Goal: Task Accomplishment & Management: Use online tool/utility

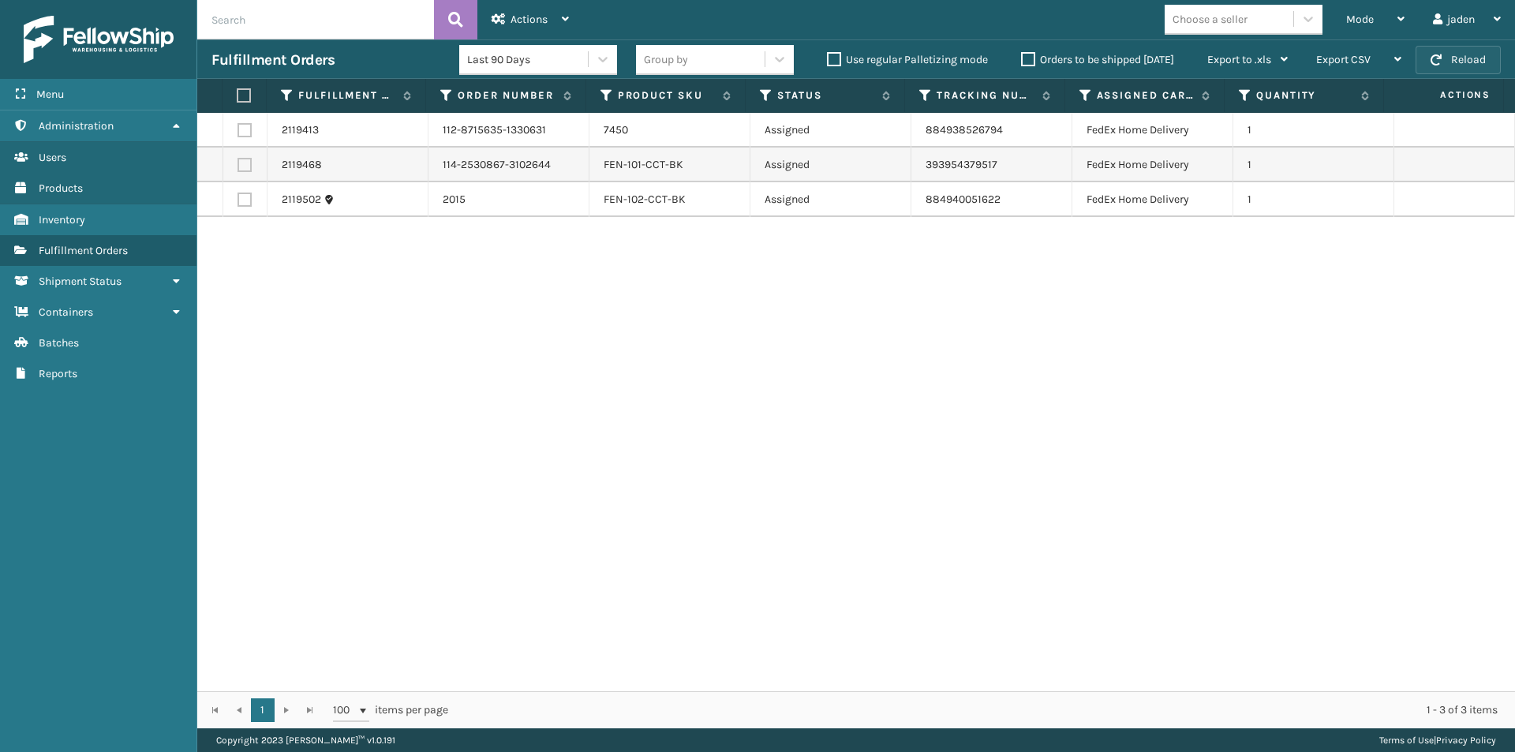
click at [1475, 57] on button "Reload" at bounding box center [1458, 60] width 85 height 28
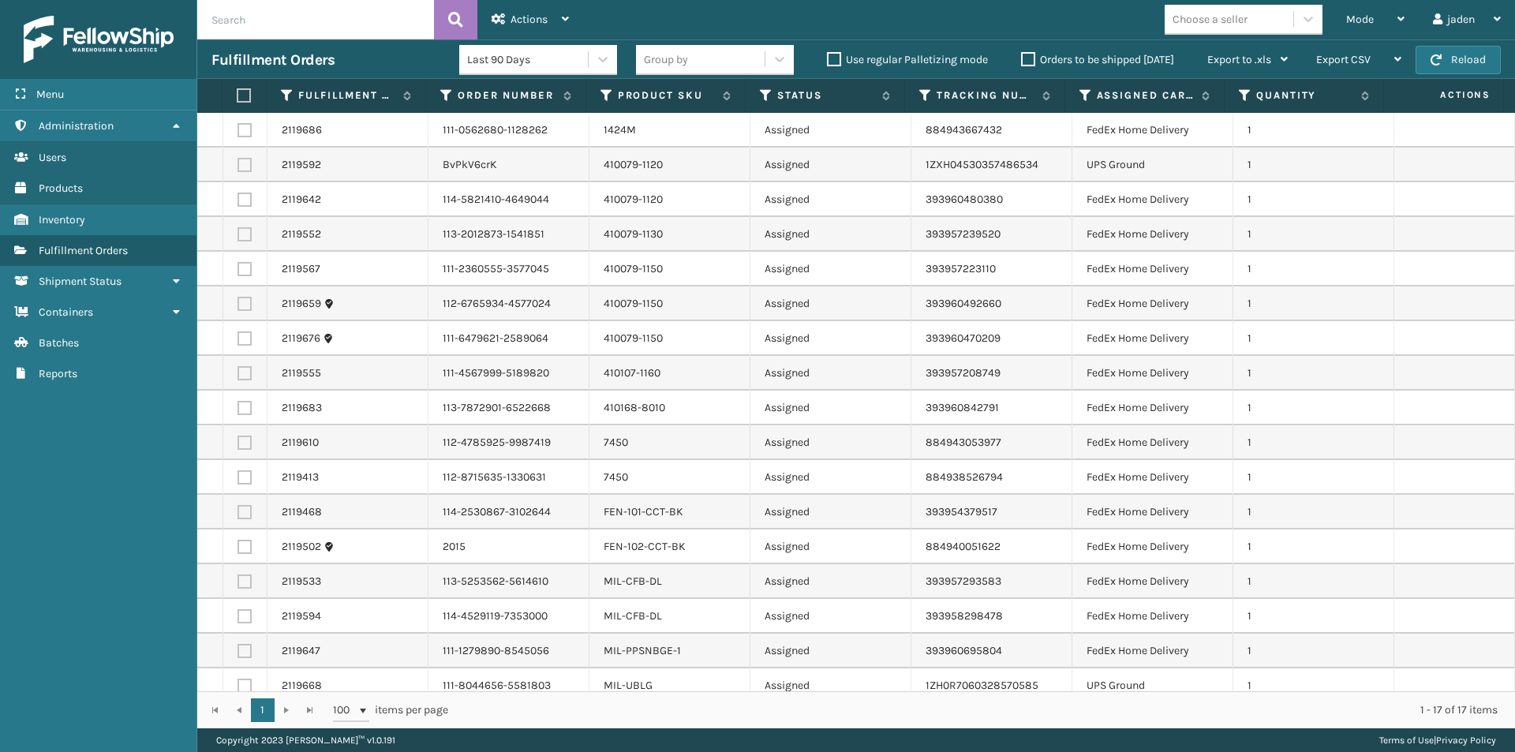
click at [1025, 61] on label "Orders to be shipped [DATE]" at bounding box center [1097, 59] width 153 height 13
click at [1022, 61] on input "Orders to be shipped [DATE]" at bounding box center [1021, 56] width 1 height 10
click at [1025, 61] on label "Orders to be shipped [DATE]" at bounding box center [1097, 59] width 153 height 13
click at [1022, 61] on input "Orders to be shipped [DATE]" at bounding box center [1021, 56] width 1 height 10
click at [247, 92] on label at bounding box center [242, 95] width 10 height 14
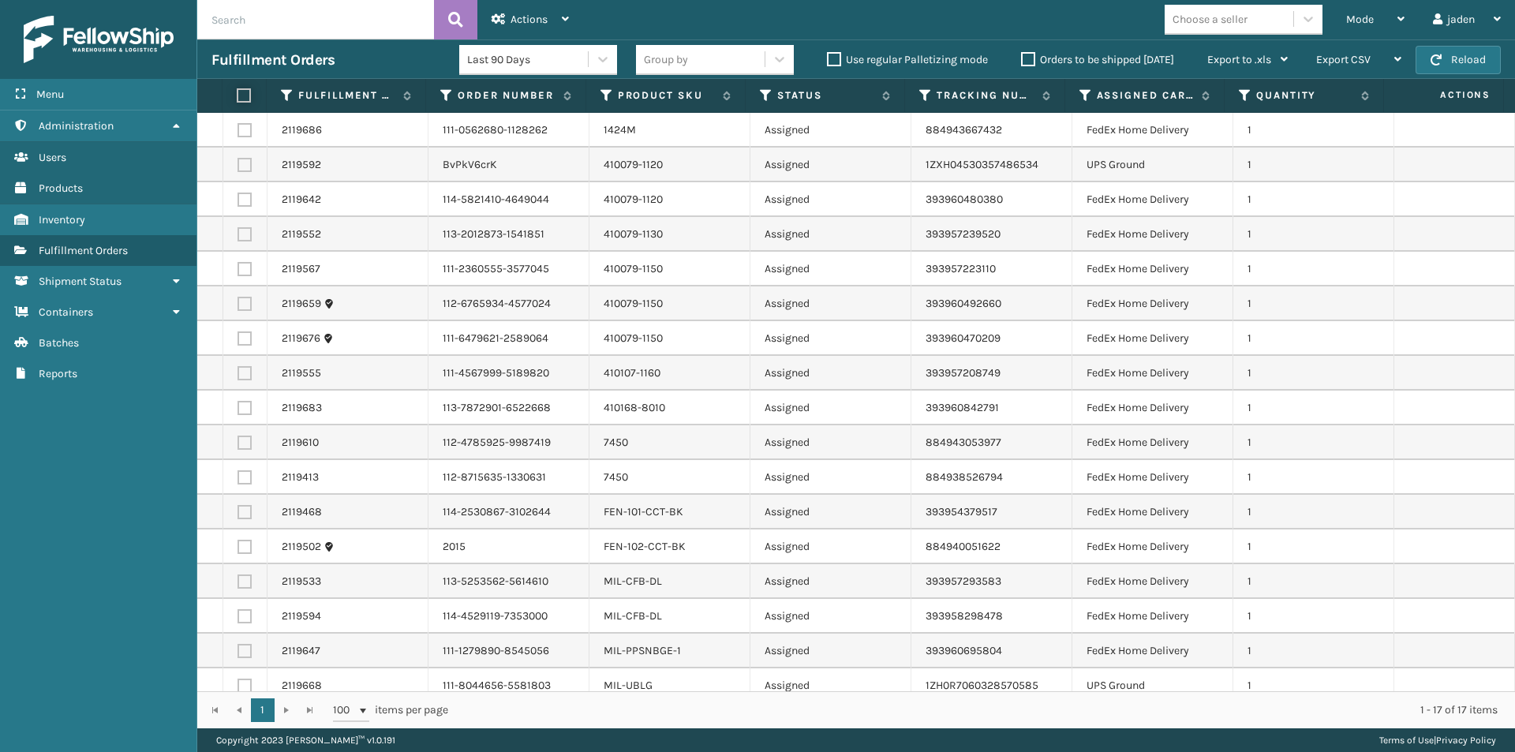
click at [238, 92] on input "checkbox" at bounding box center [237, 96] width 1 height 10
checkbox input "true"
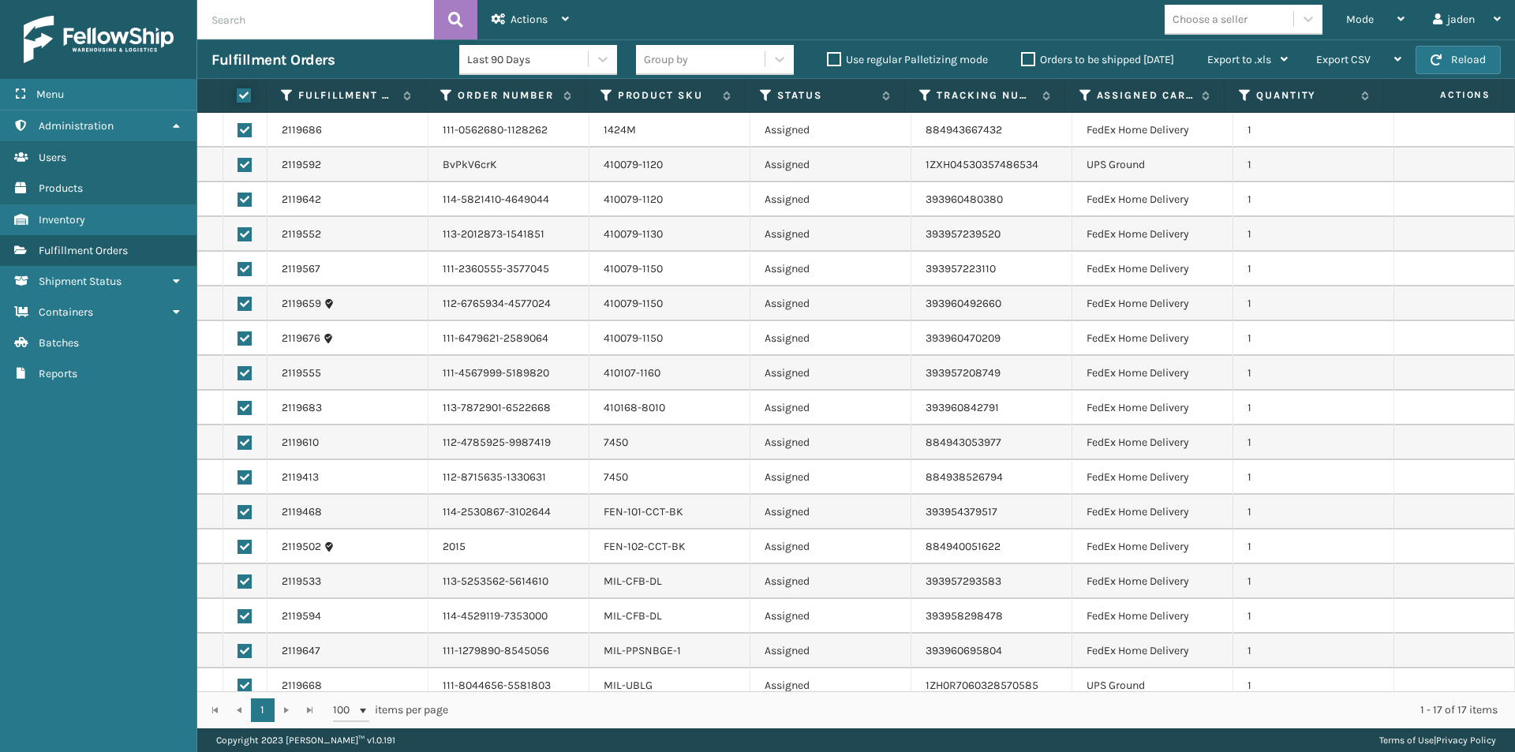
checkbox input "true"
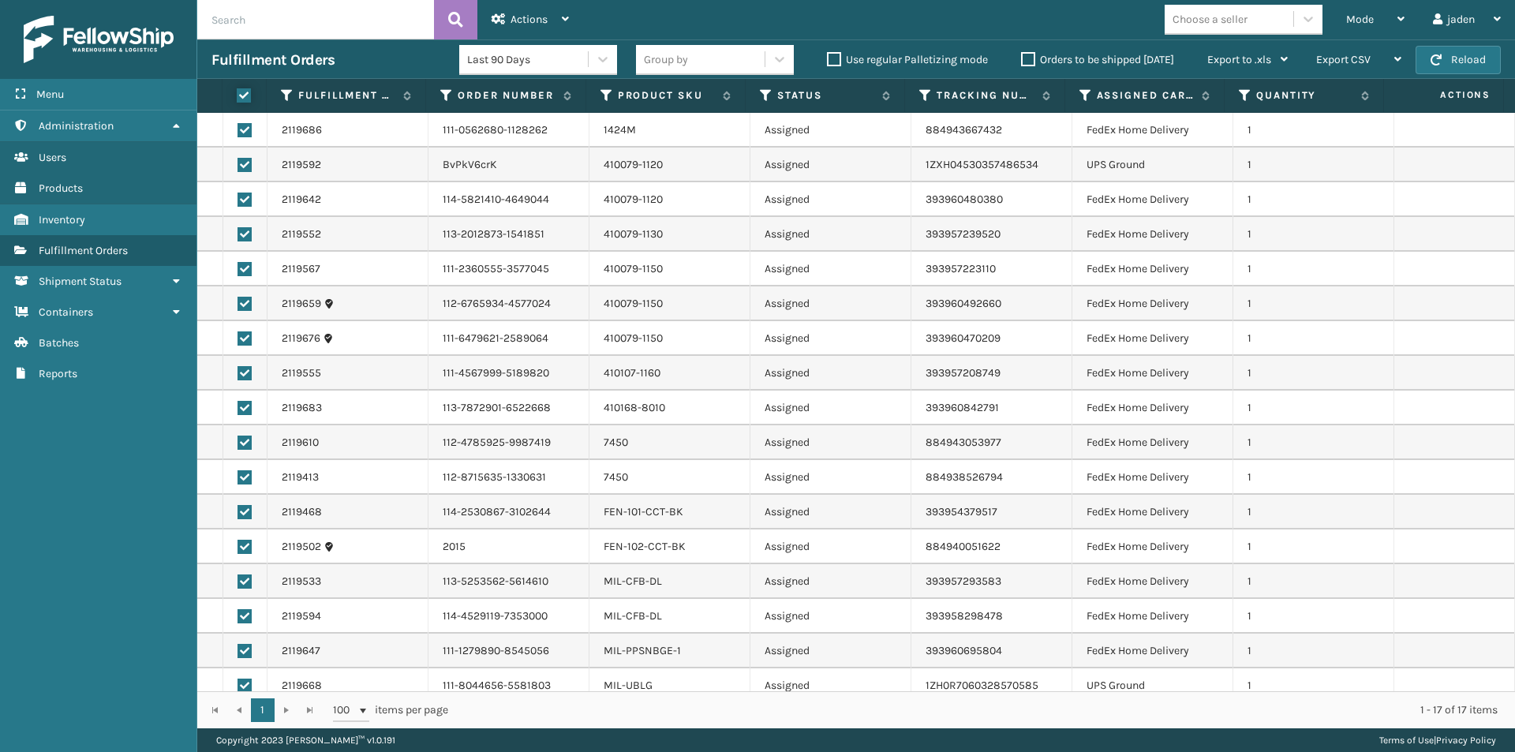
checkbox input "true"
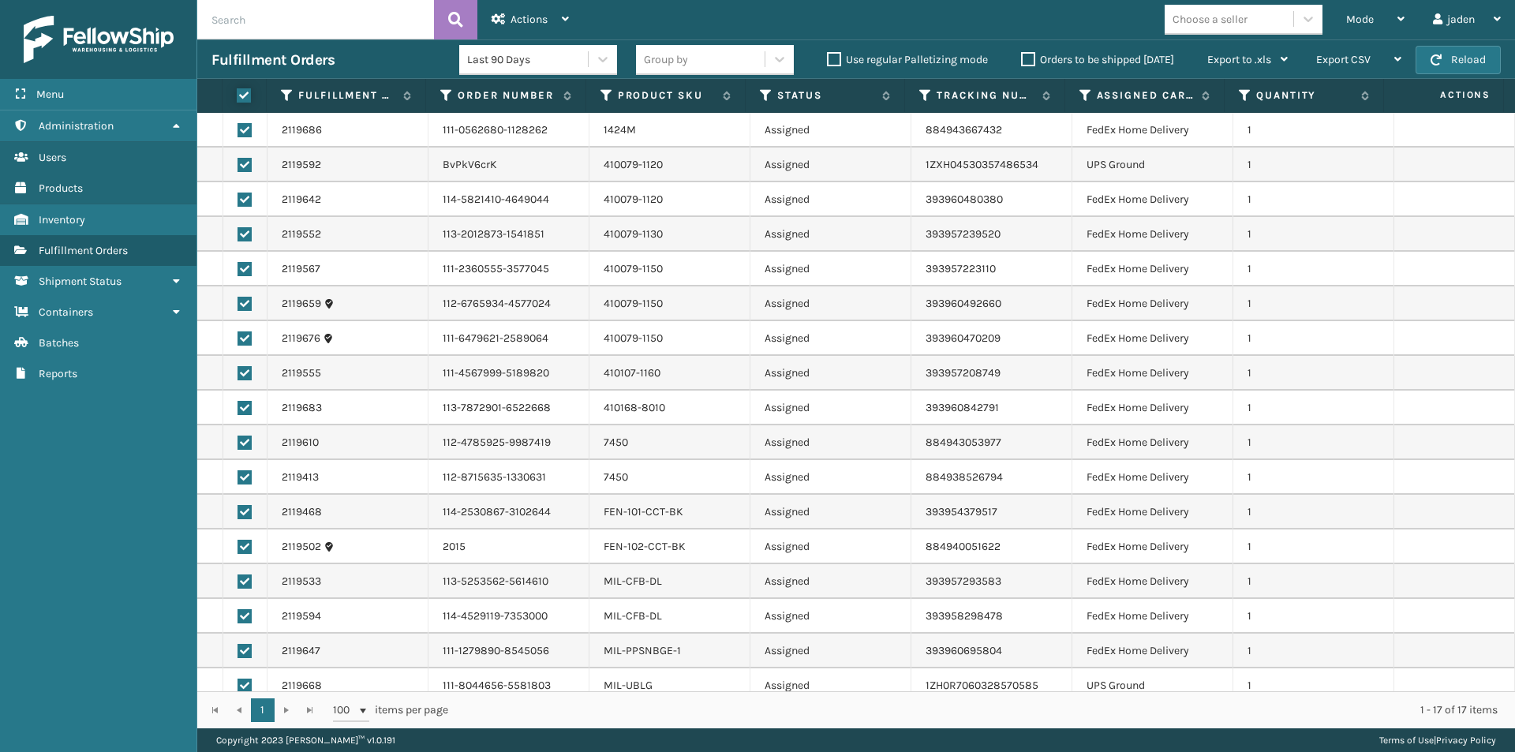
checkbox input "true"
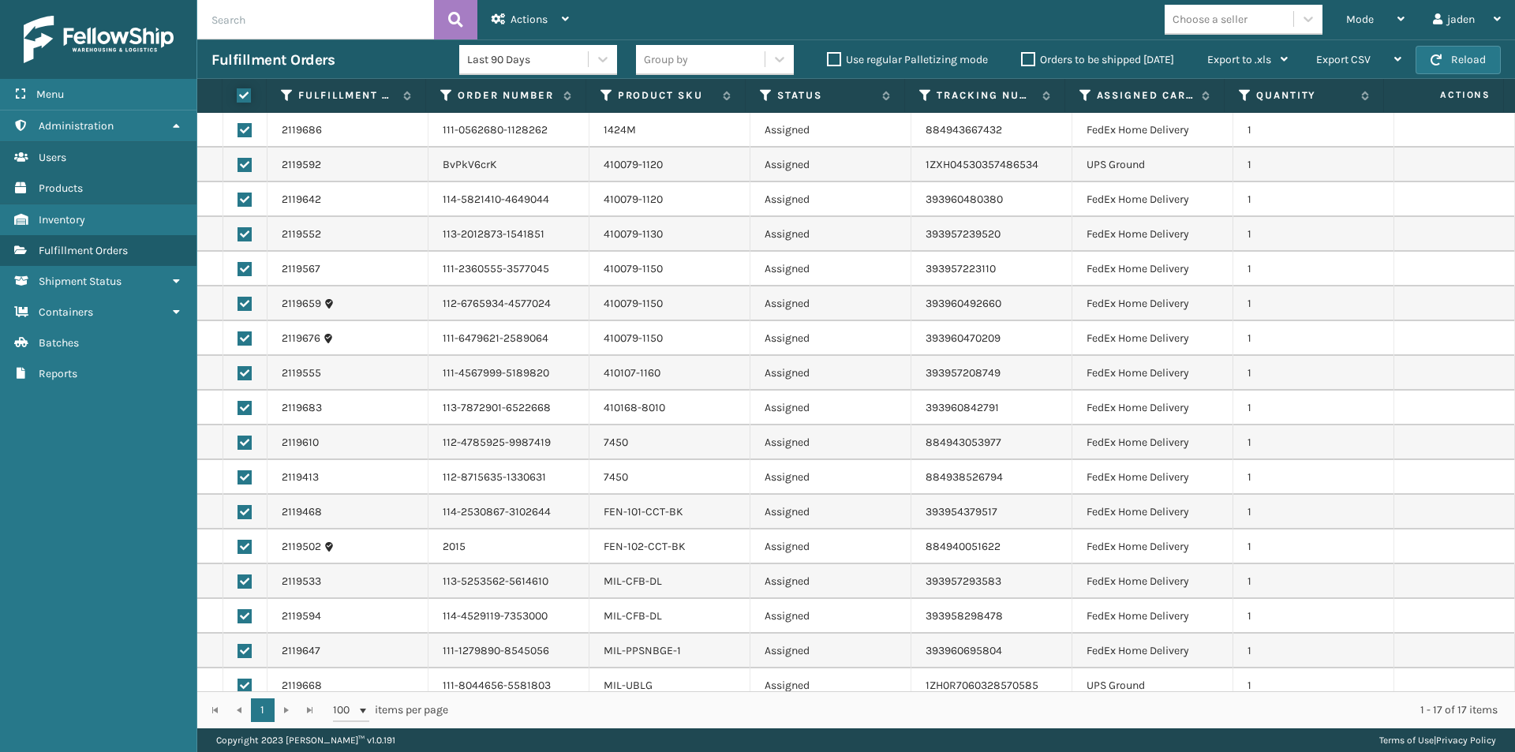
checkbox input "true"
click at [245, 166] on label at bounding box center [245, 165] width 14 height 14
click at [238, 166] on input "checkbox" at bounding box center [238, 163] width 1 height 10
checkbox input "false"
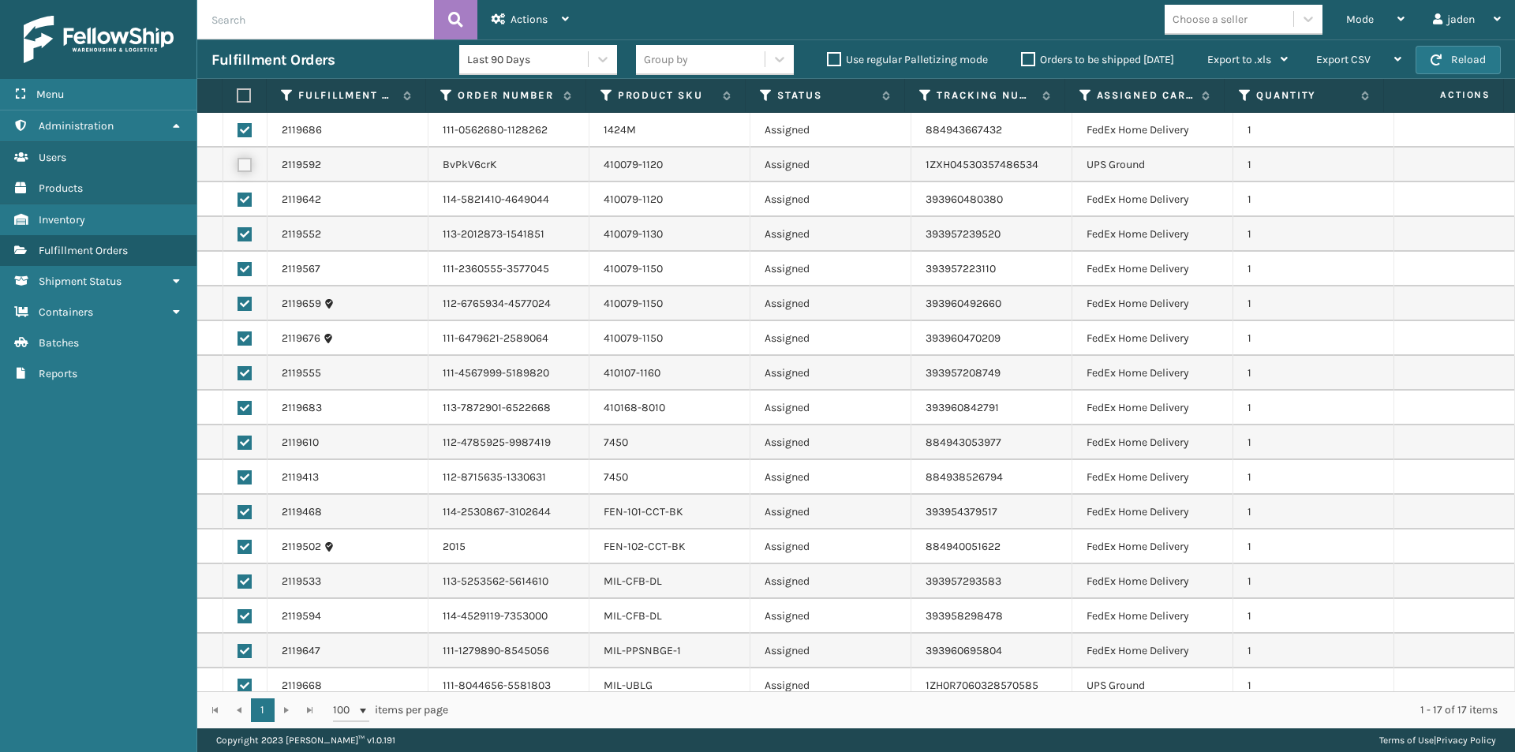
checkbox input "false"
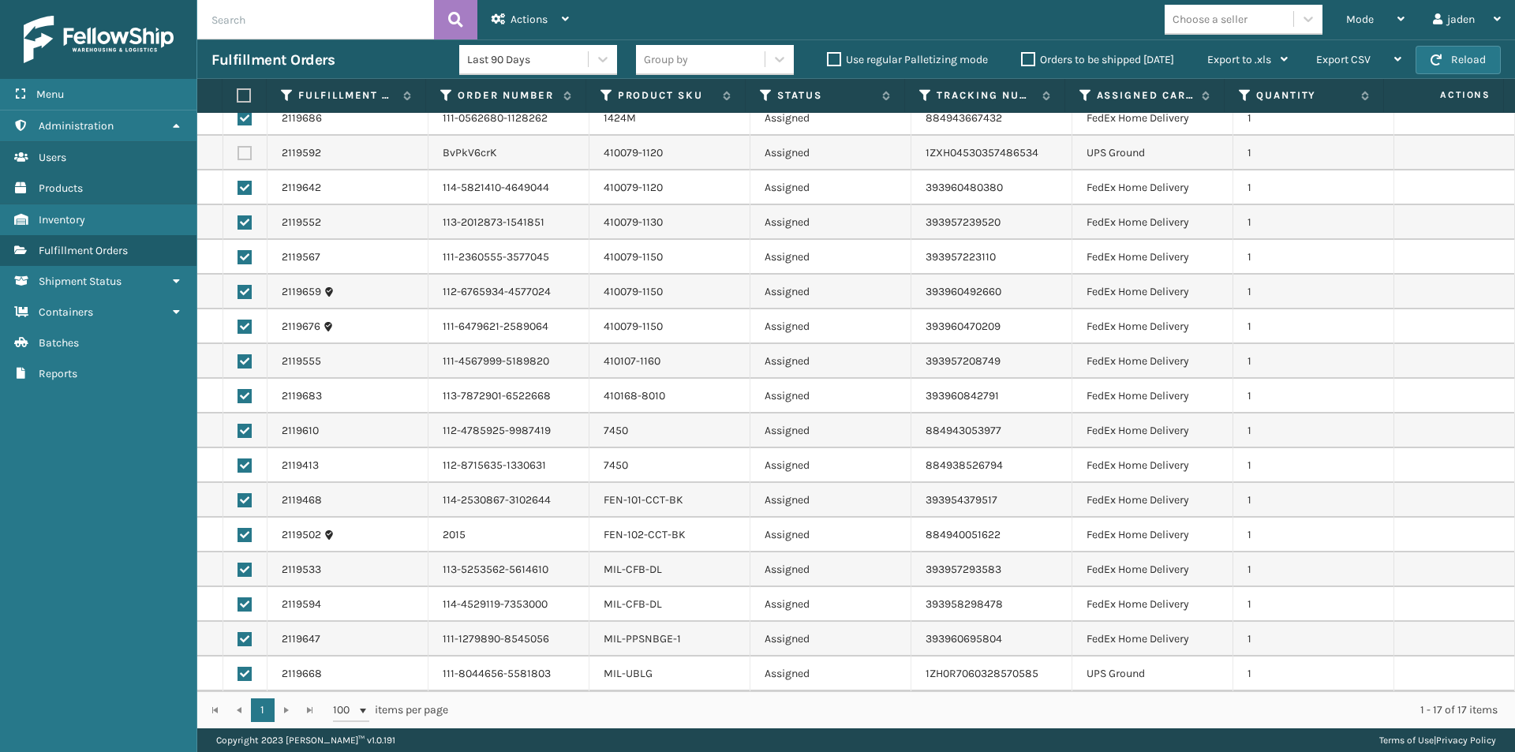
click at [240, 677] on label at bounding box center [245, 674] width 14 height 14
click at [238, 677] on input "checkbox" at bounding box center [238, 672] width 1 height 10
checkbox input "false"
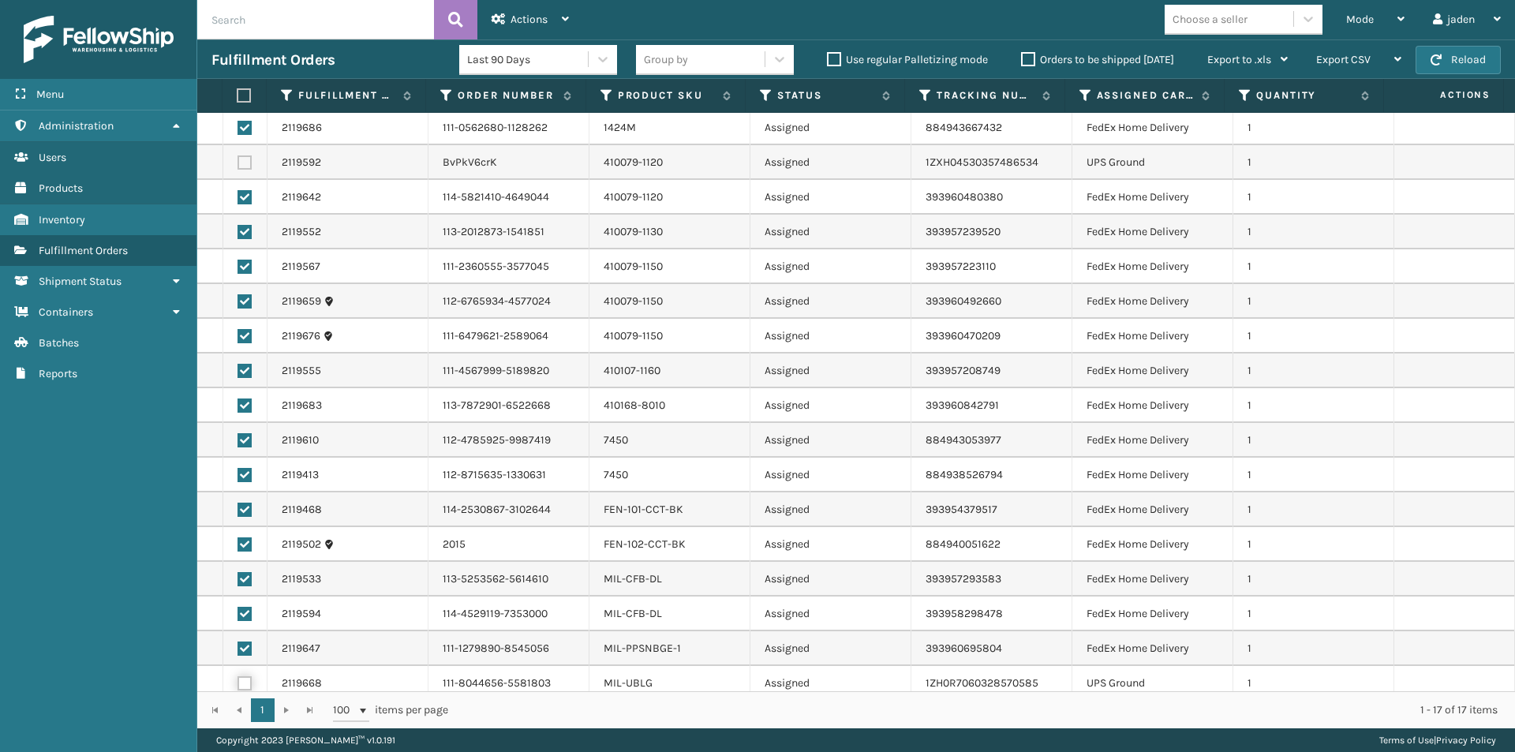
scroll to position [0, 0]
click at [565, 13] on icon at bounding box center [565, 18] width 7 height 11
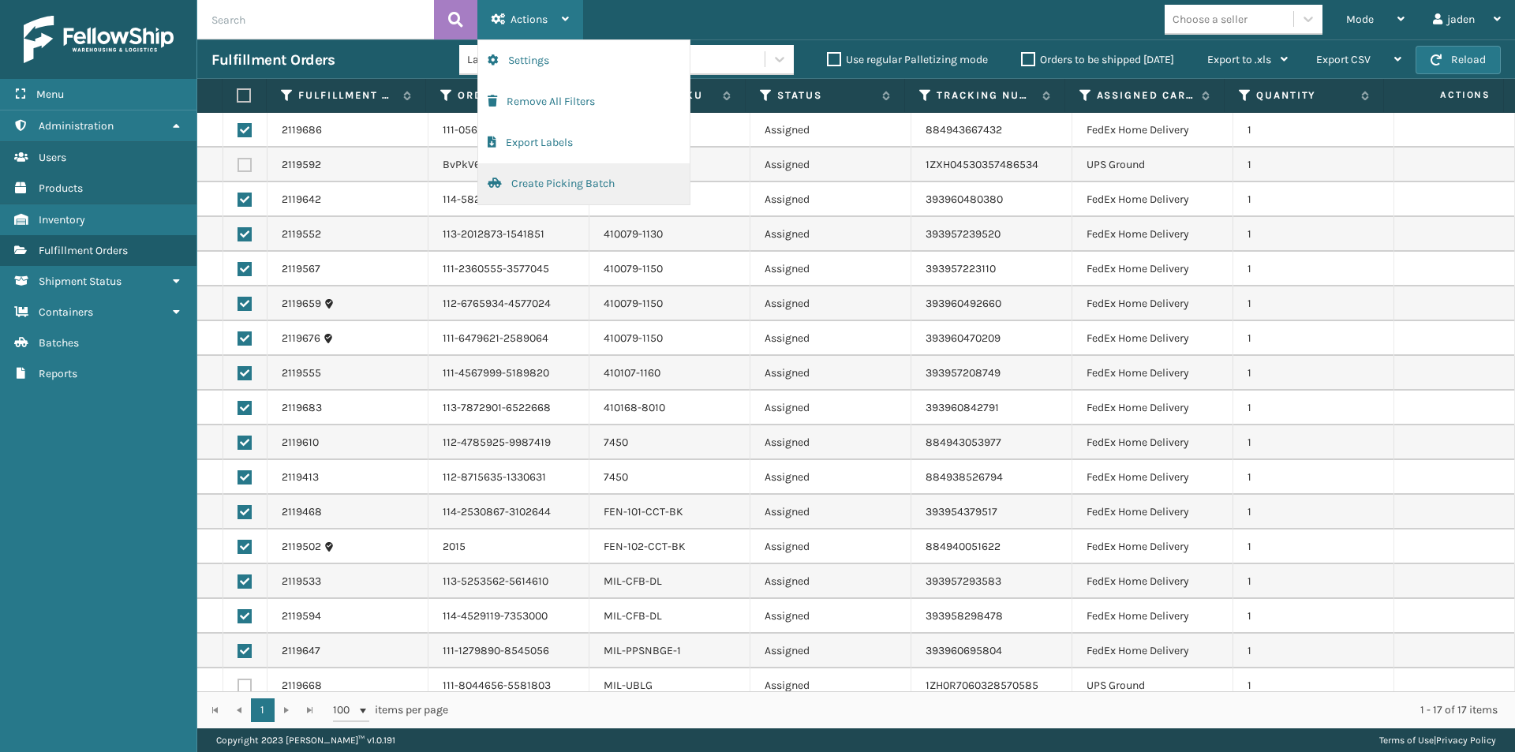
click at [552, 180] on button "Create Picking Batch" at bounding box center [584, 183] width 212 height 41
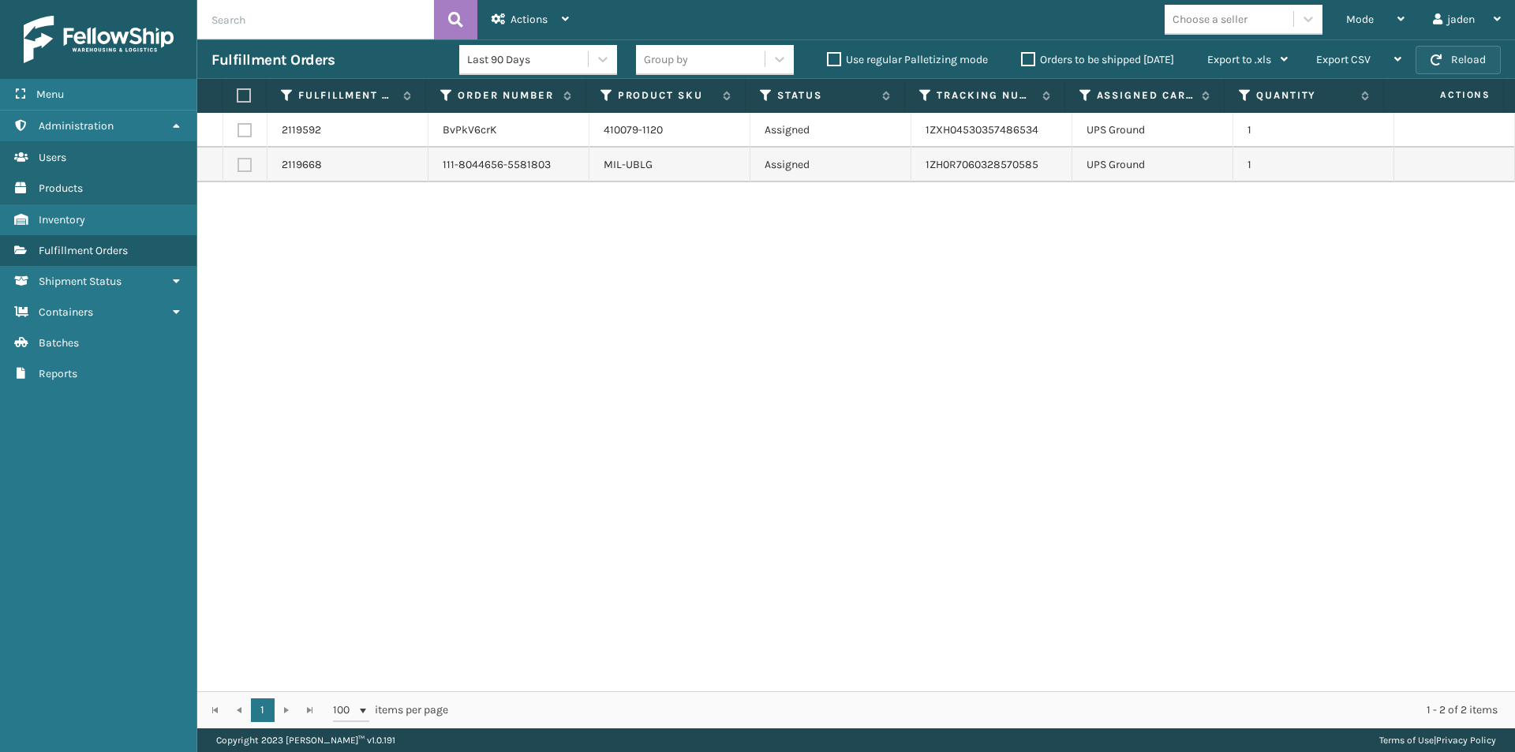
click at [1475, 59] on button "Reload" at bounding box center [1458, 60] width 85 height 28
click at [241, 94] on label at bounding box center [242, 95] width 10 height 14
click at [238, 94] on input "checkbox" at bounding box center [237, 96] width 1 height 10
checkbox input "true"
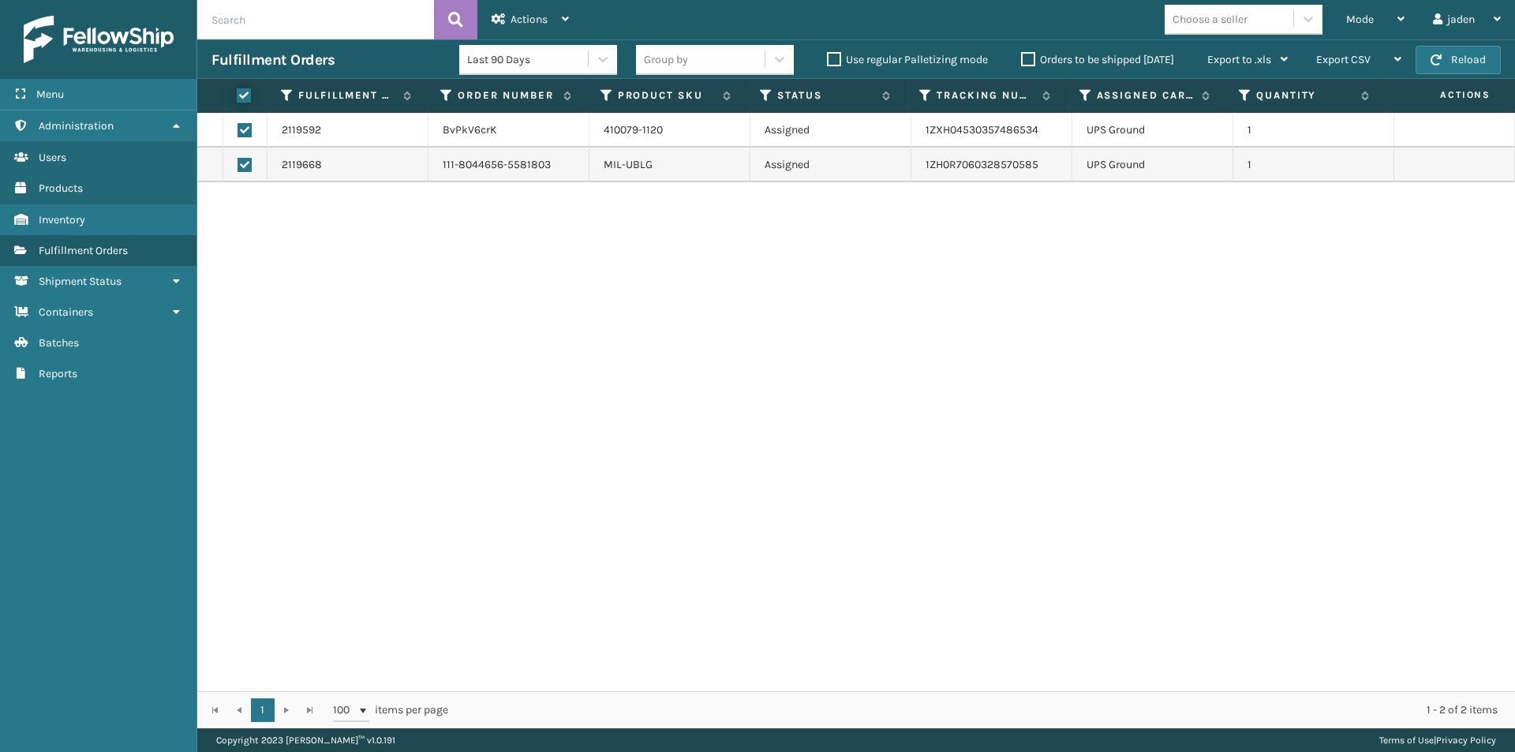
checkbox input "true"
click at [566, 18] on icon at bounding box center [565, 18] width 7 height 11
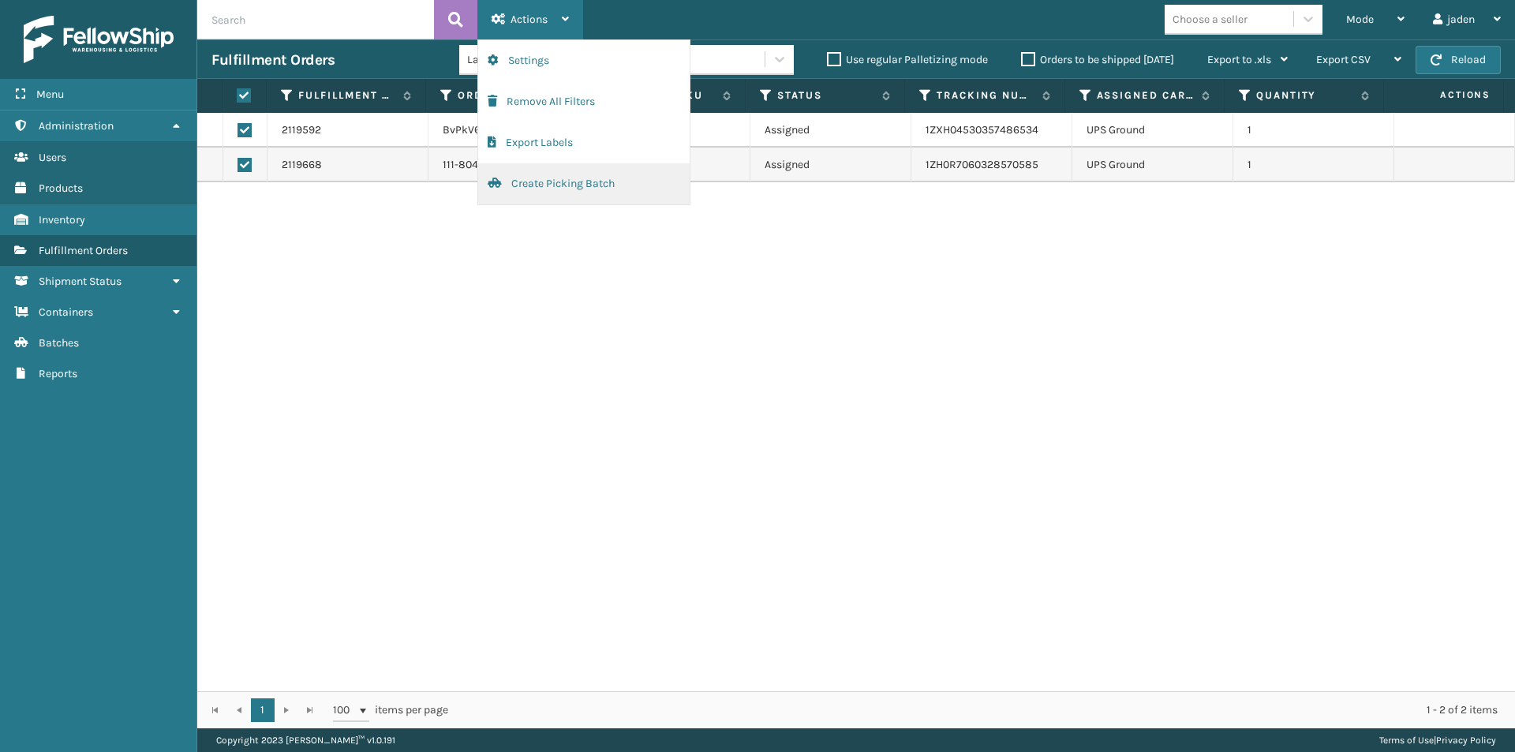
click at [536, 181] on button "Create Picking Batch" at bounding box center [584, 183] width 212 height 41
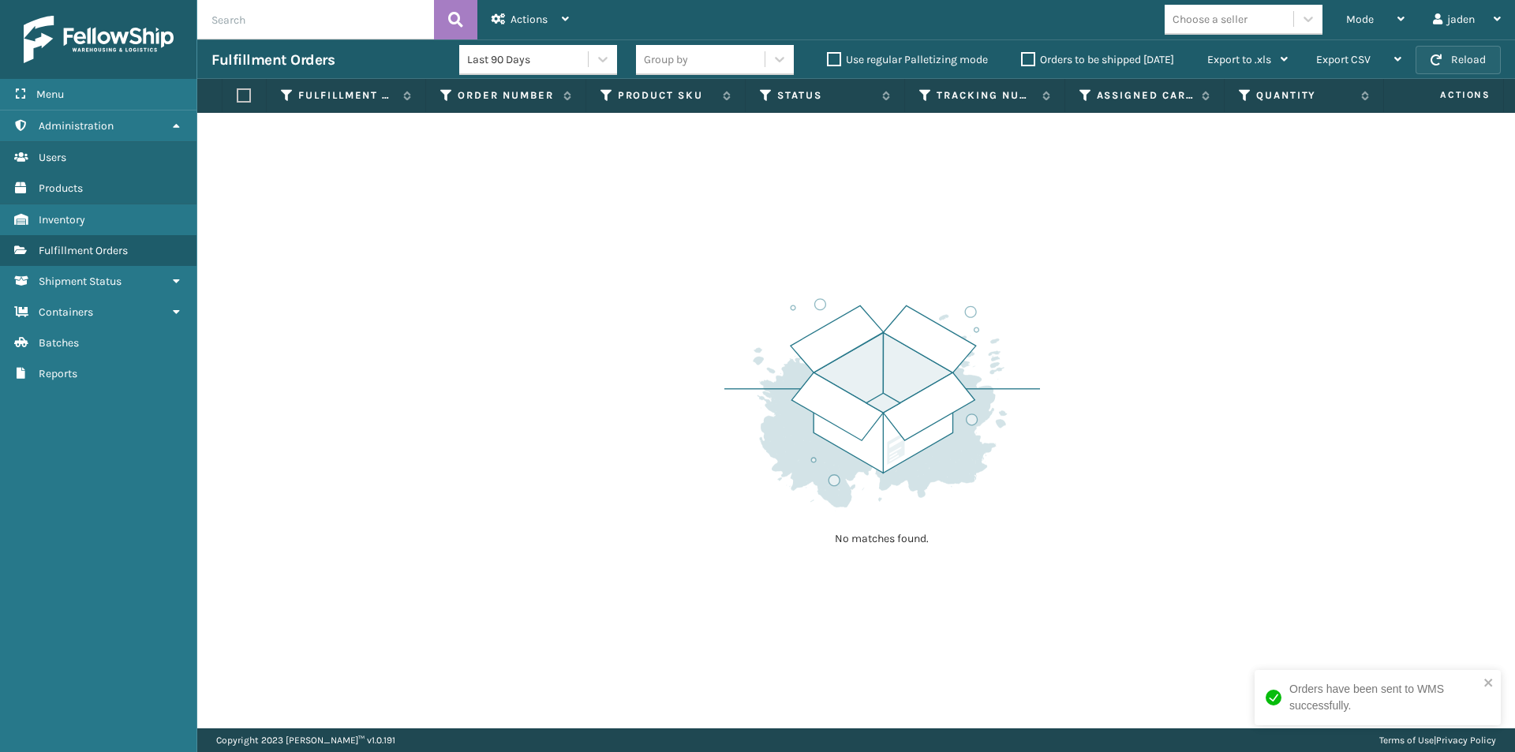
click at [1451, 58] on button "Reload" at bounding box center [1458, 60] width 85 height 28
click at [81, 245] on span "Fulfillment Orders" at bounding box center [83, 250] width 89 height 13
click at [1475, 58] on button "Reload" at bounding box center [1458, 60] width 85 height 28
click at [1402, 13] on icon at bounding box center [1401, 18] width 7 height 11
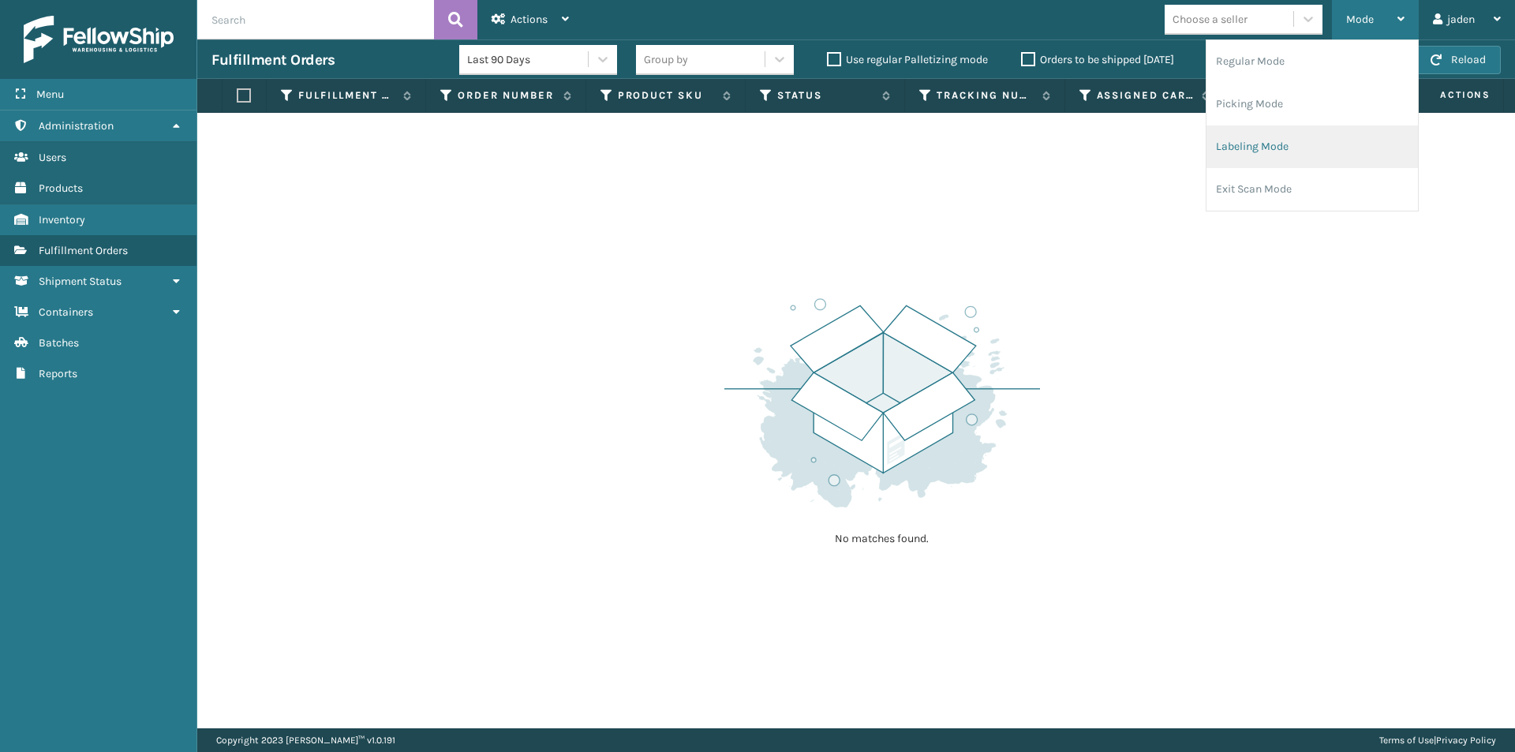
click at [1302, 154] on li "Labeling Mode" at bounding box center [1313, 146] width 212 height 43
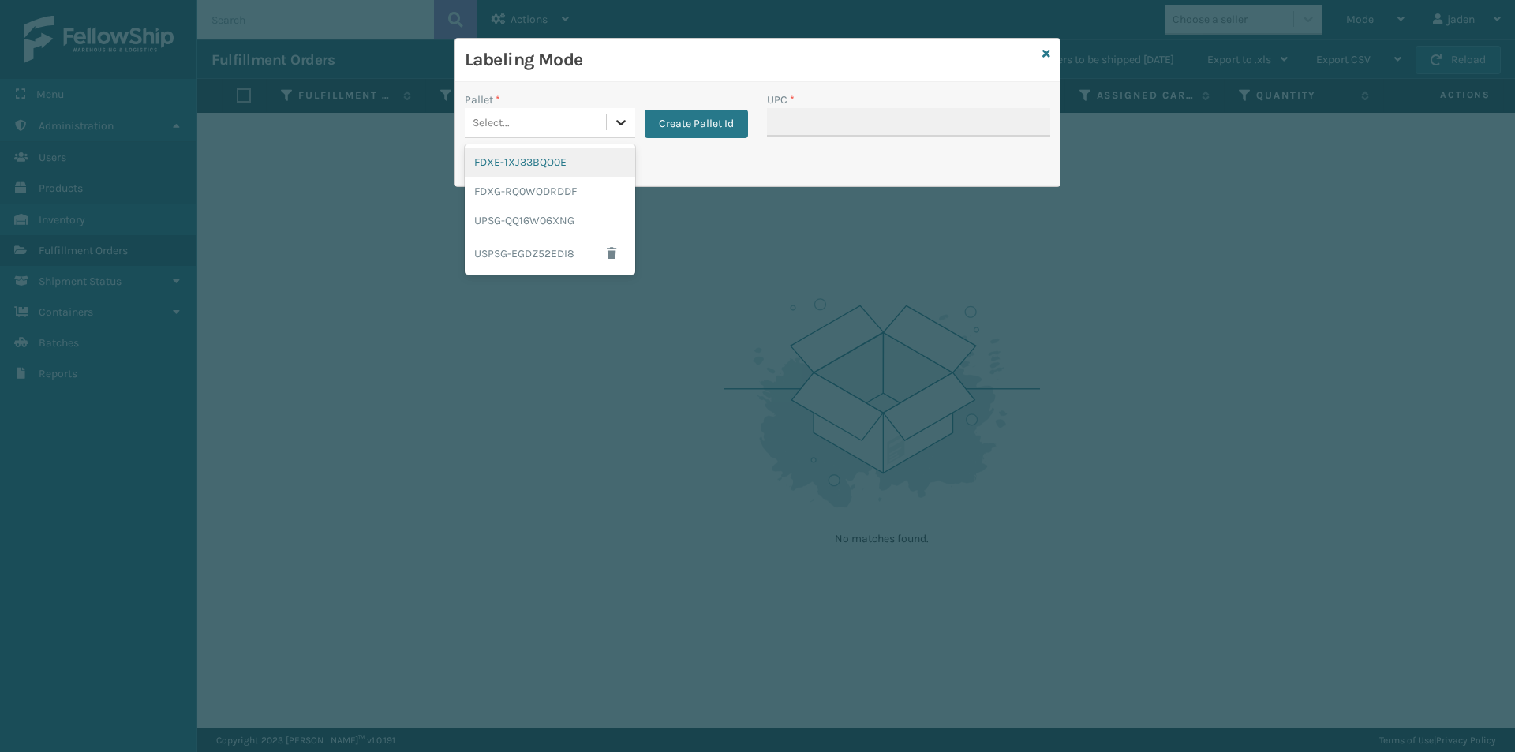
click at [613, 129] on icon at bounding box center [621, 122] width 16 height 16
click at [567, 185] on div "FDXG-RQ0WODRDDF" at bounding box center [550, 191] width 170 height 29
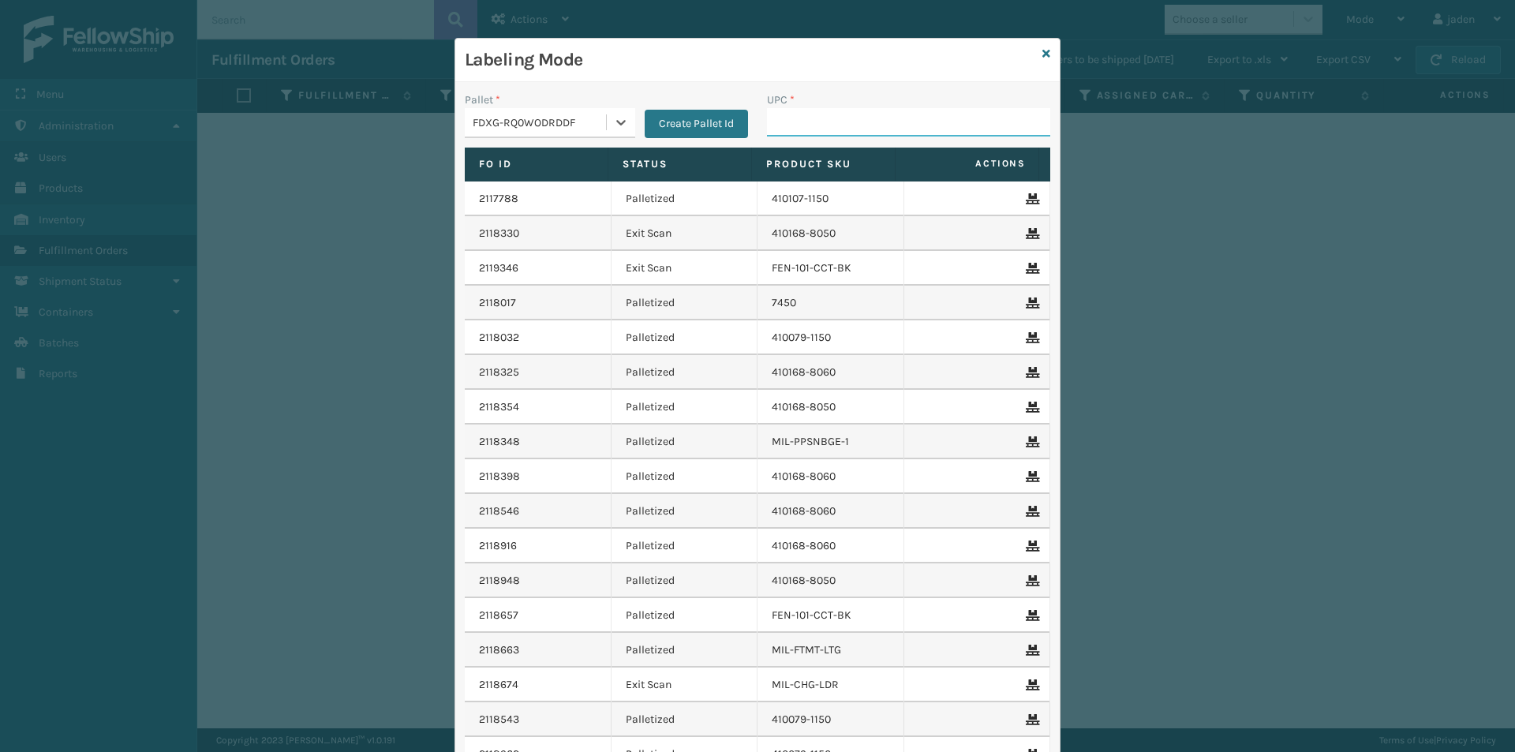
click at [782, 124] on input "UPC *" at bounding box center [908, 122] width 283 height 28
type input "410079-1120"
type input "410079-1130"
type input "410079-1150"
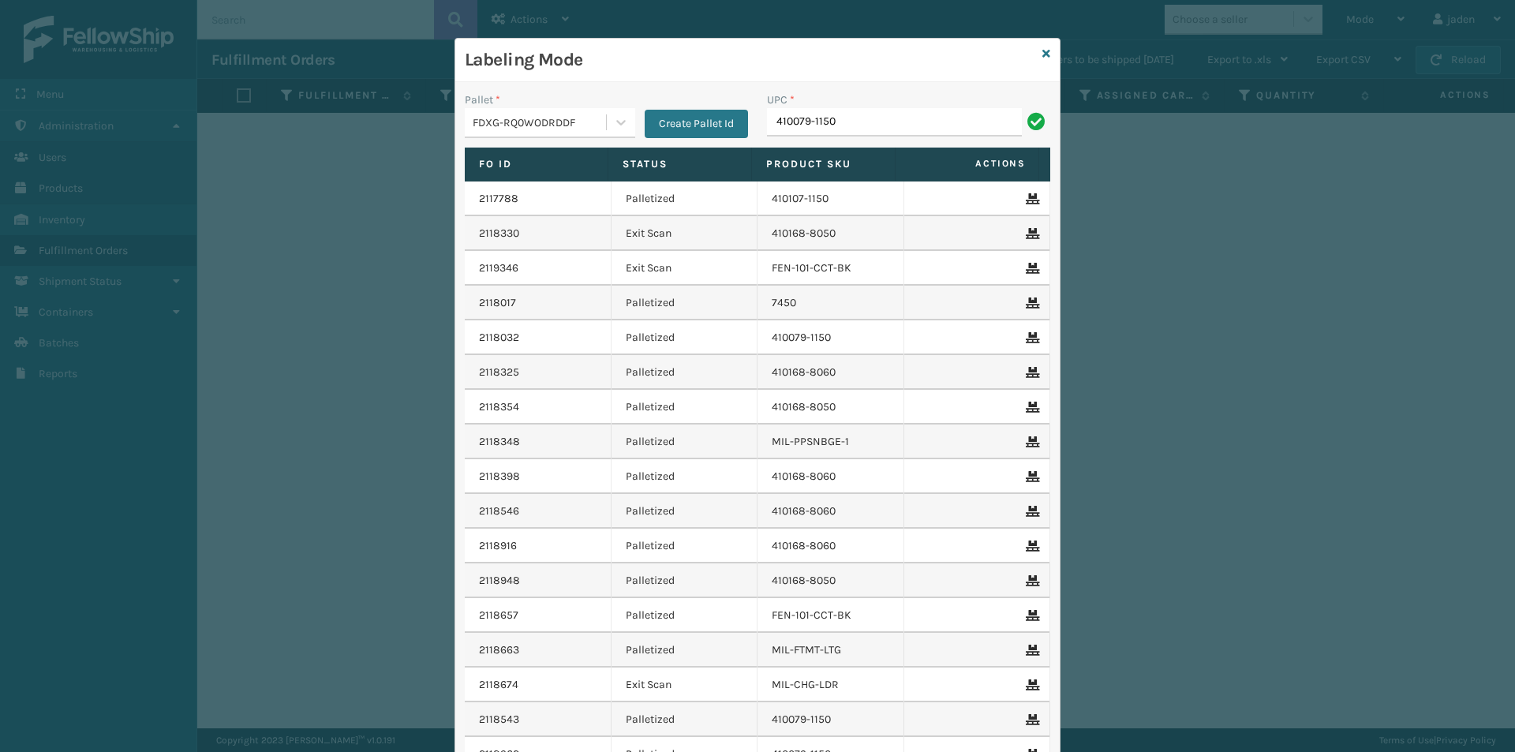
type input "410079-1150"
type input "410107-1160"
type input "410168-8010"
type input "080313074509"
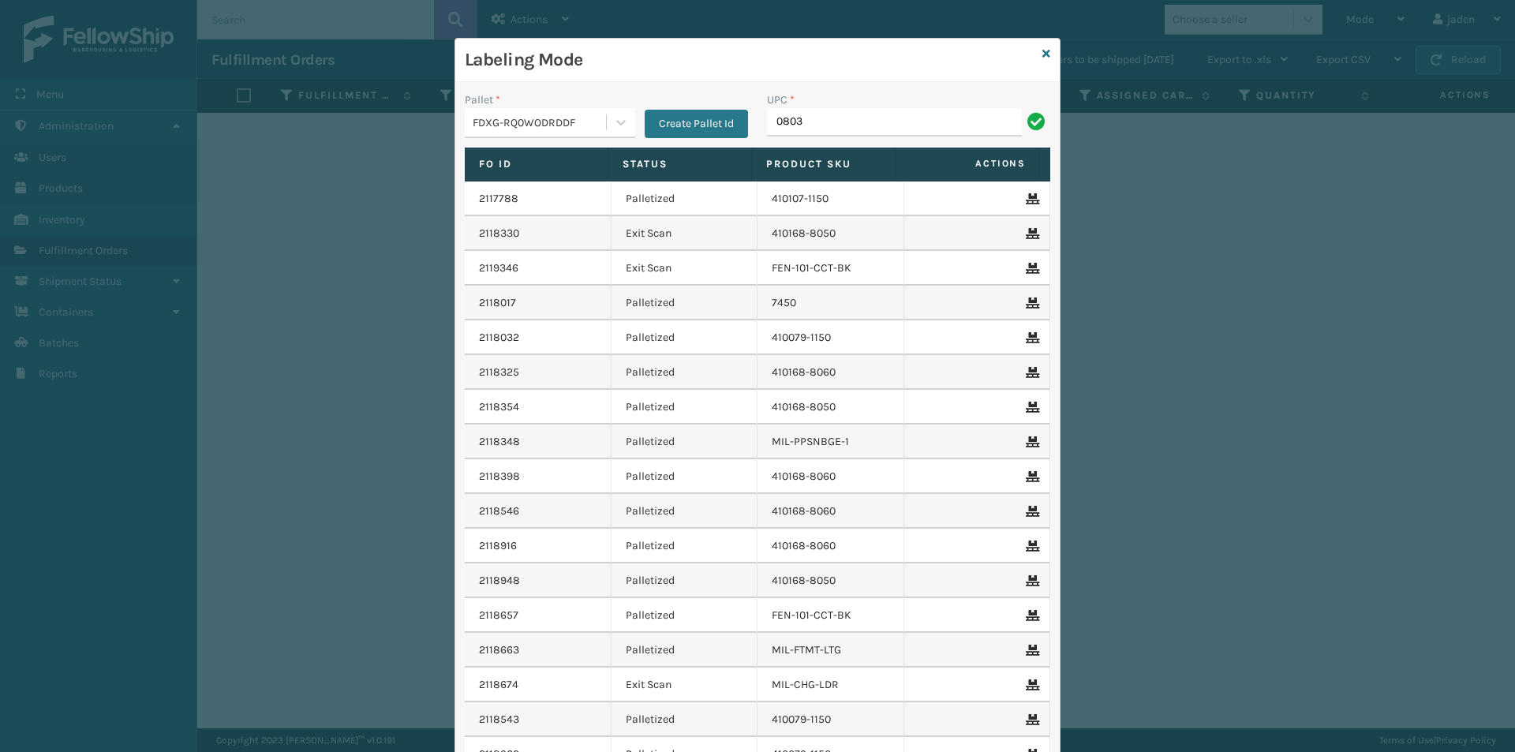
type input "080313014246"
type input "8409851"
click at [1043, 54] on icon at bounding box center [1047, 53] width 8 height 11
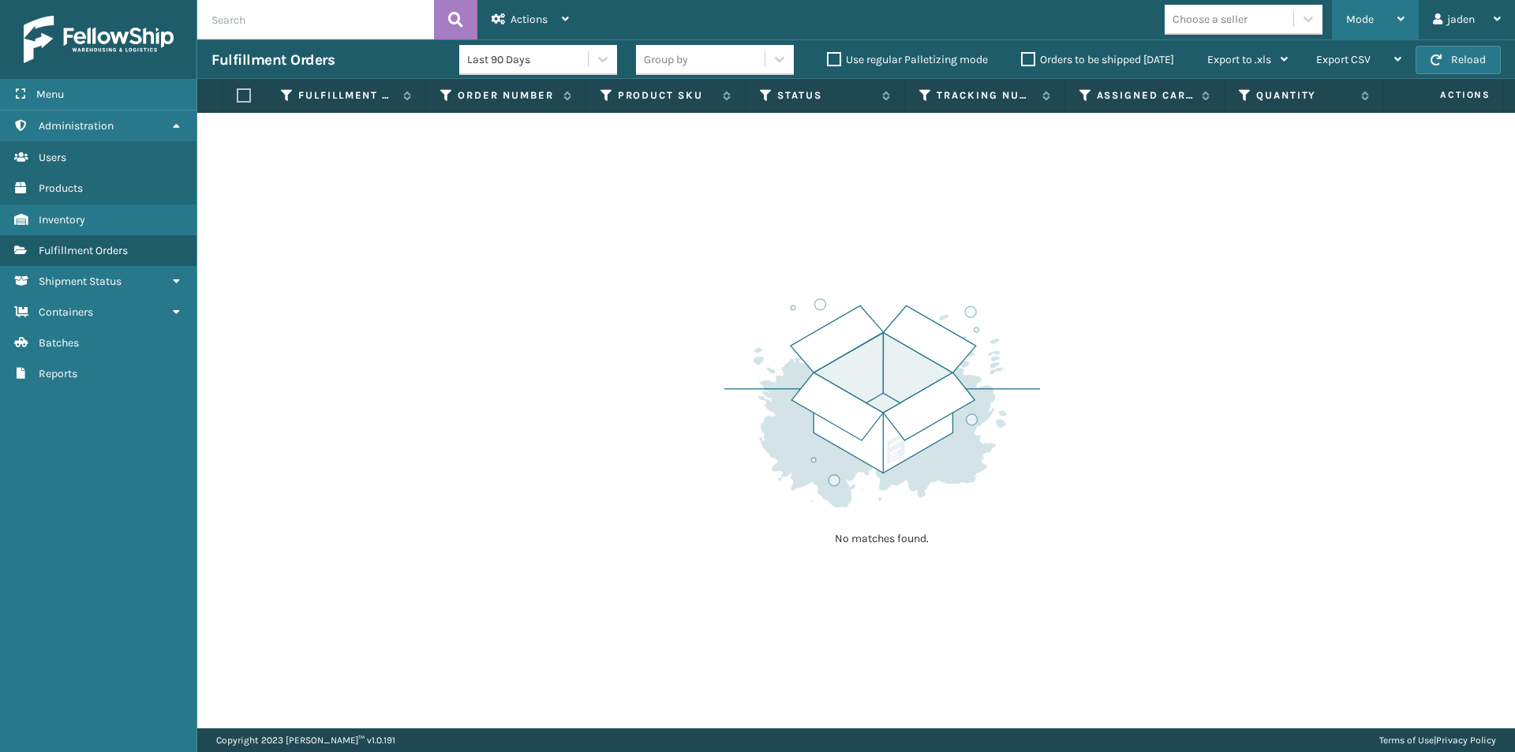
click at [1403, 10] on div "Mode" at bounding box center [1375, 19] width 58 height 39
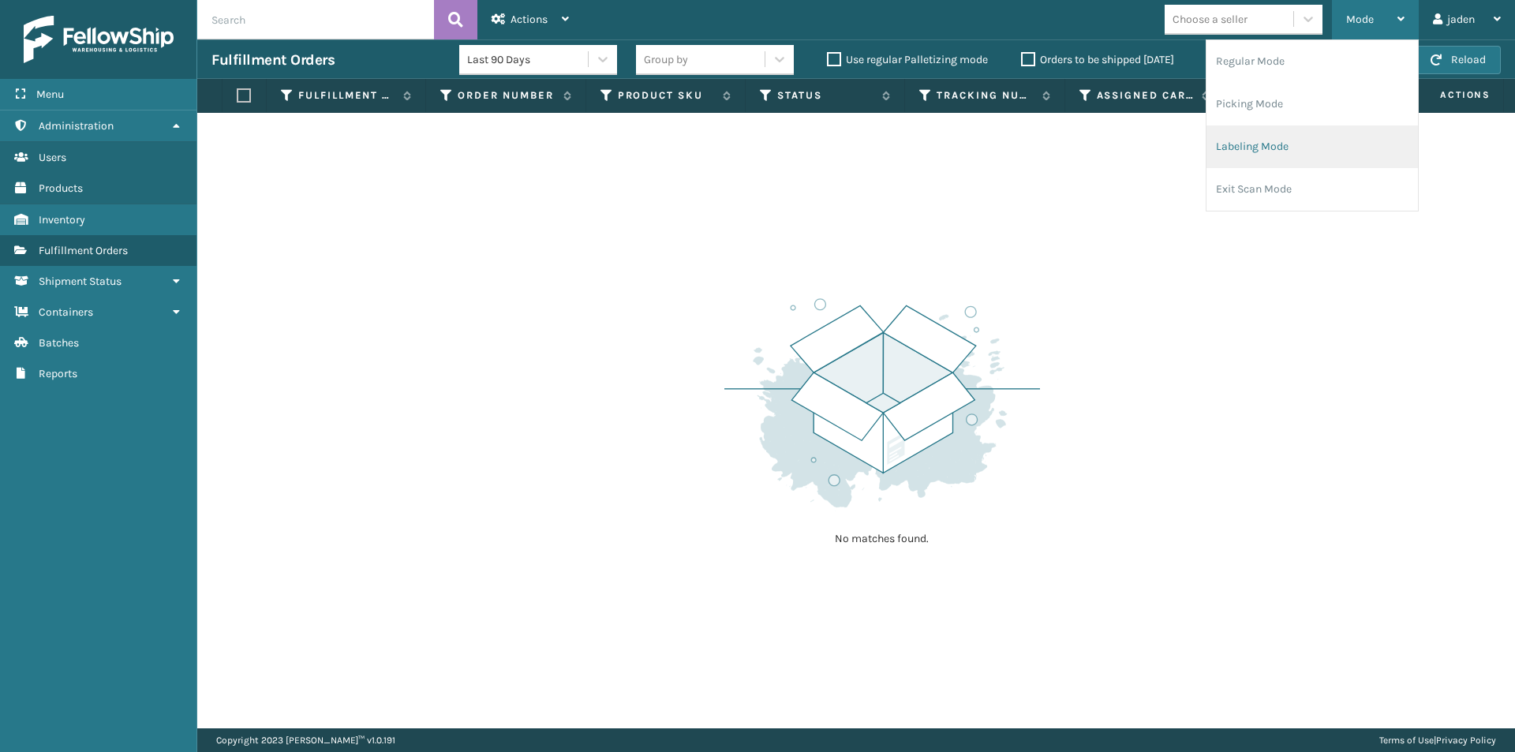
click at [1354, 130] on li "Labeling Mode" at bounding box center [1313, 146] width 212 height 43
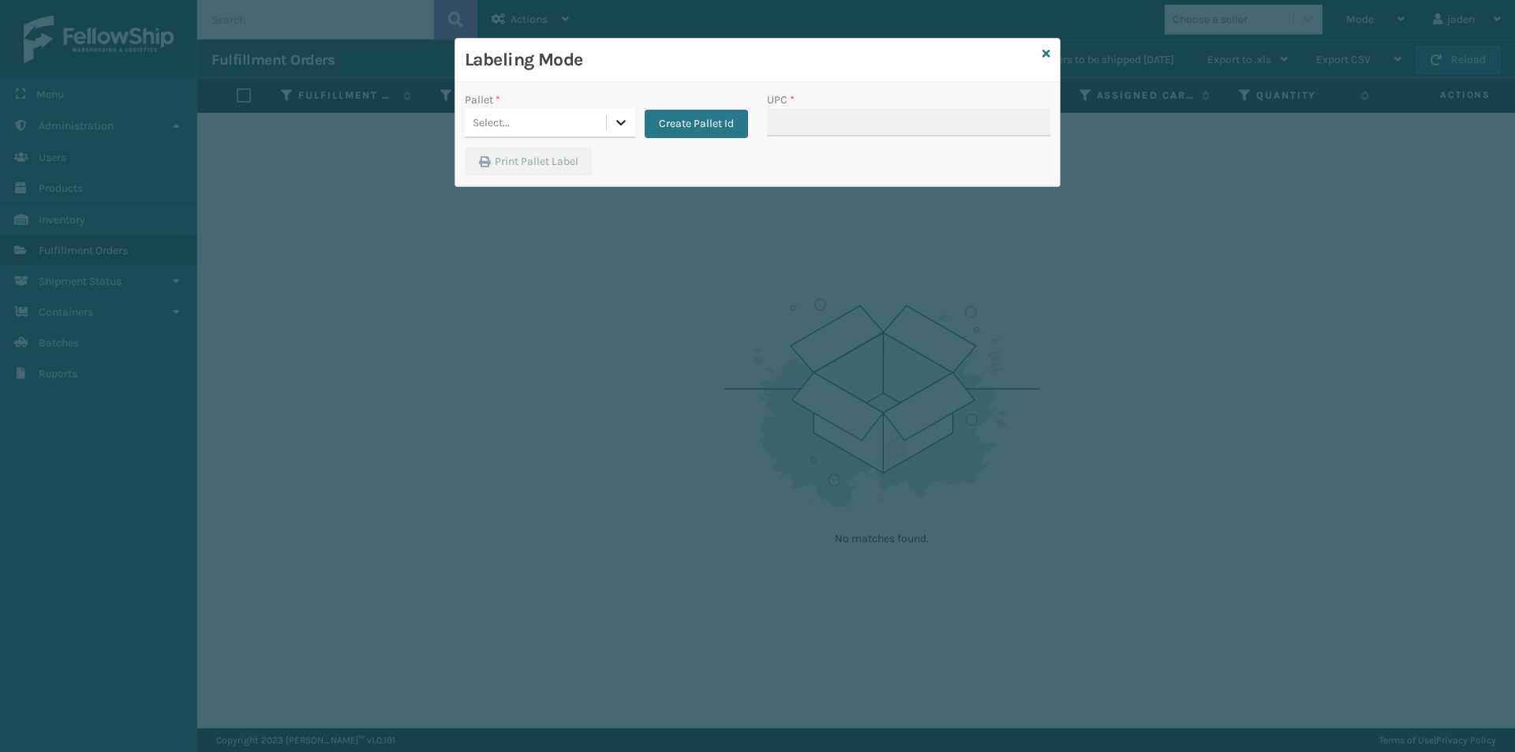
click at [627, 111] on div at bounding box center [621, 122] width 28 height 28
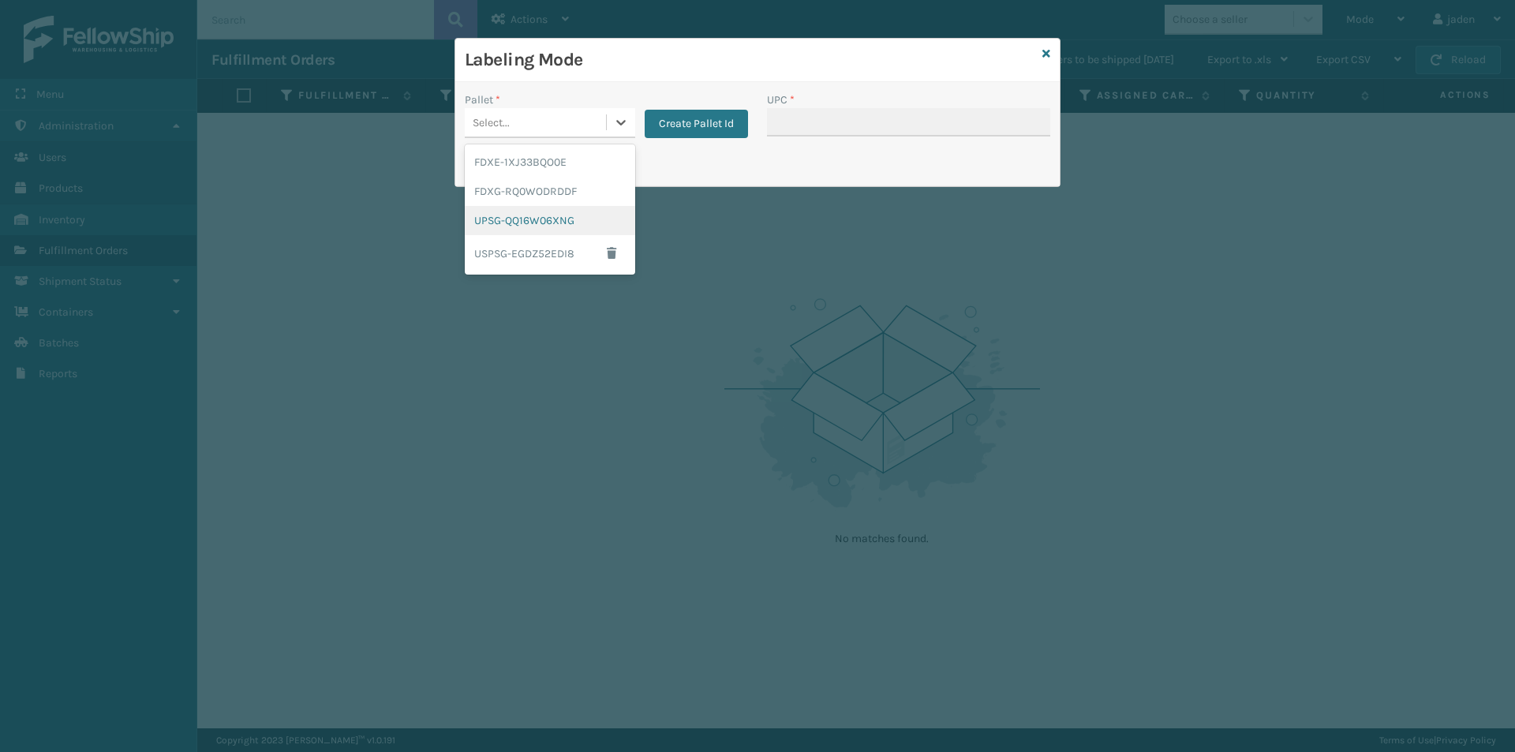
click at [592, 210] on div "UPSG-QQ16W06XNG" at bounding box center [550, 220] width 170 height 29
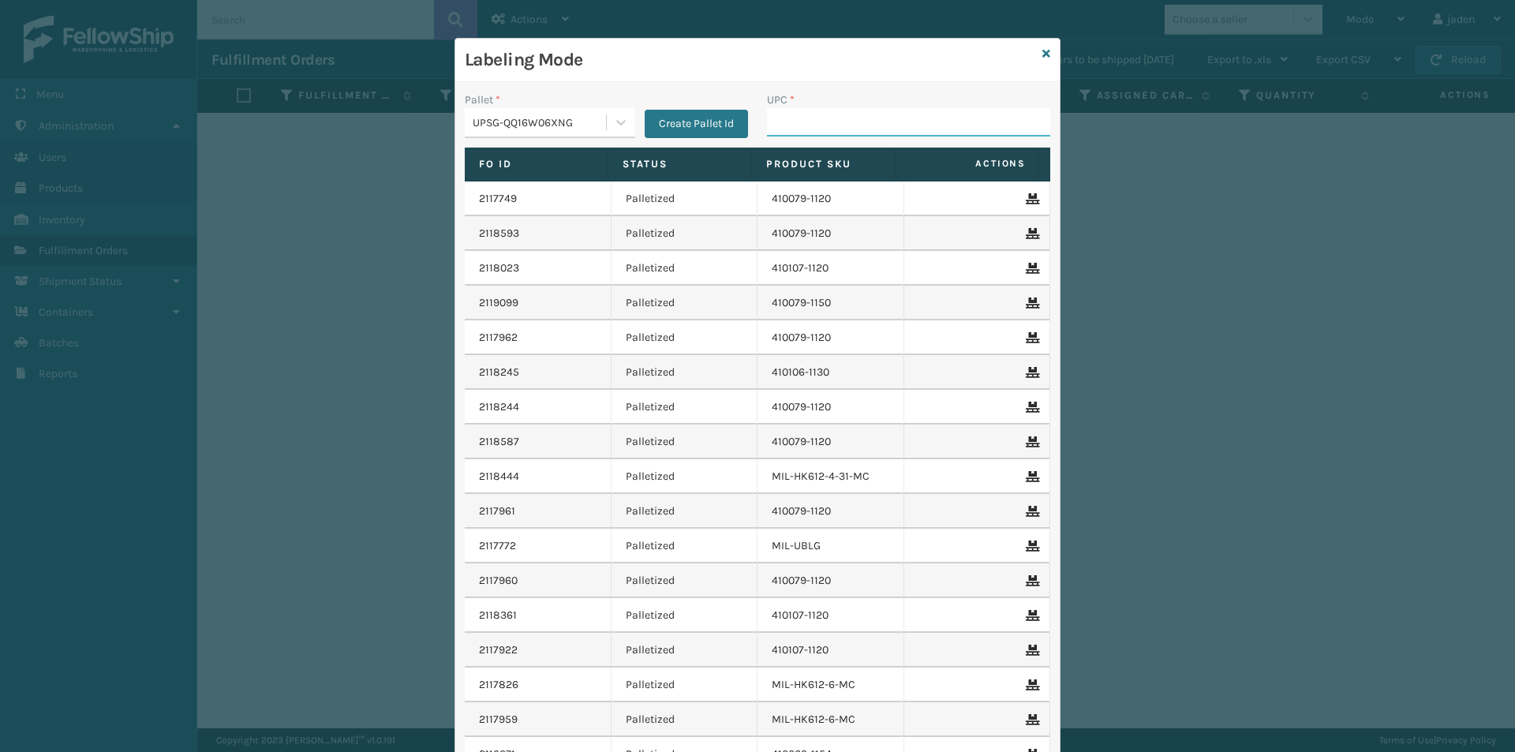
drag, startPoint x: 837, startPoint y: 114, endPoint x: 822, endPoint y: 119, distance: 15.0
click at [835, 114] on input "UPC *" at bounding box center [908, 122] width 283 height 28
type input "410079-1120"
type input "8409851"
click at [1043, 53] on icon at bounding box center [1047, 53] width 8 height 11
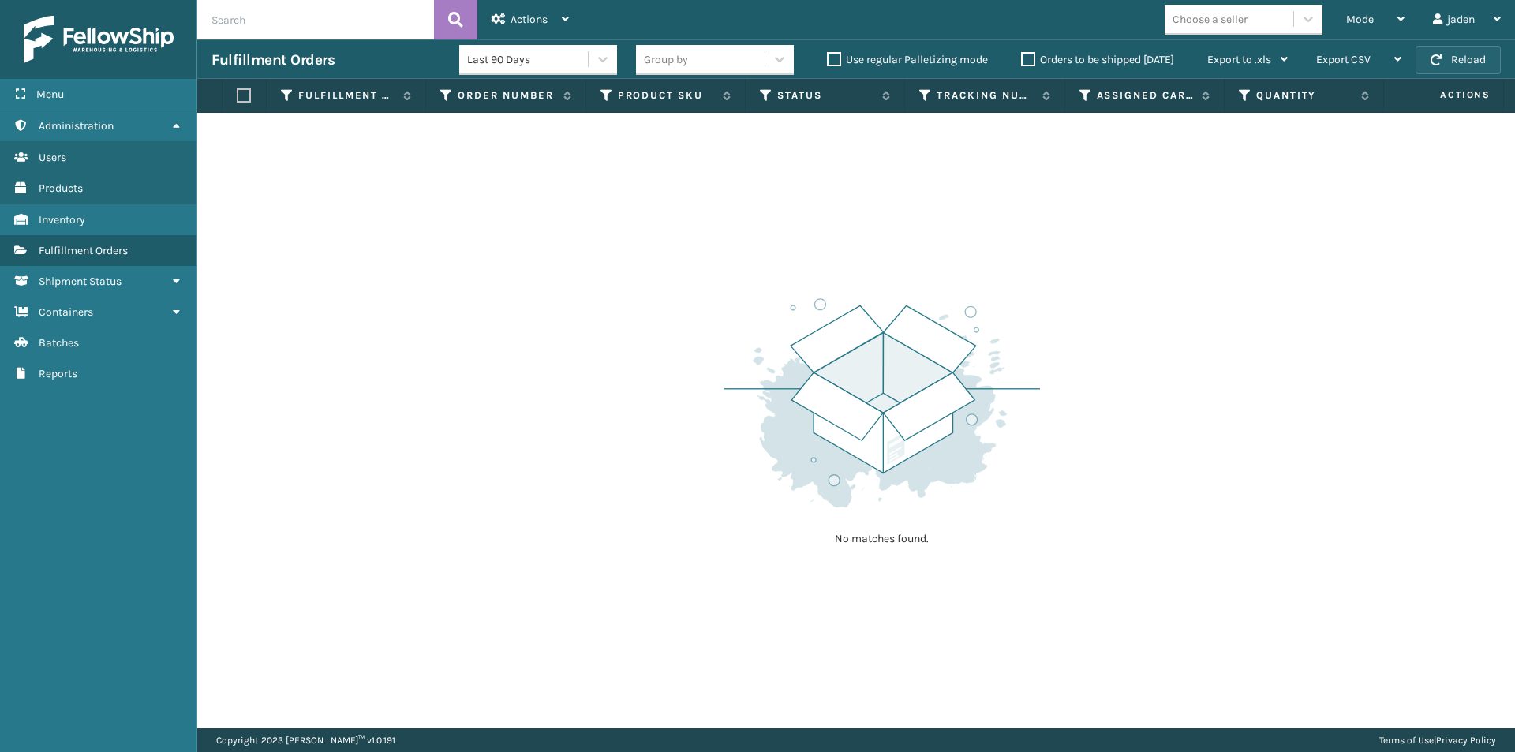
click at [1488, 64] on button "Reload" at bounding box center [1458, 60] width 85 height 28
click at [1410, 9] on div "Mode Regular Mode Picking Mode Labeling Mode Exit Scan Mode" at bounding box center [1375, 19] width 87 height 39
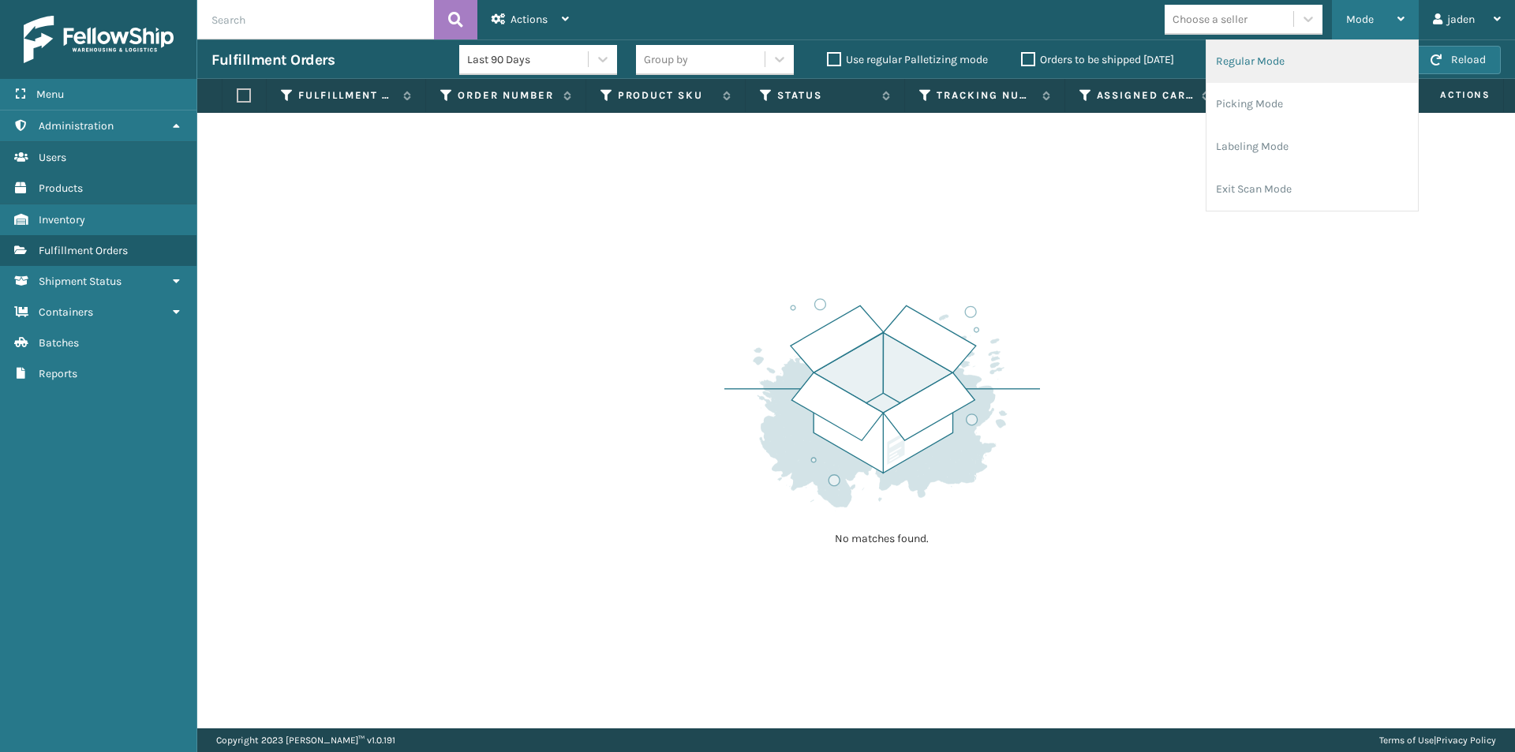
click at [1279, 66] on li "Regular Mode" at bounding box center [1313, 61] width 212 height 43
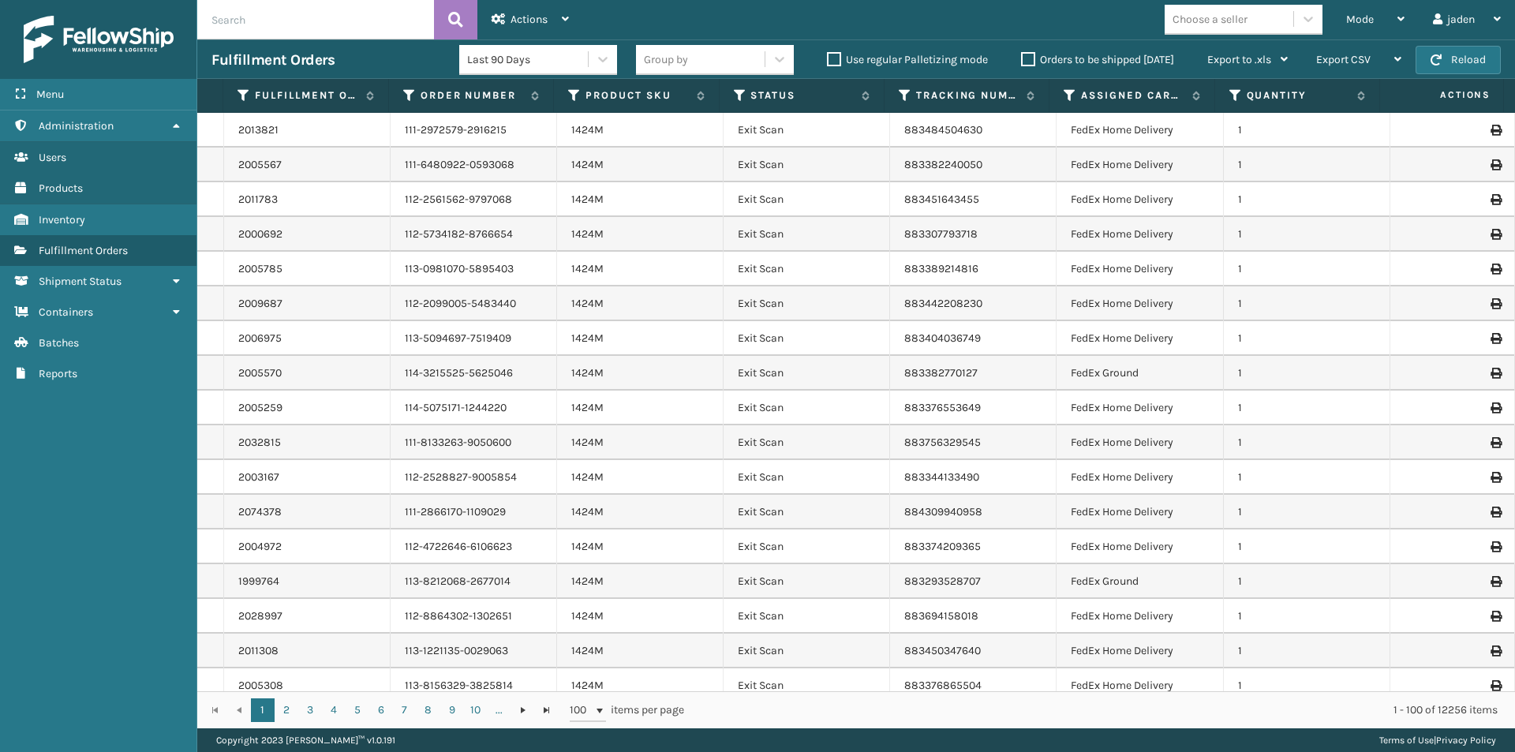
click at [739, 89] on icon at bounding box center [740, 95] width 13 height 14
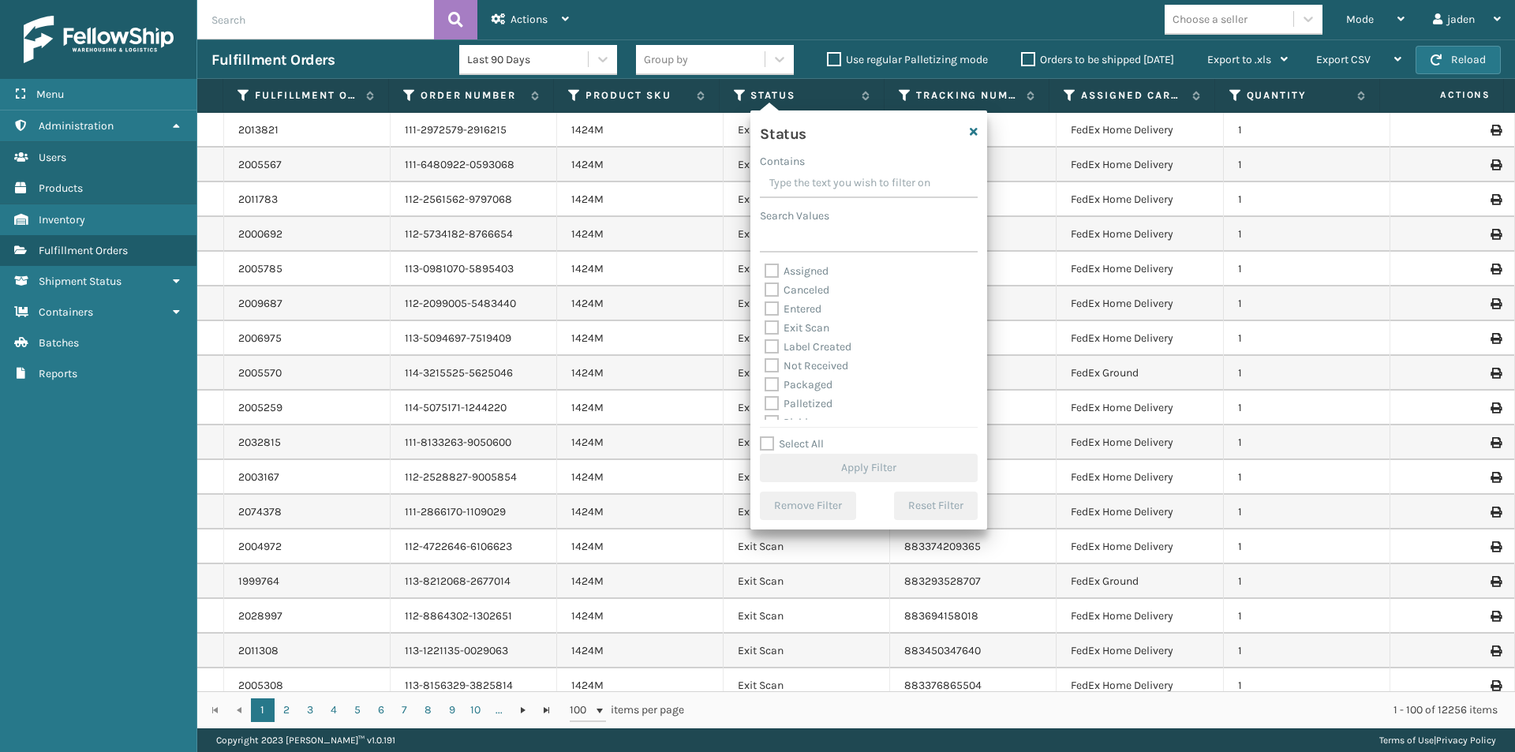
scroll to position [79, 0]
click at [773, 338] on label "Picking" at bounding box center [793, 343] width 56 height 13
click at [766, 338] on input "Picking" at bounding box center [765, 340] width 1 height 10
checkbox input "true"
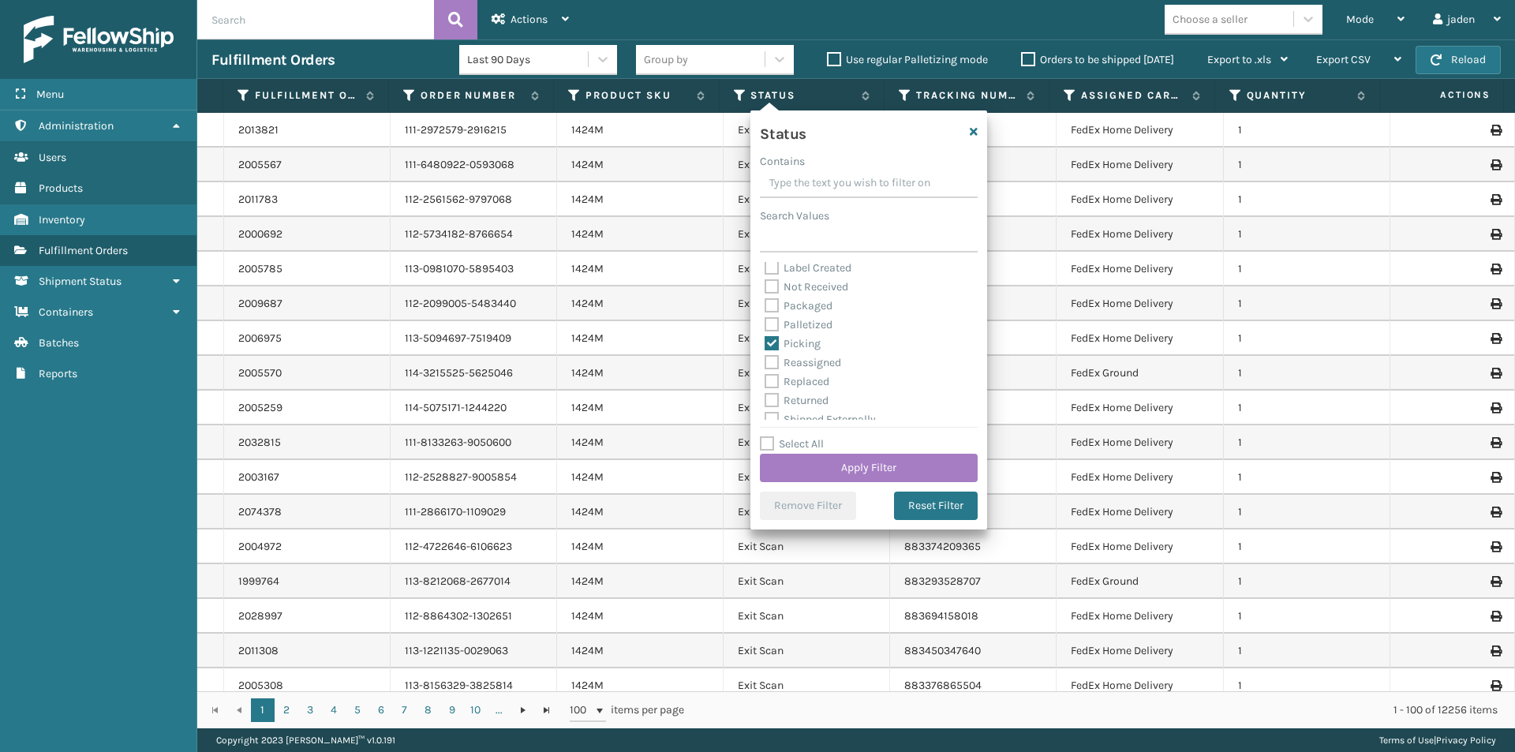
click at [829, 453] on div "Select All Apply Filter" at bounding box center [869, 458] width 218 height 47
click at [830, 459] on button "Apply Filter" at bounding box center [869, 468] width 218 height 28
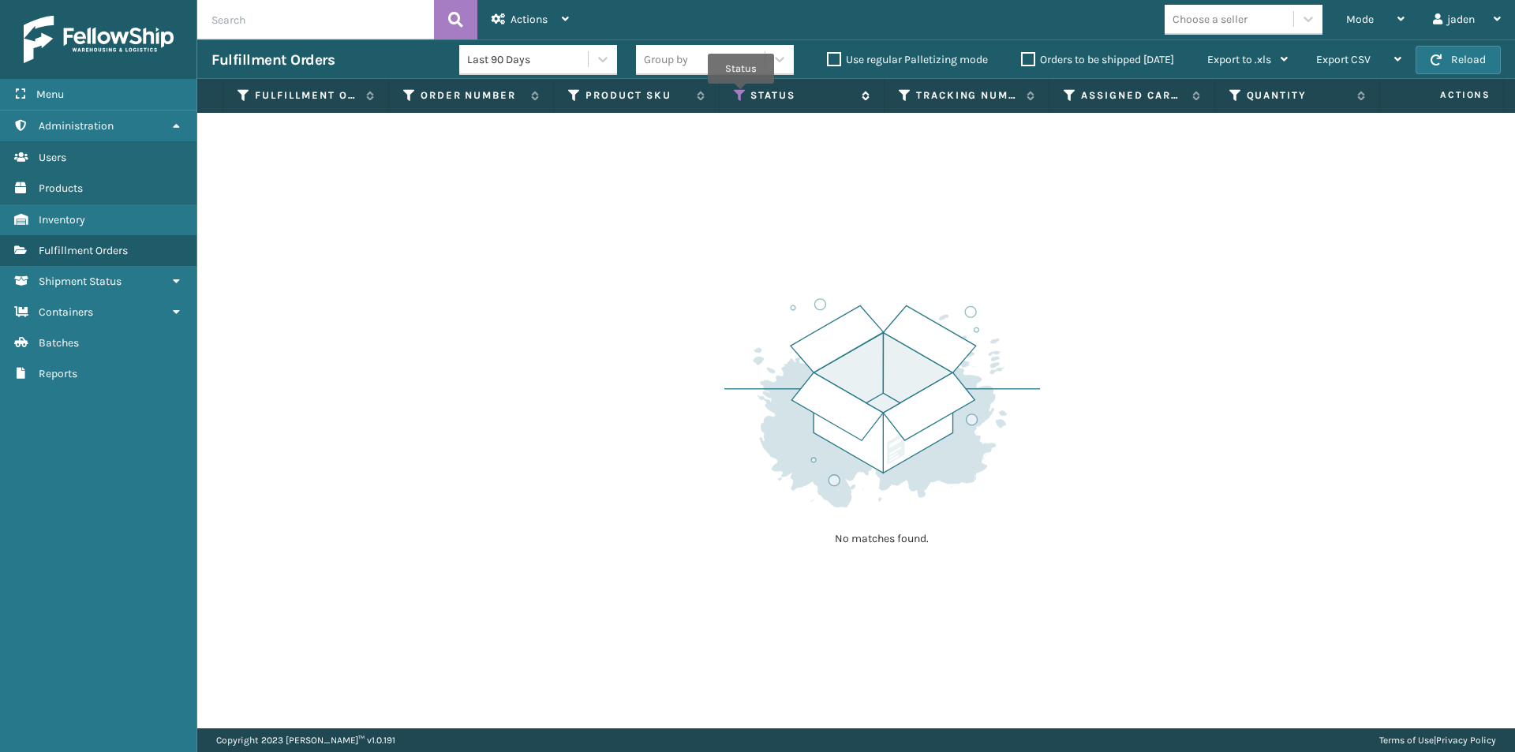
click at [741, 95] on icon at bounding box center [740, 95] width 13 height 14
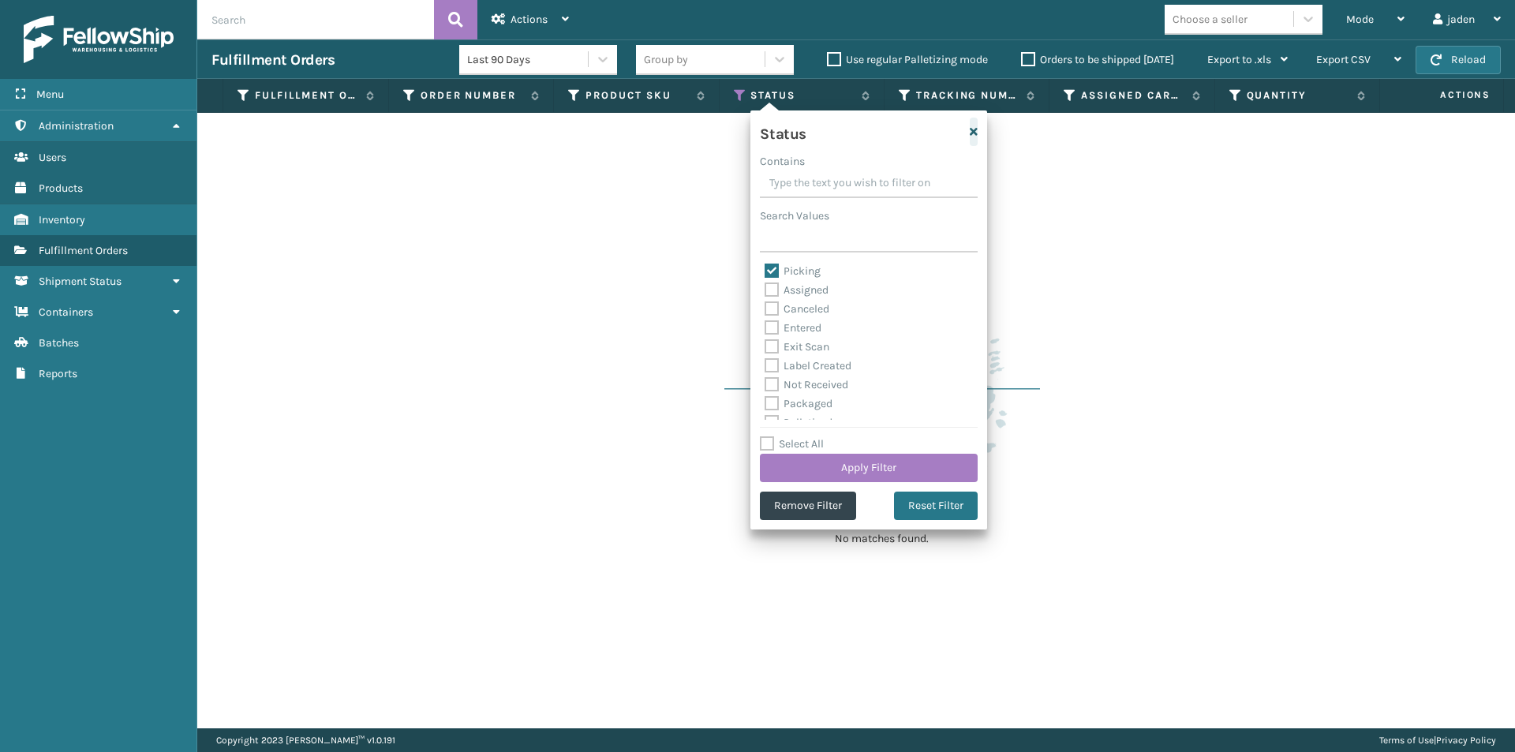
click at [973, 131] on icon "button" at bounding box center [974, 131] width 8 height 11
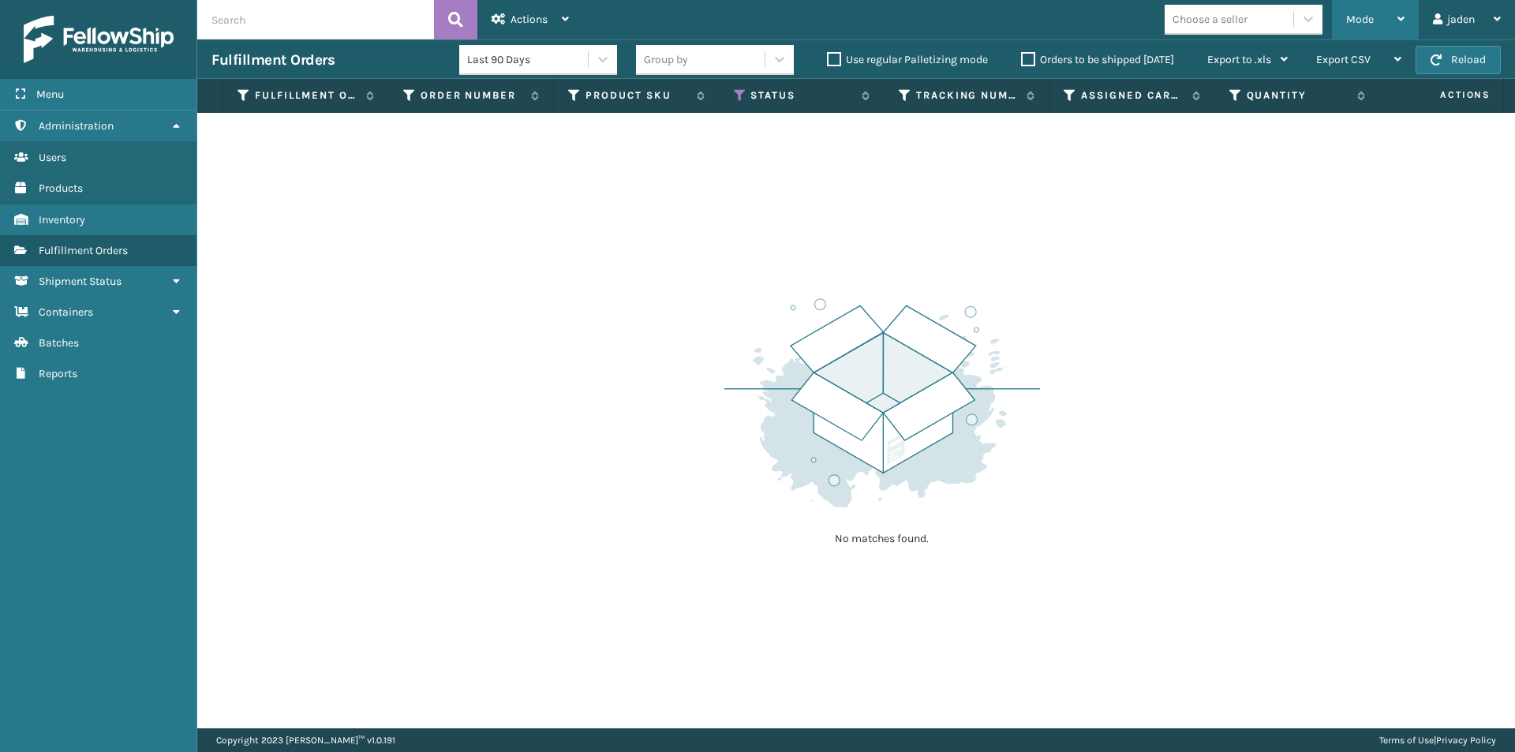
click at [1401, 14] on icon at bounding box center [1401, 18] width 7 height 11
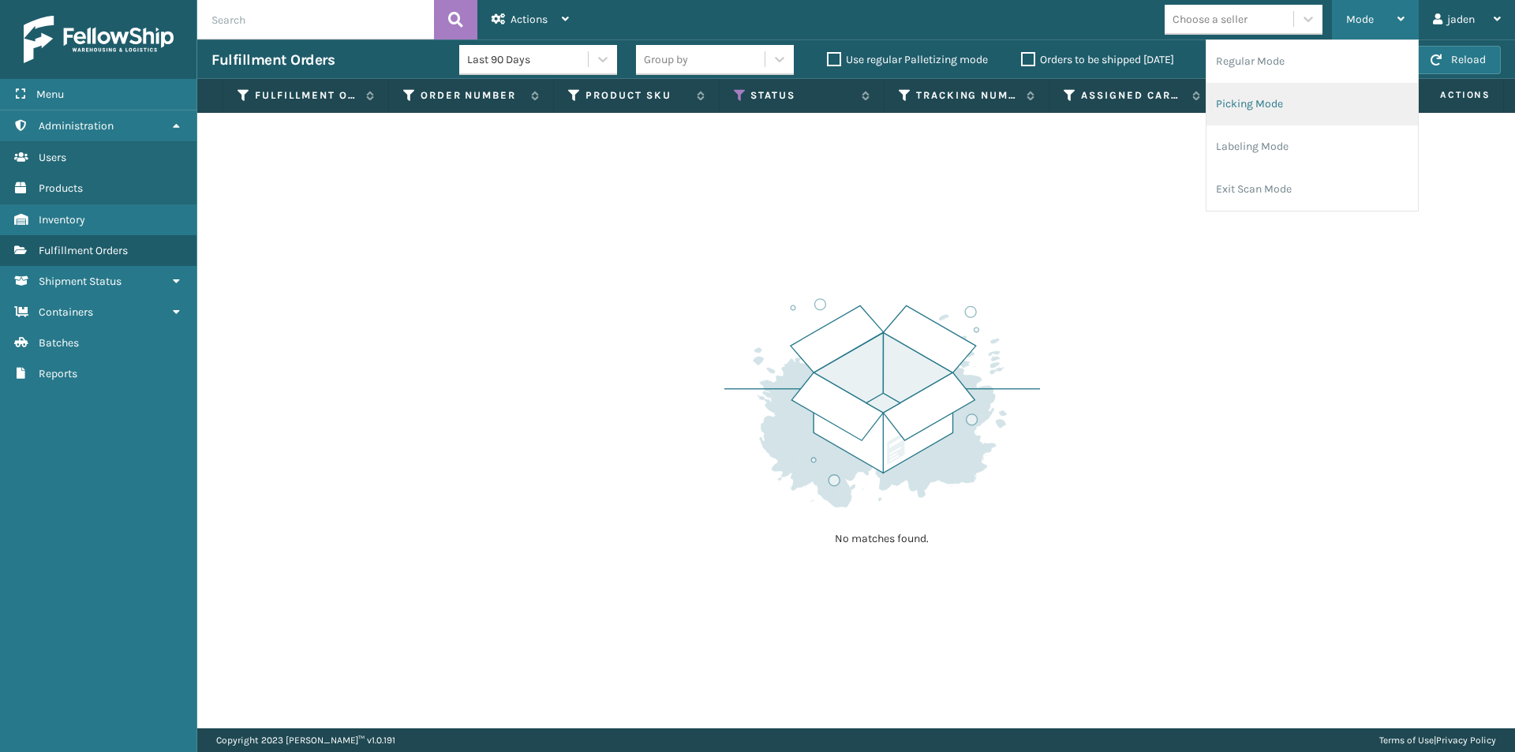
click at [1280, 98] on li "Picking Mode" at bounding box center [1313, 104] width 212 height 43
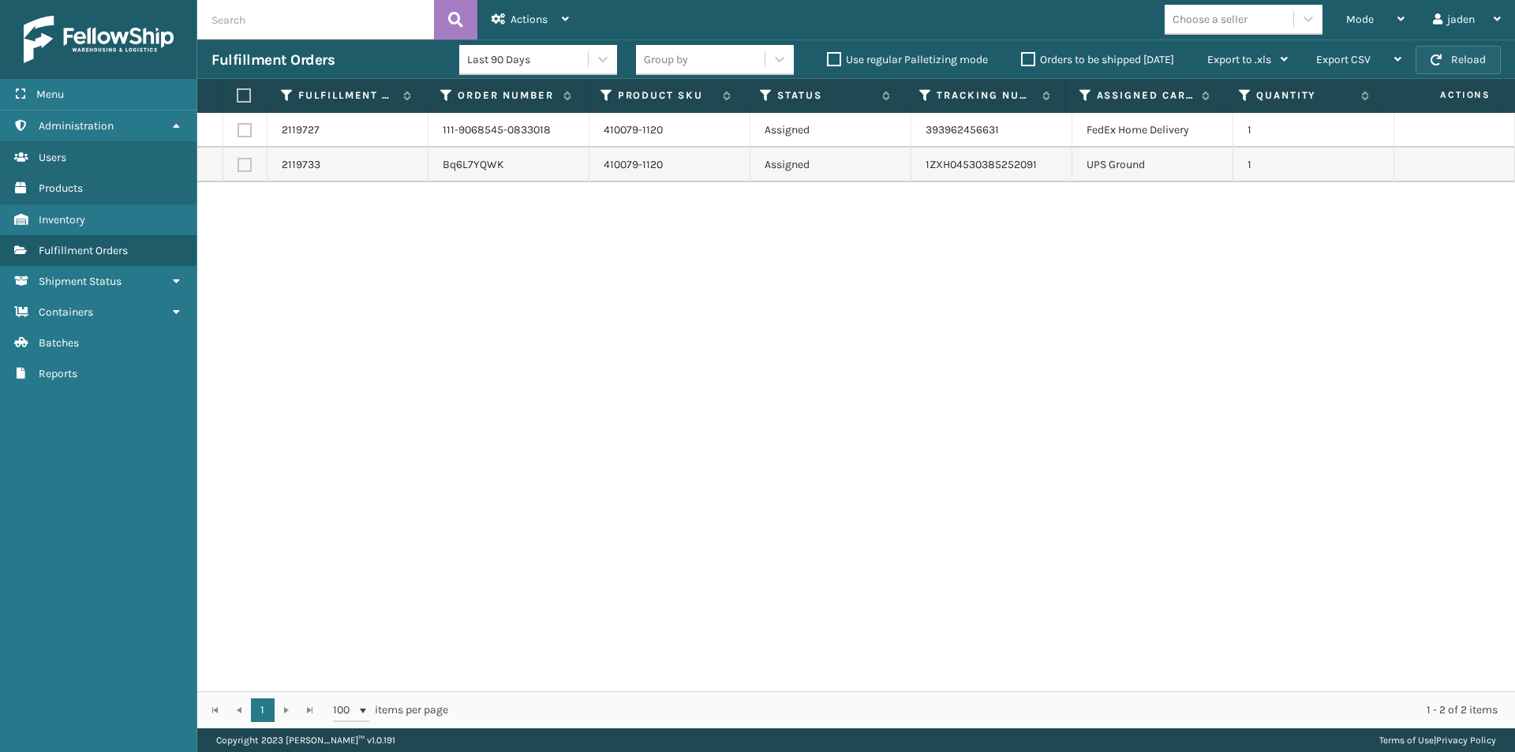
click at [1458, 62] on button "Reload" at bounding box center [1458, 60] width 85 height 28
click at [1032, 62] on label "Orders to be shipped [DATE]" at bounding box center [1097, 59] width 153 height 13
click at [1022, 61] on input "Orders to be shipped [DATE]" at bounding box center [1021, 56] width 1 height 10
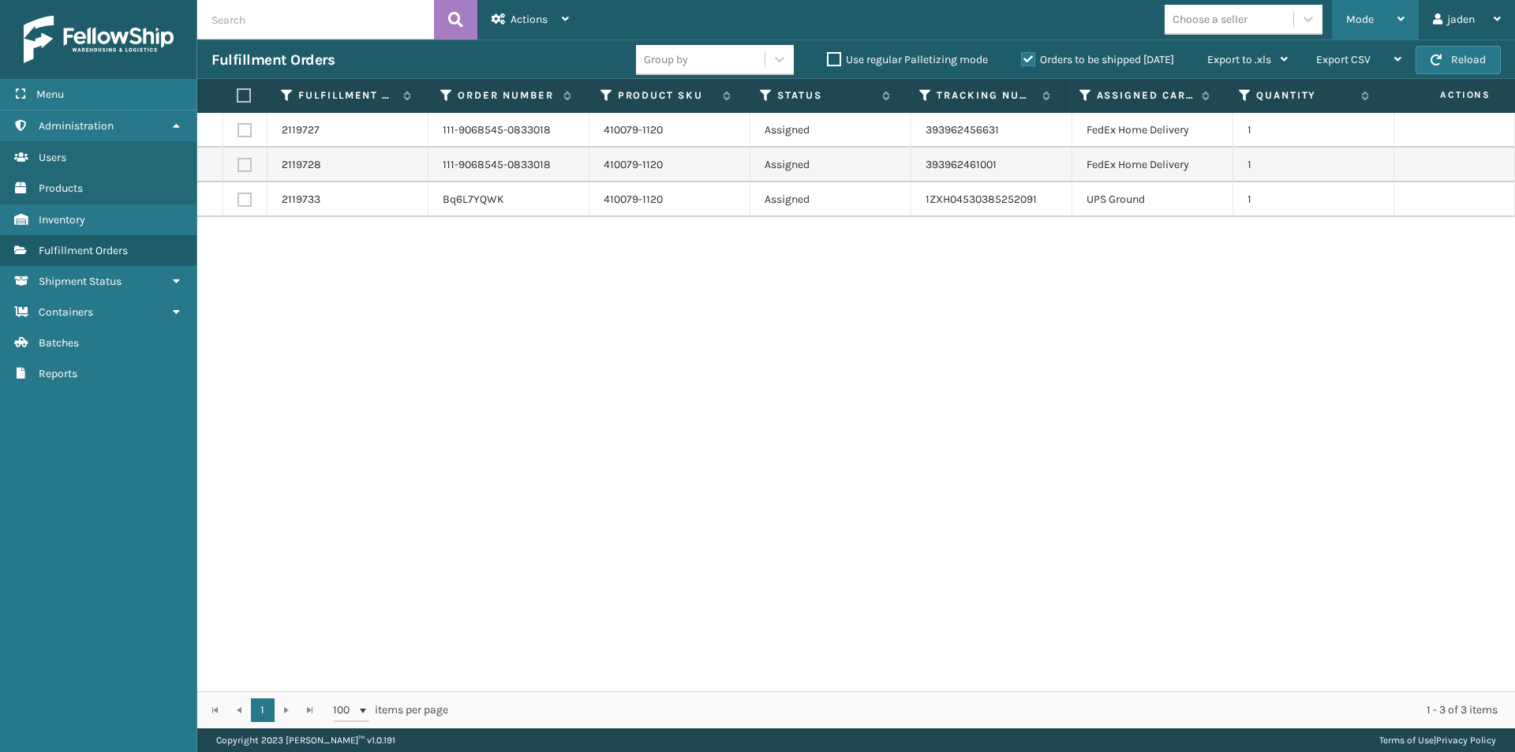
click at [1398, 17] on icon at bounding box center [1401, 18] width 7 height 11
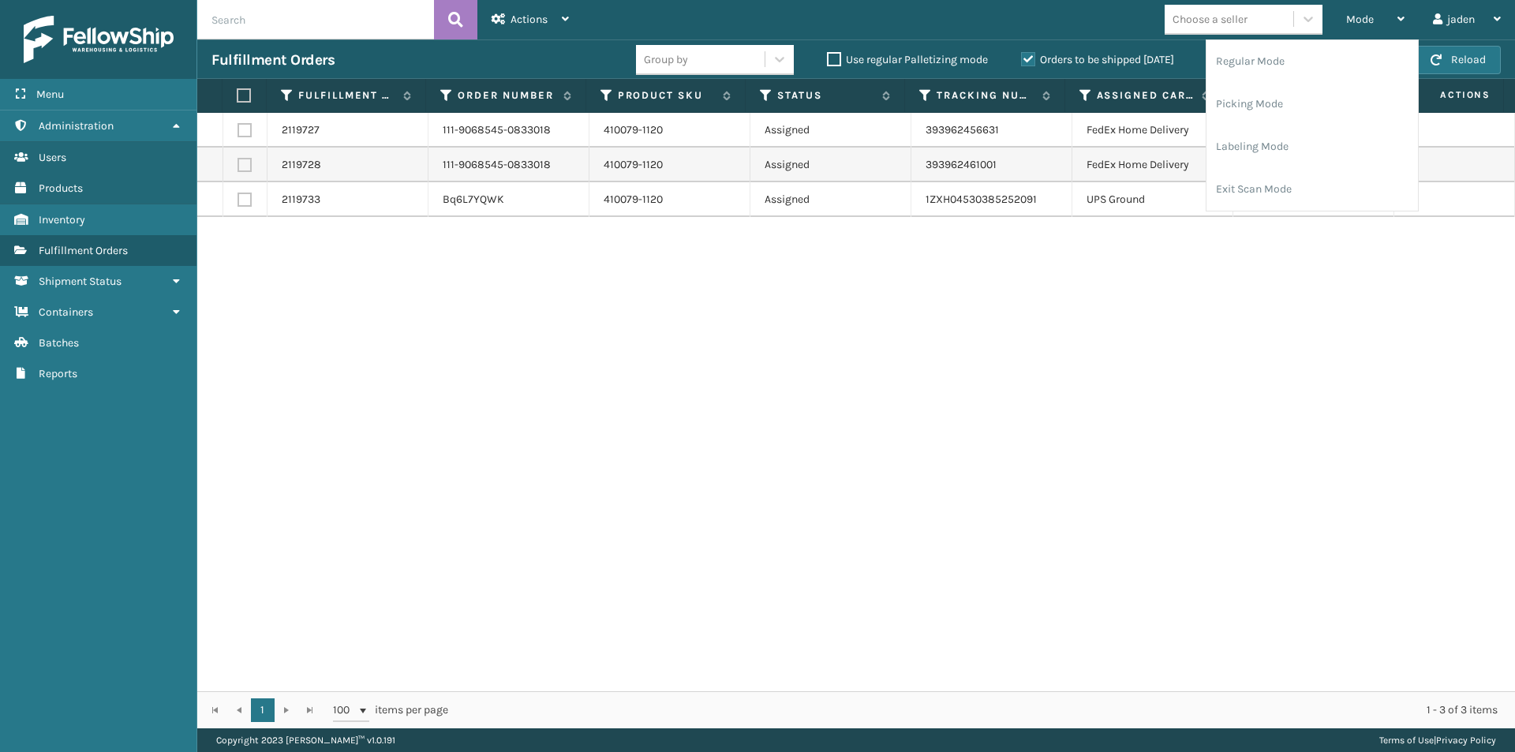
click at [1033, 55] on label "Orders to be shipped [DATE]" at bounding box center [1097, 59] width 153 height 13
click at [1022, 55] on input "Orders to be shipped [DATE]" at bounding box center [1021, 56] width 1 height 10
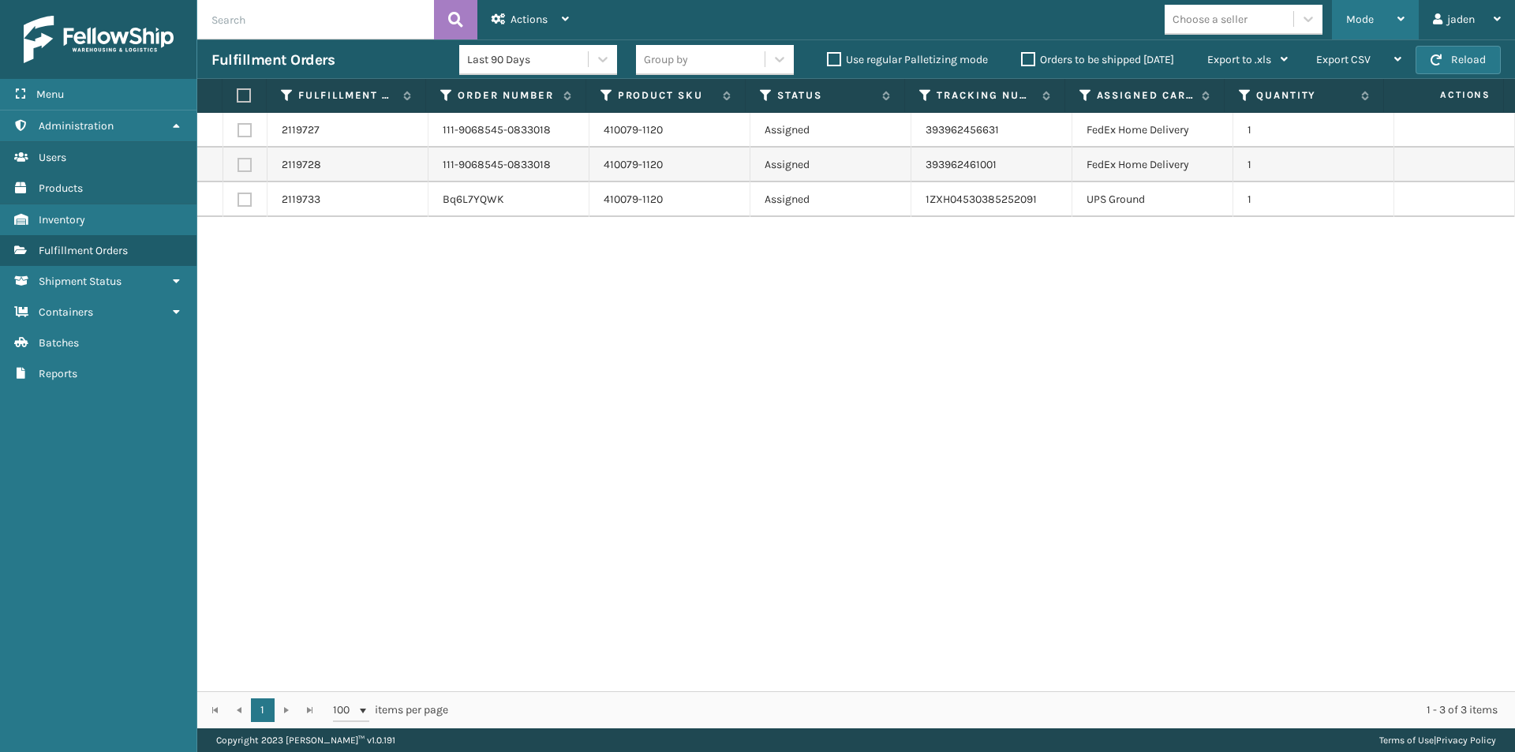
click at [1406, 16] on div "Mode Regular Mode Picking Mode Labeling Mode Exit Scan Mode" at bounding box center [1375, 19] width 87 height 39
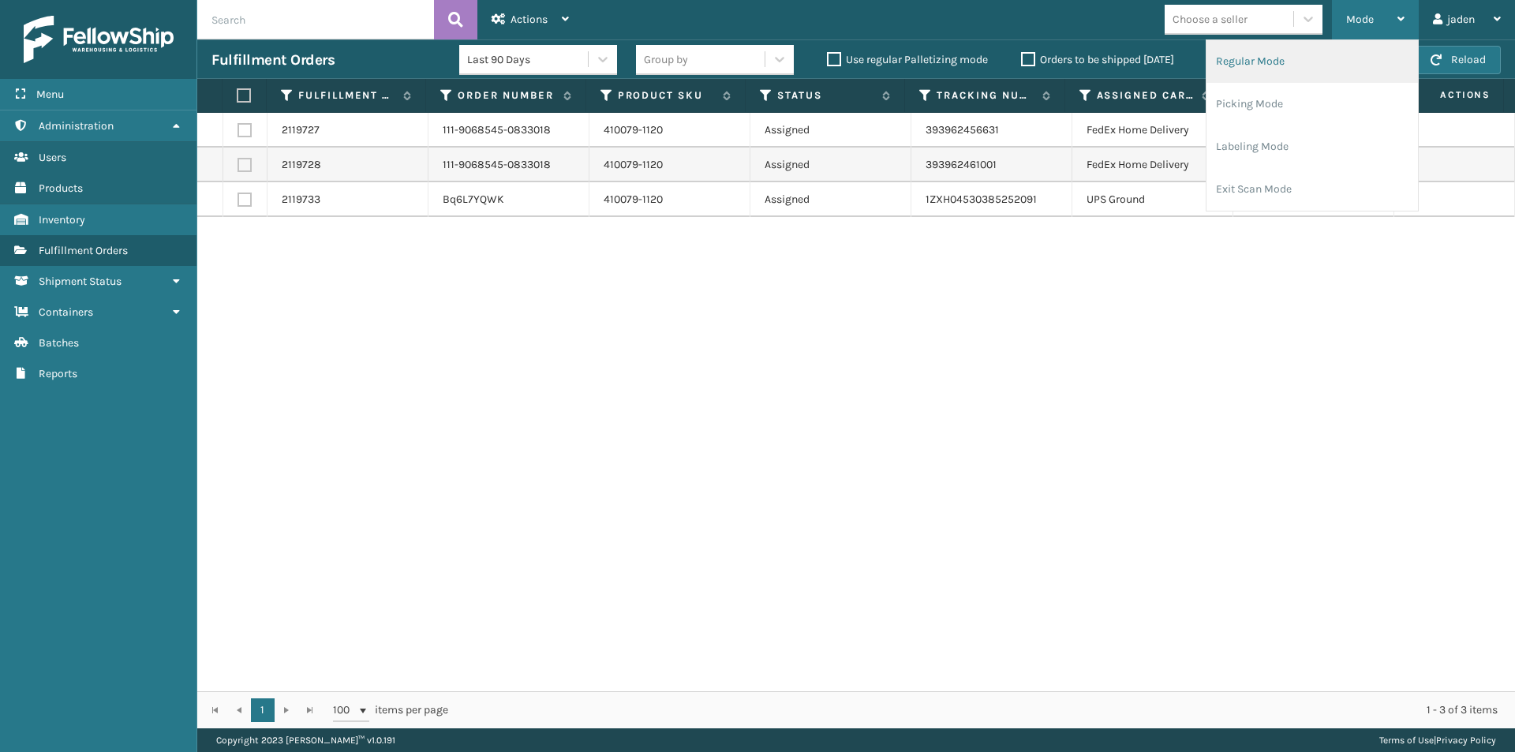
click at [1267, 53] on li "Regular Mode" at bounding box center [1313, 61] width 212 height 43
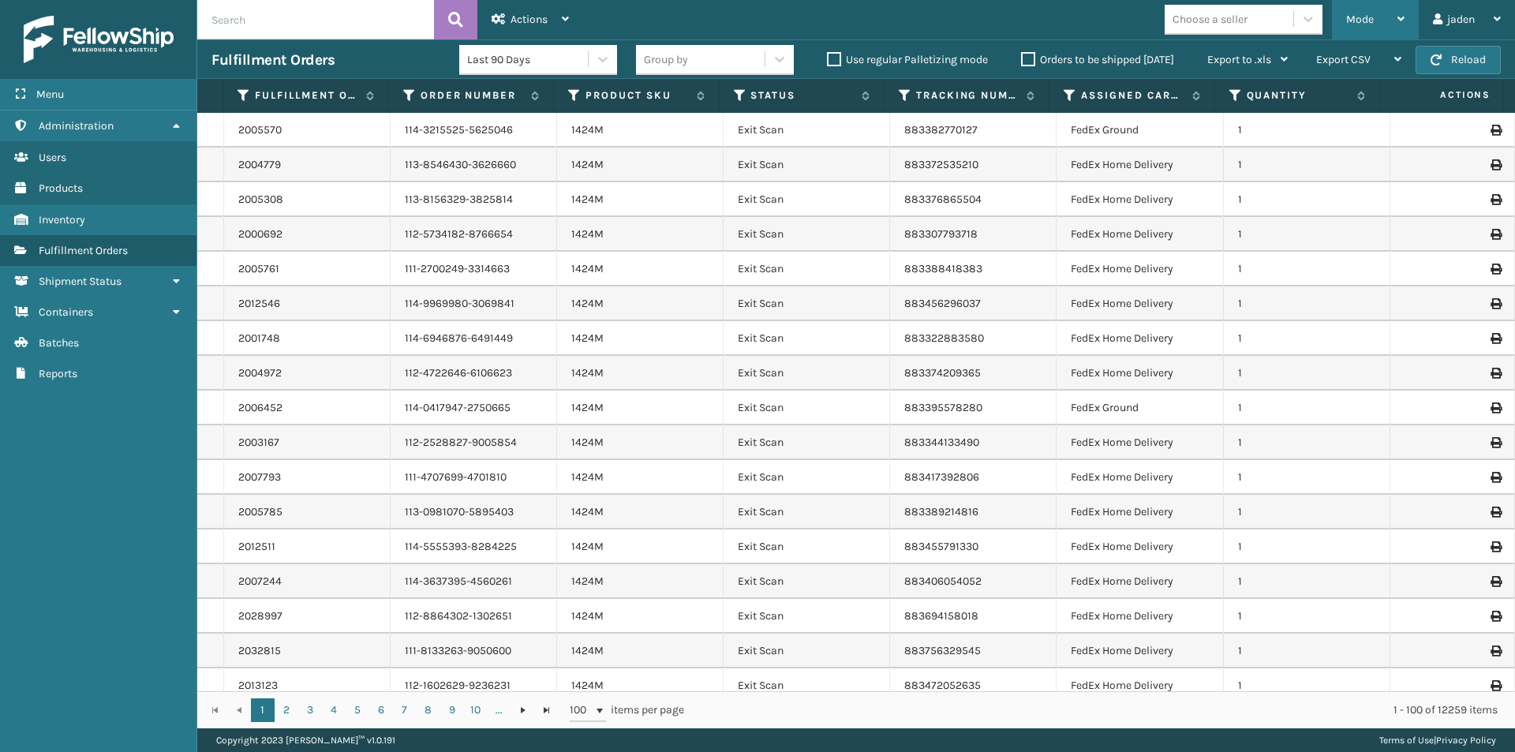
click at [1402, 20] on icon at bounding box center [1401, 18] width 7 height 11
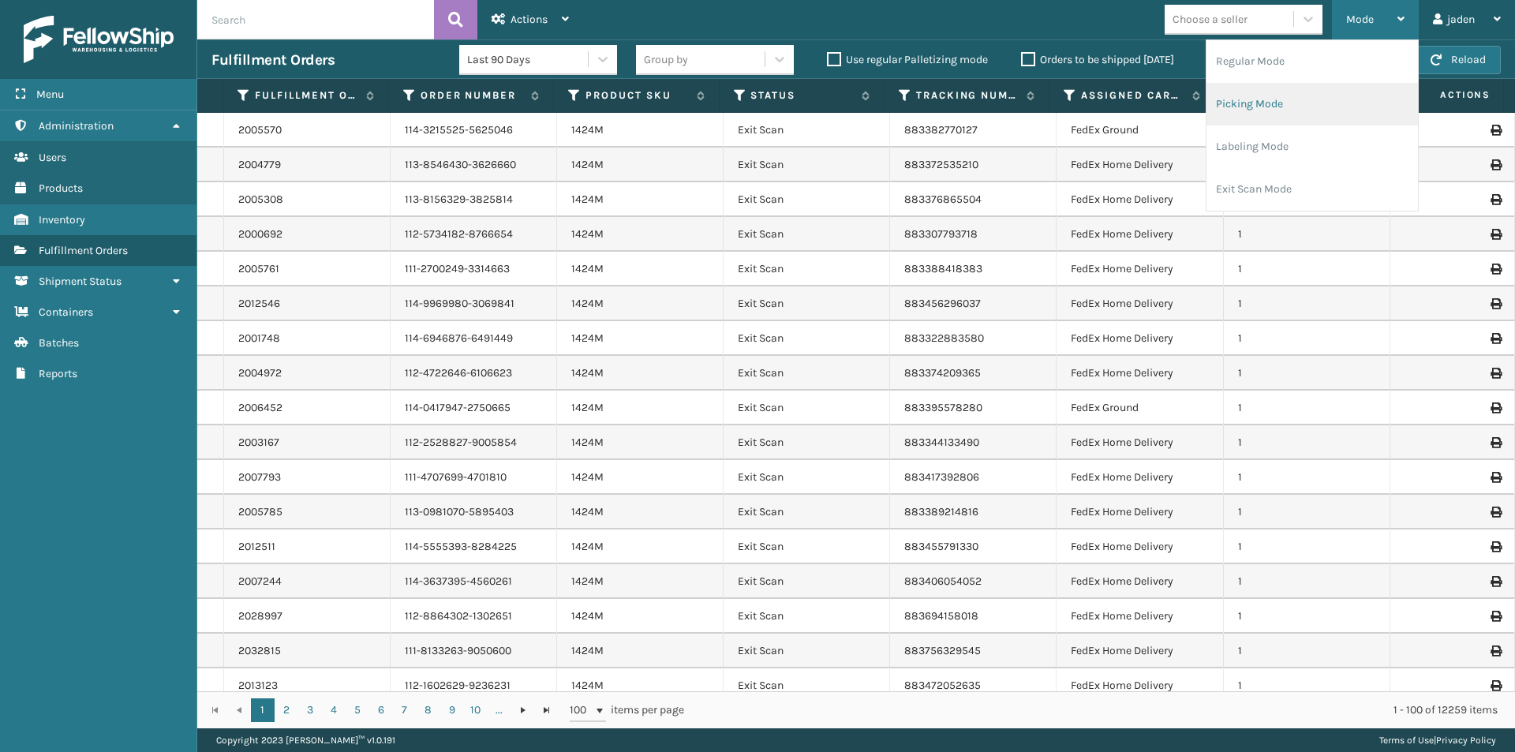
click at [1349, 107] on li "Picking Mode" at bounding box center [1313, 104] width 212 height 43
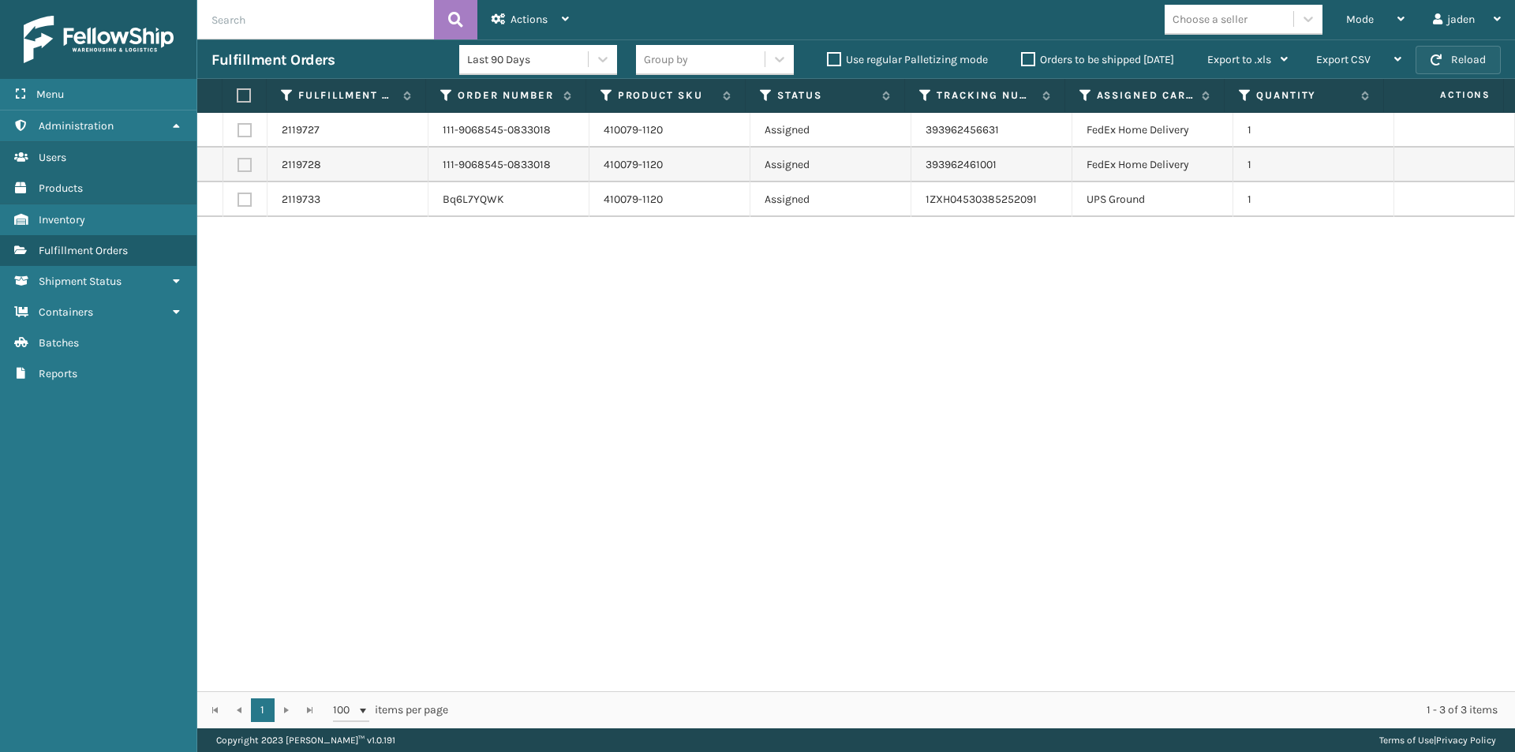
click at [1468, 60] on button "Reload" at bounding box center [1458, 60] width 85 height 28
click at [241, 95] on label at bounding box center [242, 95] width 10 height 14
click at [238, 95] on input "checkbox" at bounding box center [237, 96] width 1 height 10
checkbox input "true"
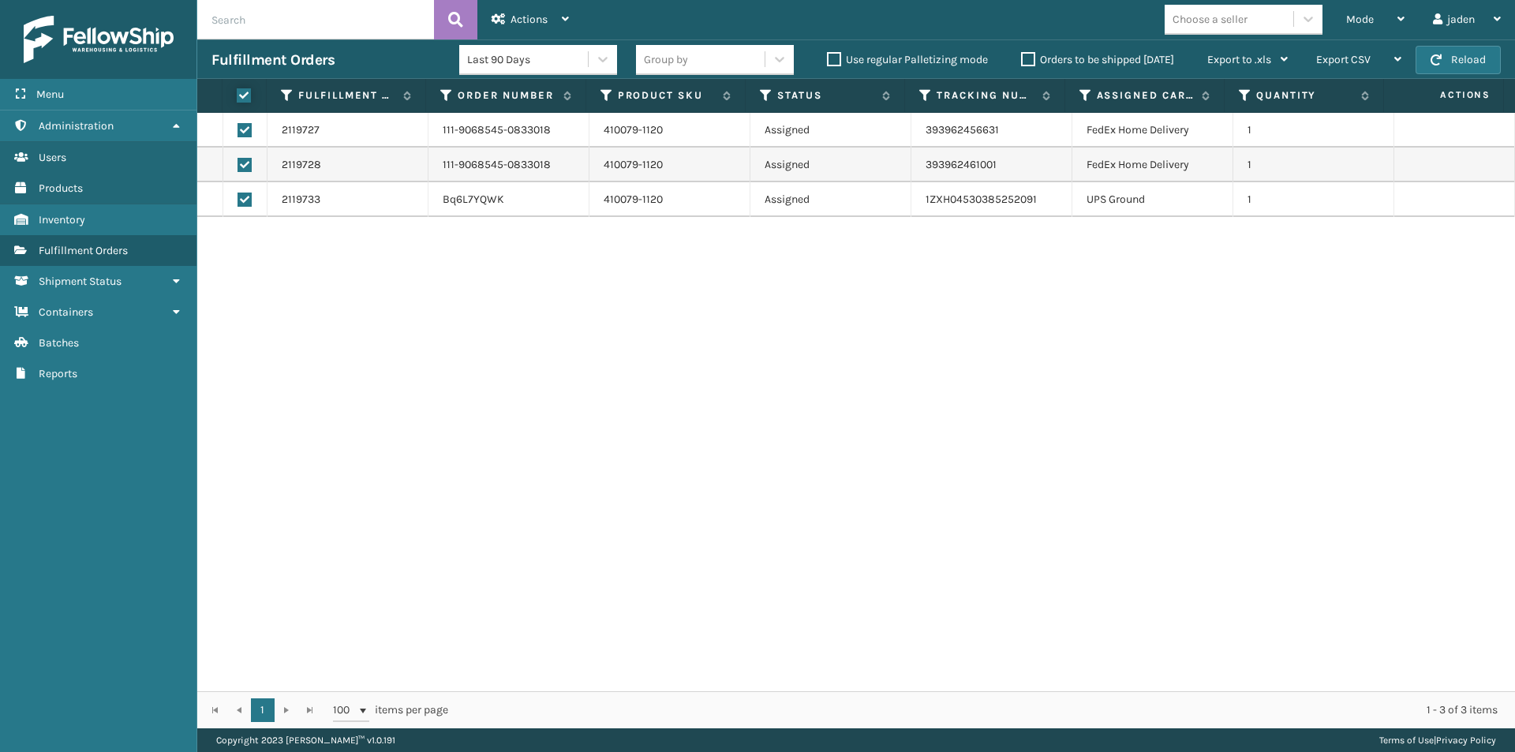
checkbox input "true"
click at [562, 16] on icon at bounding box center [565, 18] width 7 height 11
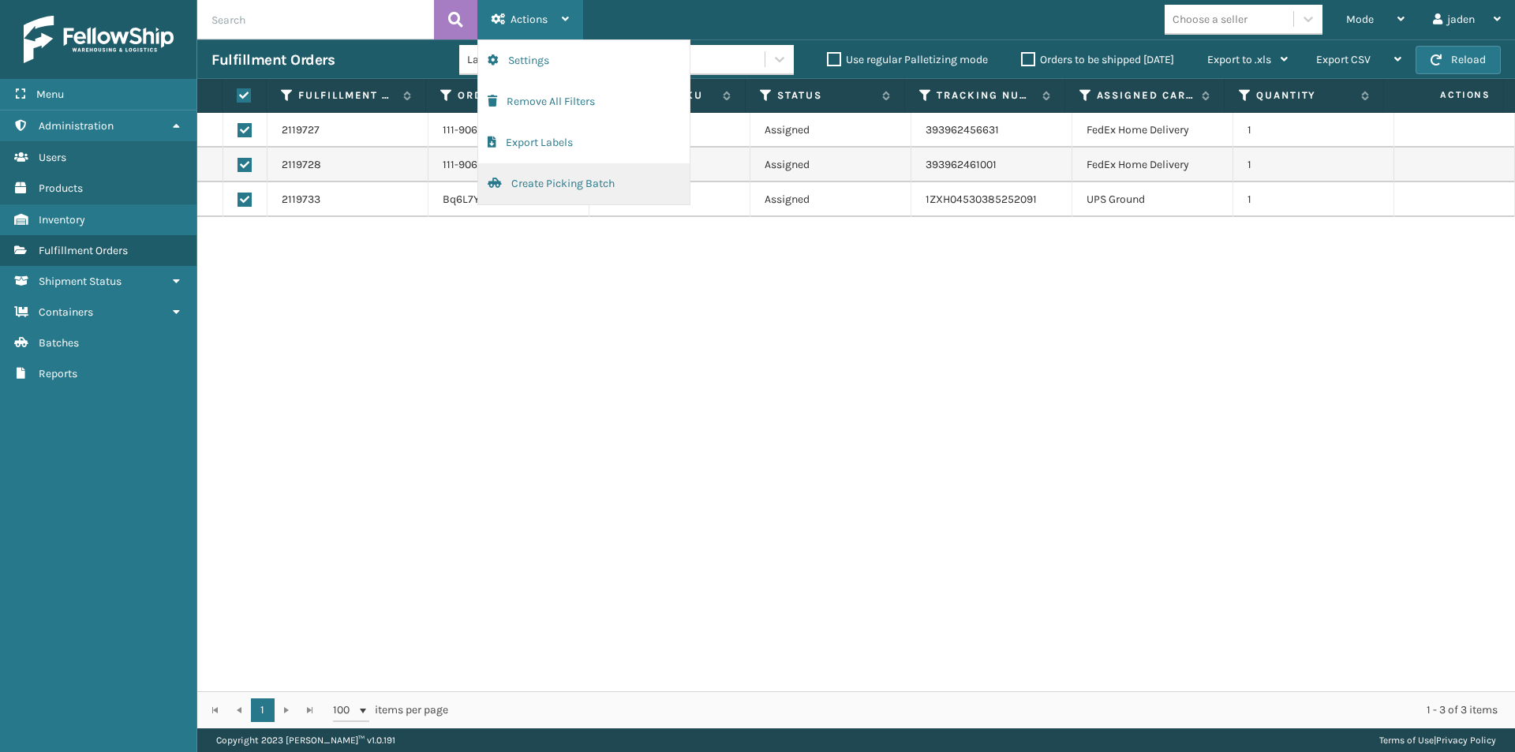
click at [536, 178] on button "Create Picking Batch" at bounding box center [584, 183] width 212 height 41
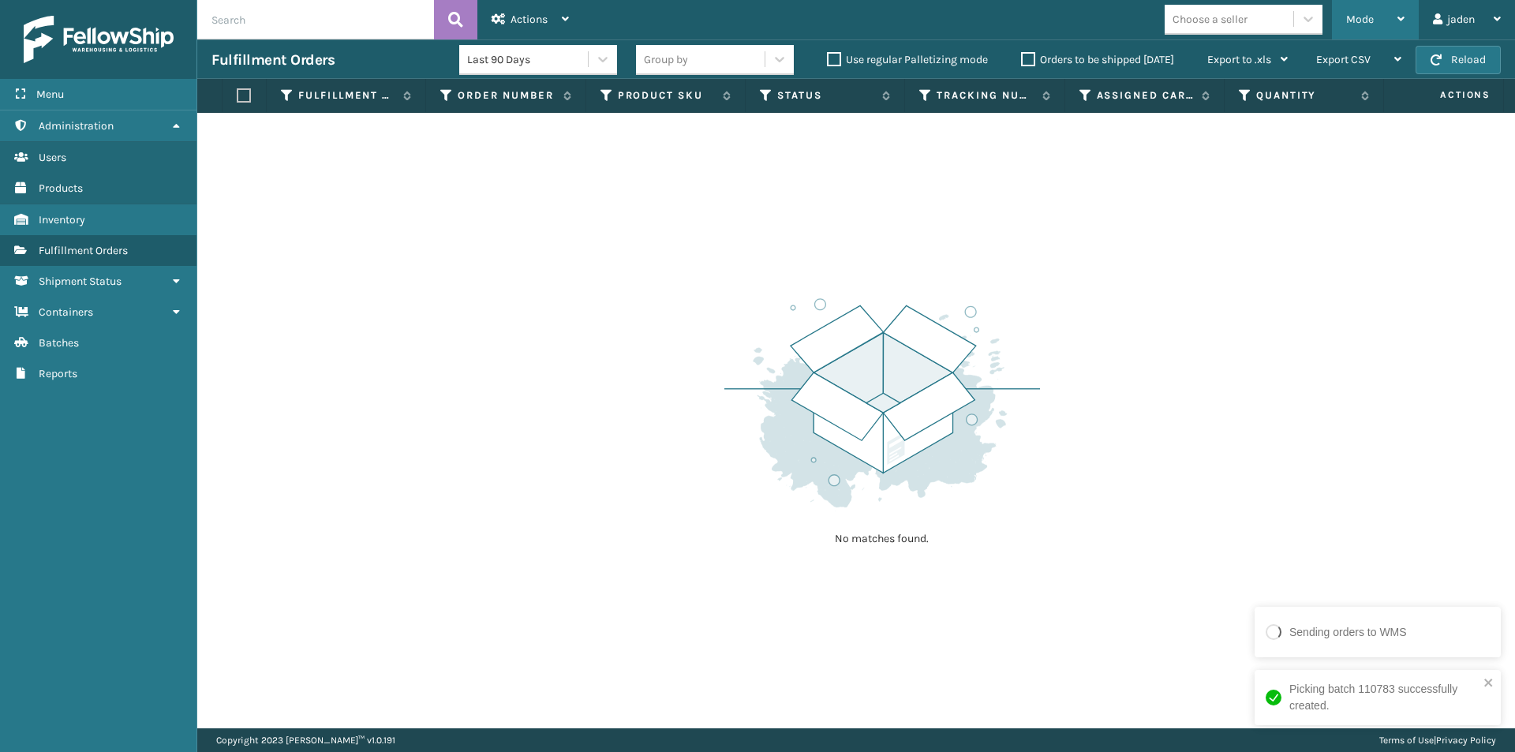
click at [1395, 13] on div "Mode" at bounding box center [1375, 19] width 58 height 39
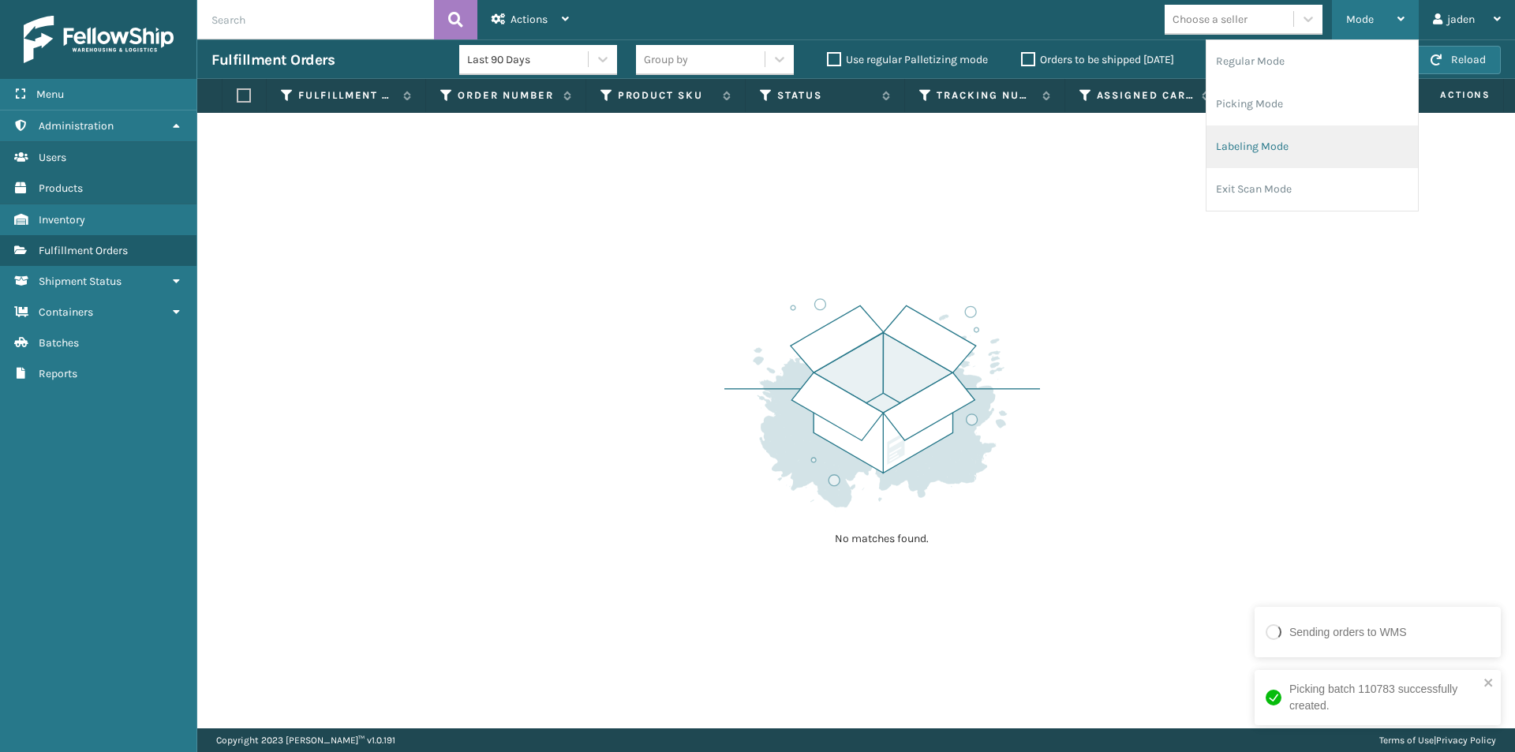
click at [1301, 131] on li "Labeling Mode" at bounding box center [1313, 146] width 212 height 43
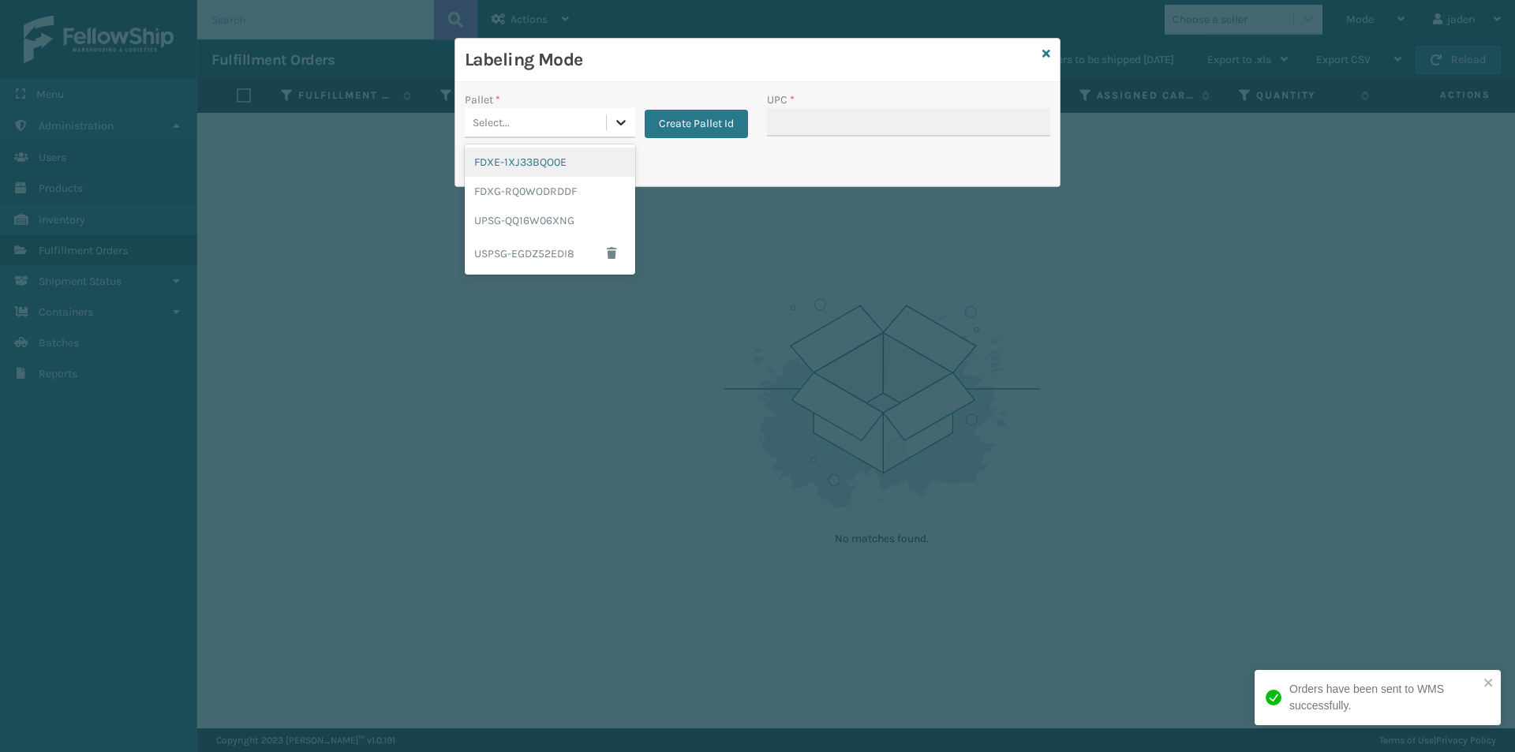
click at [613, 120] on icon at bounding box center [621, 122] width 16 height 16
click at [560, 193] on div "FDXG-RQ0WODRDDF" at bounding box center [550, 191] width 170 height 29
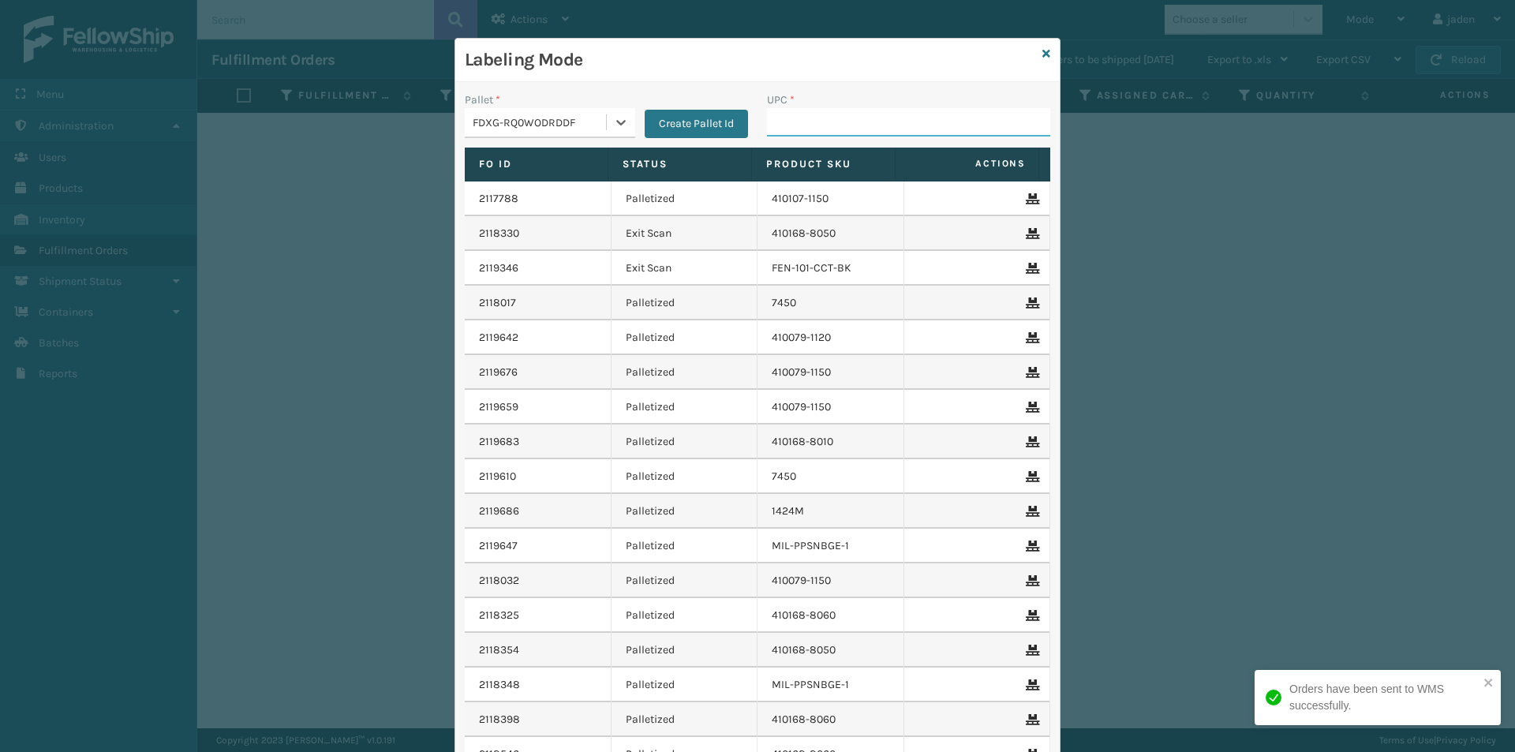
click at [818, 108] on input "UPC *" at bounding box center [908, 122] width 283 height 28
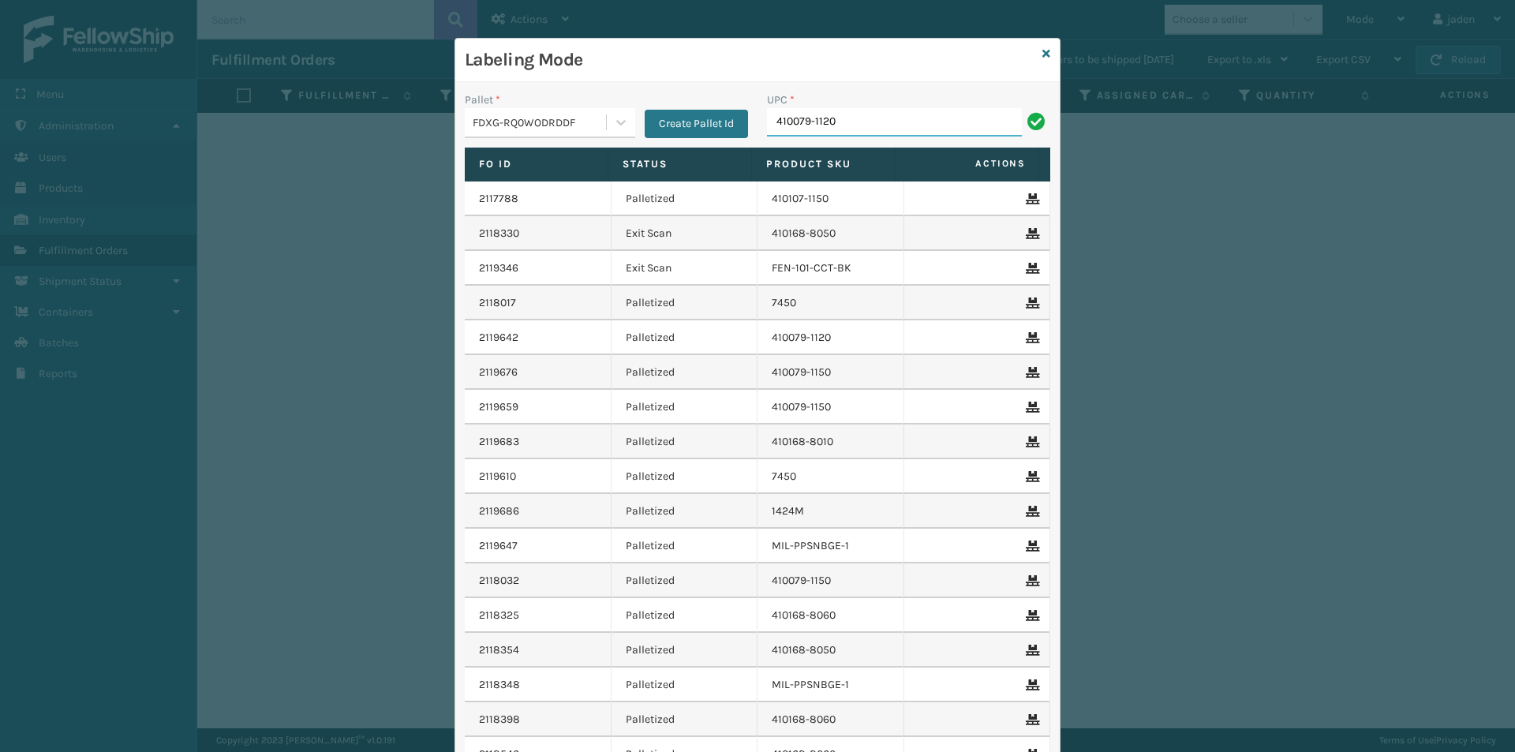
type input "410079-1120"
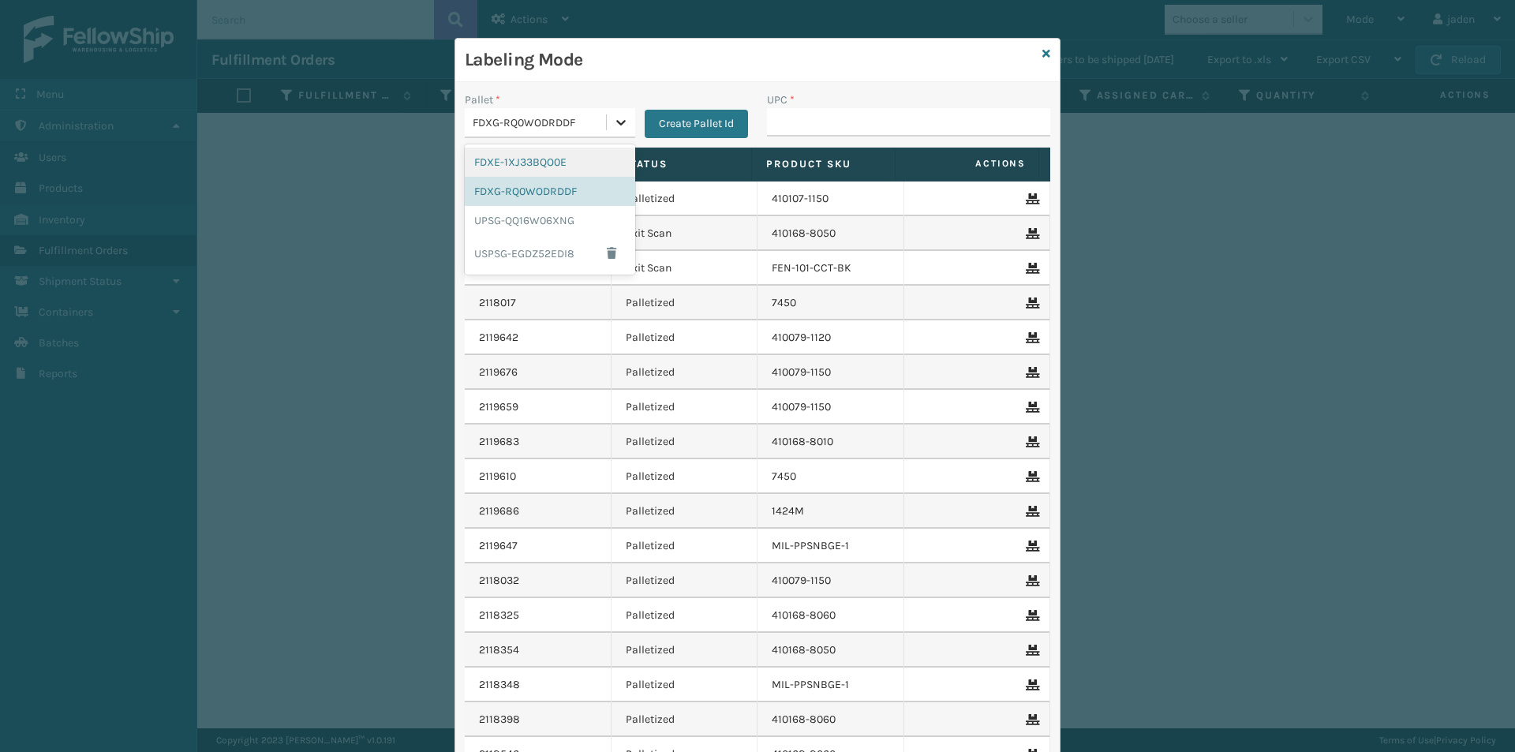
click at [613, 121] on icon at bounding box center [621, 122] width 16 height 16
click at [546, 217] on div "UPSG-QQ16W06XNG" at bounding box center [550, 220] width 170 height 29
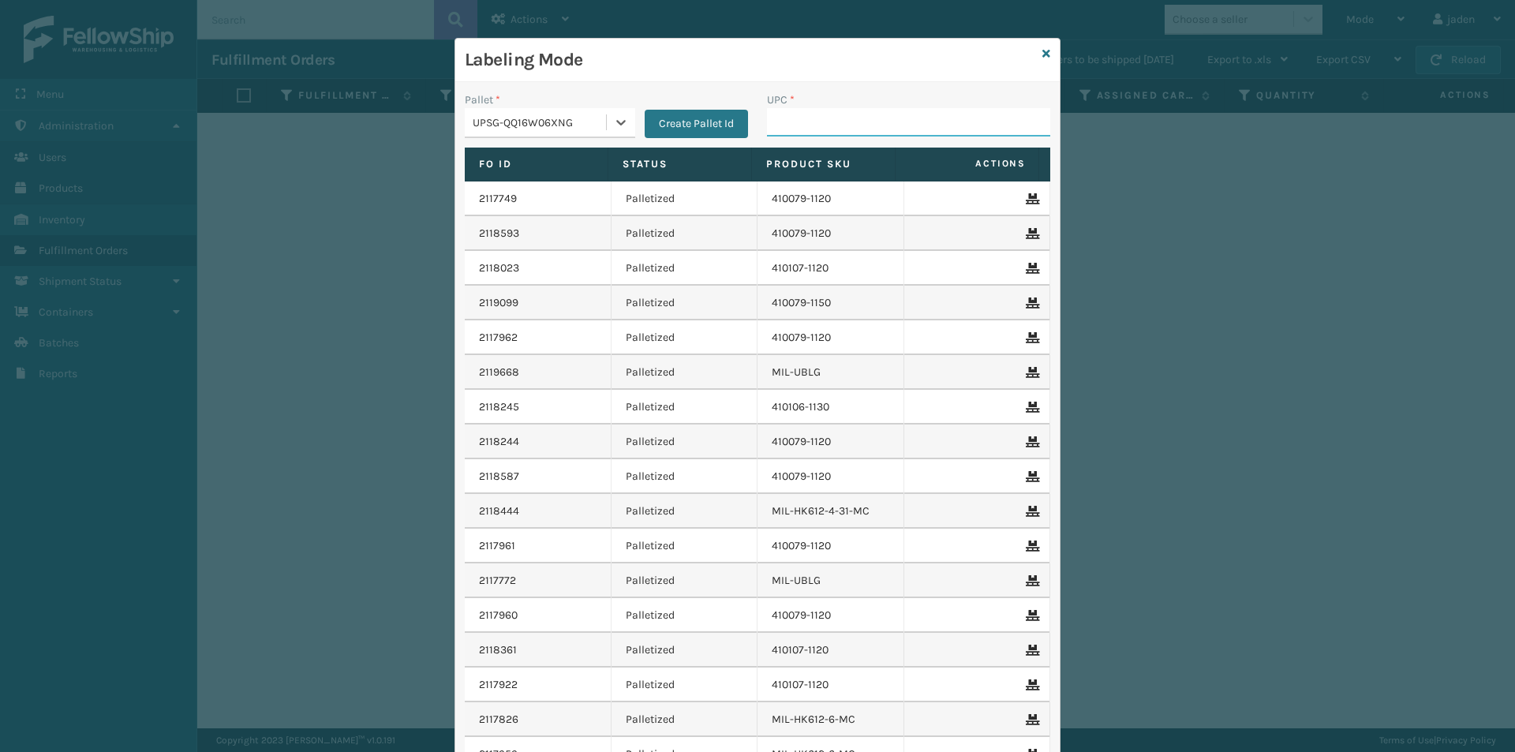
click at [826, 122] on input "UPC *" at bounding box center [908, 122] width 283 height 28
type input "410079-1120"
click at [1043, 53] on icon at bounding box center [1047, 53] width 8 height 11
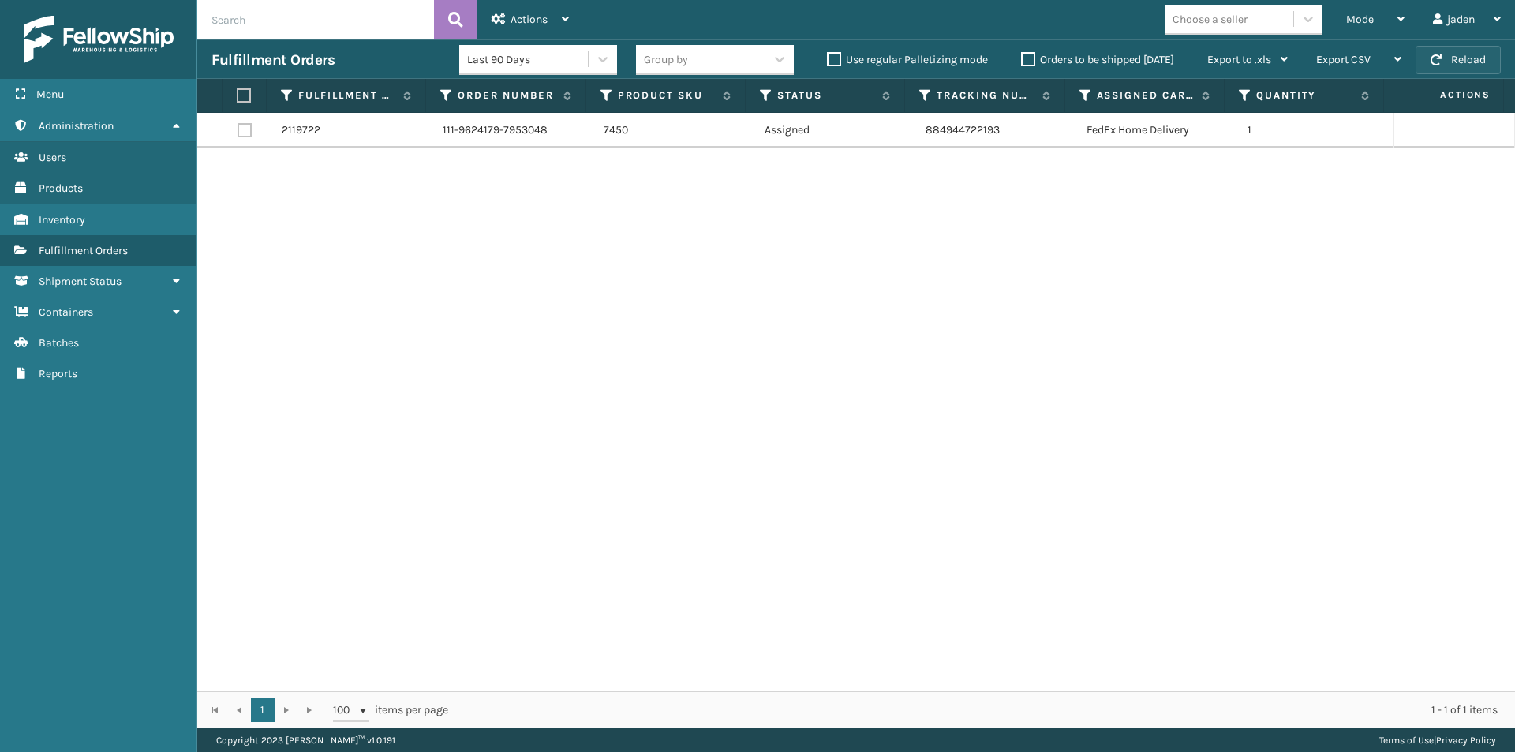
click at [1472, 60] on button "Reload" at bounding box center [1458, 60] width 85 height 28
click at [1024, 57] on label "Orders to be shipped [DATE]" at bounding box center [1097, 59] width 153 height 13
click at [1022, 57] on input "Orders to be shipped [DATE]" at bounding box center [1021, 56] width 1 height 10
click at [1024, 57] on label "Orders to be shipped [DATE]" at bounding box center [1097, 59] width 153 height 13
click at [1022, 57] on input "Orders to be shipped [DATE]" at bounding box center [1021, 56] width 1 height 10
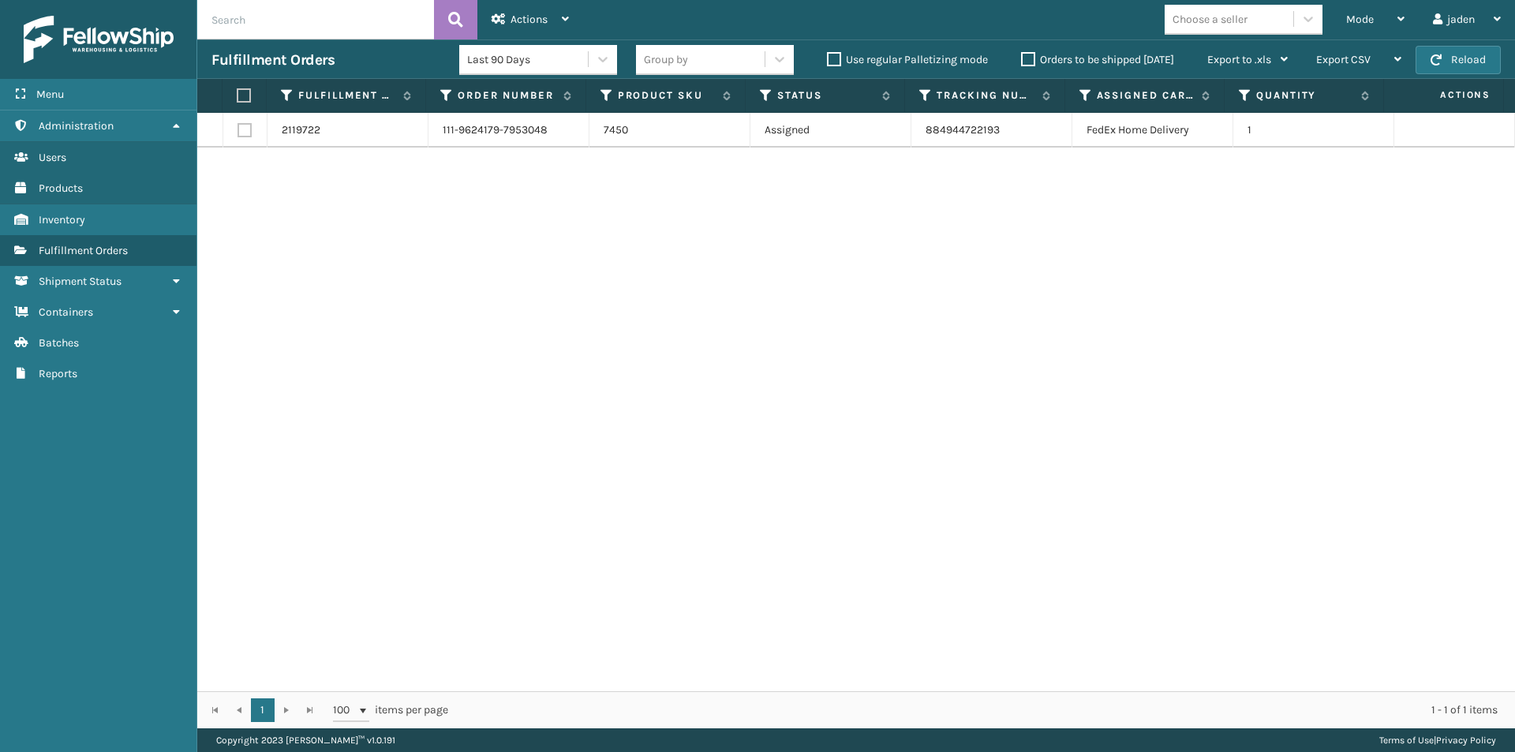
click at [245, 97] on label at bounding box center [242, 95] width 10 height 14
click at [238, 97] on input "checkbox" at bounding box center [237, 96] width 1 height 10
checkbox input "true"
click at [571, 14] on div "Actions Settings Remove All Filters Export Labels Create Picking Batch" at bounding box center [530, 19] width 106 height 39
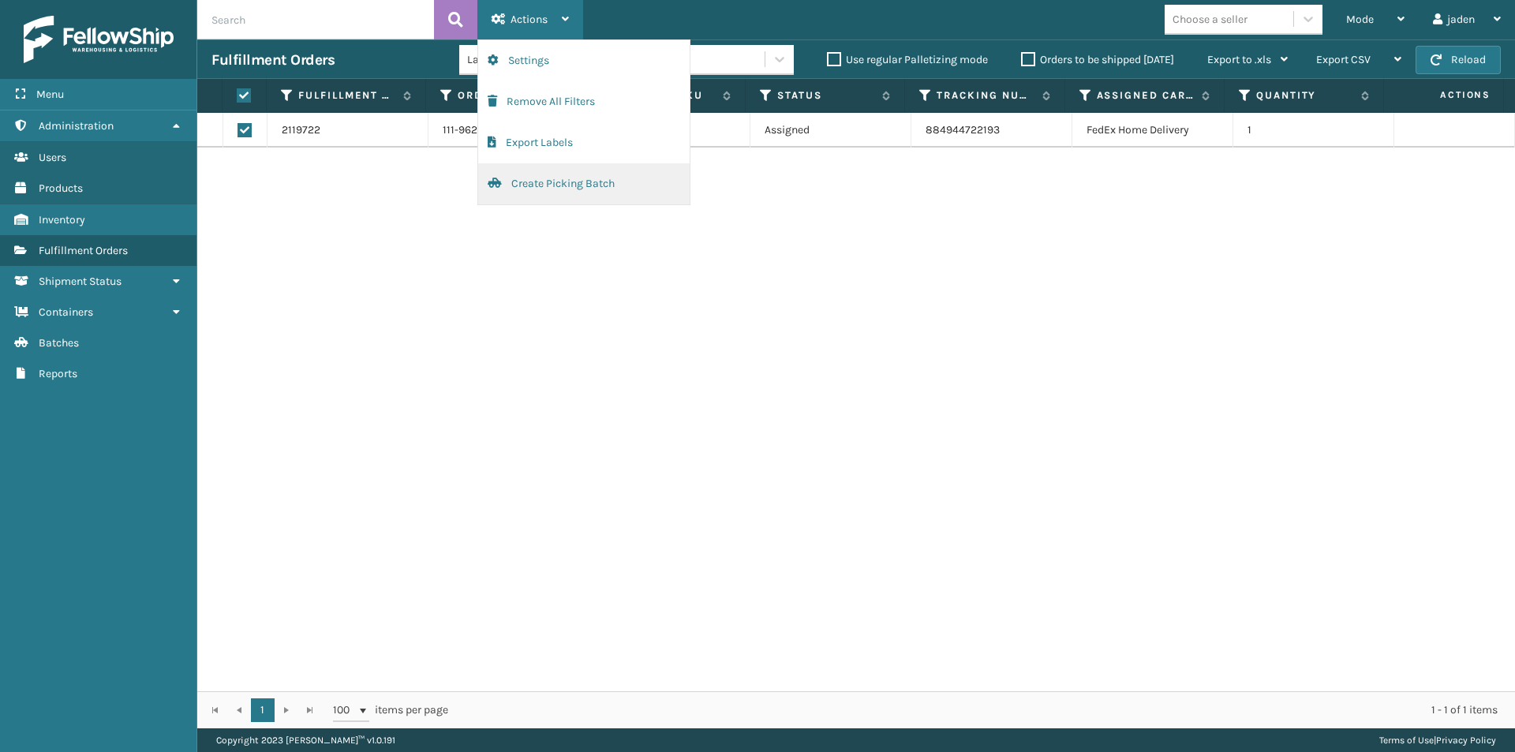
click at [535, 192] on button "Create Picking Batch" at bounding box center [584, 183] width 212 height 41
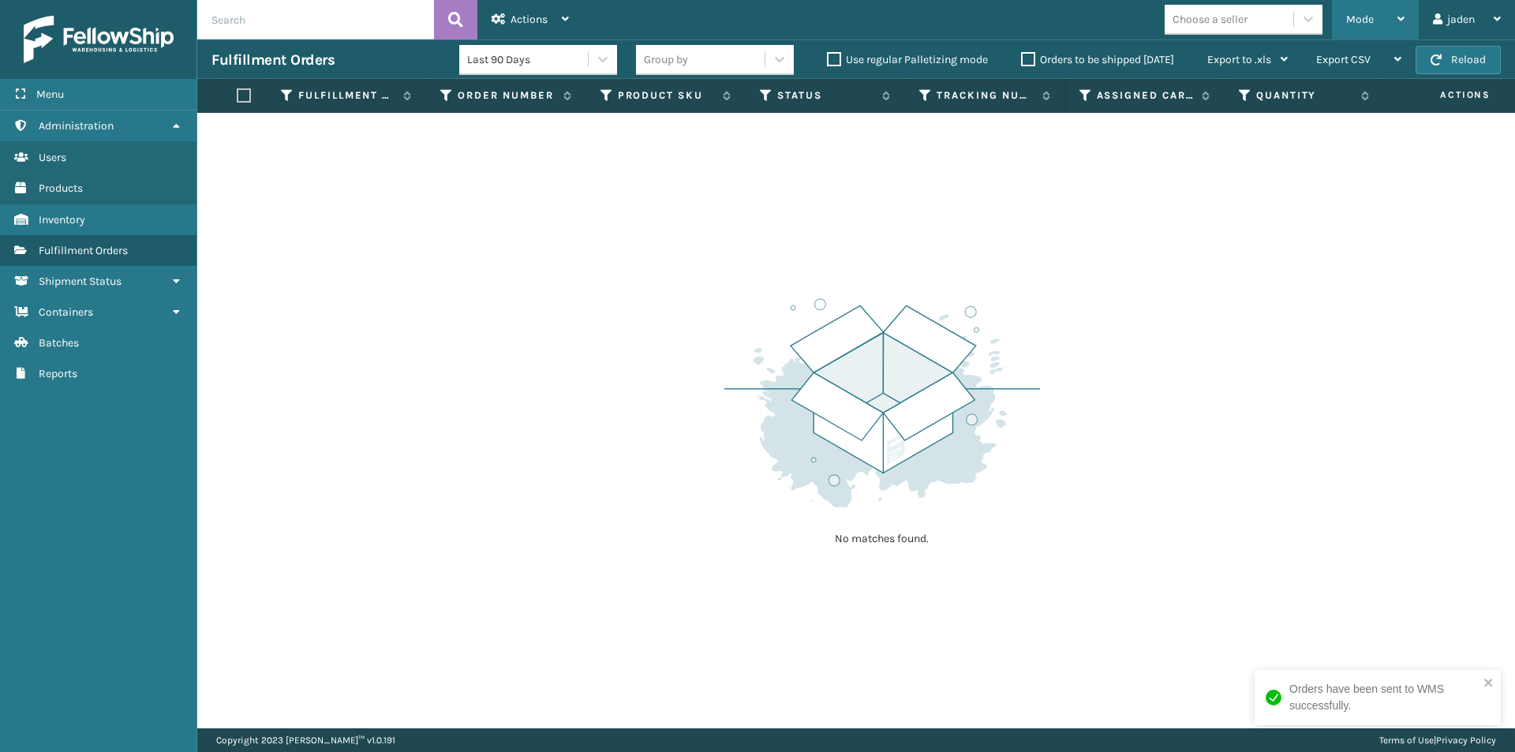
click at [1395, 18] on div "Mode" at bounding box center [1375, 19] width 58 height 39
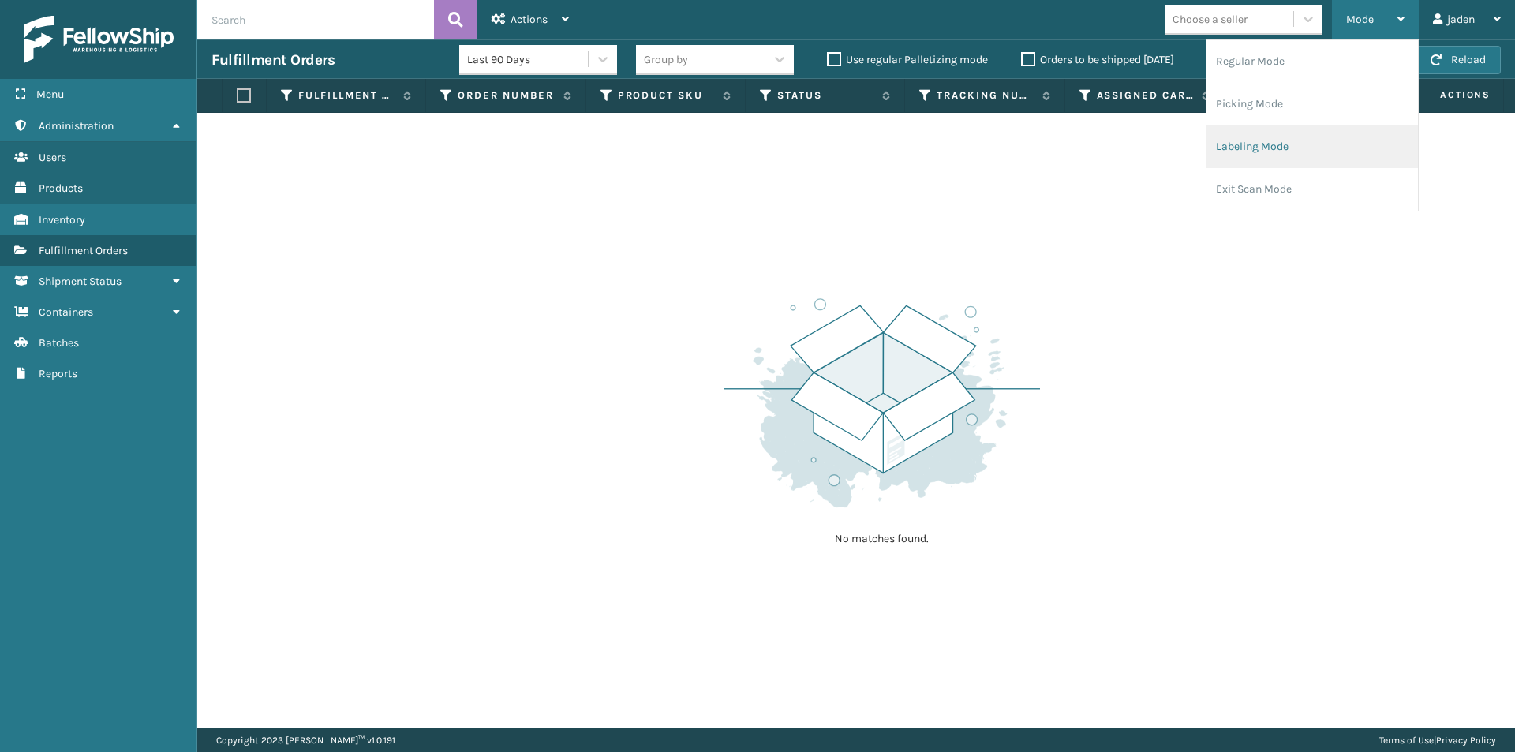
click at [1303, 135] on li "Labeling Mode" at bounding box center [1313, 146] width 212 height 43
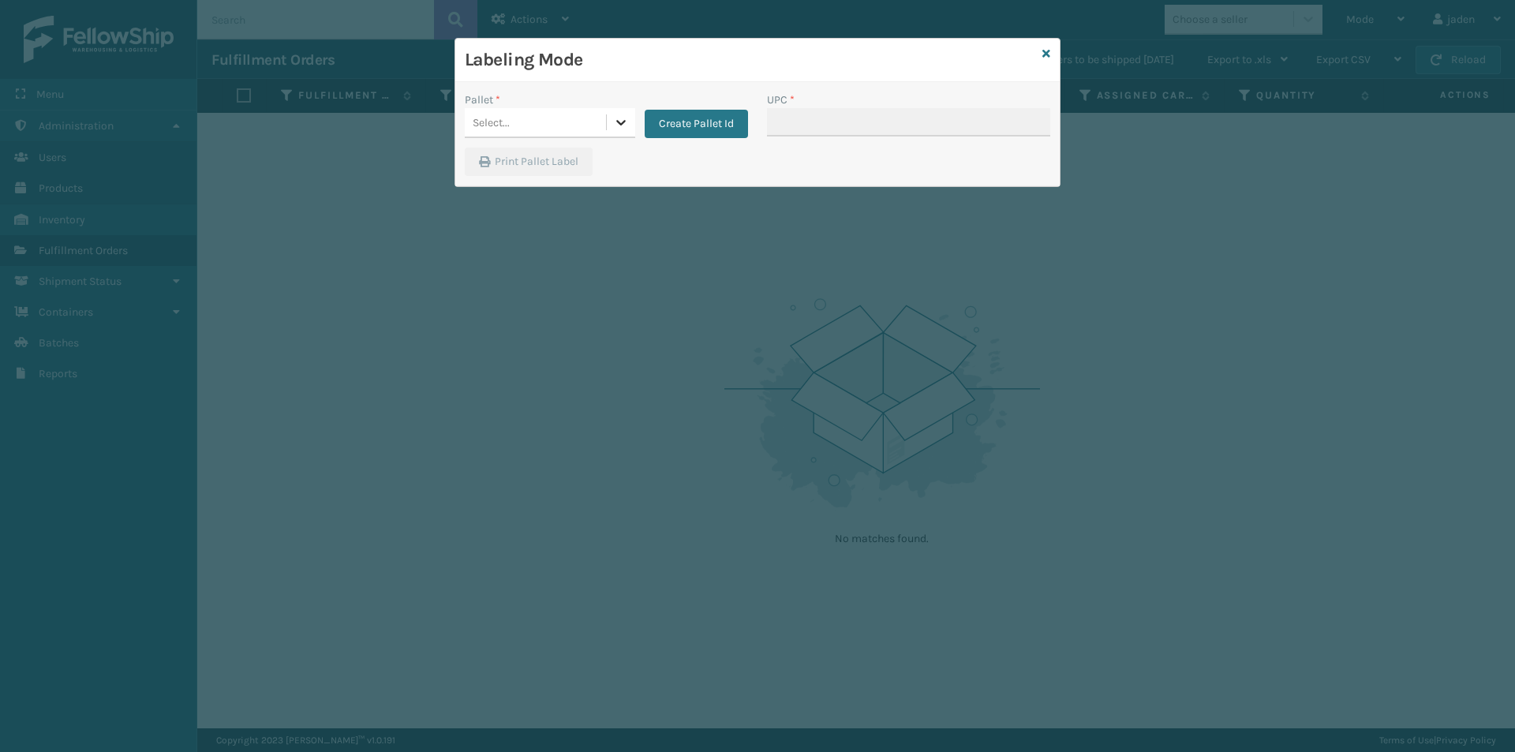
click at [620, 122] on icon at bounding box center [621, 122] width 16 height 16
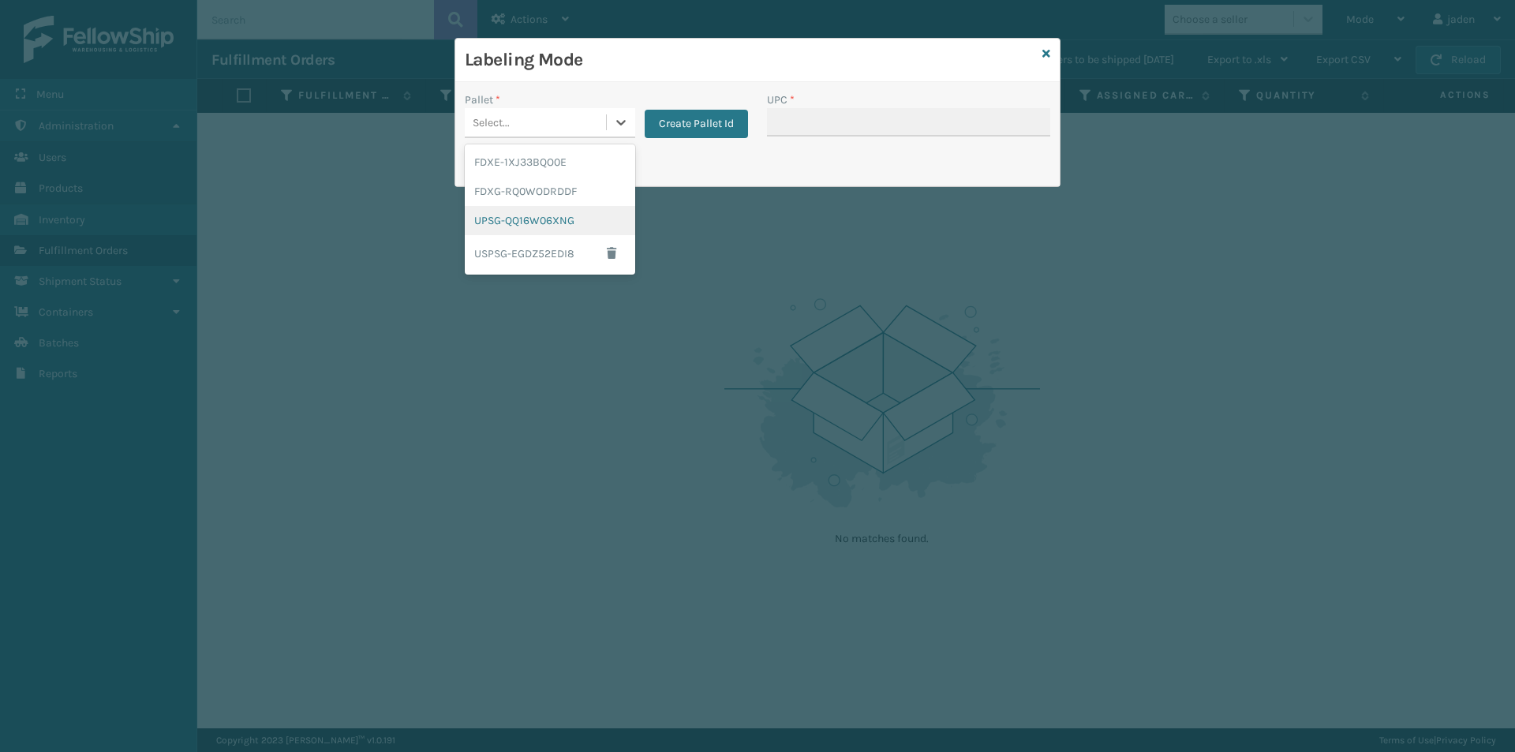
click at [573, 218] on div "UPSG-QQ16W06XNG" at bounding box center [550, 220] width 170 height 29
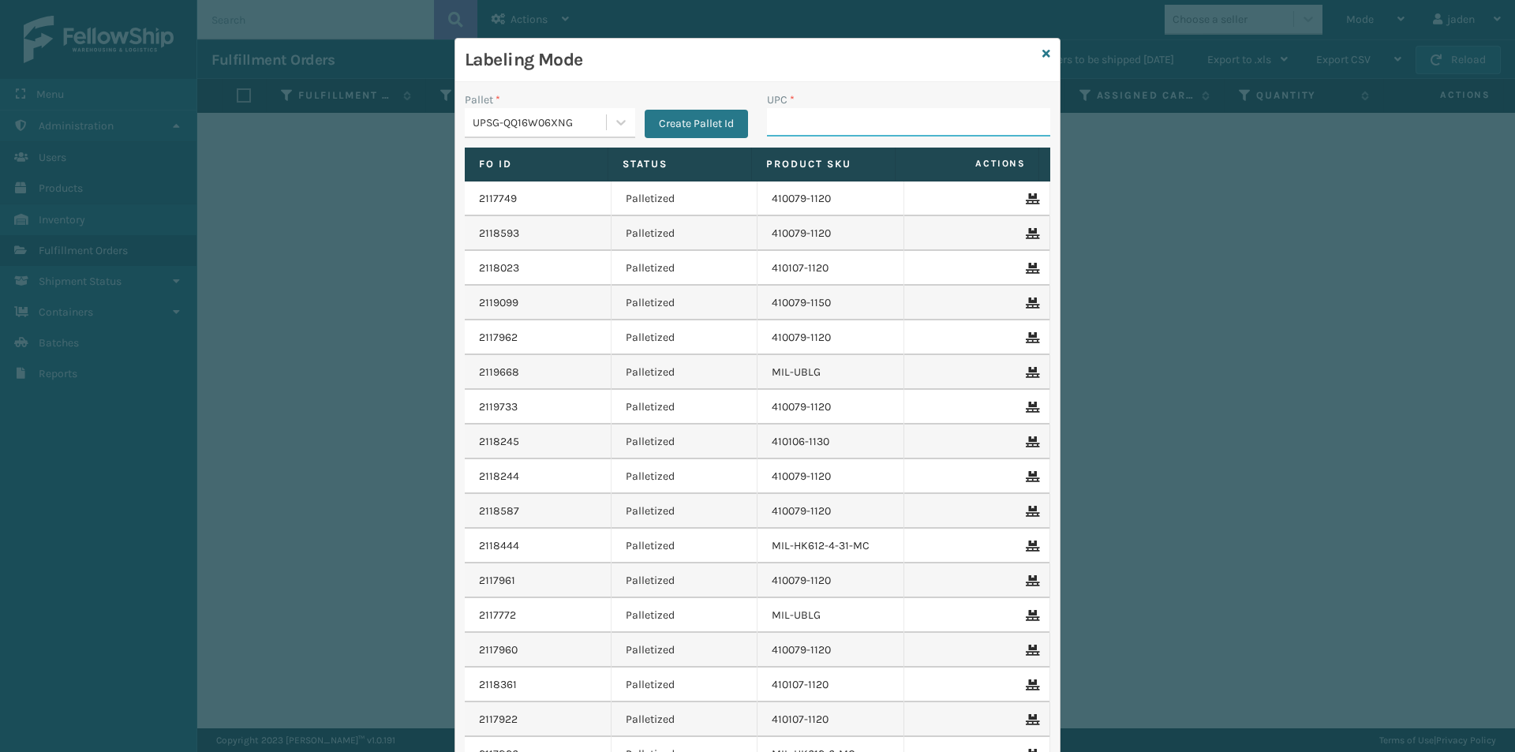
click at [797, 115] on input "UPC *" at bounding box center [908, 122] width 283 height 28
type input "080313074509"
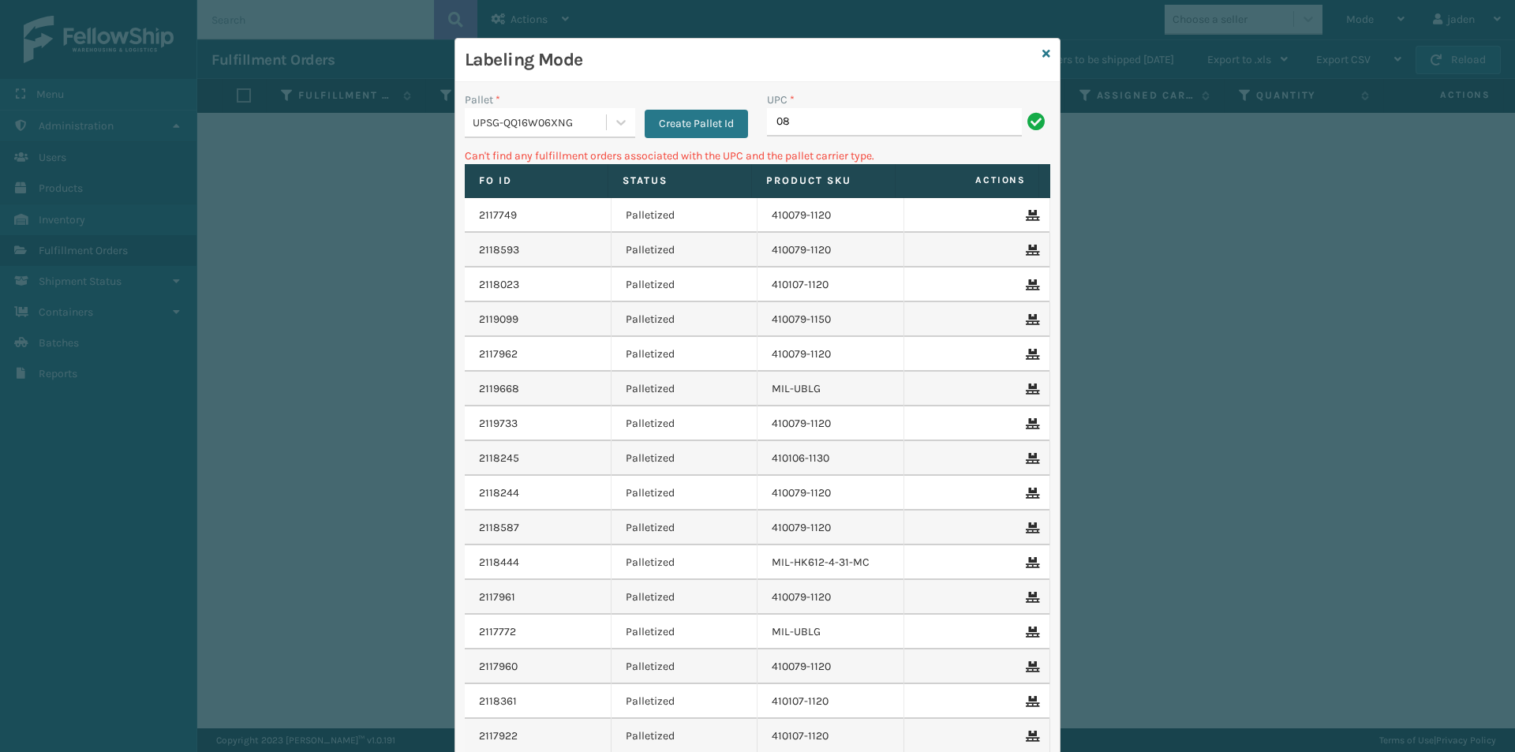
type input "0"
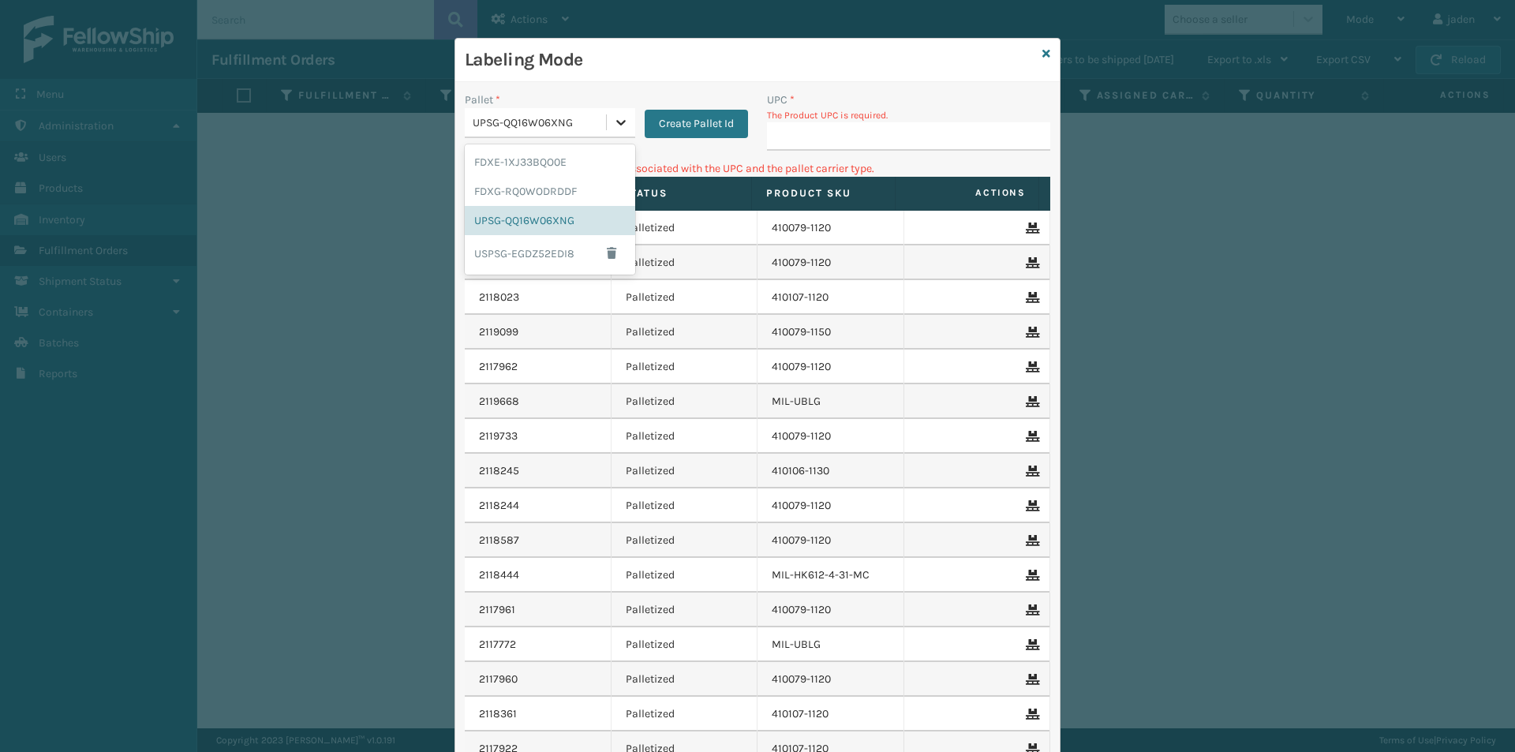
click at [616, 126] on icon at bounding box center [621, 122] width 16 height 16
click at [544, 184] on div "FDXG-RQ0WODRDDF" at bounding box center [550, 191] width 170 height 29
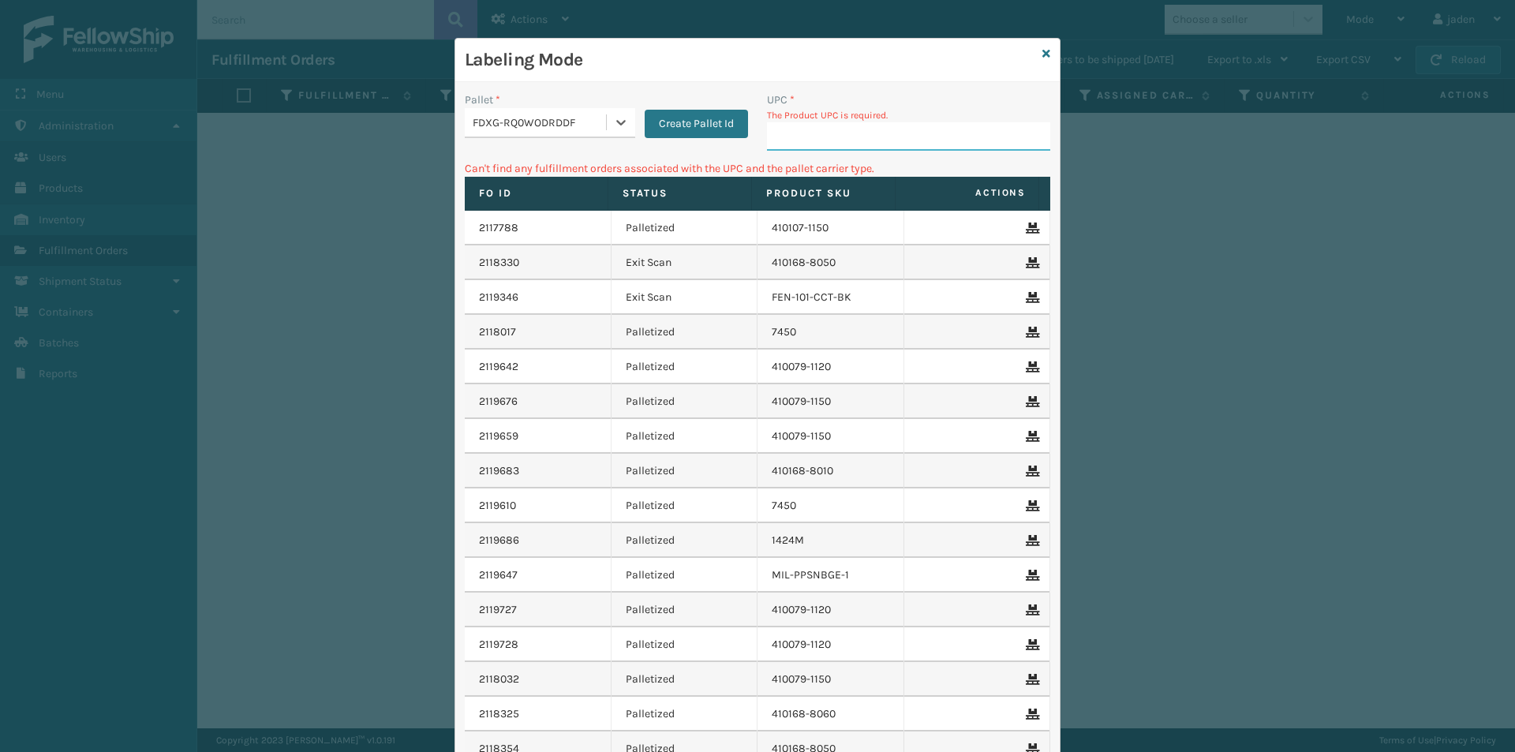
click at [809, 133] on input "UPC *" at bounding box center [908, 136] width 283 height 28
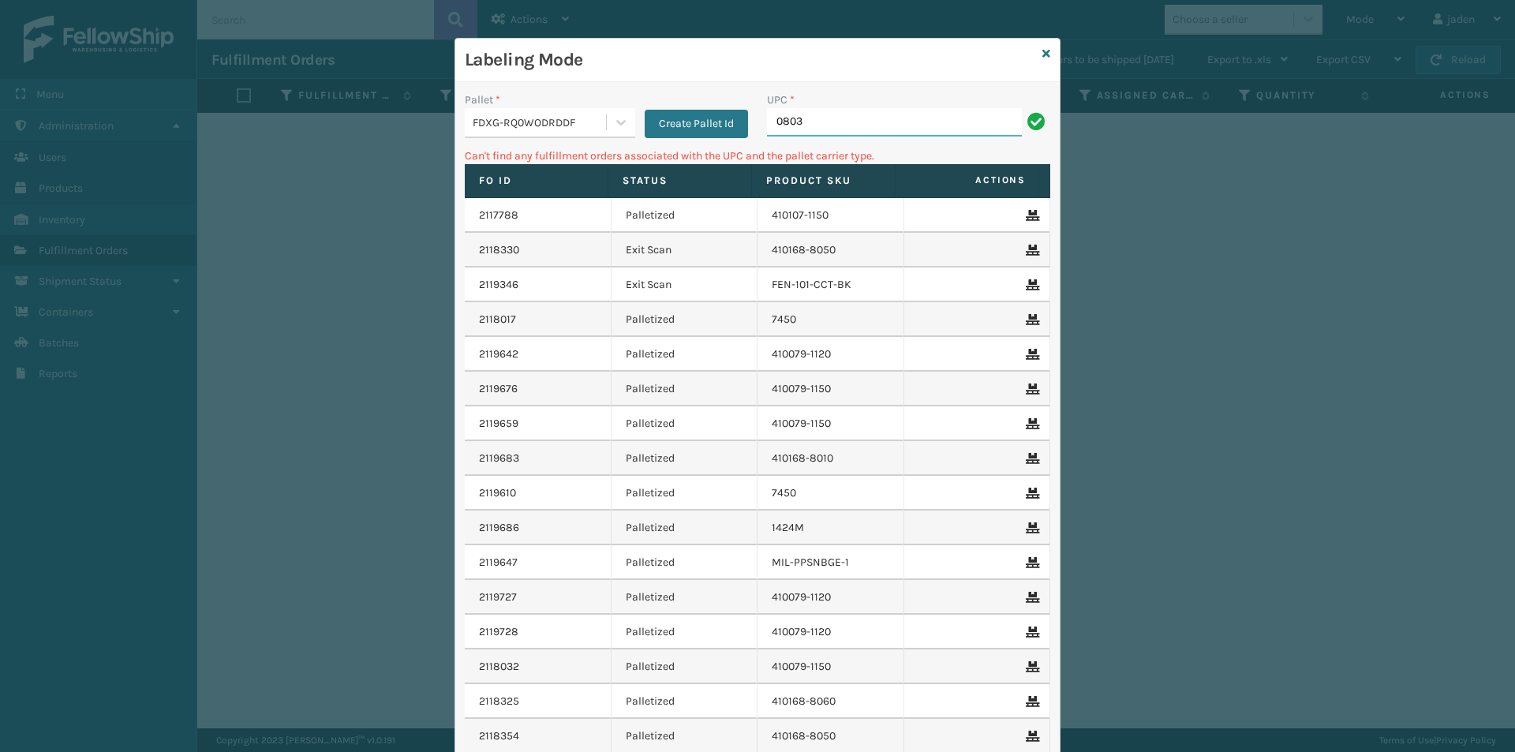
type input "080313074509"
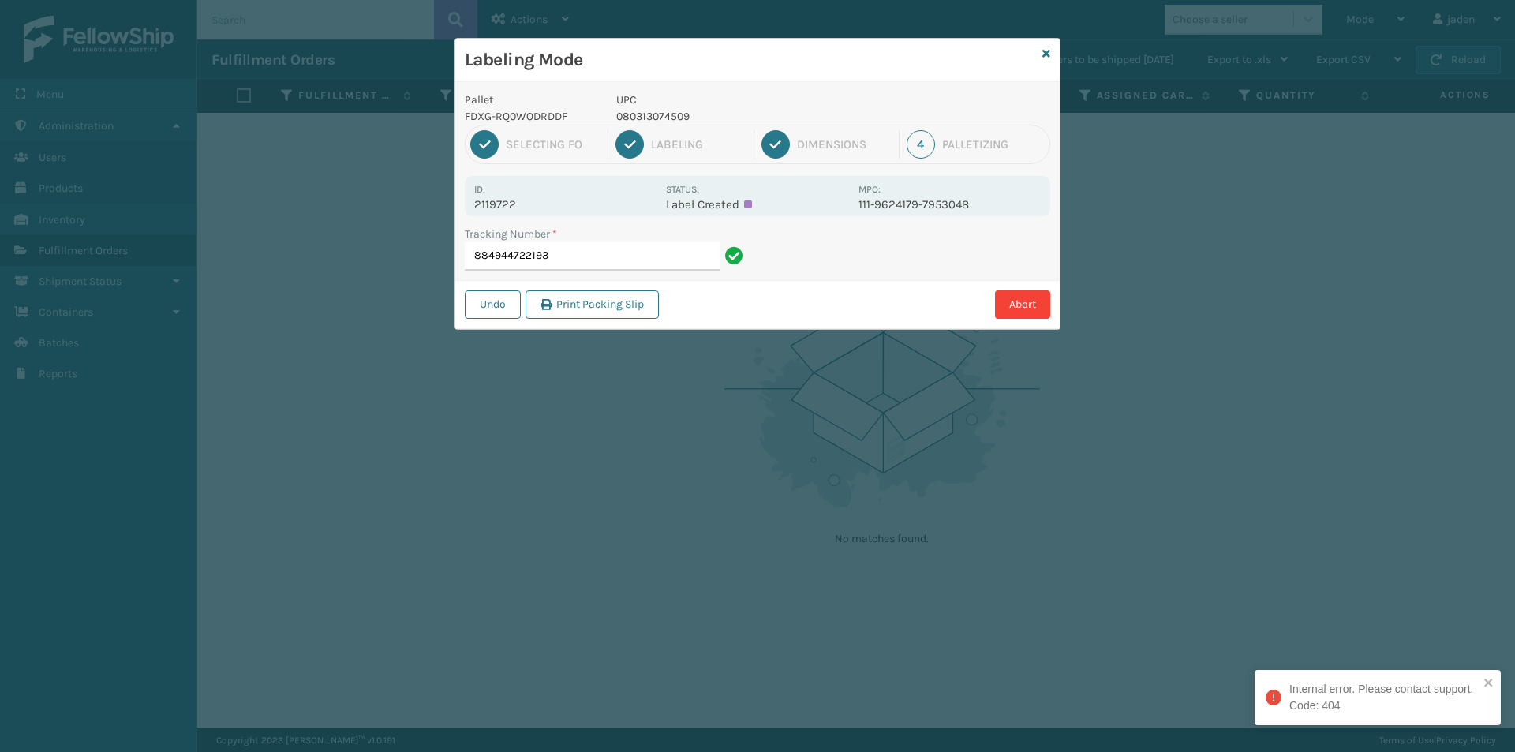
type input "884944722193"
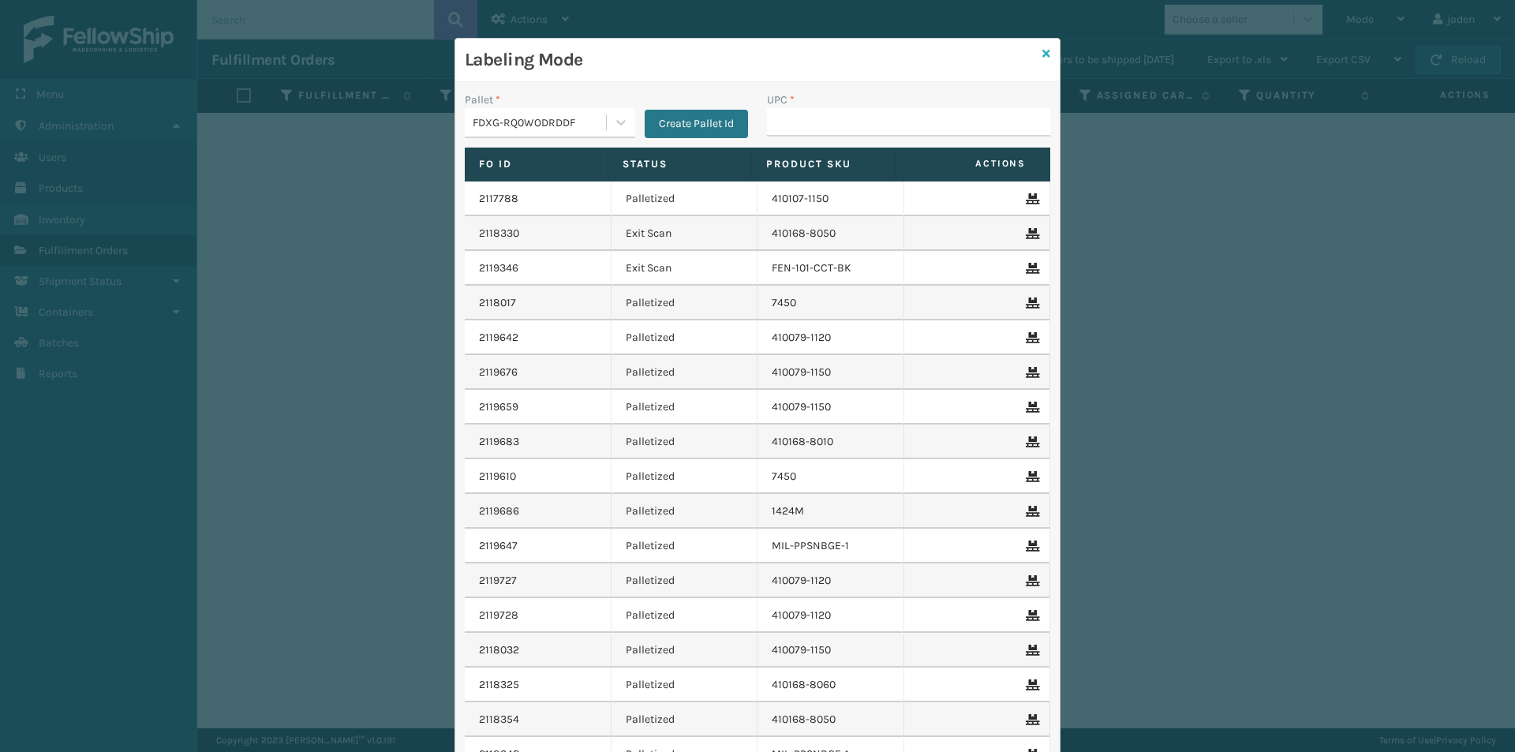
click at [1043, 54] on icon at bounding box center [1047, 53] width 8 height 11
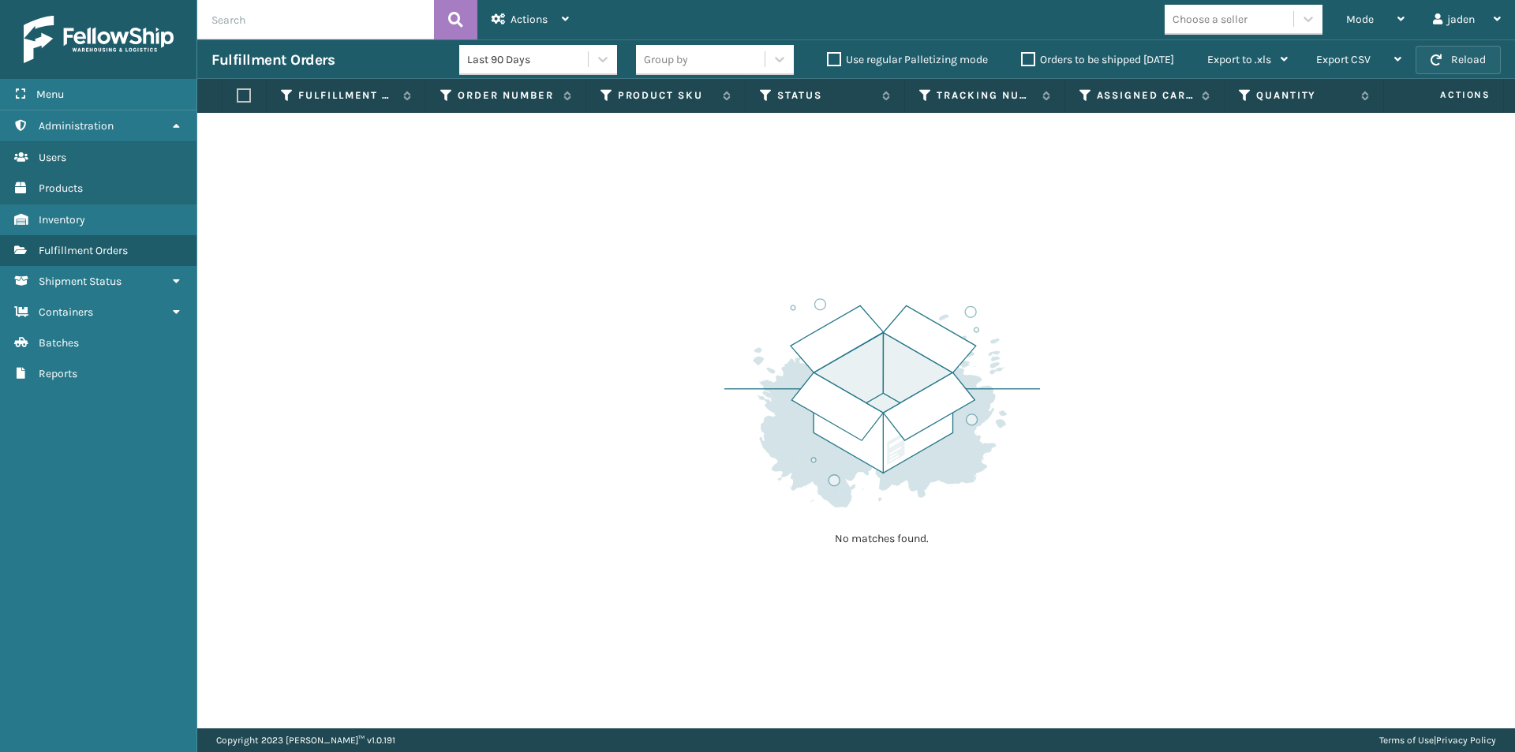
click at [1451, 57] on button "Reload" at bounding box center [1458, 60] width 85 height 28
click at [1402, 15] on icon at bounding box center [1401, 18] width 7 height 11
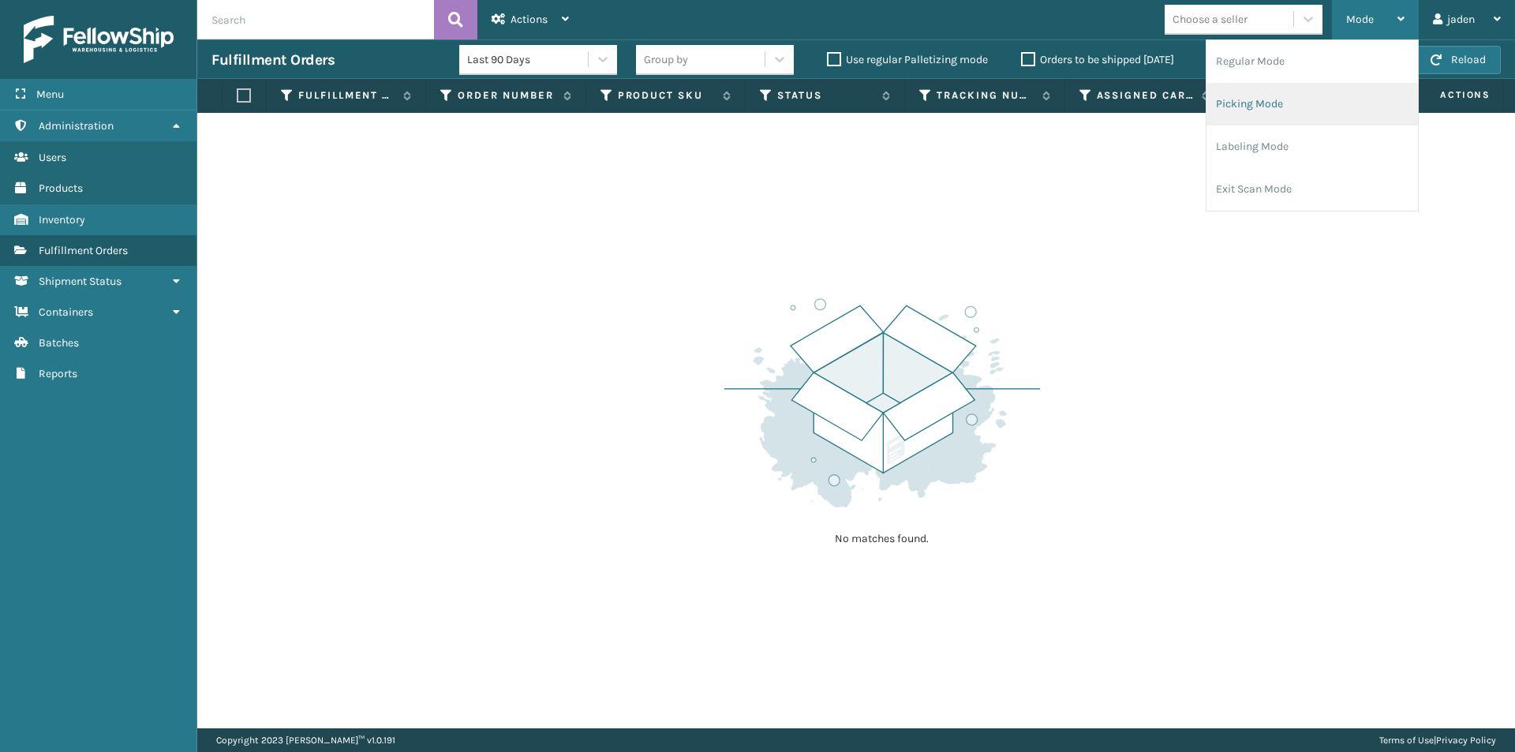
click at [1331, 96] on li "Picking Mode" at bounding box center [1313, 104] width 212 height 43
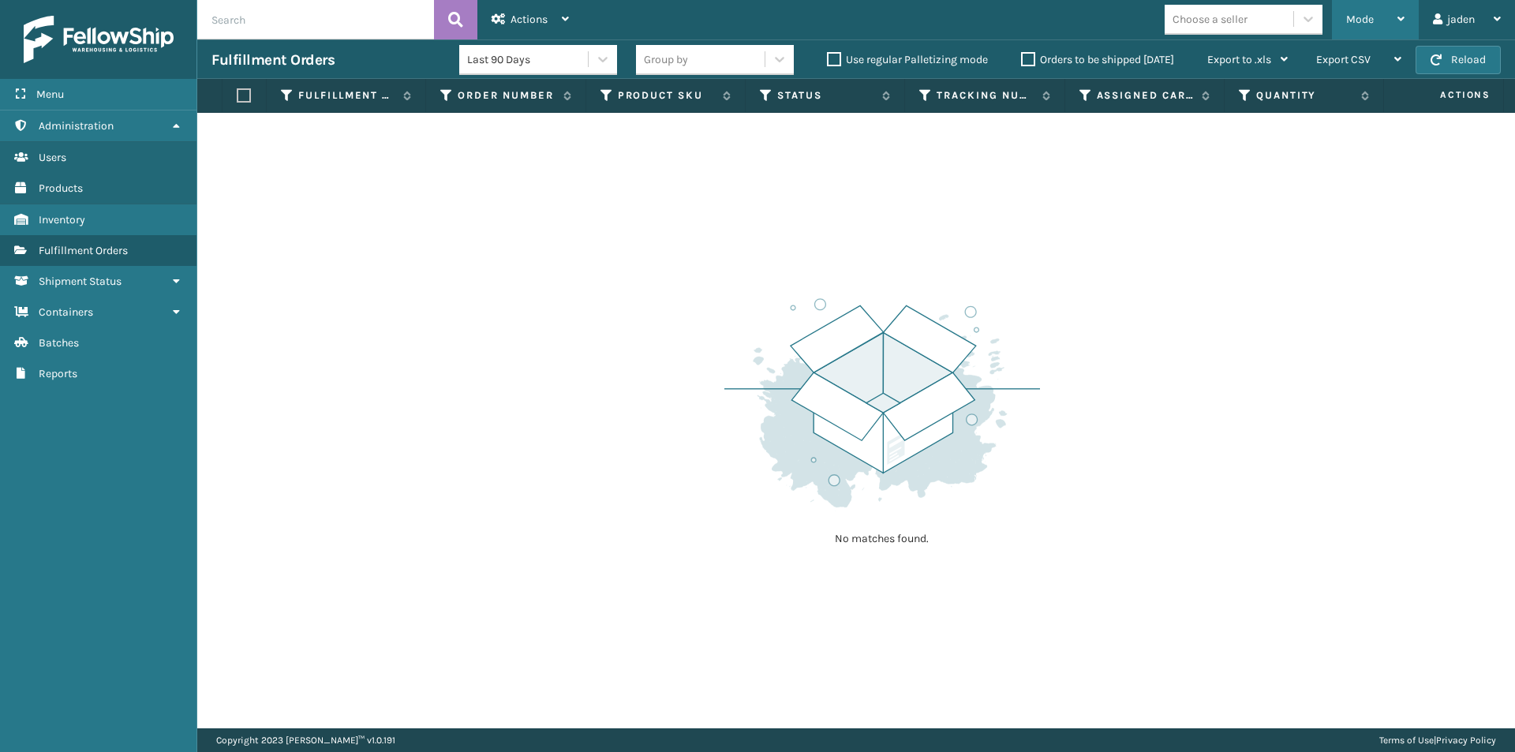
click at [1398, 10] on div "Mode" at bounding box center [1375, 19] width 58 height 39
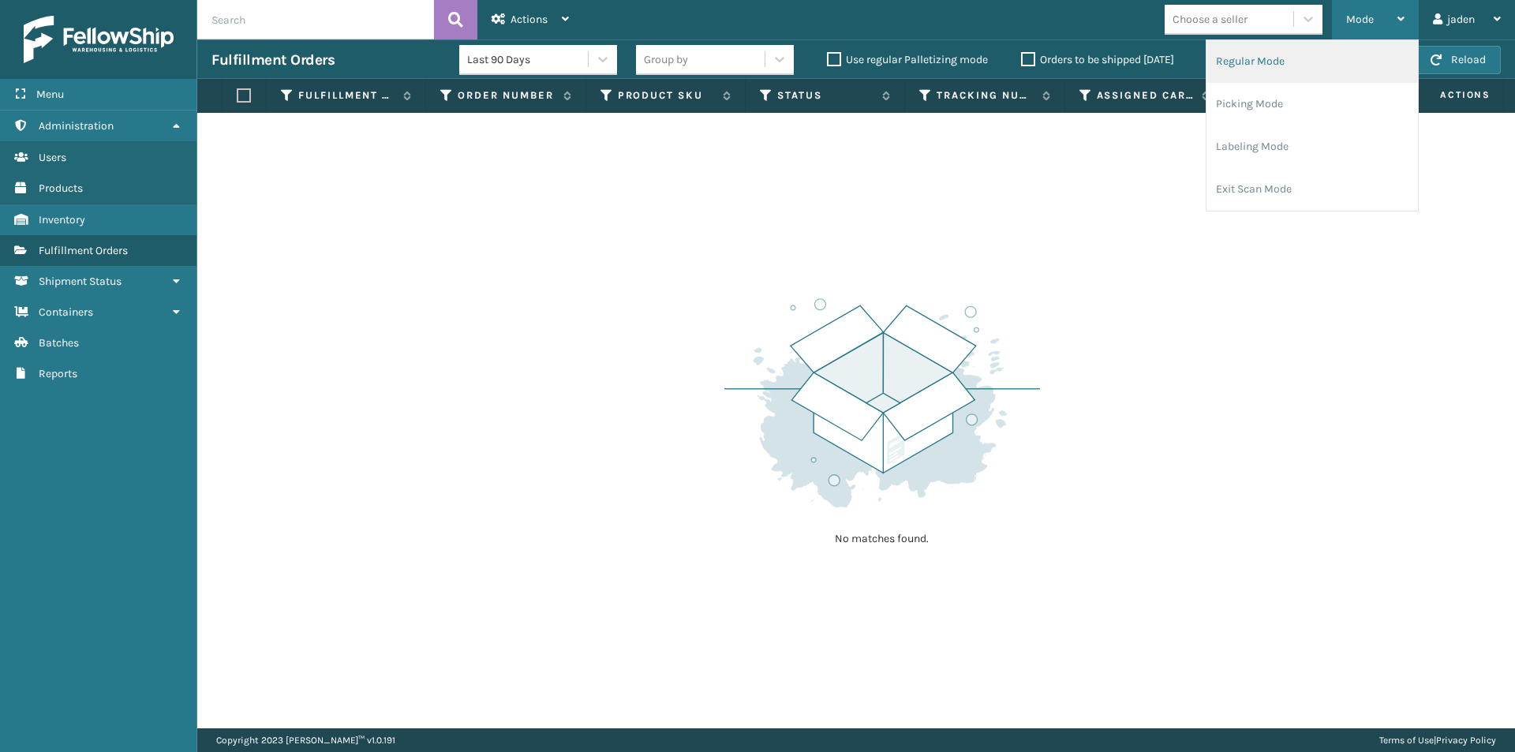
click at [1346, 53] on li "Regular Mode" at bounding box center [1313, 61] width 212 height 43
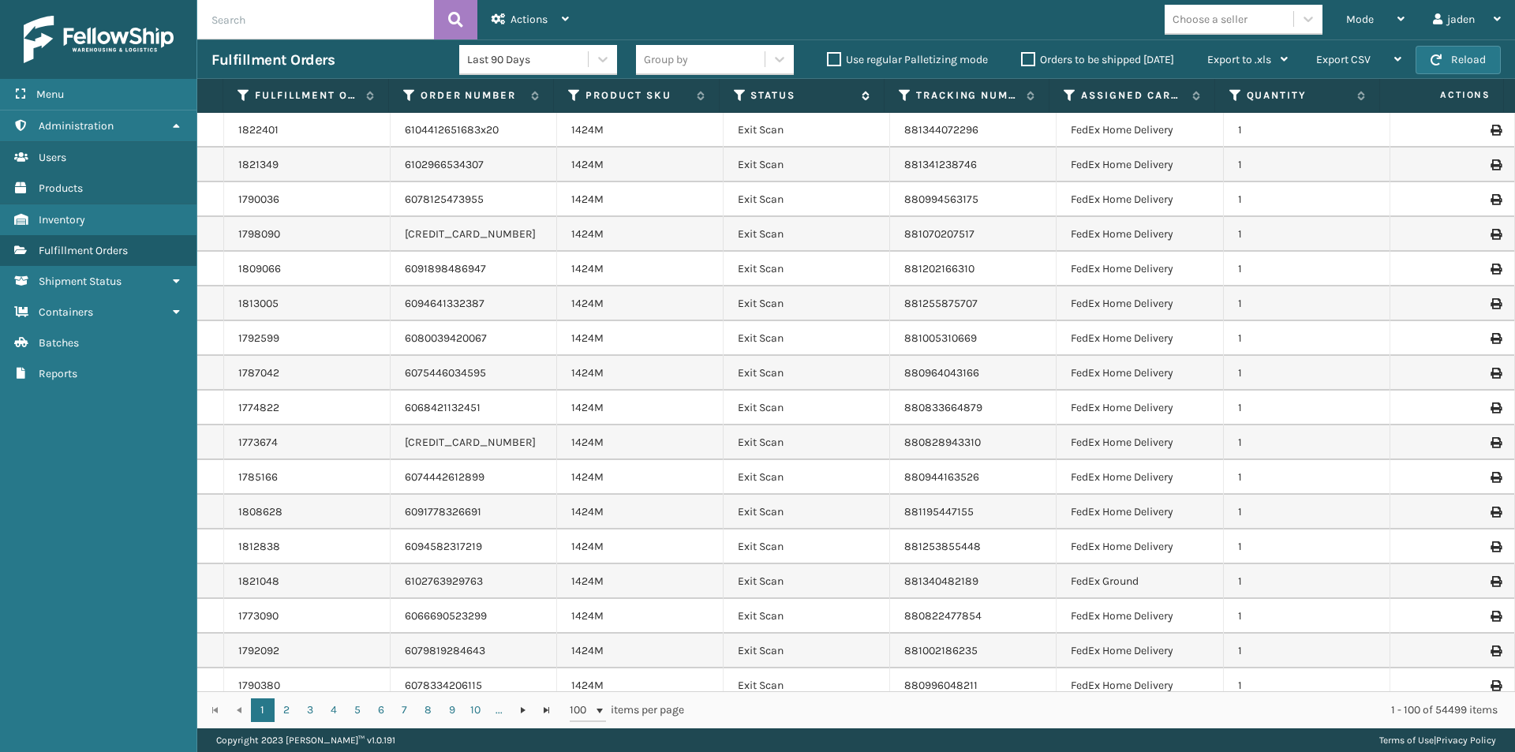
click at [736, 90] on icon at bounding box center [740, 95] width 13 height 14
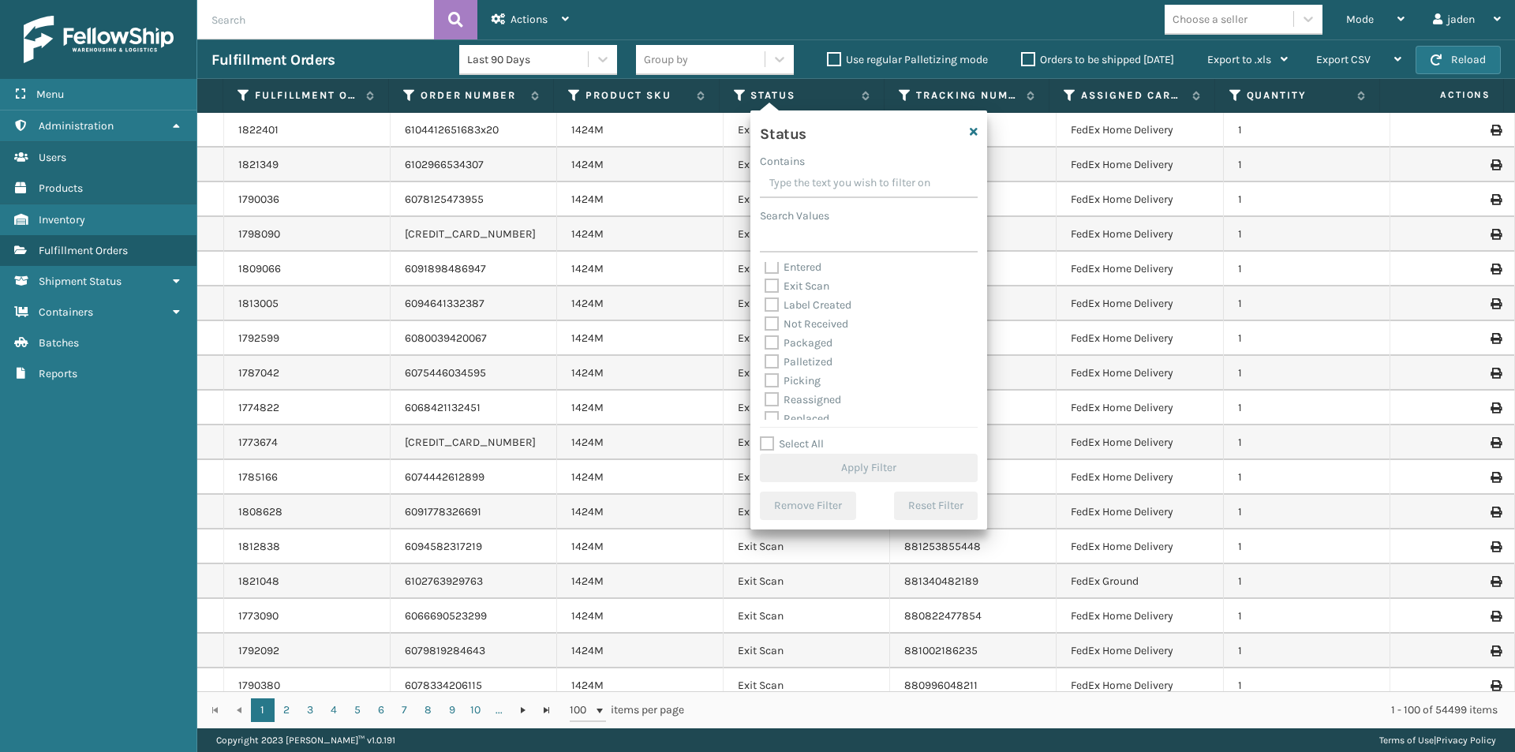
scroll to position [79, 0]
click at [771, 322] on label "Palletized" at bounding box center [799, 324] width 68 height 13
click at [766, 322] on input "Palletized" at bounding box center [765, 321] width 1 height 10
checkbox input "true"
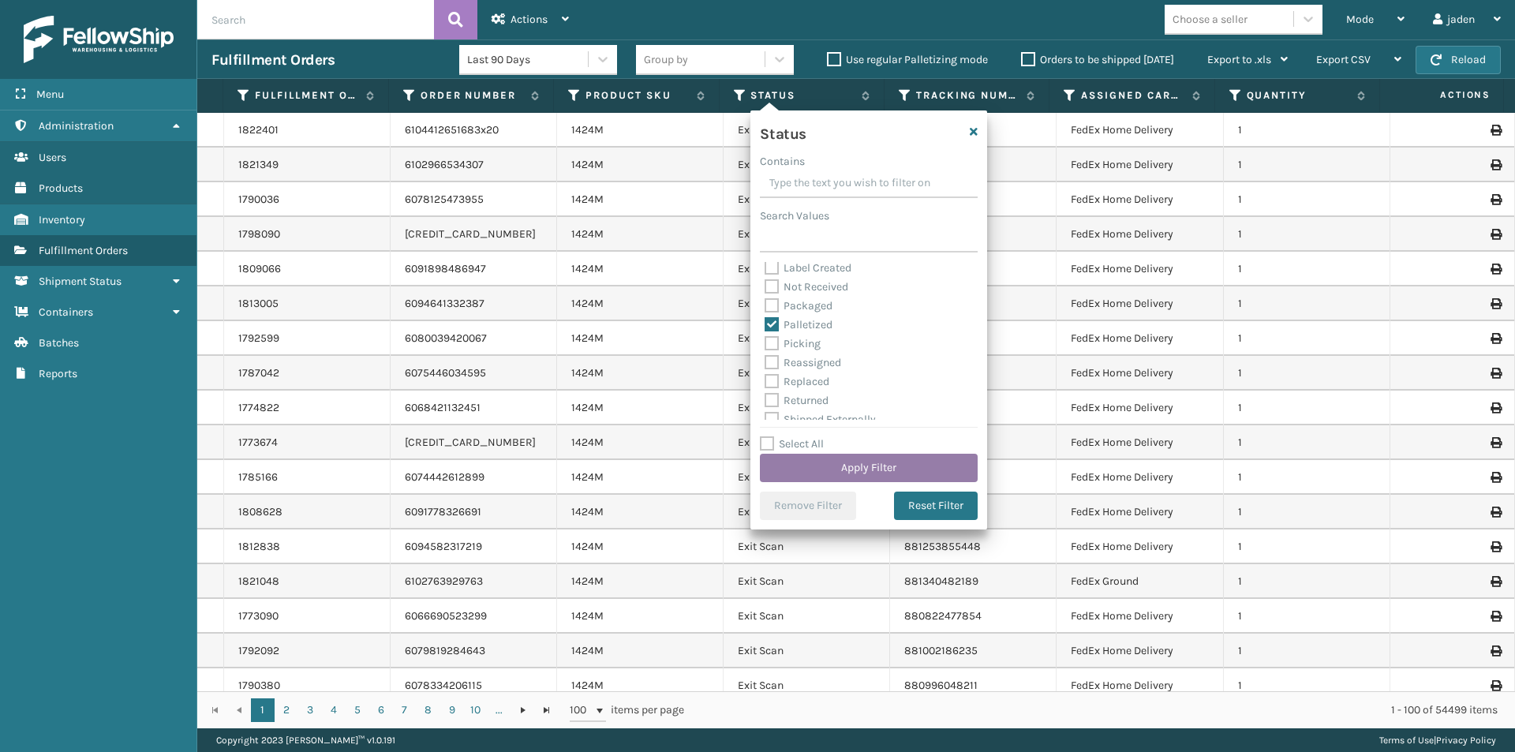
click at [852, 461] on button "Apply Filter" at bounding box center [869, 468] width 218 height 28
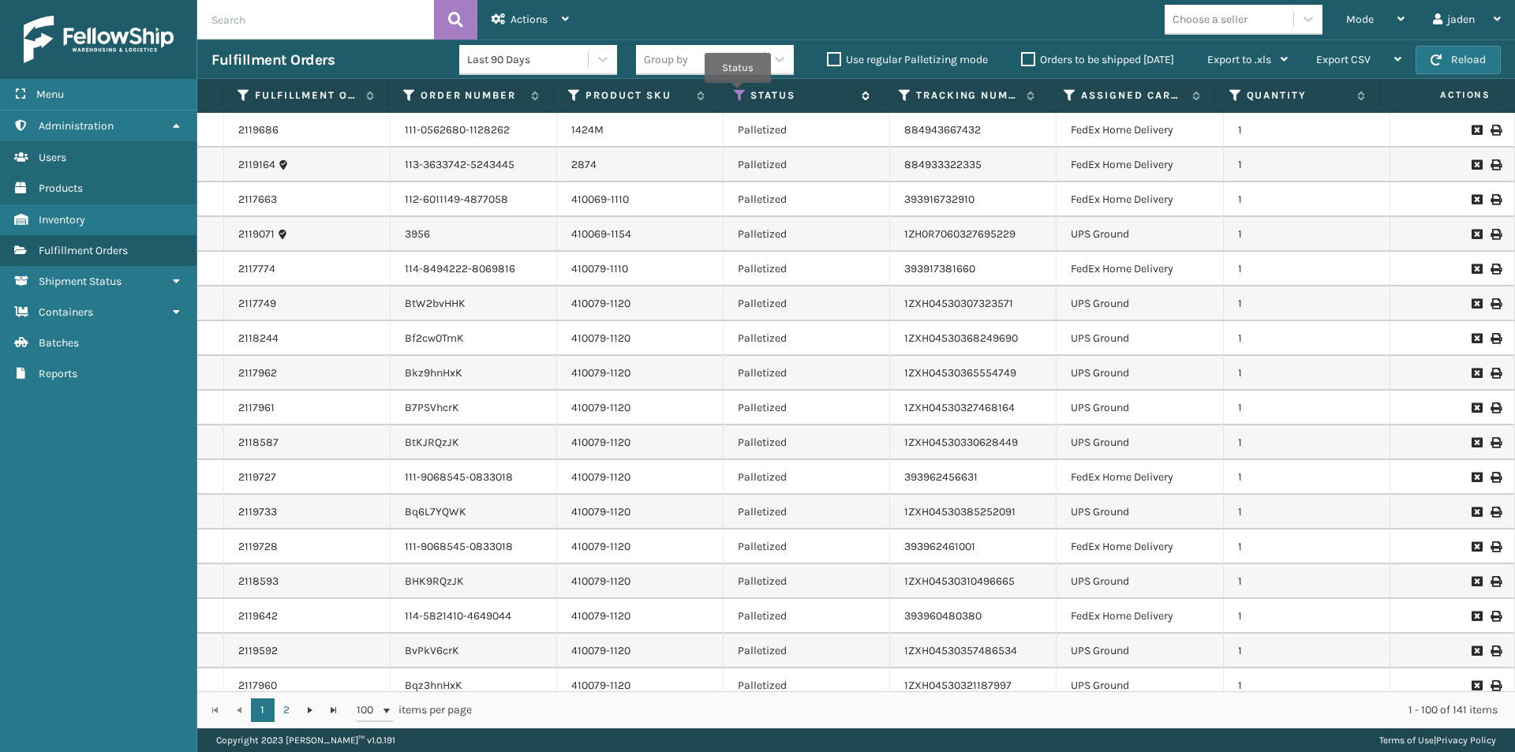
click at [738, 94] on icon at bounding box center [740, 95] width 13 height 14
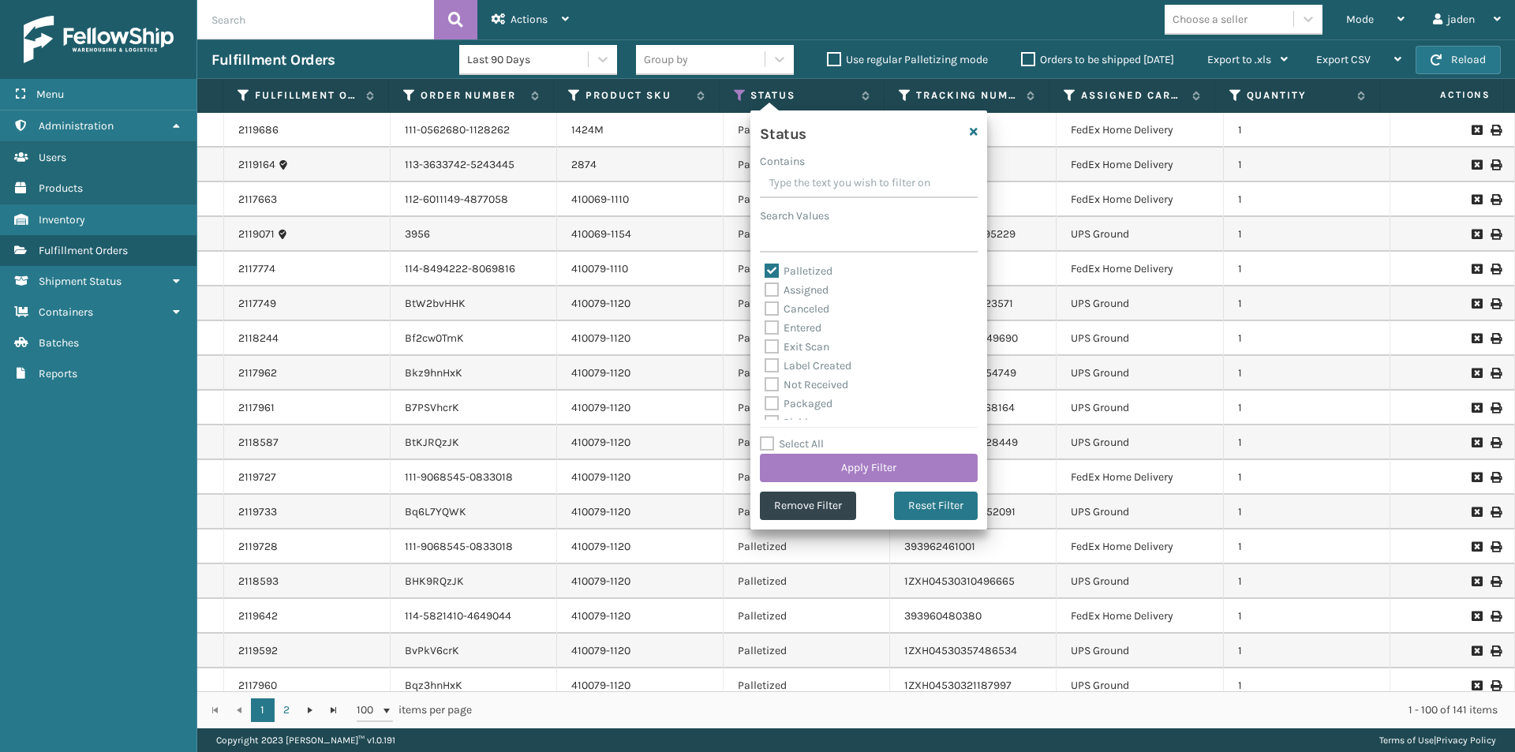
click at [770, 275] on label "Palletized" at bounding box center [799, 270] width 68 height 13
click at [766, 272] on input "Palletized" at bounding box center [765, 267] width 1 height 10
checkbox input "false"
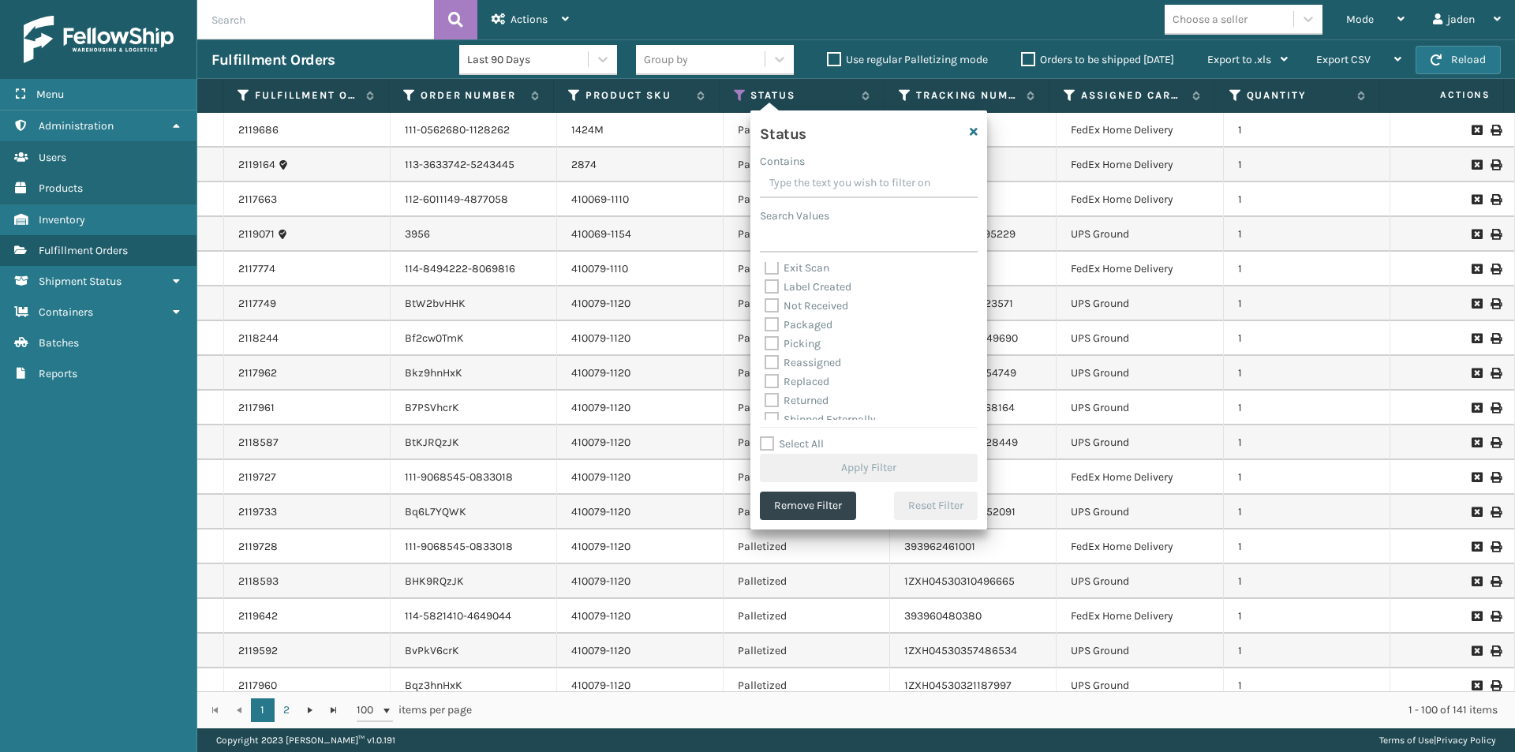
click at [769, 339] on label "Picking" at bounding box center [793, 343] width 56 height 13
click at [766, 339] on input "Picking" at bounding box center [765, 340] width 1 height 10
checkbox input "true"
click at [844, 467] on button "Apply Filter" at bounding box center [869, 468] width 218 height 28
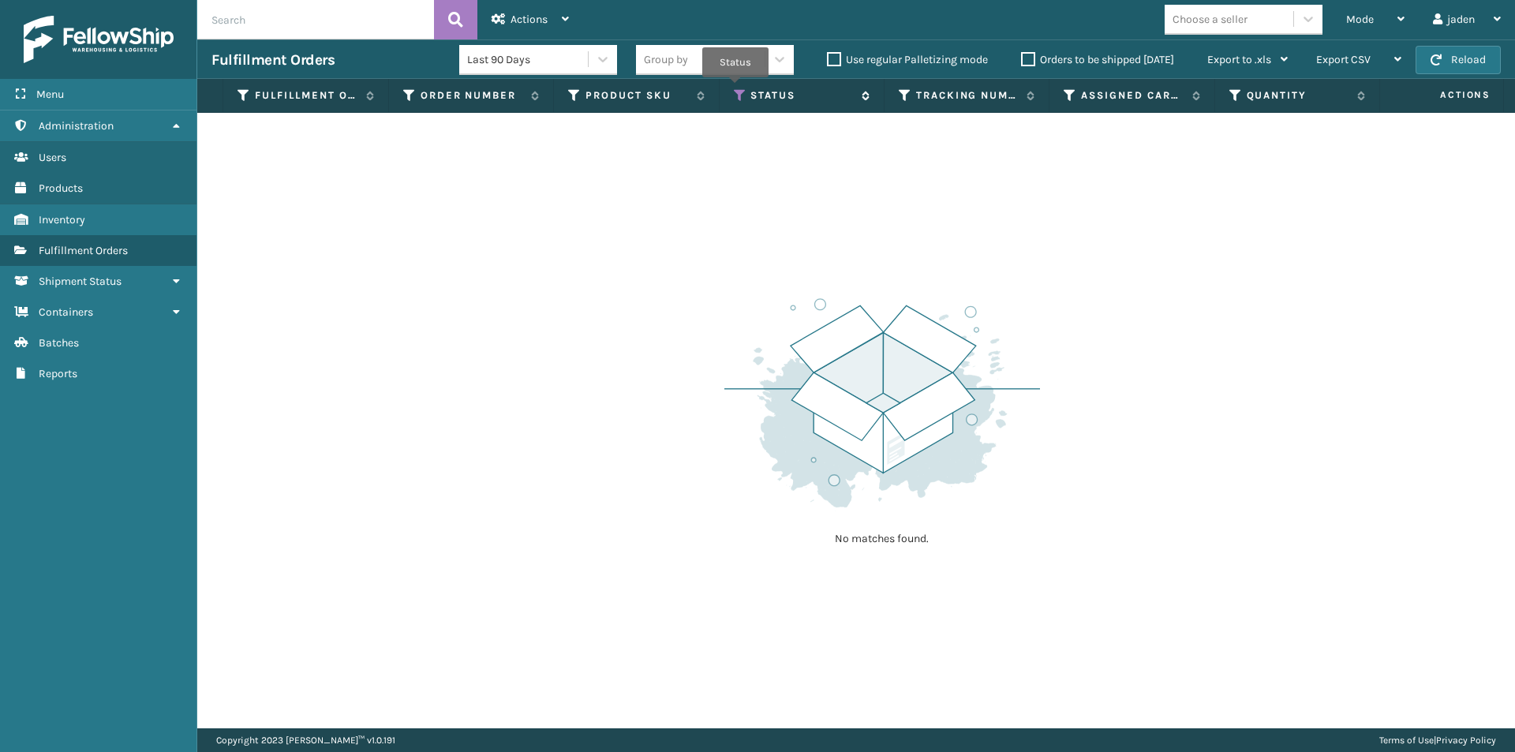
click at [736, 88] on icon at bounding box center [740, 95] width 13 height 14
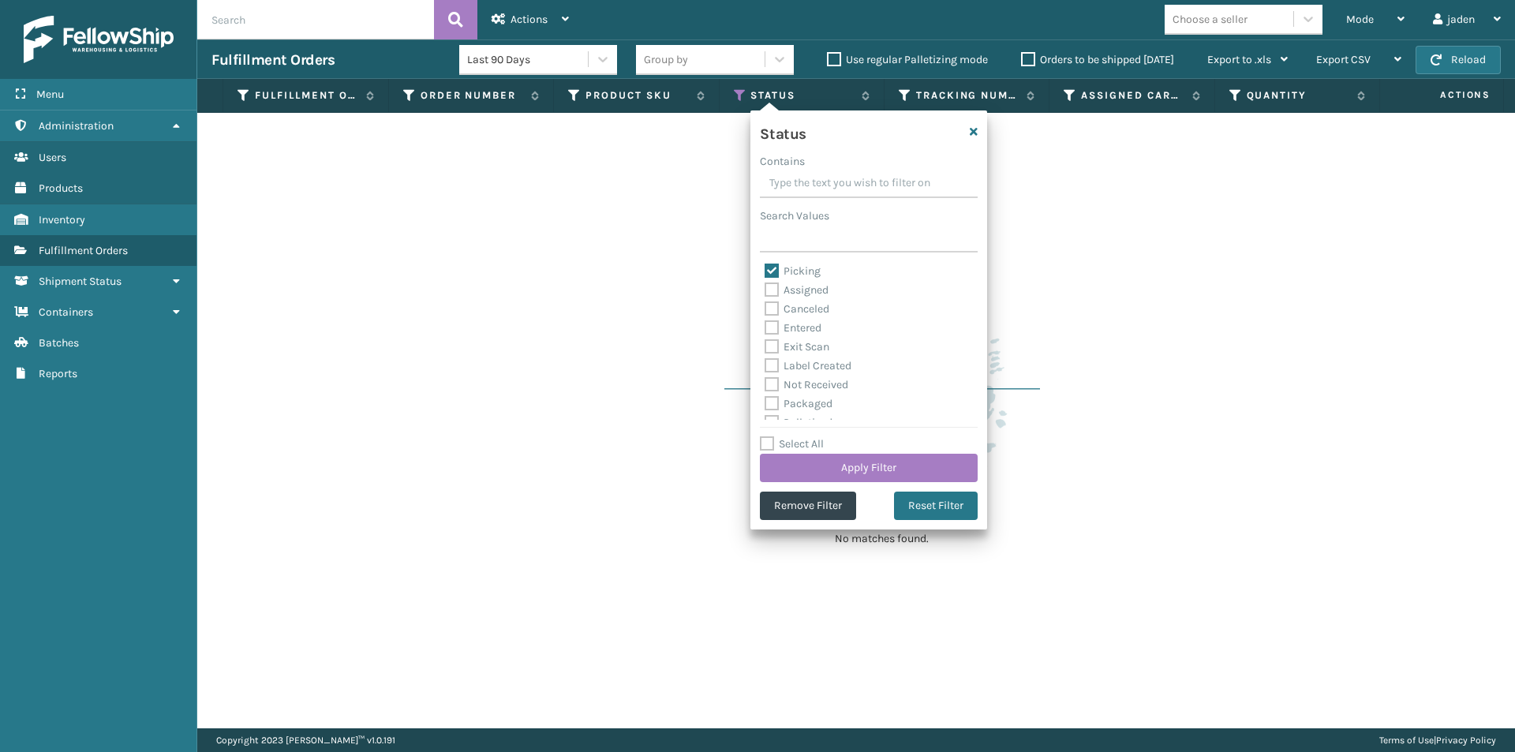
click at [774, 272] on label "Picking" at bounding box center [793, 270] width 56 height 13
click at [766, 272] on input "Picking" at bounding box center [765, 267] width 1 height 10
checkbox input "false"
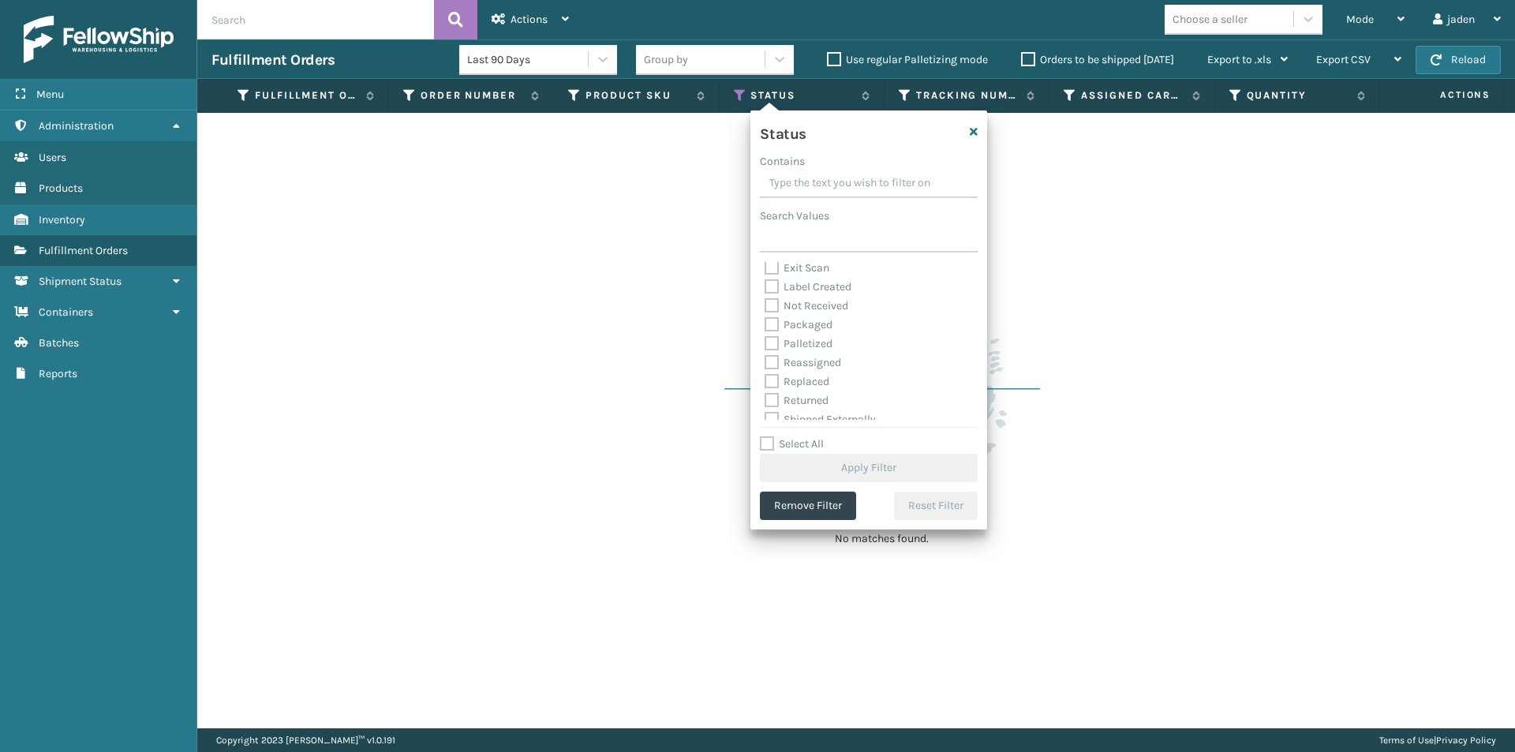
click at [767, 343] on label "Palletized" at bounding box center [799, 343] width 68 height 13
click at [766, 343] on input "Palletized" at bounding box center [765, 340] width 1 height 10
checkbox input "true"
click at [835, 472] on button "Apply Filter" at bounding box center [869, 468] width 218 height 28
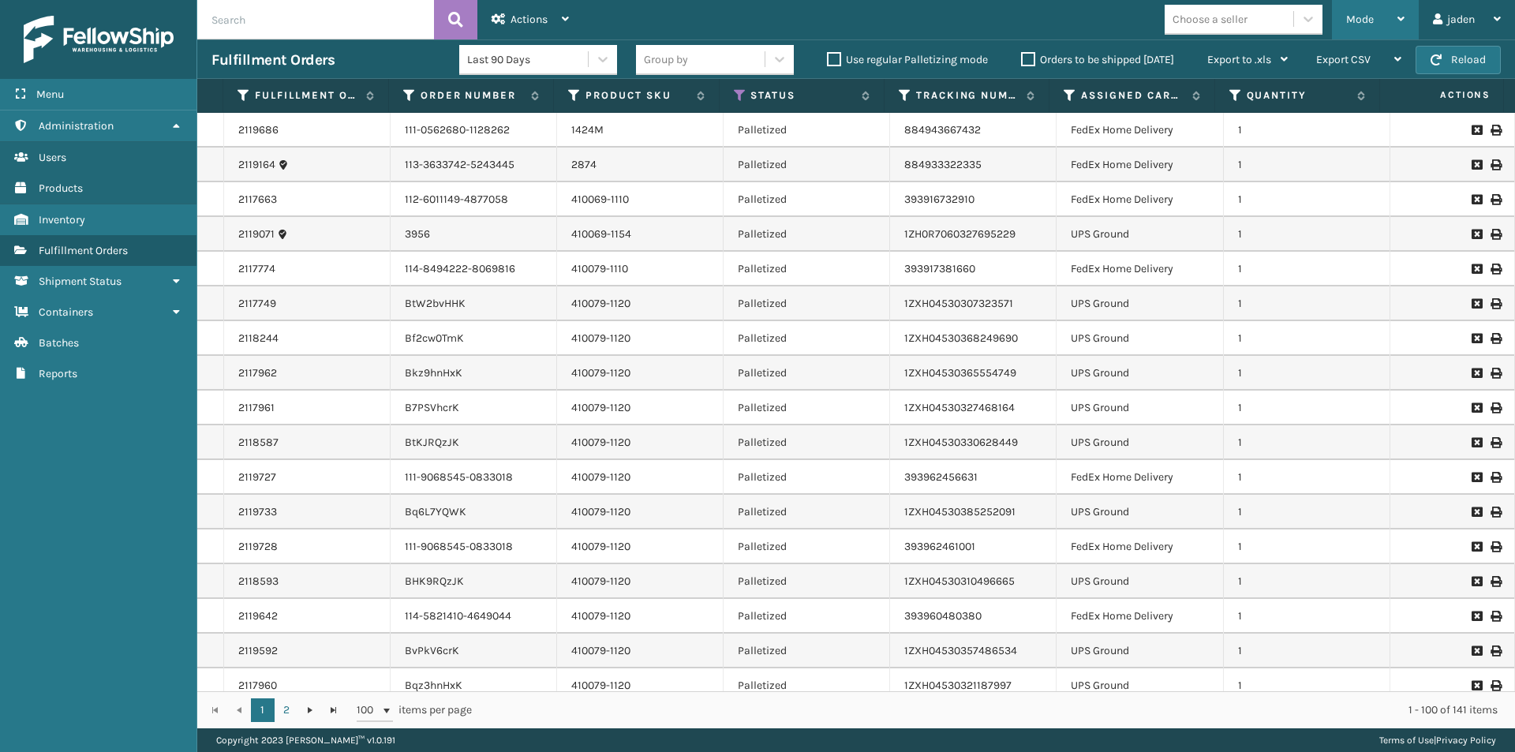
click at [1398, 13] on icon at bounding box center [1401, 18] width 7 height 11
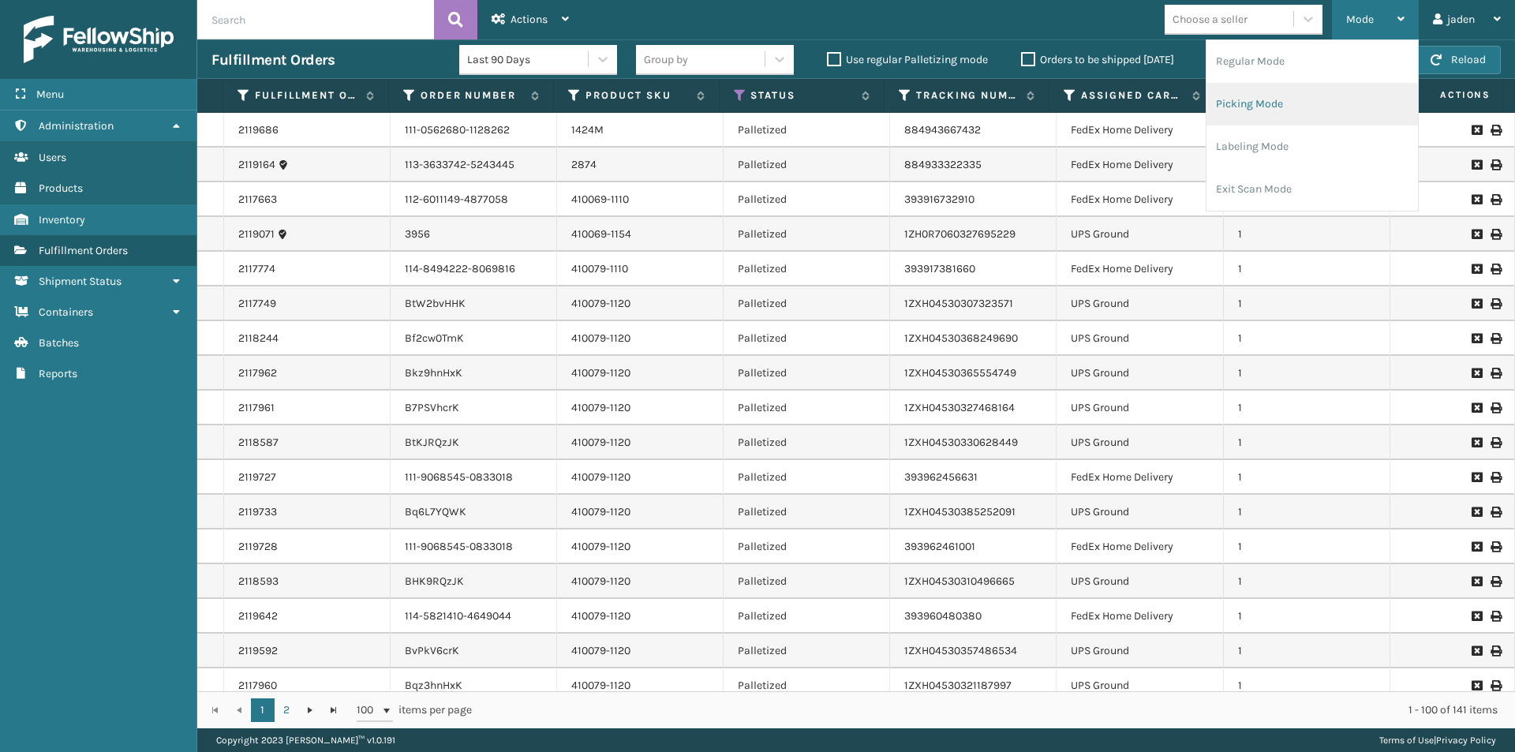
click at [1339, 103] on li "Picking Mode" at bounding box center [1313, 104] width 212 height 43
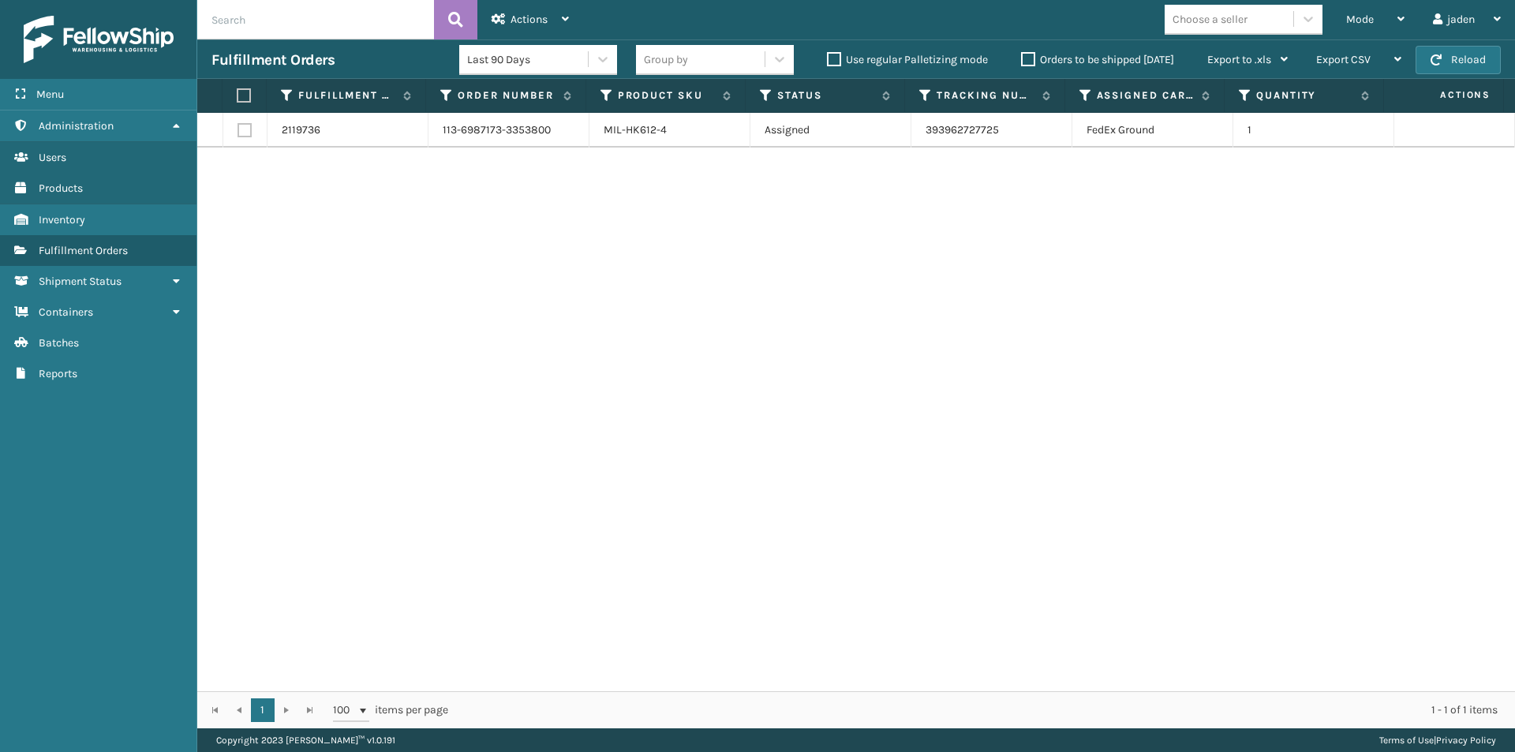
click at [1022, 56] on label "Orders to be shipped [DATE]" at bounding box center [1097, 59] width 153 height 13
click at [1022, 56] on input "Orders to be shipped [DATE]" at bounding box center [1021, 56] width 1 height 10
click at [1019, 55] on div "Orders to be shipped [DATE]" at bounding box center [1100, 60] width 186 height 19
click at [1027, 61] on label "Orders to be shipped [DATE]" at bounding box center [1097, 59] width 153 height 13
click at [1022, 61] on input "Orders to be shipped [DATE]" at bounding box center [1021, 56] width 1 height 10
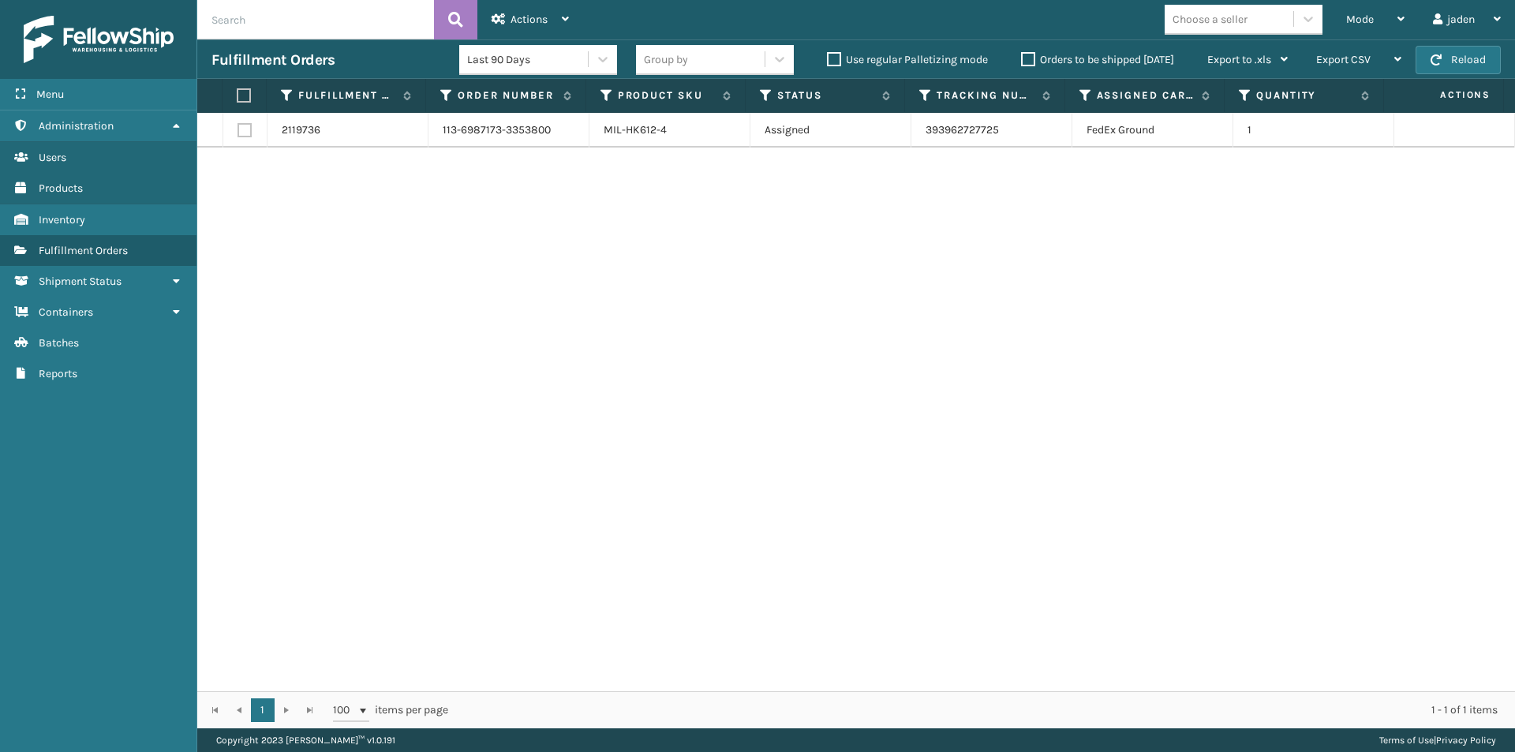
click at [240, 92] on label at bounding box center [242, 95] width 10 height 14
click at [238, 92] on input "checkbox" at bounding box center [237, 96] width 1 height 10
checkbox input "true"
click at [570, 21] on div "Actions Settings Remove All Filters Export Labels Create Picking Batch" at bounding box center [530, 19] width 106 height 39
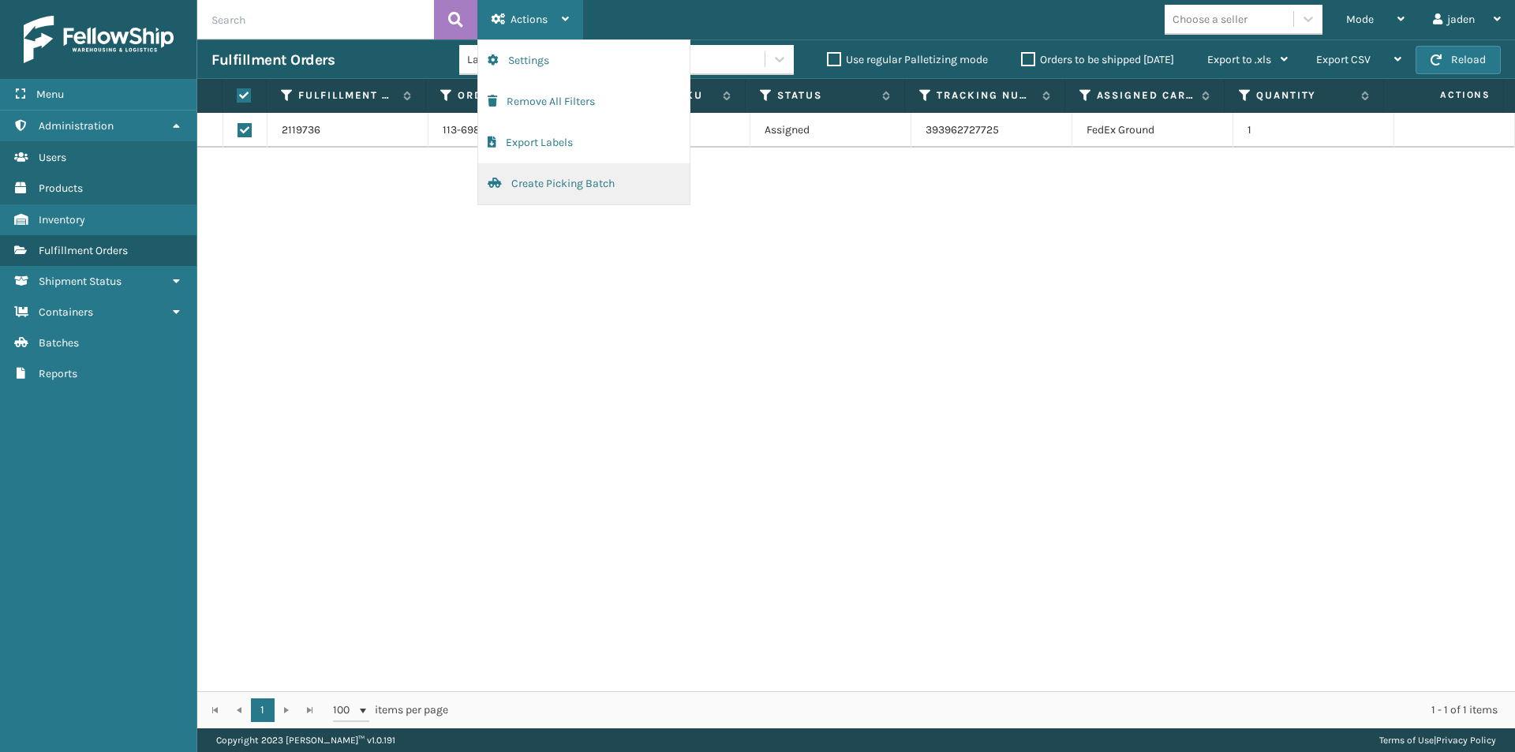
click at [551, 183] on button "Create Picking Batch" at bounding box center [584, 183] width 212 height 41
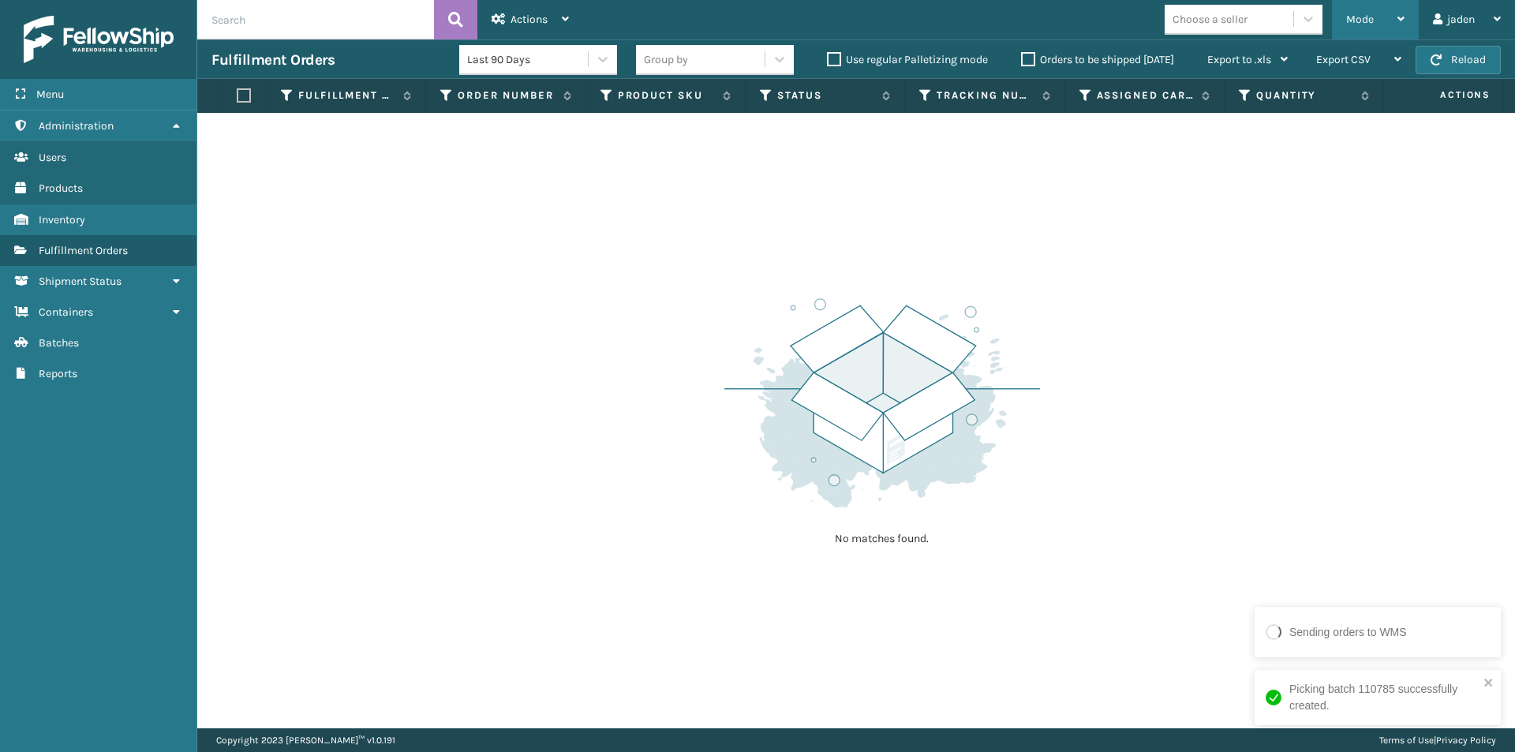
click at [1401, 17] on icon at bounding box center [1401, 18] width 7 height 11
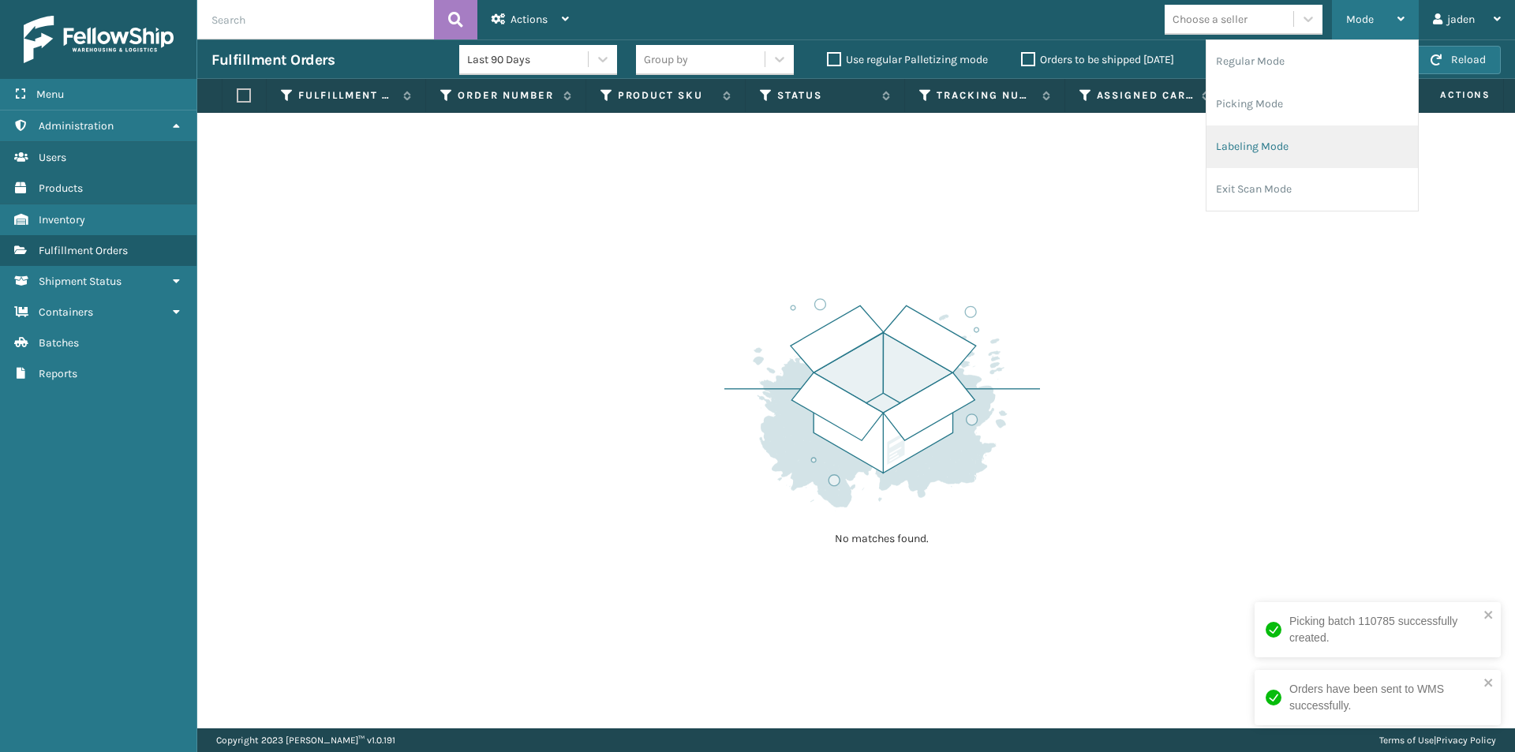
click at [1301, 149] on li "Labeling Mode" at bounding box center [1313, 146] width 212 height 43
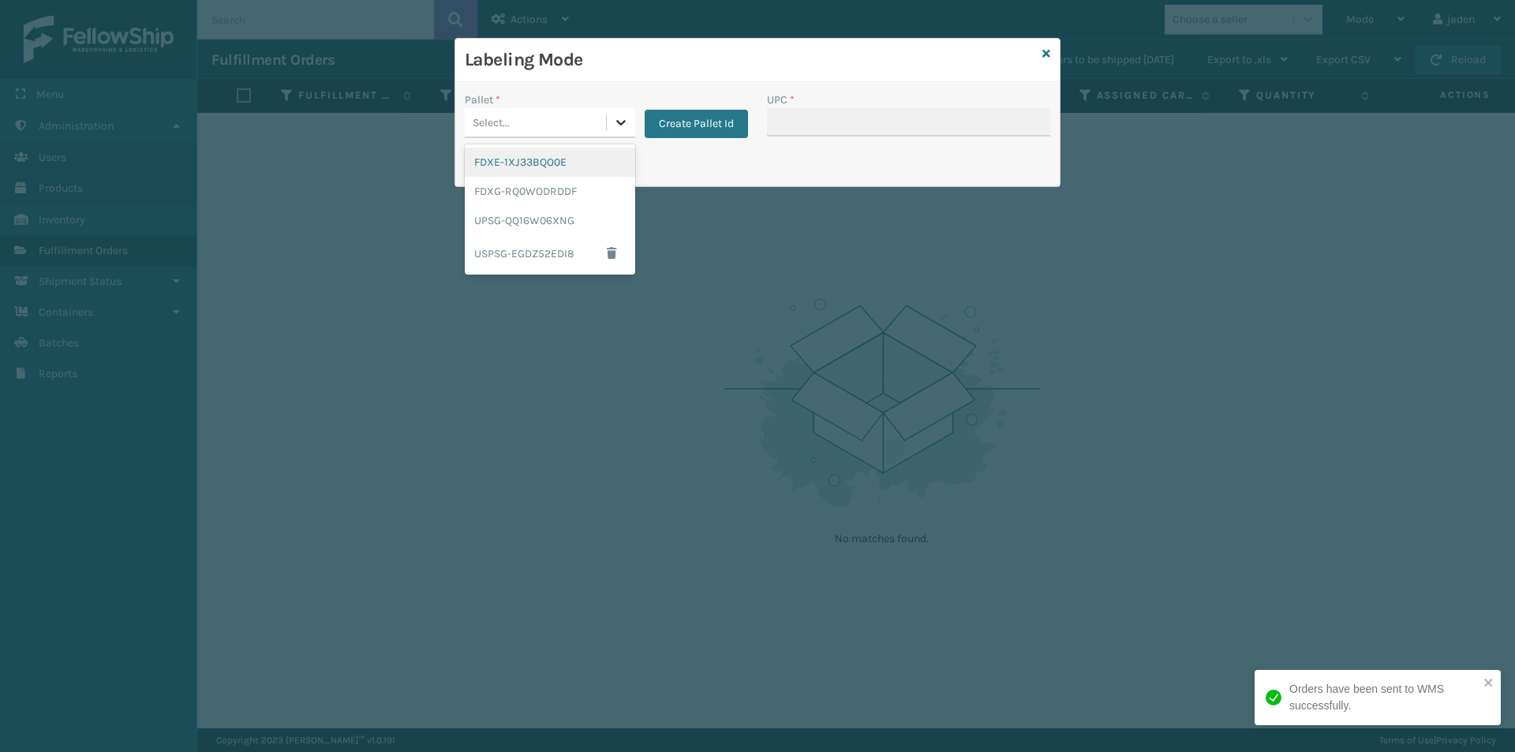
click at [619, 128] on icon at bounding box center [621, 122] width 16 height 16
click at [567, 189] on div "FDXG-RQ0WODRDDF" at bounding box center [550, 191] width 170 height 29
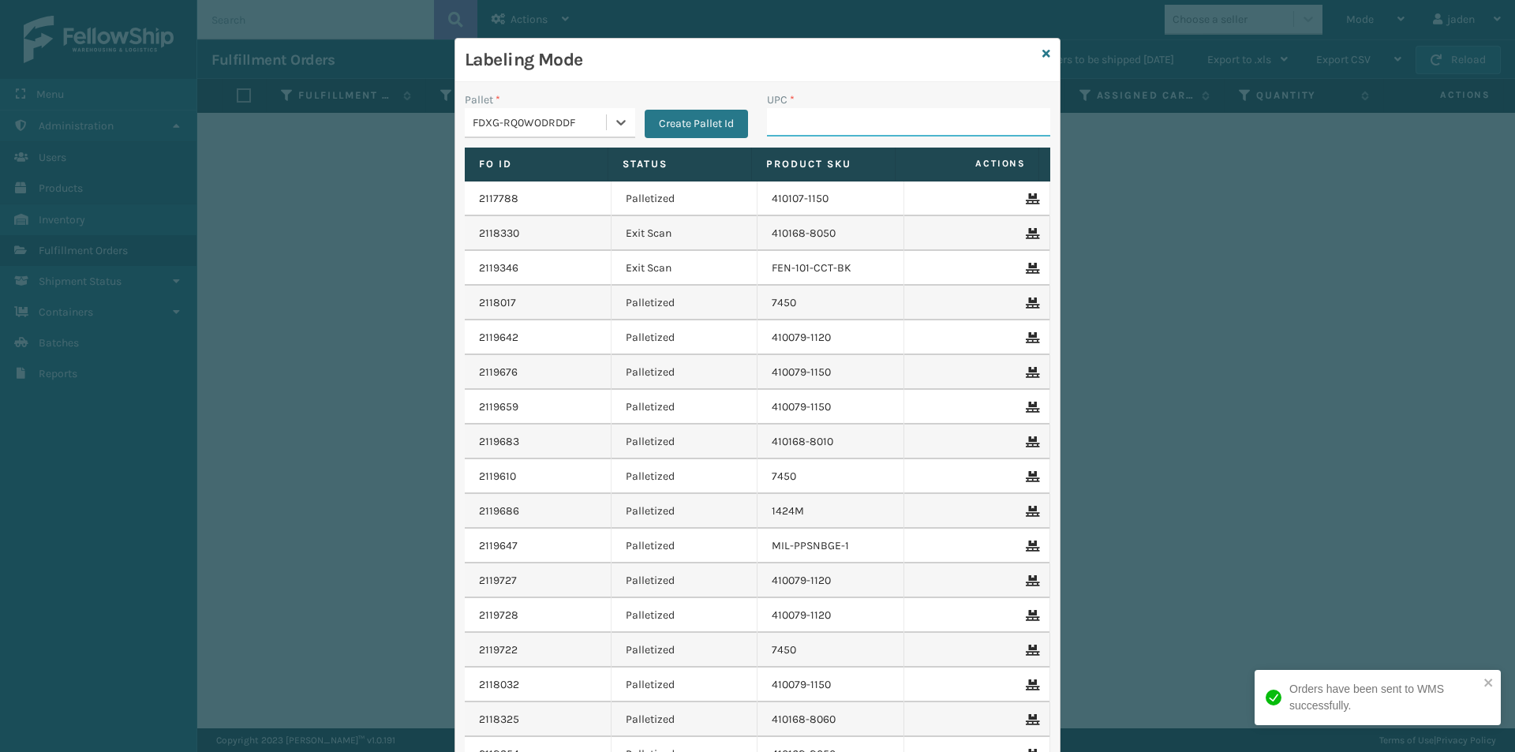
click at [799, 122] on input "UPC *" at bounding box center [908, 122] width 283 height 28
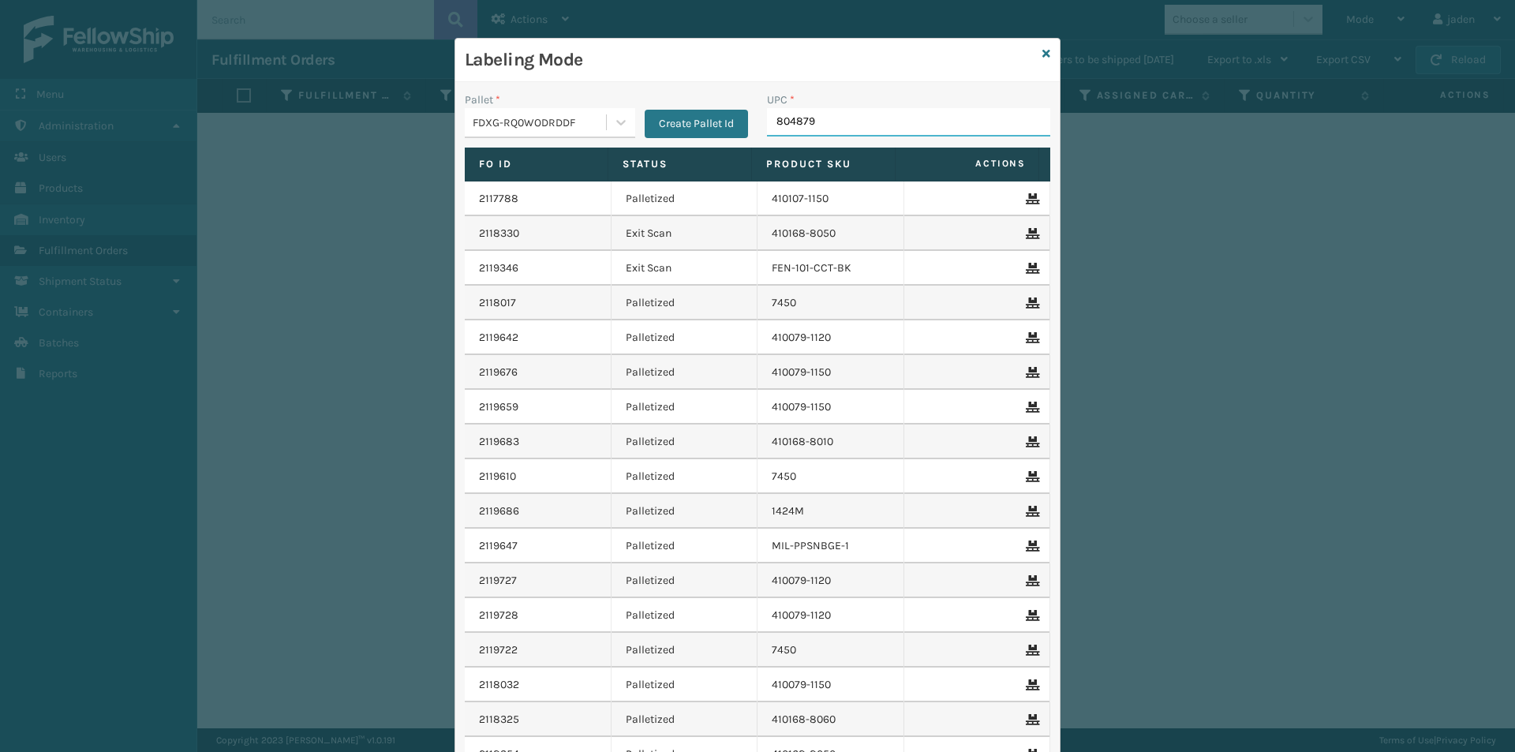
type input "8048794"
click at [1043, 54] on icon at bounding box center [1047, 53] width 8 height 11
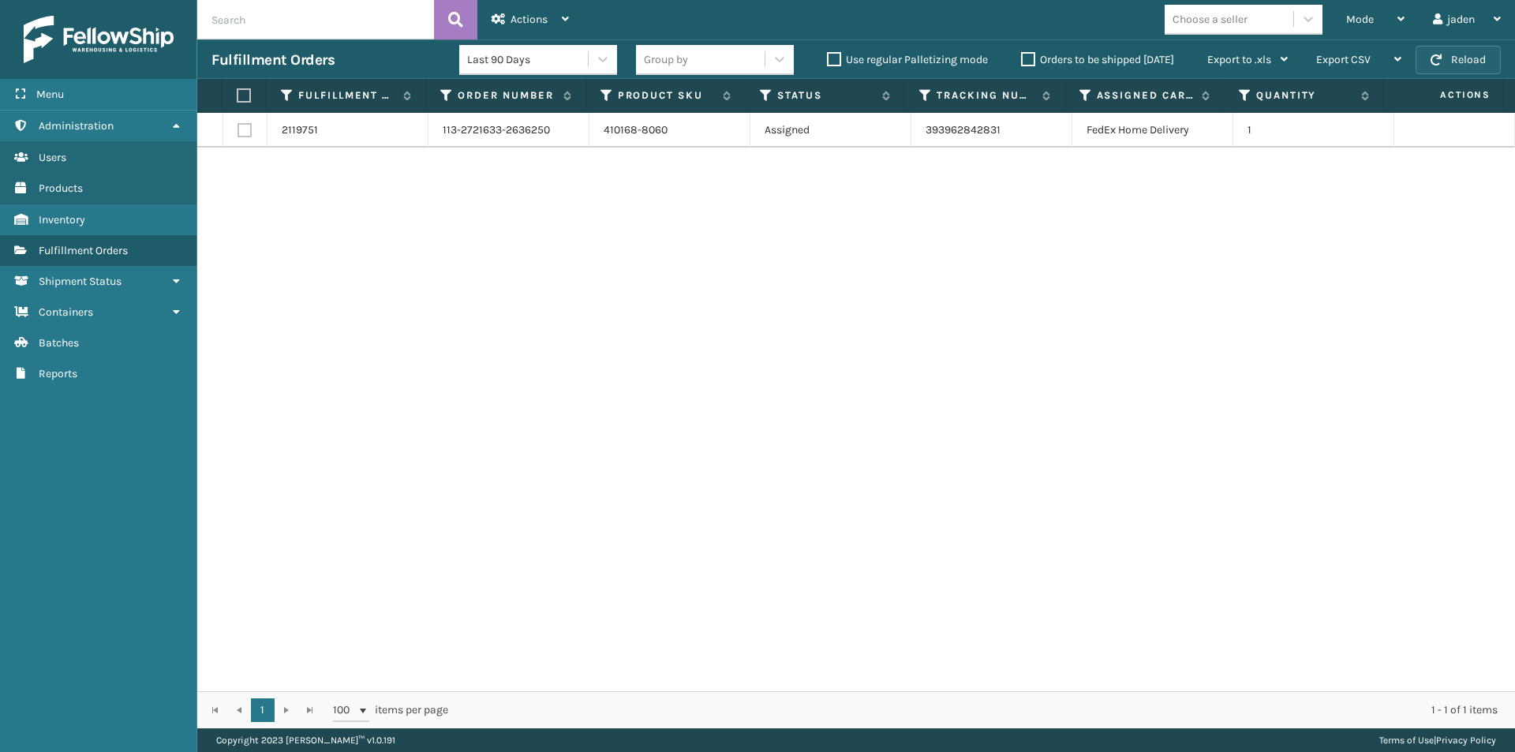
click at [1476, 66] on button "Reload" at bounding box center [1458, 60] width 85 height 28
click at [1027, 58] on label "Orders to be shipped [DATE]" at bounding box center [1097, 59] width 153 height 13
click at [1022, 58] on input "Orders to be shipped [DATE]" at bounding box center [1021, 56] width 1 height 10
click at [1027, 58] on label "Orders to be shipped [DATE]" at bounding box center [1097, 59] width 153 height 13
click at [1022, 58] on input "Orders to be shipped [DATE]" at bounding box center [1021, 56] width 1 height 10
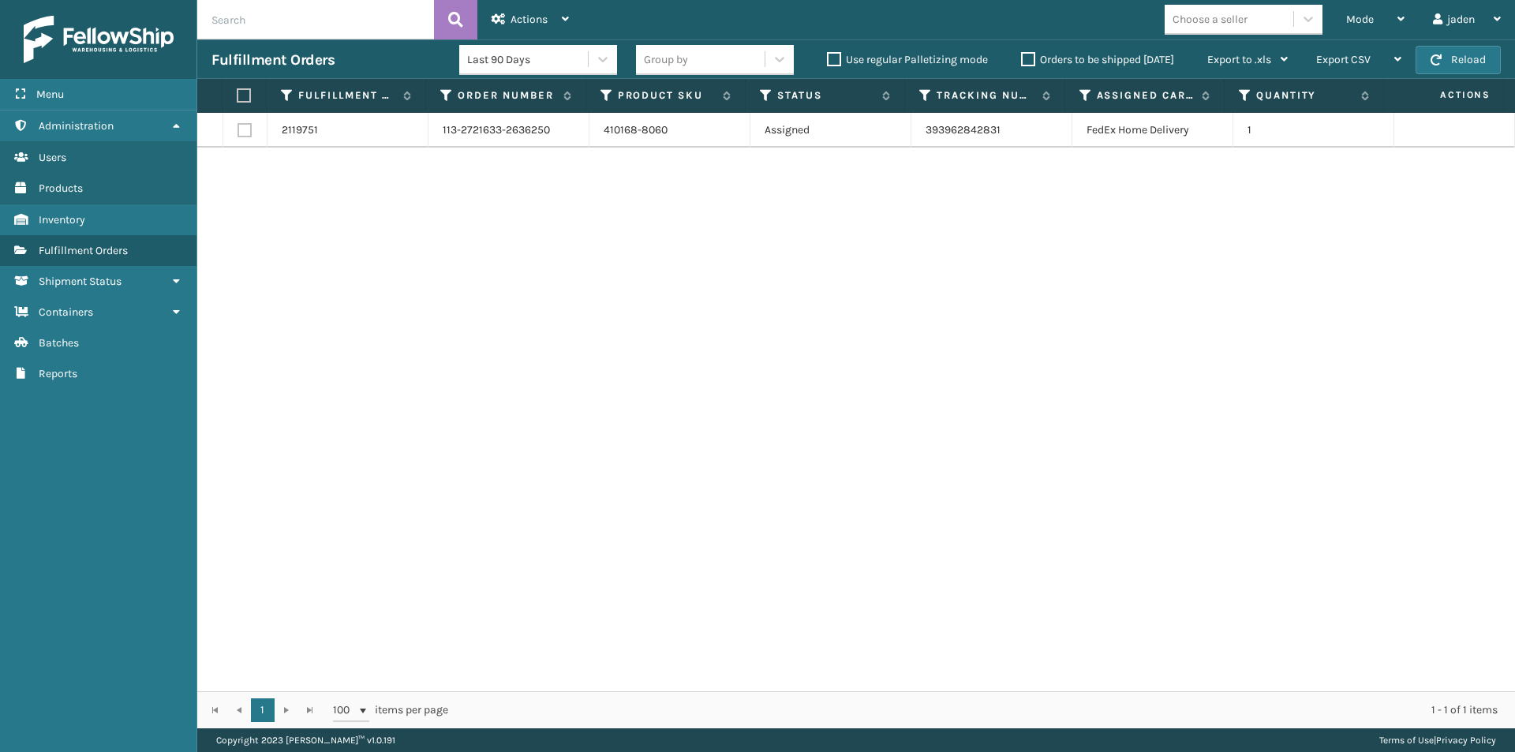
click at [238, 93] on label at bounding box center [242, 95] width 10 height 14
click at [238, 93] on input "checkbox" at bounding box center [237, 96] width 1 height 10
checkbox input "true"
click at [575, 20] on div "Actions Settings Remove All Filters Export Labels Create Picking Batch" at bounding box center [530, 19] width 106 height 39
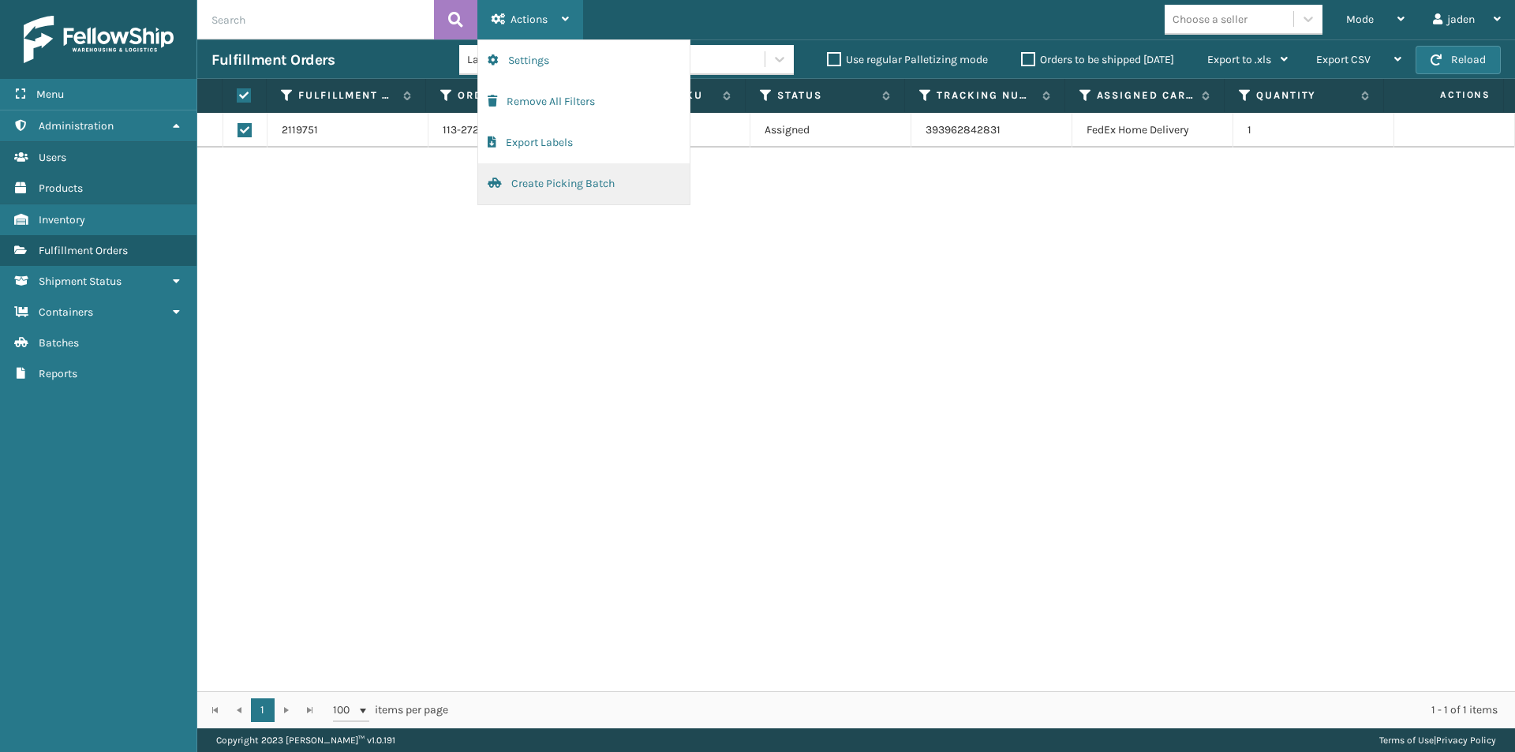
click at [539, 175] on button "Create Picking Batch" at bounding box center [584, 183] width 212 height 41
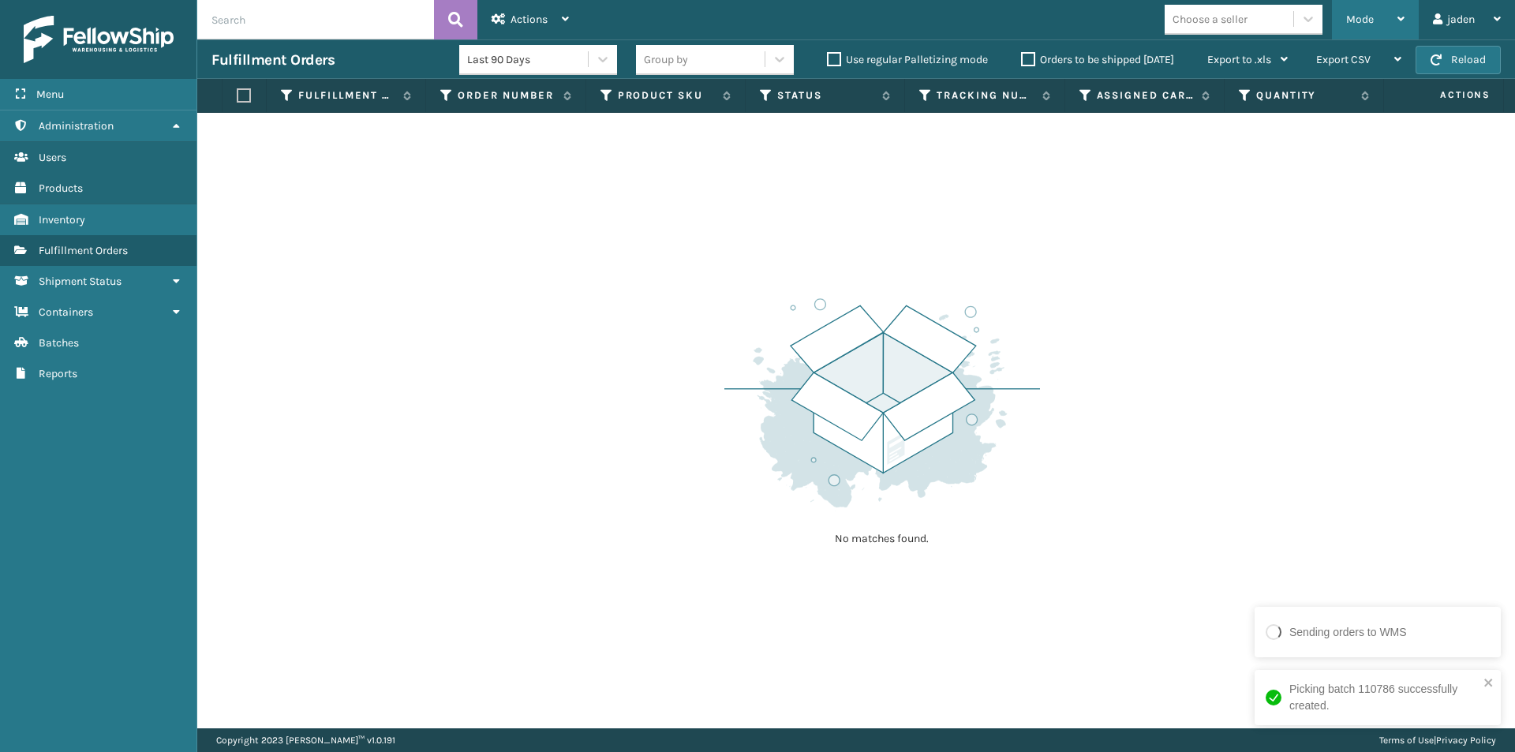
click at [1406, 15] on div "Mode Regular Mode Picking Mode Labeling Mode Exit Scan Mode" at bounding box center [1375, 19] width 87 height 39
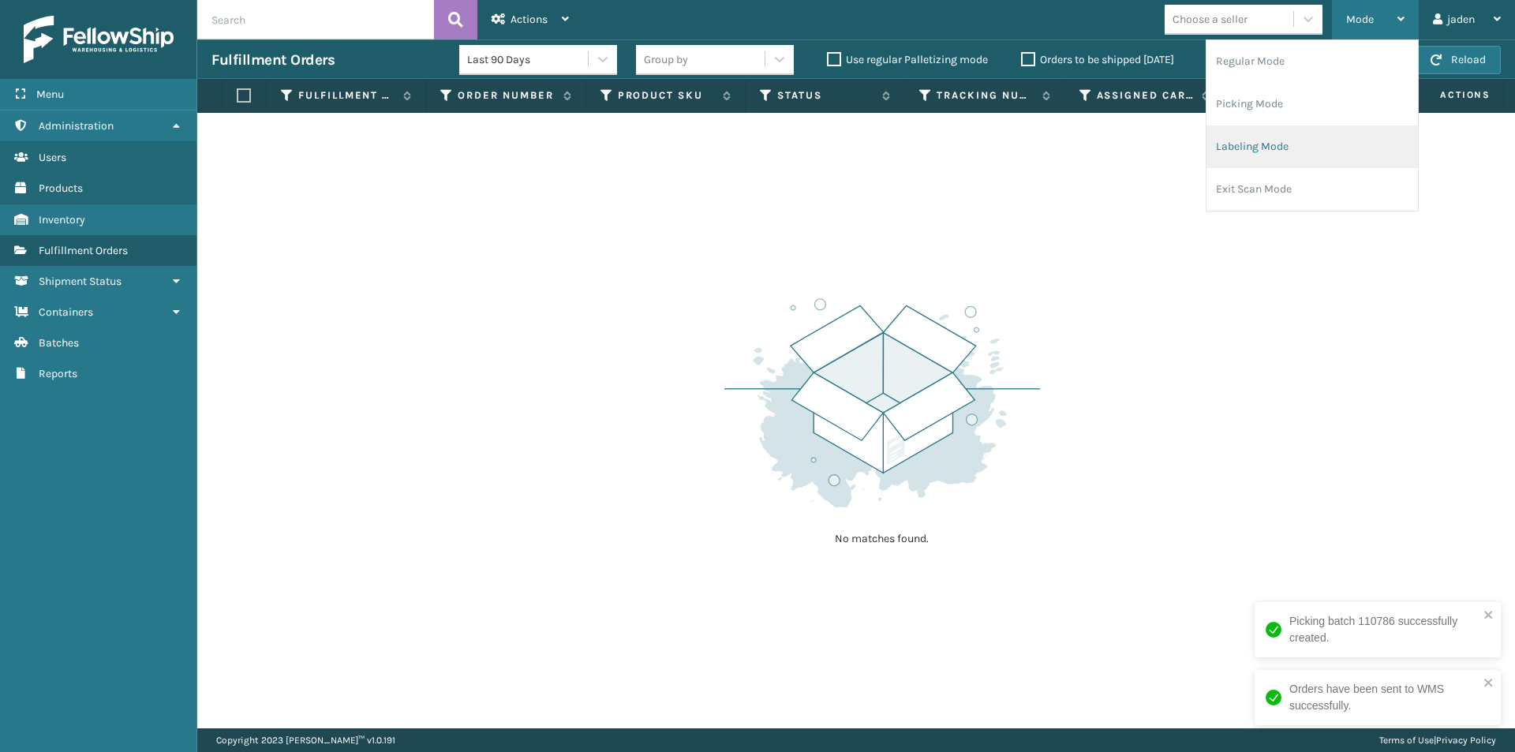
click at [1286, 140] on li "Labeling Mode" at bounding box center [1313, 146] width 212 height 43
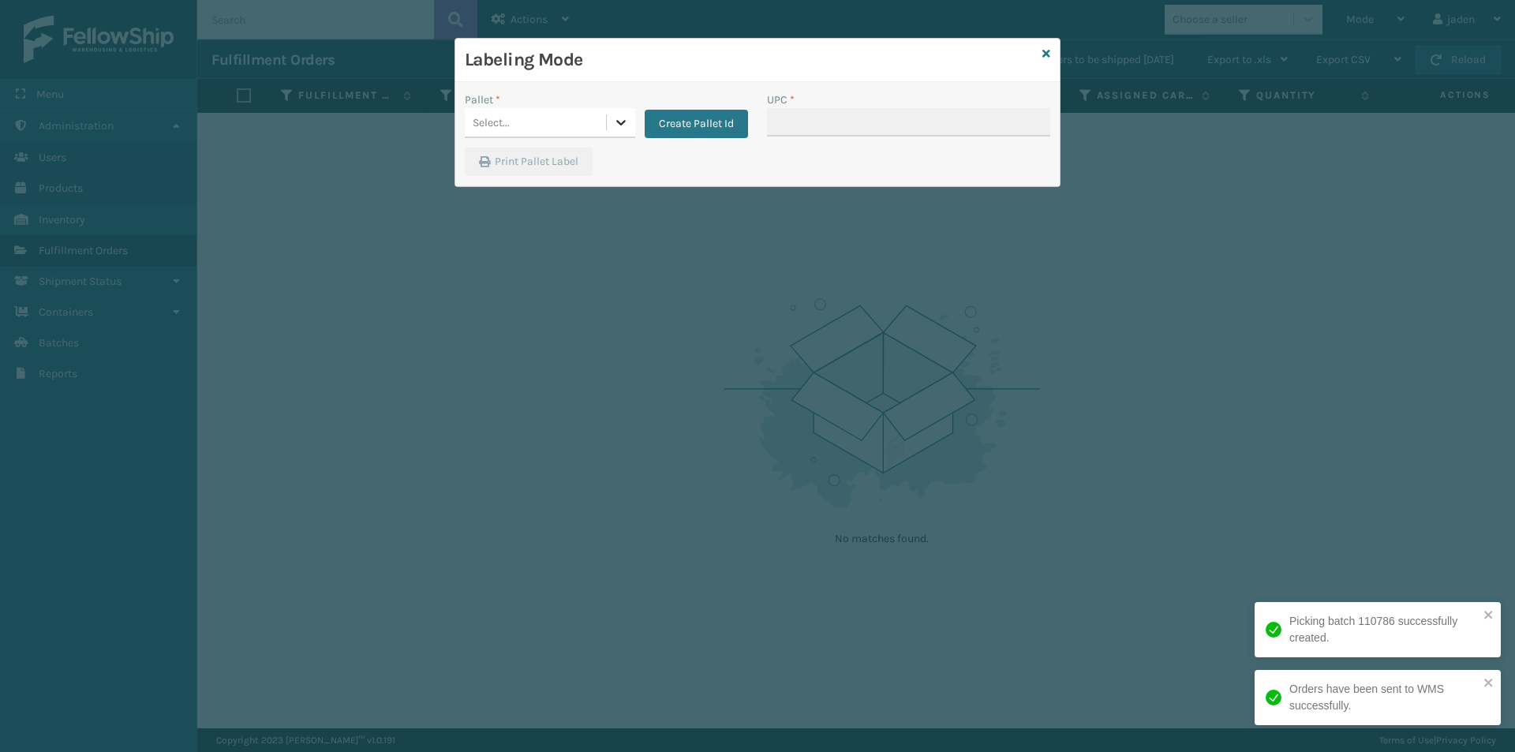
click at [621, 129] on icon at bounding box center [621, 122] width 16 height 16
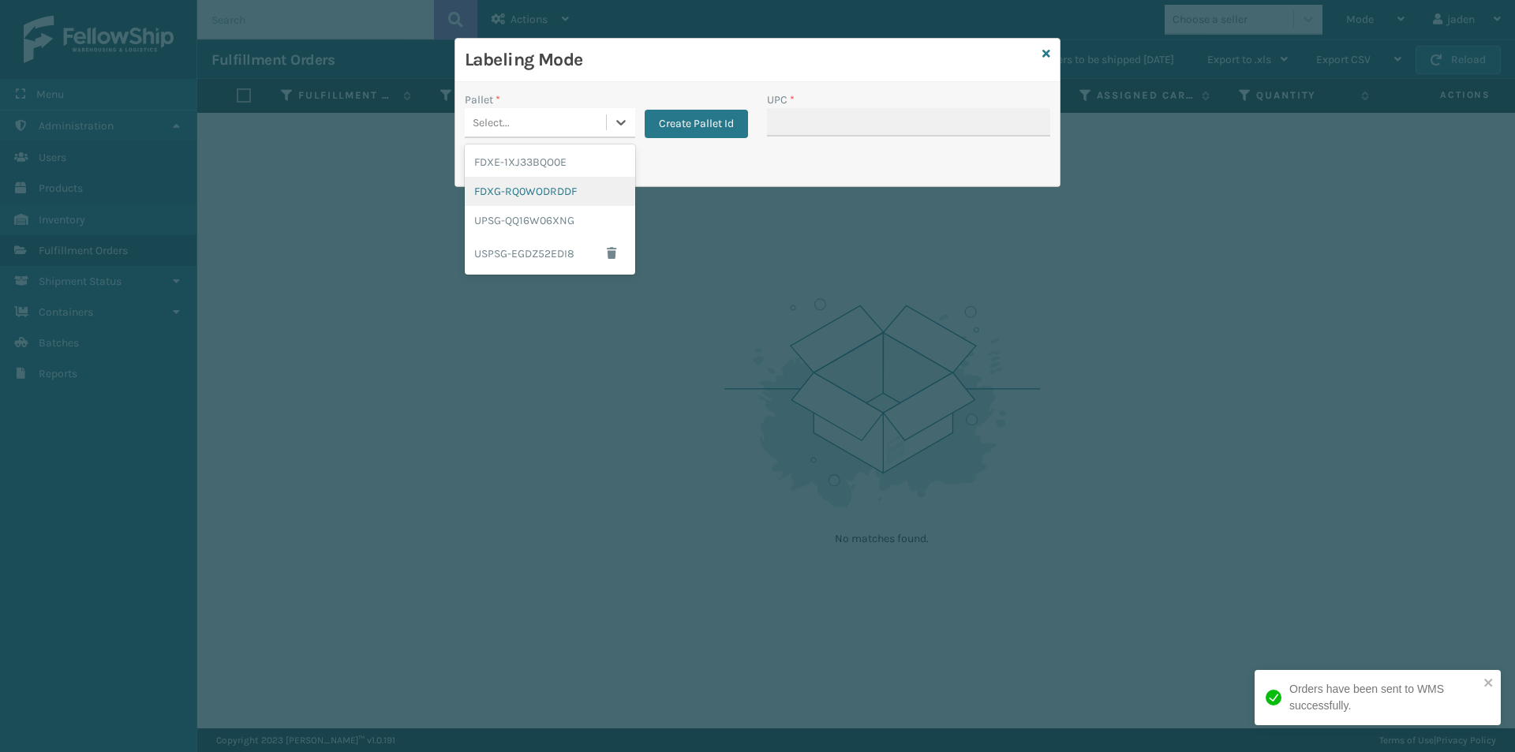
click at [593, 193] on div "FDXG-RQ0WODRDDF" at bounding box center [550, 191] width 170 height 29
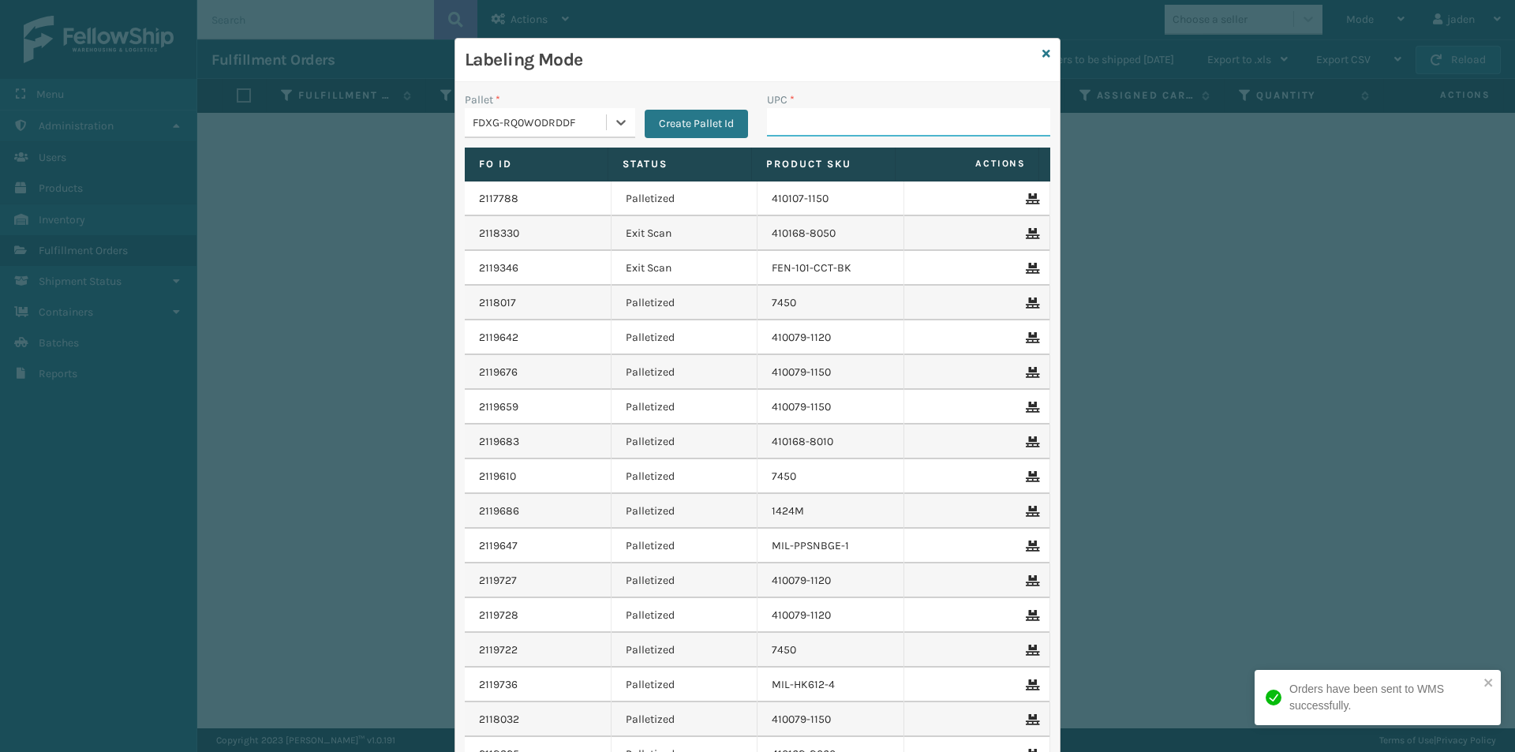
click at [776, 117] on input "UPC *" at bounding box center [908, 122] width 283 height 28
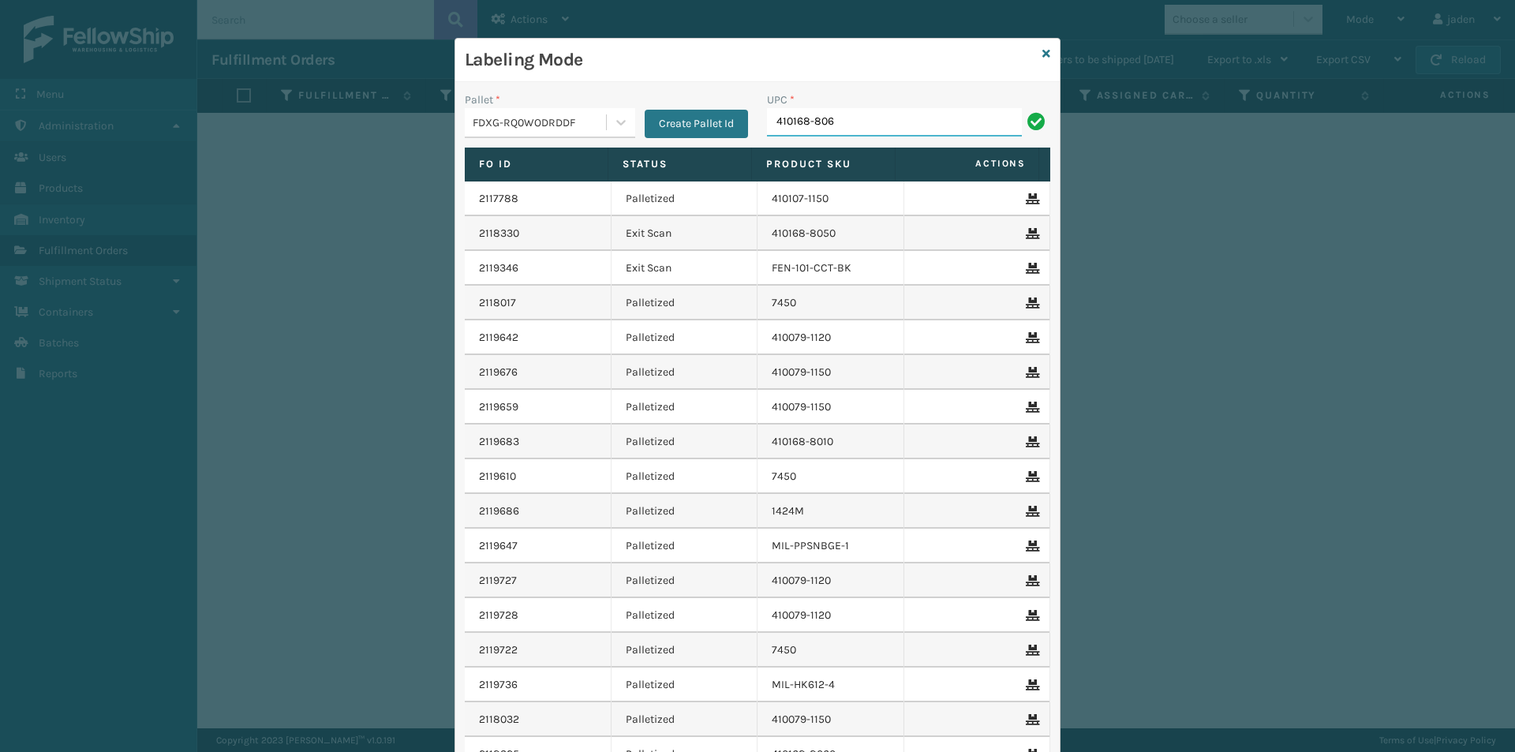
type input "410168-8060"
click at [1043, 55] on icon at bounding box center [1047, 53] width 8 height 11
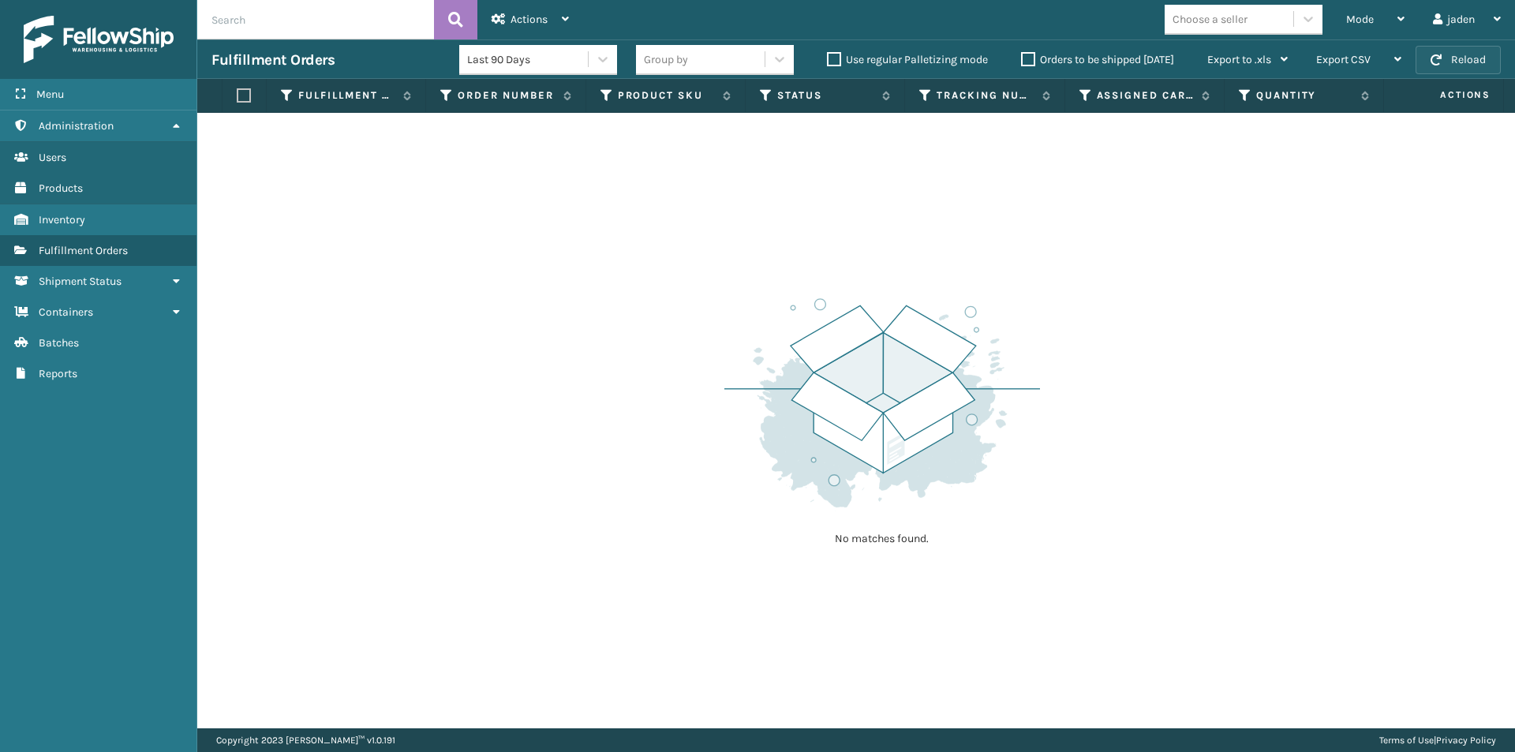
click at [1466, 61] on button "Reload" at bounding box center [1458, 60] width 85 height 28
click at [1451, 60] on button "Reload" at bounding box center [1458, 60] width 85 height 28
click at [1399, 13] on icon at bounding box center [1401, 18] width 7 height 11
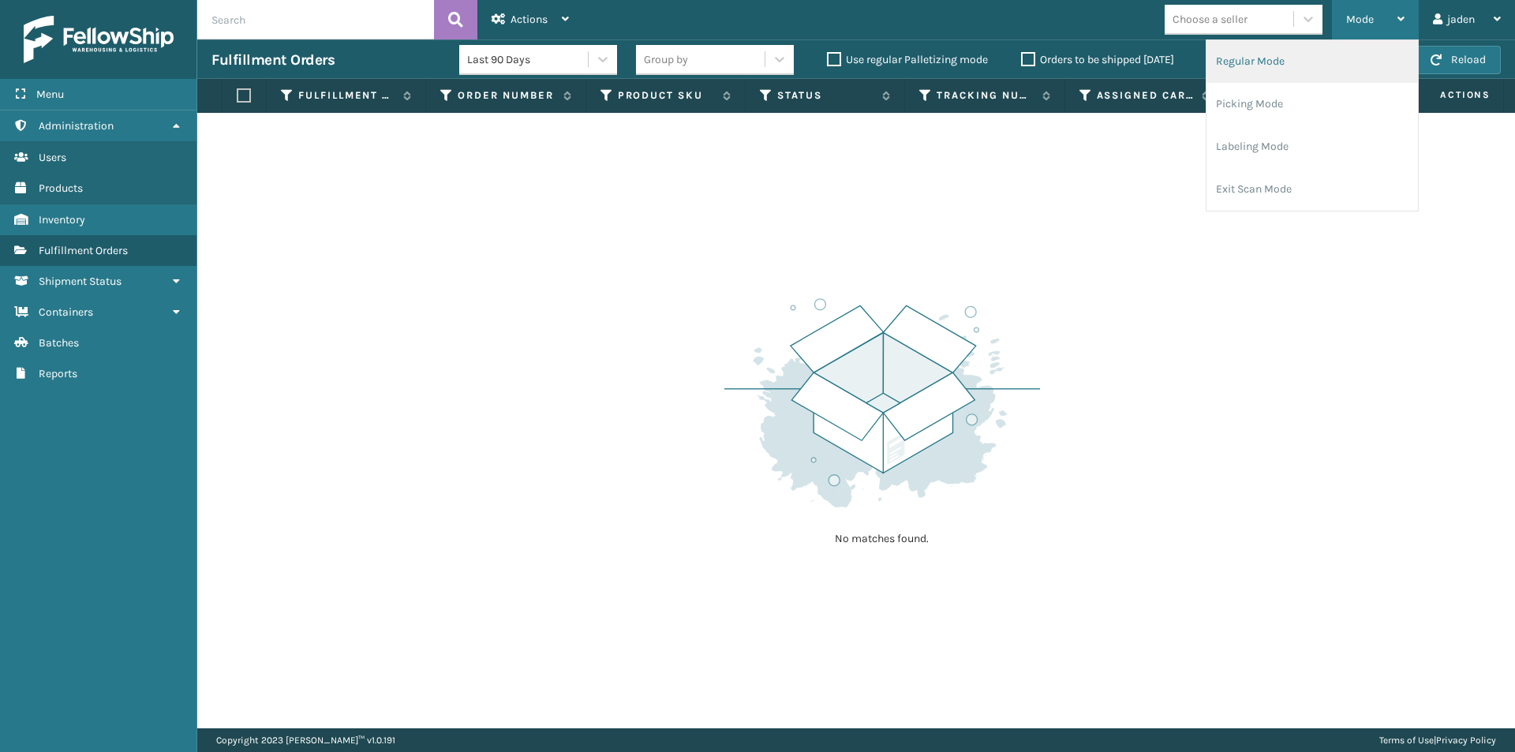
click at [1275, 52] on li "Regular Mode" at bounding box center [1313, 61] width 212 height 43
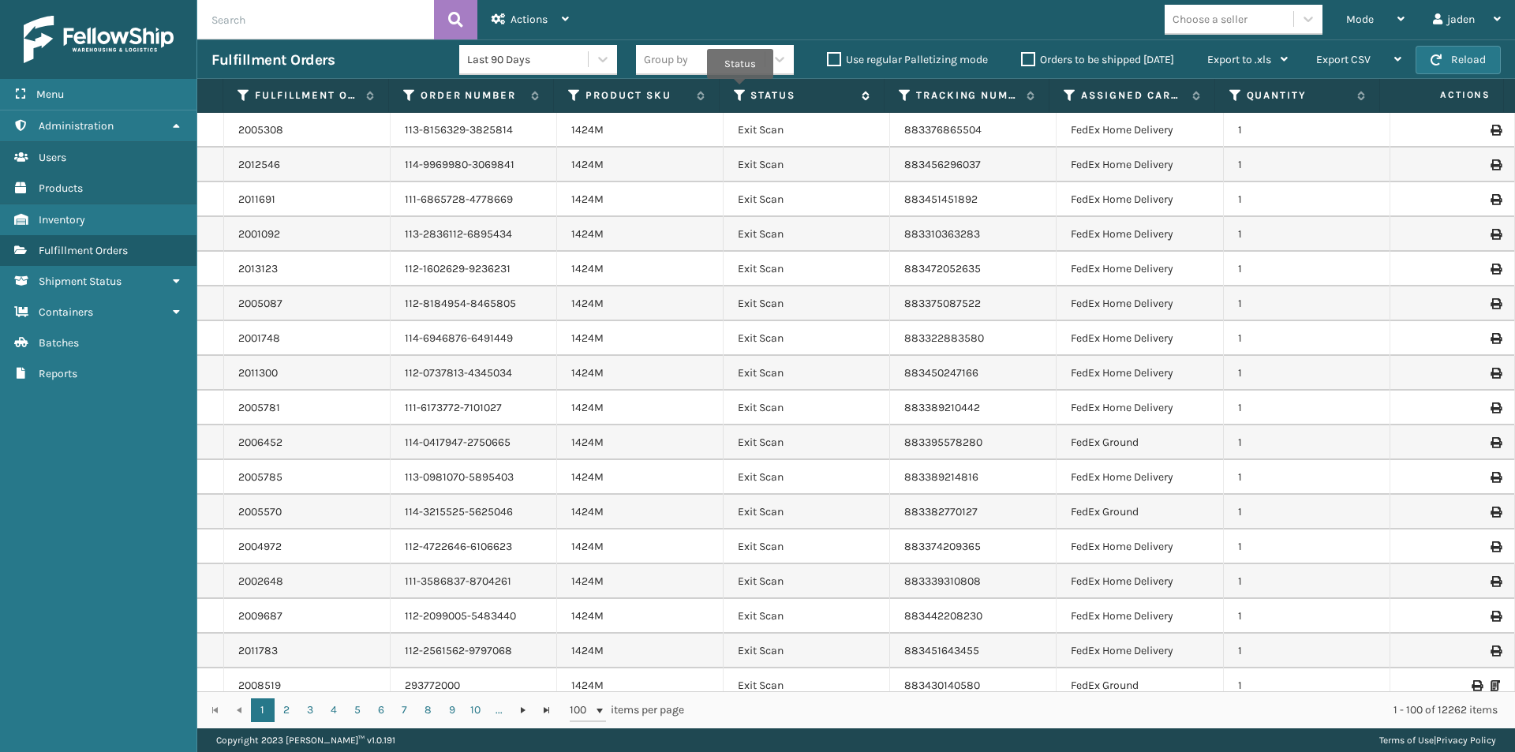
click at [740, 90] on icon at bounding box center [740, 95] width 13 height 14
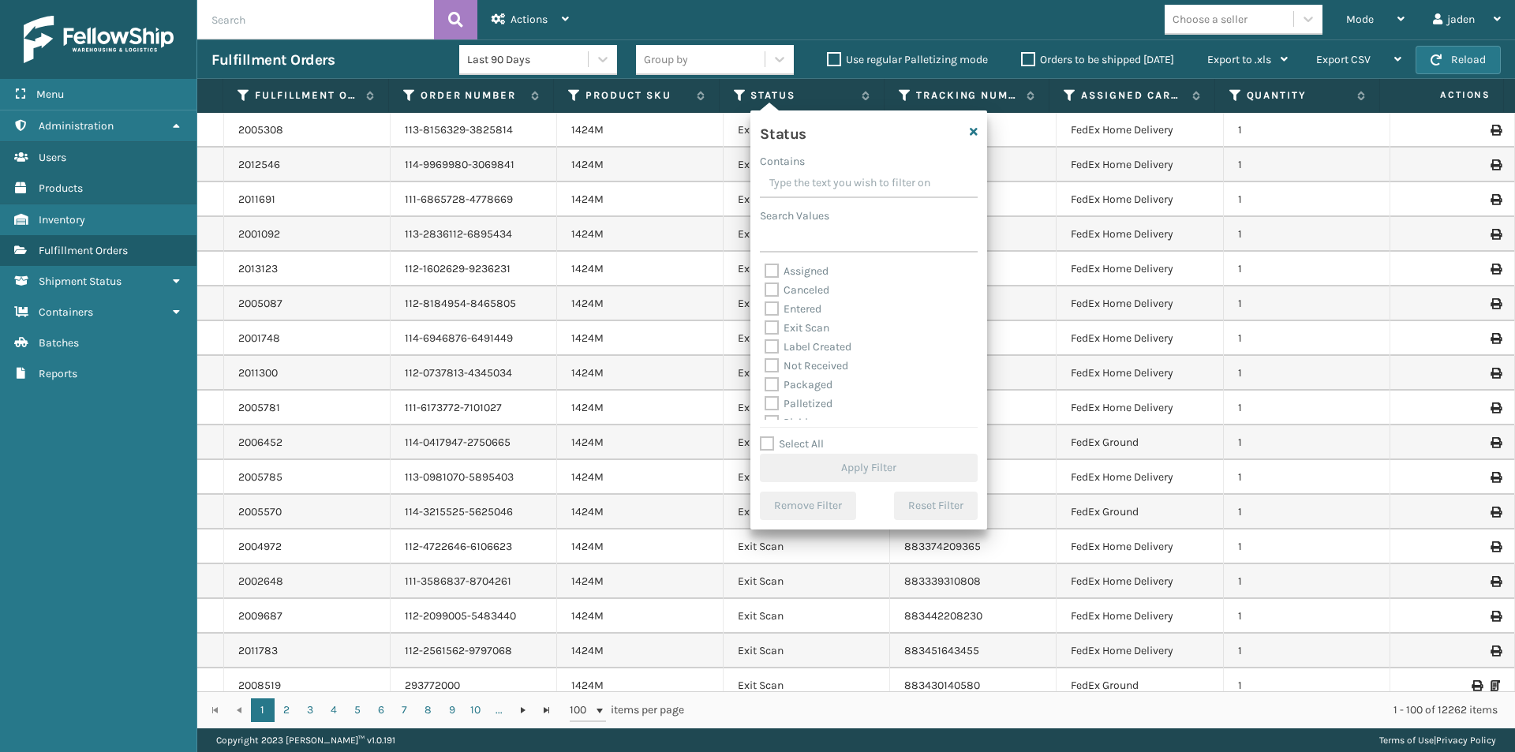
scroll to position [88, 0]
click at [773, 314] on label "Palletized" at bounding box center [799, 315] width 68 height 13
click at [766, 314] on input "Palletized" at bounding box center [765, 311] width 1 height 10
checkbox input "true"
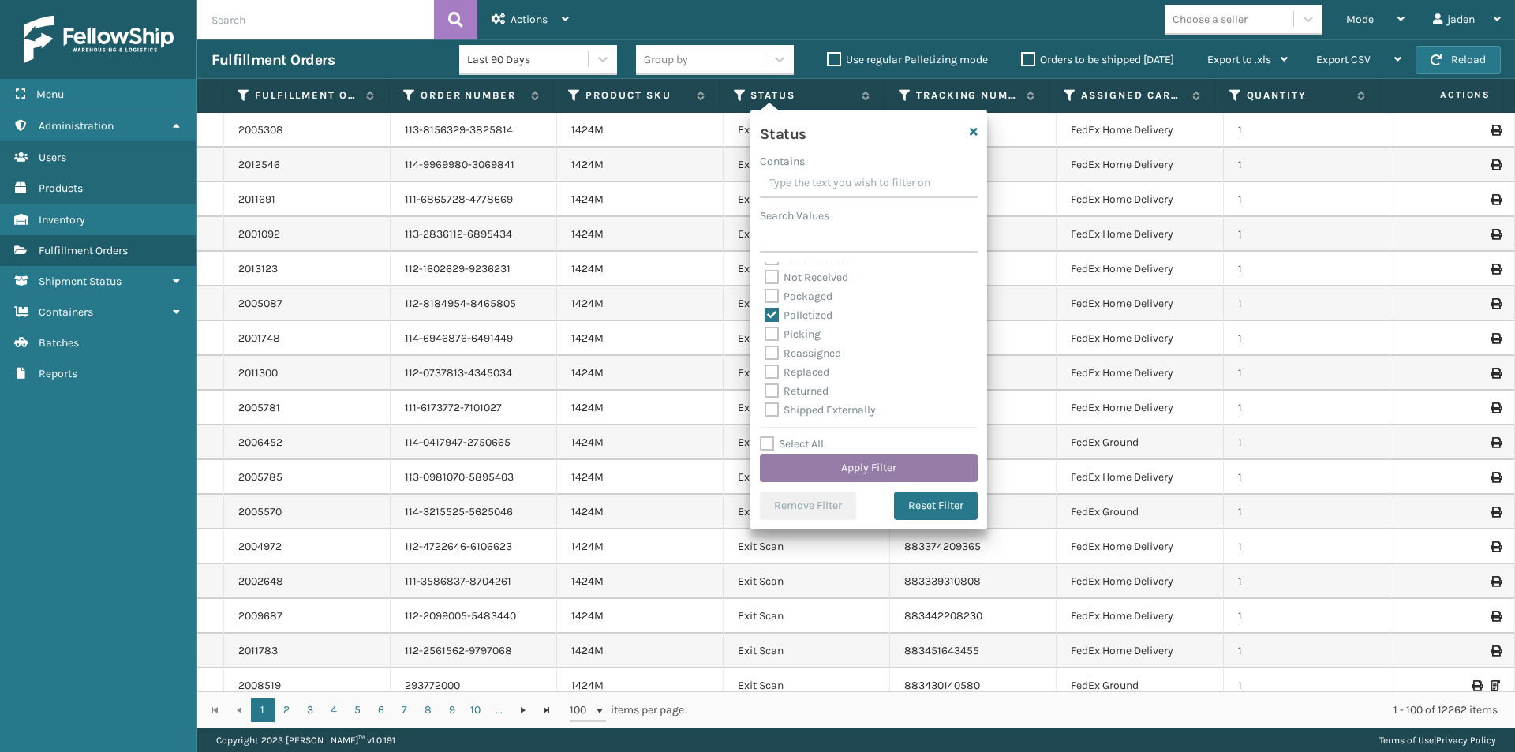
click at [845, 463] on button "Apply Filter" at bounding box center [869, 468] width 218 height 28
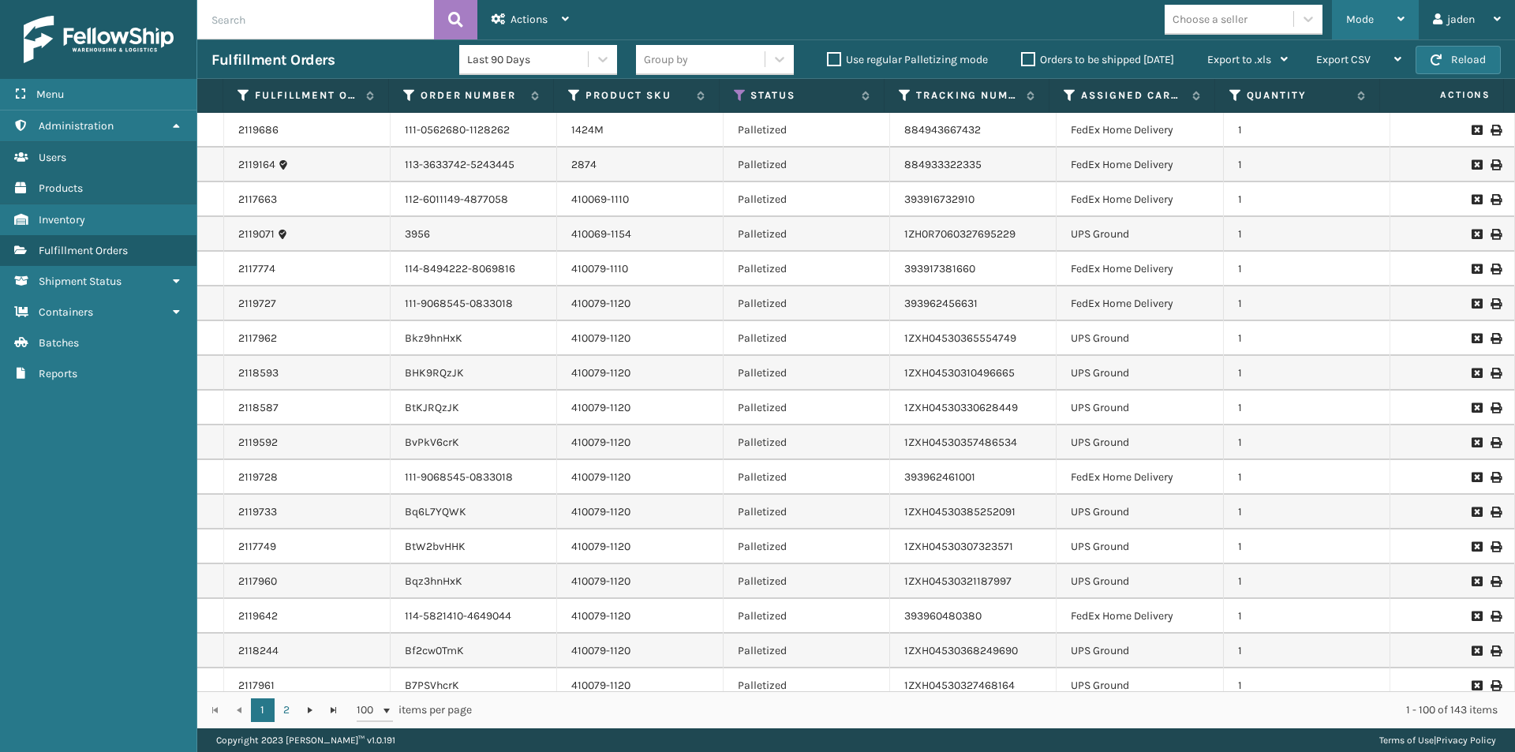
click at [1398, 16] on icon at bounding box center [1401, 18] width 7 height 11
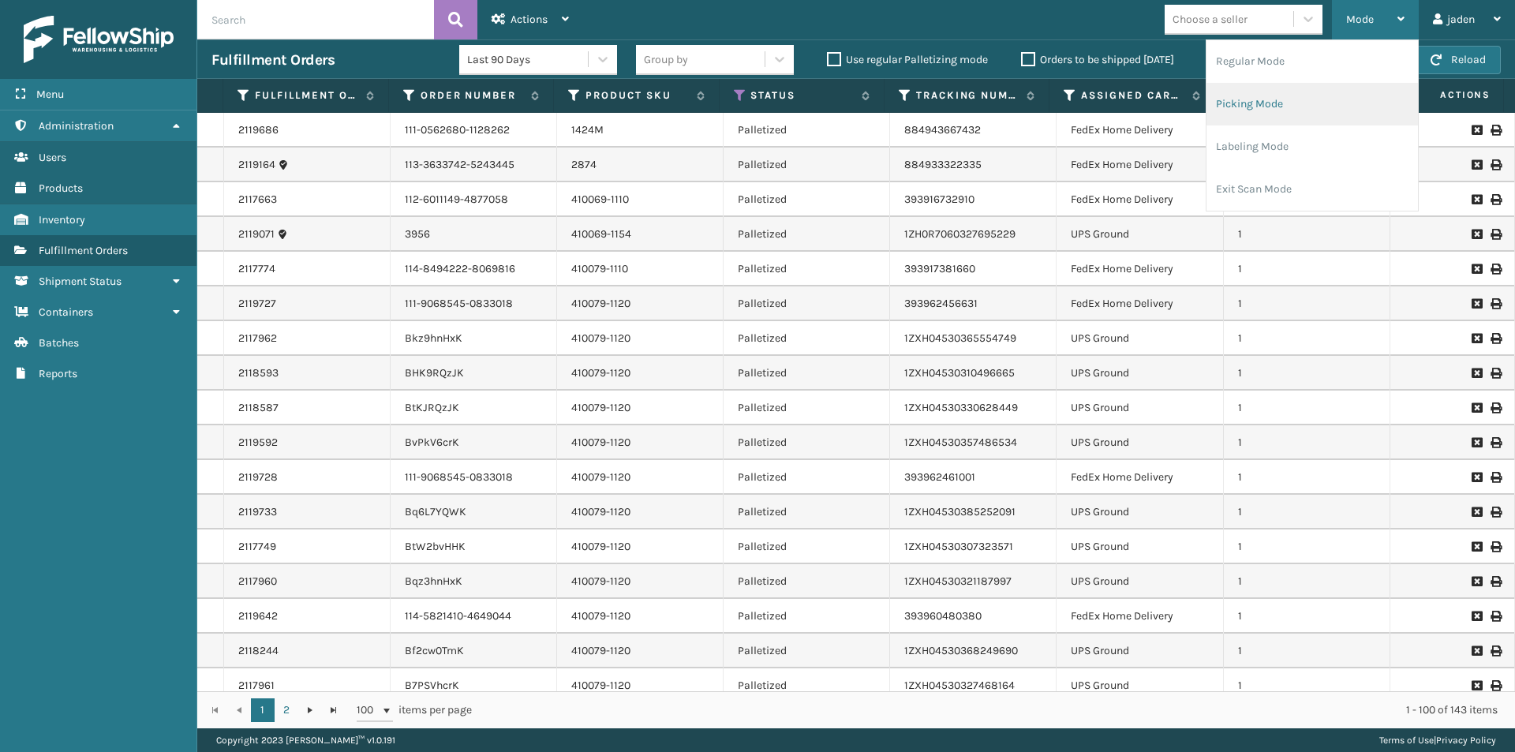
click at [1354, 92] on li "Picking Mode" at bounding box center [1313, 104] width 212 height 43
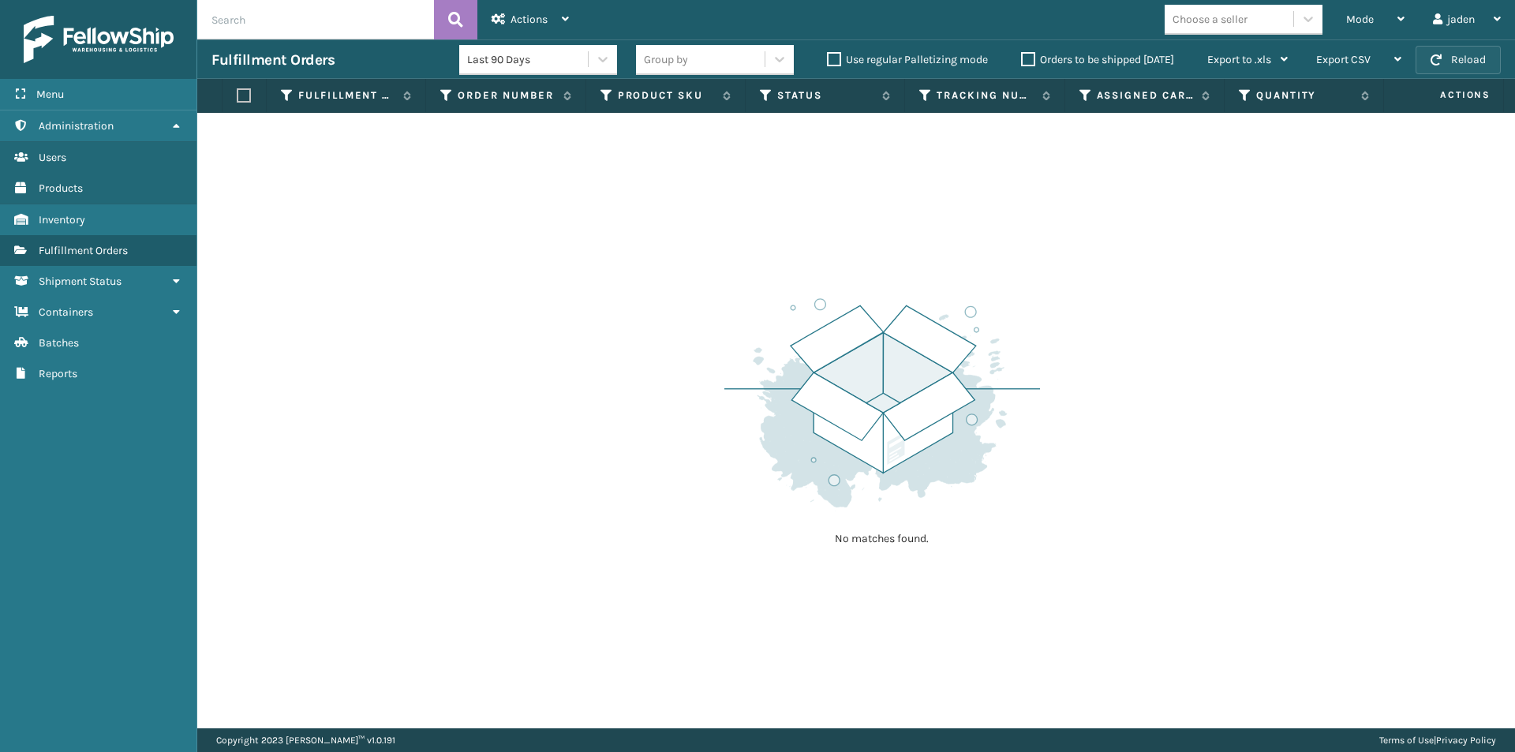
click at [1458, 52] on button "Reload" at bounding box center [1458, 60] width 85 height 28
click at [1031, 59] on label "Orders to be shipped [DATE]" at bounding box center [1097, 59] width 153 height 13
click at [1022, 59] on input "Orders to be shipped [DATE]" at bounding box center [1021, 56] width 1 height 10
click at [1031, 59] on label "Orders to be shipped [DATE]" at bounding box center [1097, 59] width 153 height 13
click at [1022, 59] on input "Orders to be shipped [DATE]" at bounding box center [1021, 56] width 1 height 10
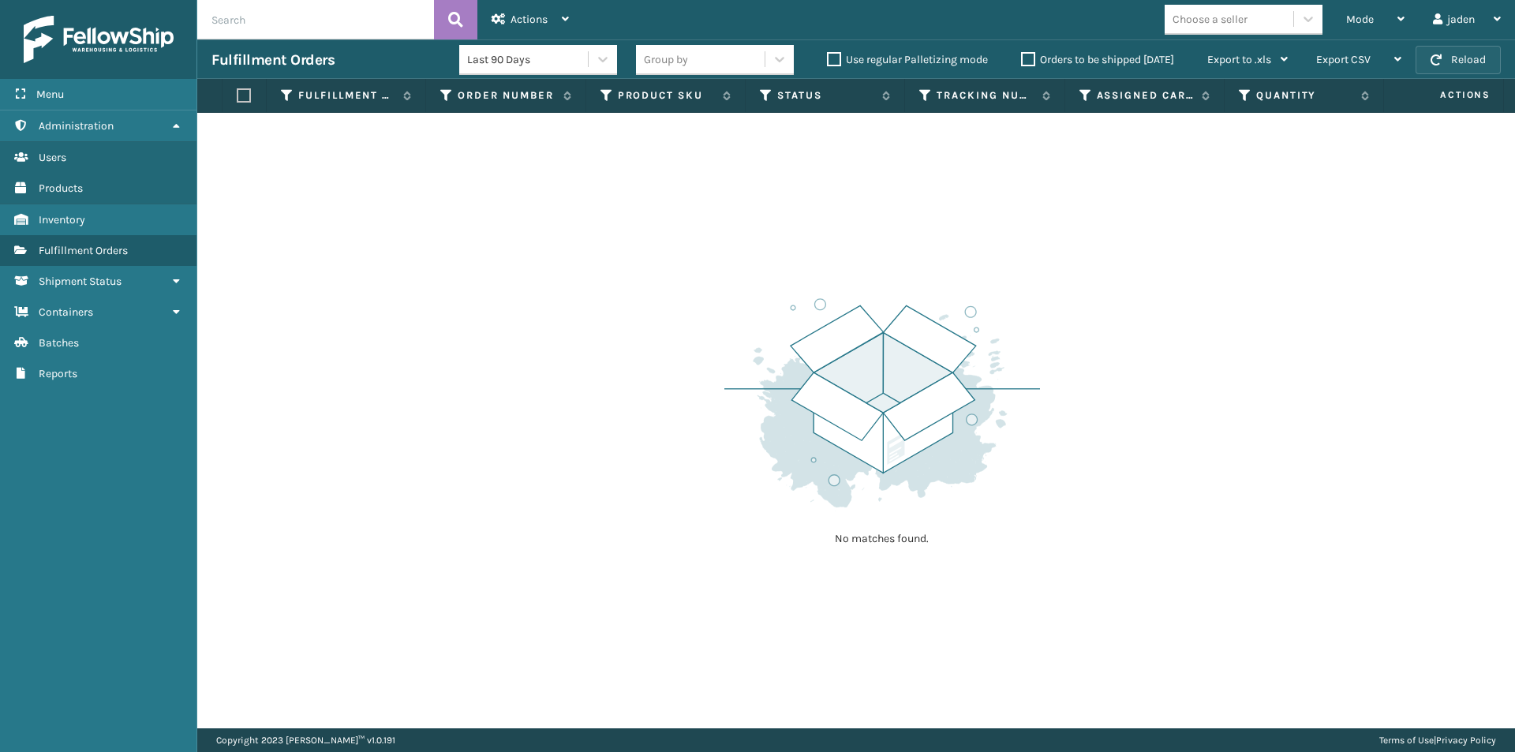
click at [1474, 57] on button "Reload" at bounding box center [1458, 60] width 85 height 28
click at [1460, 53] on button "Reload" at bounding box center [1458, 60] width 85 height 28
click at [1412, 135] on div "No matches found." at bounding box center [856, 421] width 1318 height 616
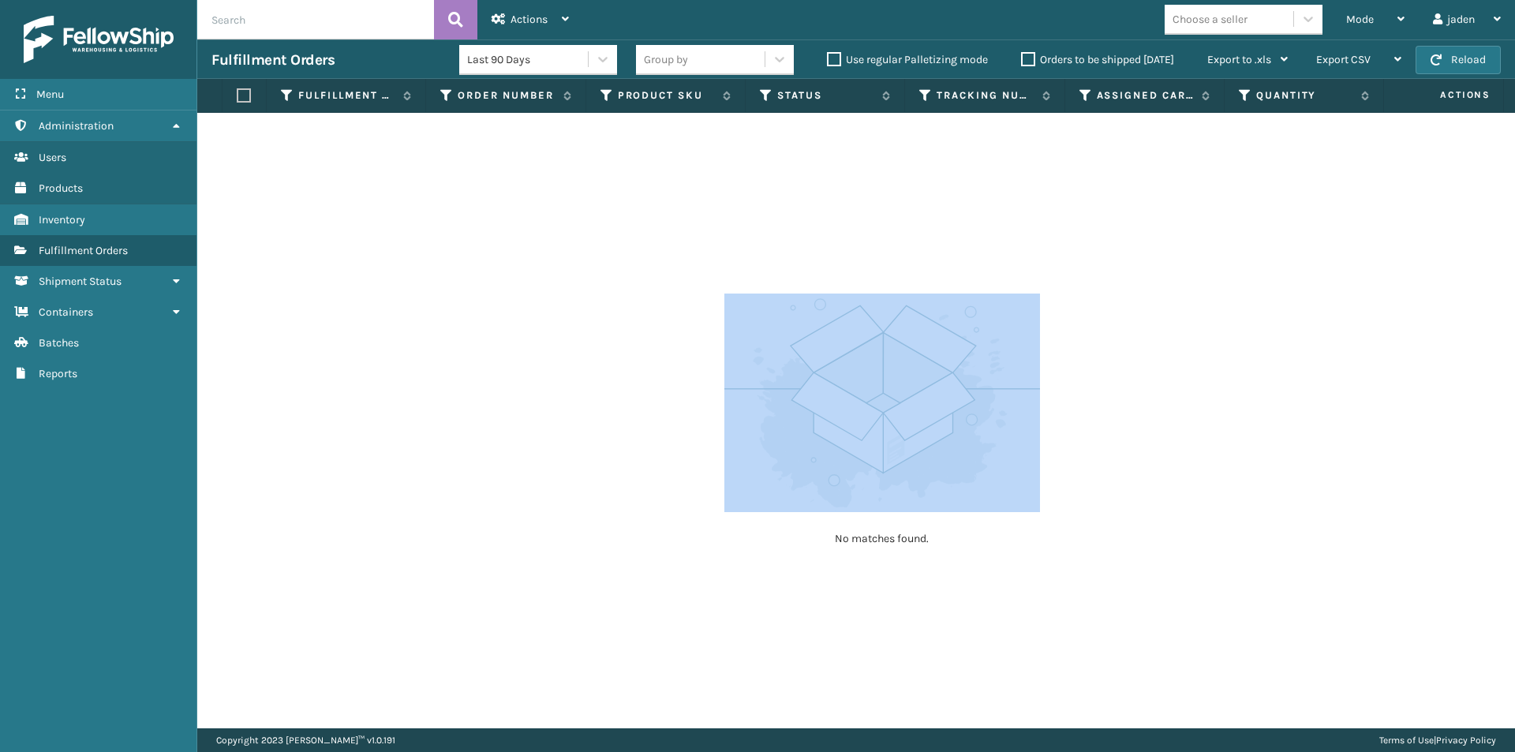
click at [1288, 440] on div "No matches found." at bounding box center [856, 421] width 1318 height 616
click at [1464, 62] on button "Reload" at bounding box center [1458, 60] width 85 height 28
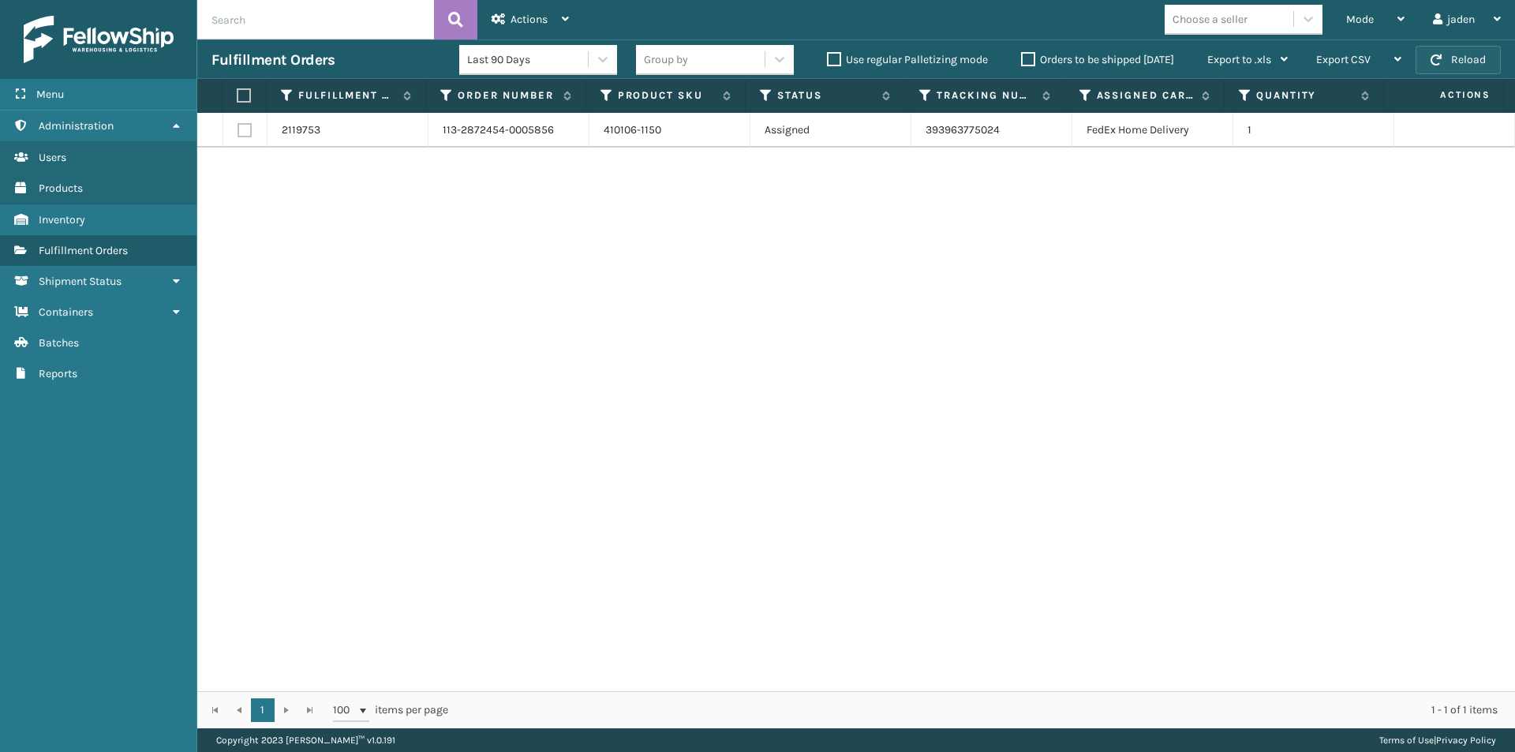
click at [1463, 62] on button "Reload" at bounding box center [1458, 60] width 85 height 28
click at [1030, 56] on label "Orders to be shipped [DATE]" at bounding box center [1097, 59] width 153 height 13
click at [1022, 56] on input "Orders to be shipped [DATE]" at bounding box center [1021, 56] width 1 height 10
click at [1030, 56] on label "Orders to be shipped [DATE]" at bounding box center [1097, 59] width 153 height 13
click at [1022, 56] on input "Orders to be shipped [DATE]" at bounding box center [1021, 56] width 1 height 10
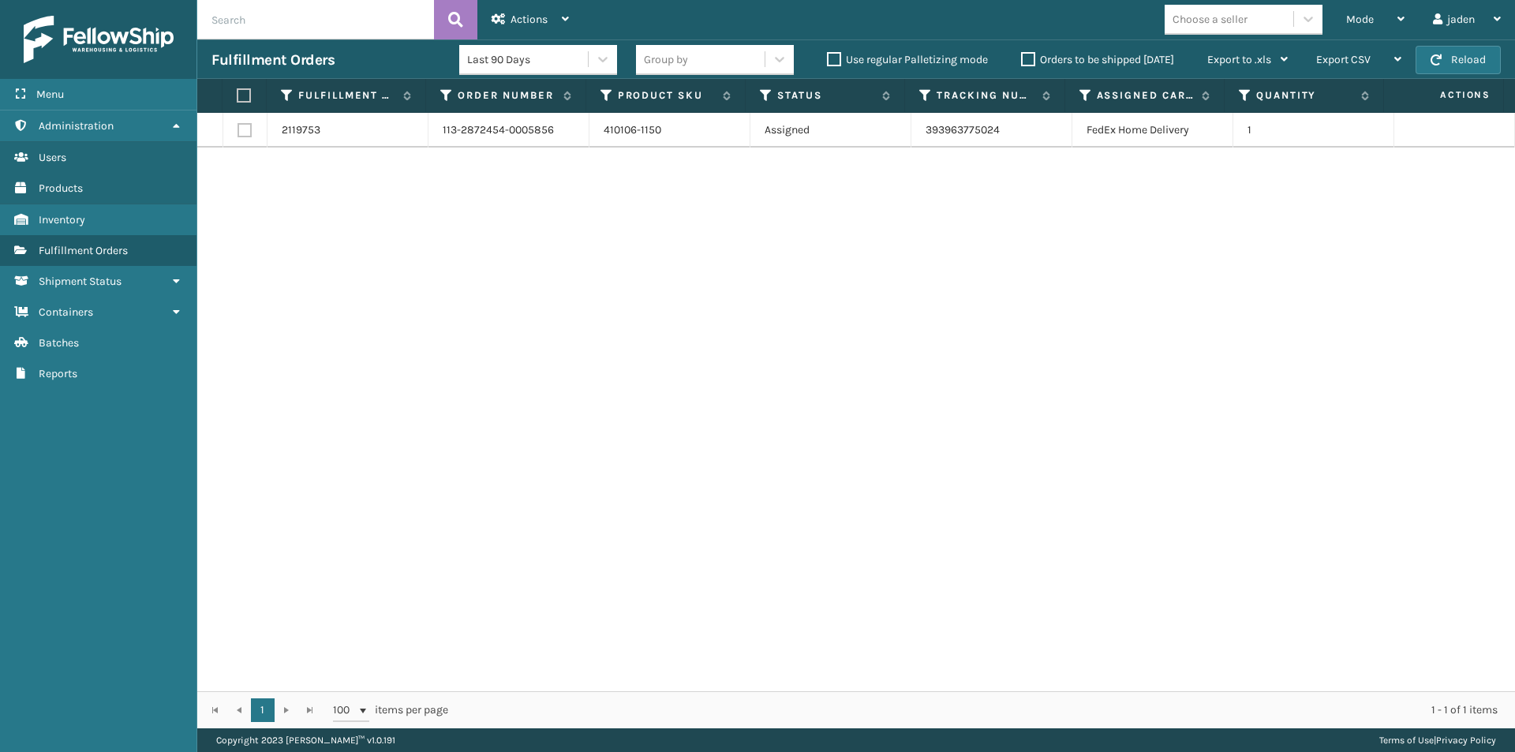
click at [244, 88] on label at bounding box center [242, 95] width 10 height 14
click at [238, 91] on input "checkbox" at bounding box center [237, 96] width 1 height 10
checkbox input "true"
click at [566, 16] on icon at bounding box center [565, 18] width 7 height 11
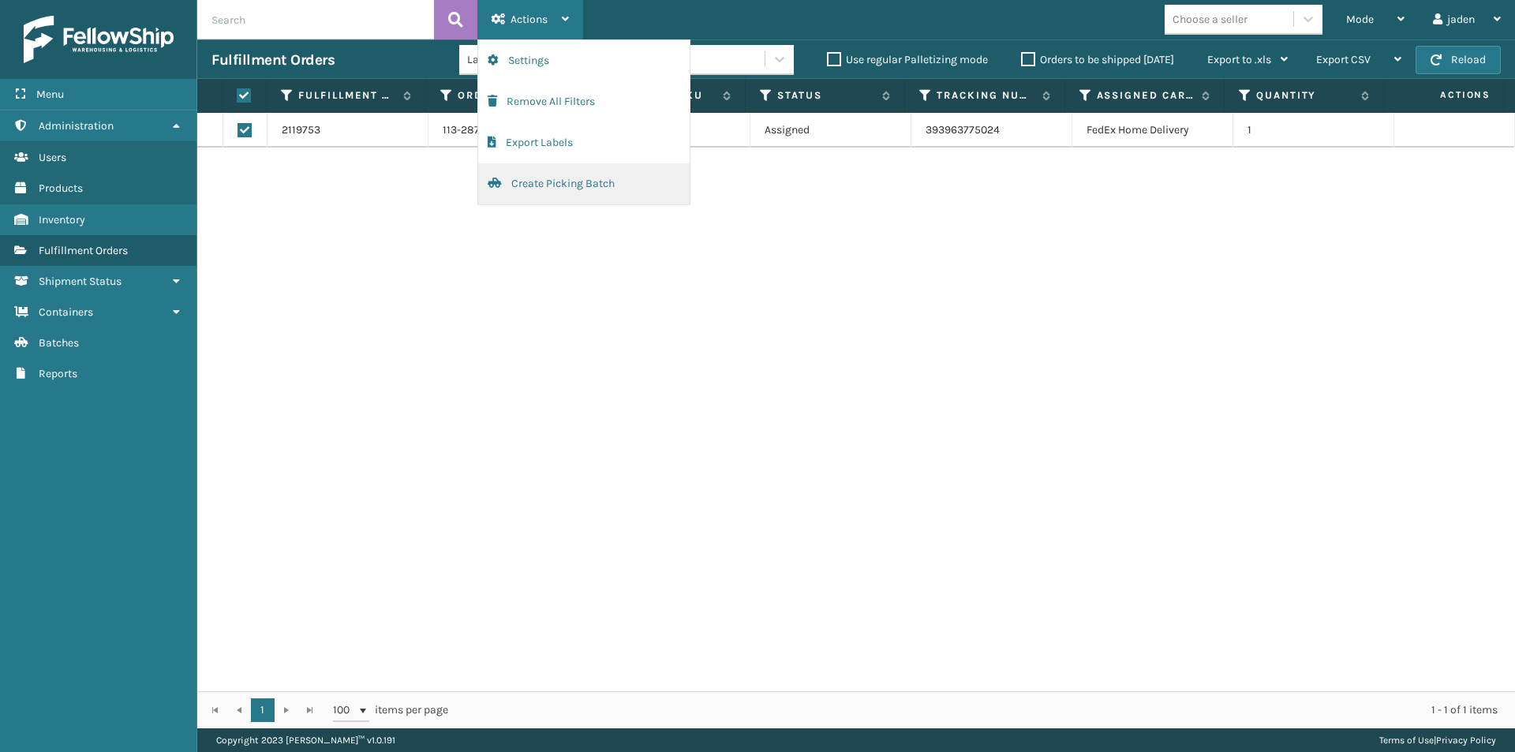
click at [565, 189] on button "Create Picking Batch" at bounding box center [584, 183] width 212 height 41
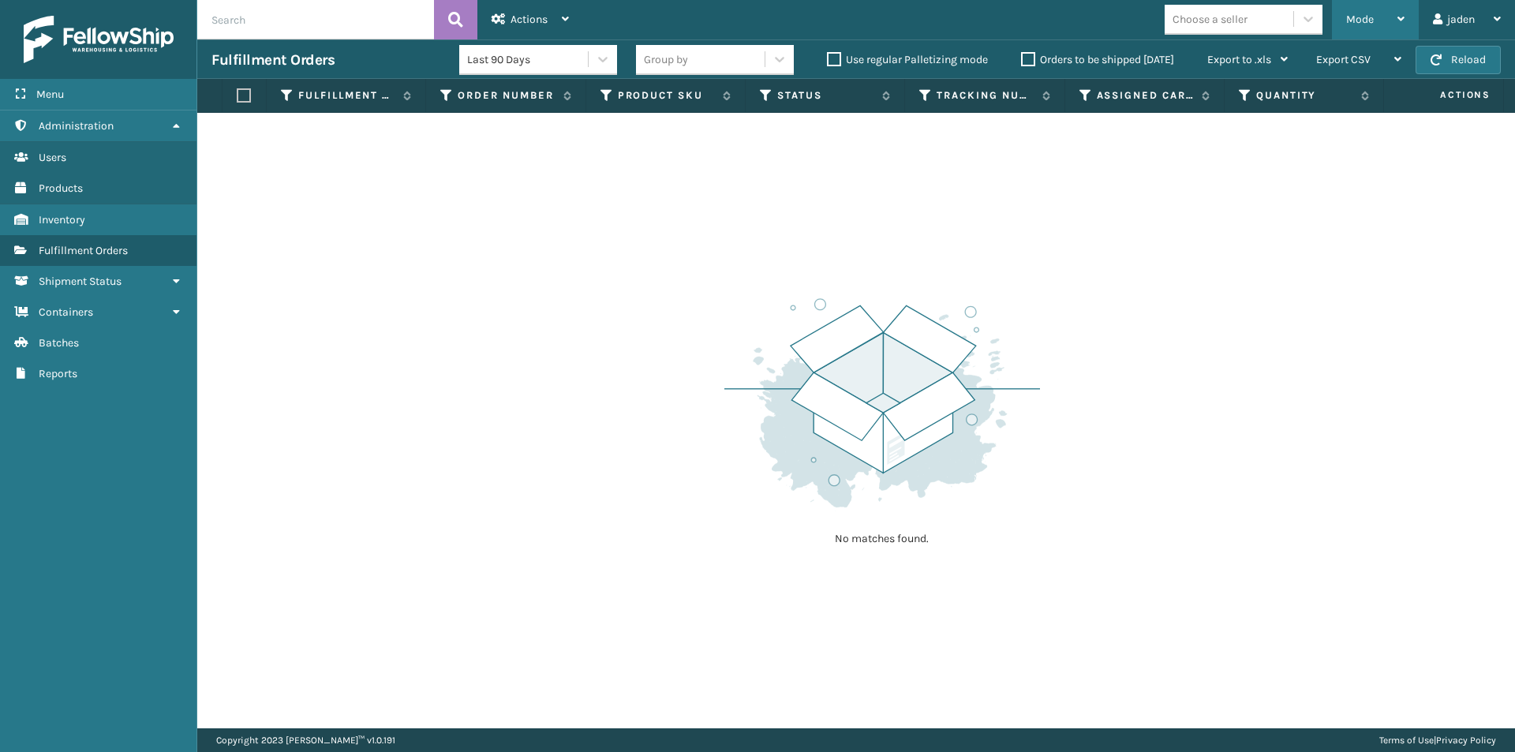
click at [1396, 14] on div "Mode" at bounding box center [1375, 19] width 58 height 39
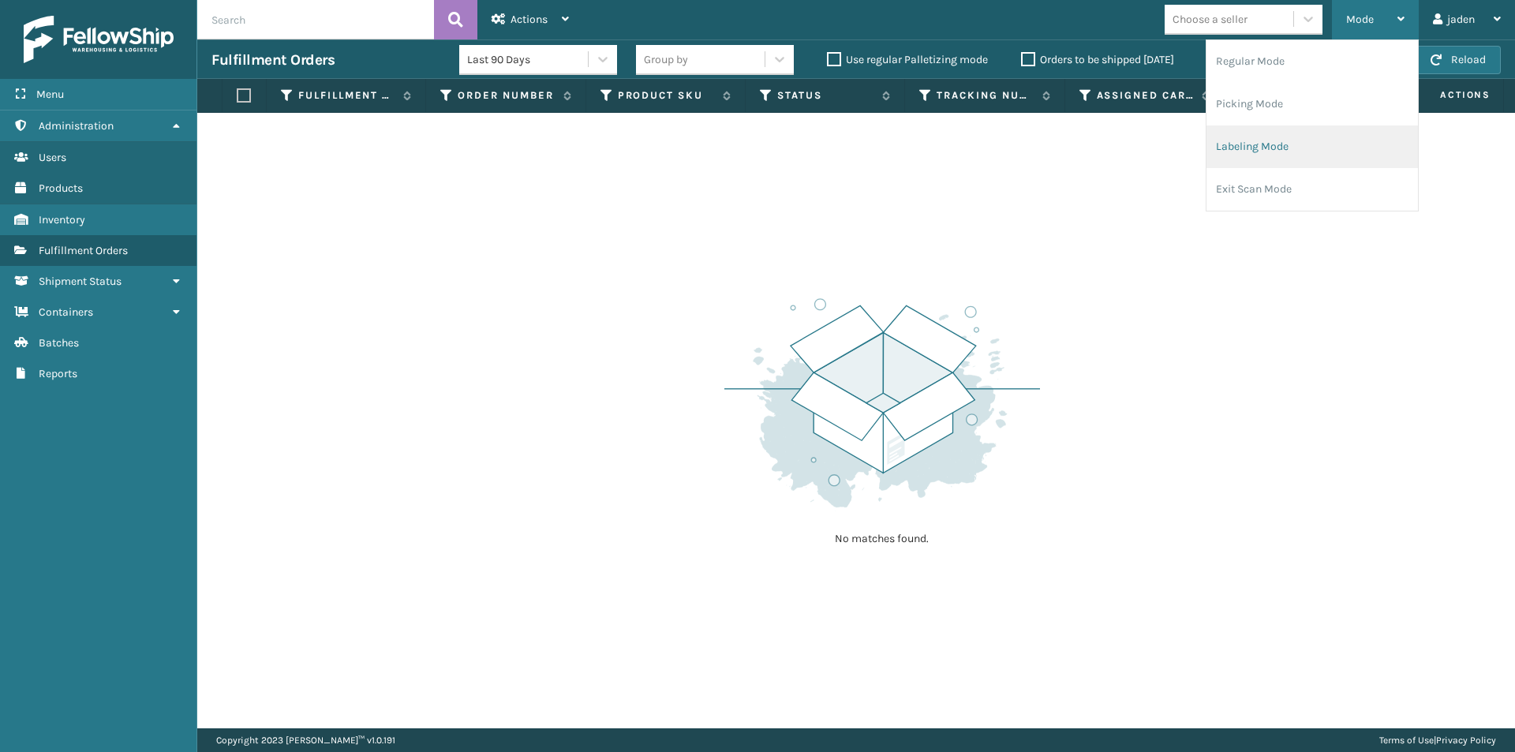
click at [1315, 131] on li "Labeling Mode" at bounding box center [1313, 146] width 212 height 43
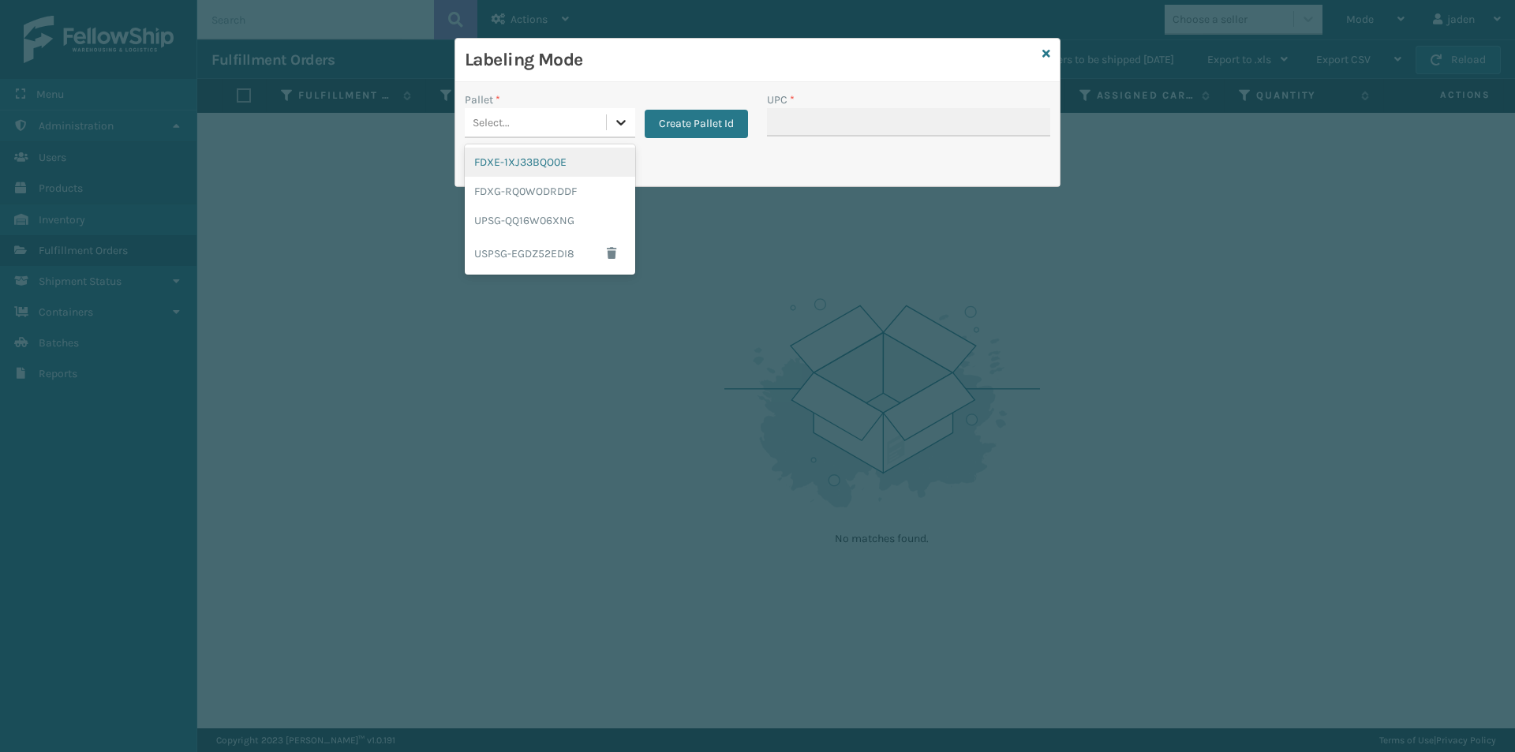
click at [619, 125] on icon at bounding box center [621, 122] width 16 height 16
click at [571, 185] on div "FDXG-RQ0WODRDDF" at bounding box center [550, 191] width 170 height 29
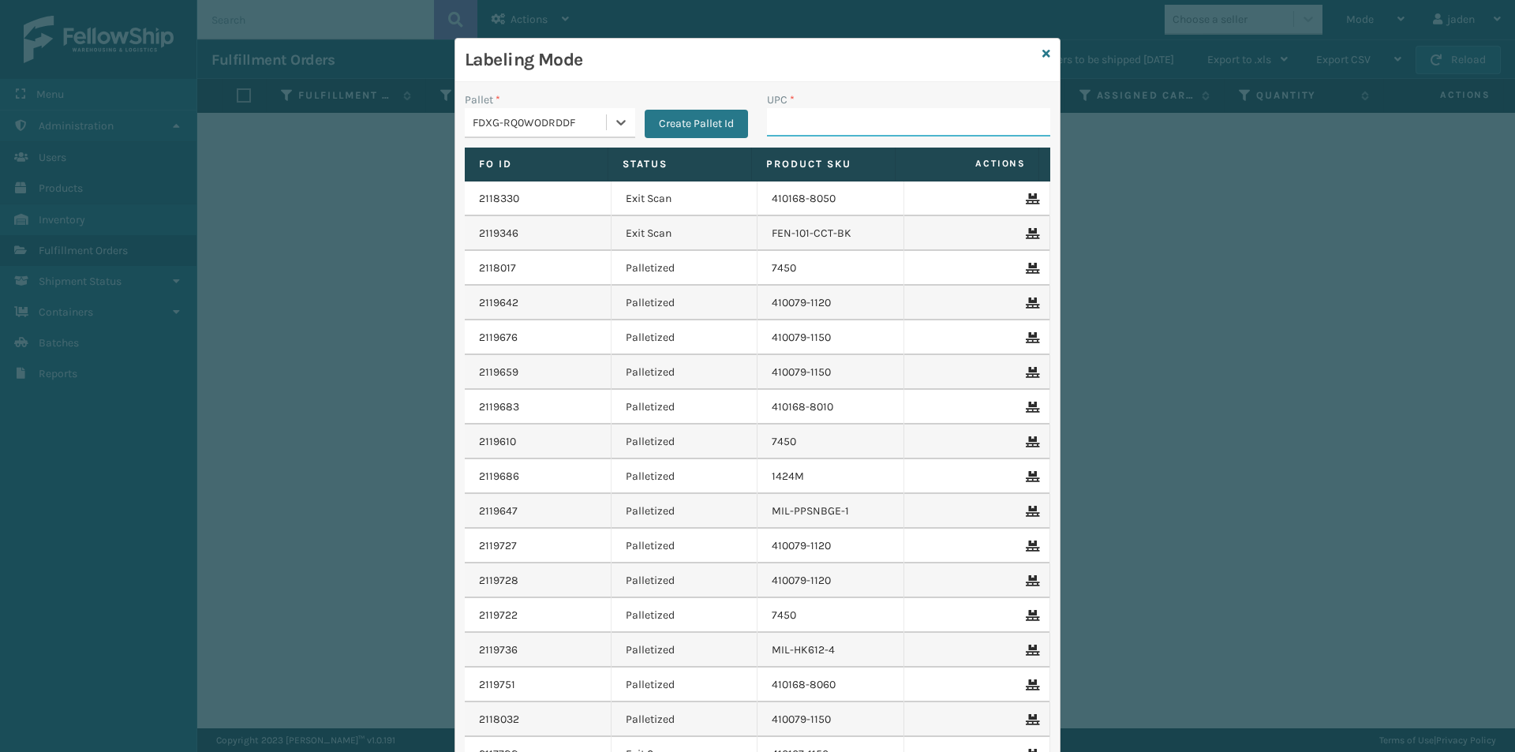
drag, startPoint x: 776, startPoint y: 123, endPoint x: 799, endPoint y: 121, distance: 23.8
click at [776, 123] on input "UPC *" at bounding box center [908, 122] width 283 height 28
type input "410106-1150"
click at [1043, 54] on icon at bounding box center [1047, 53] width 8 height 11
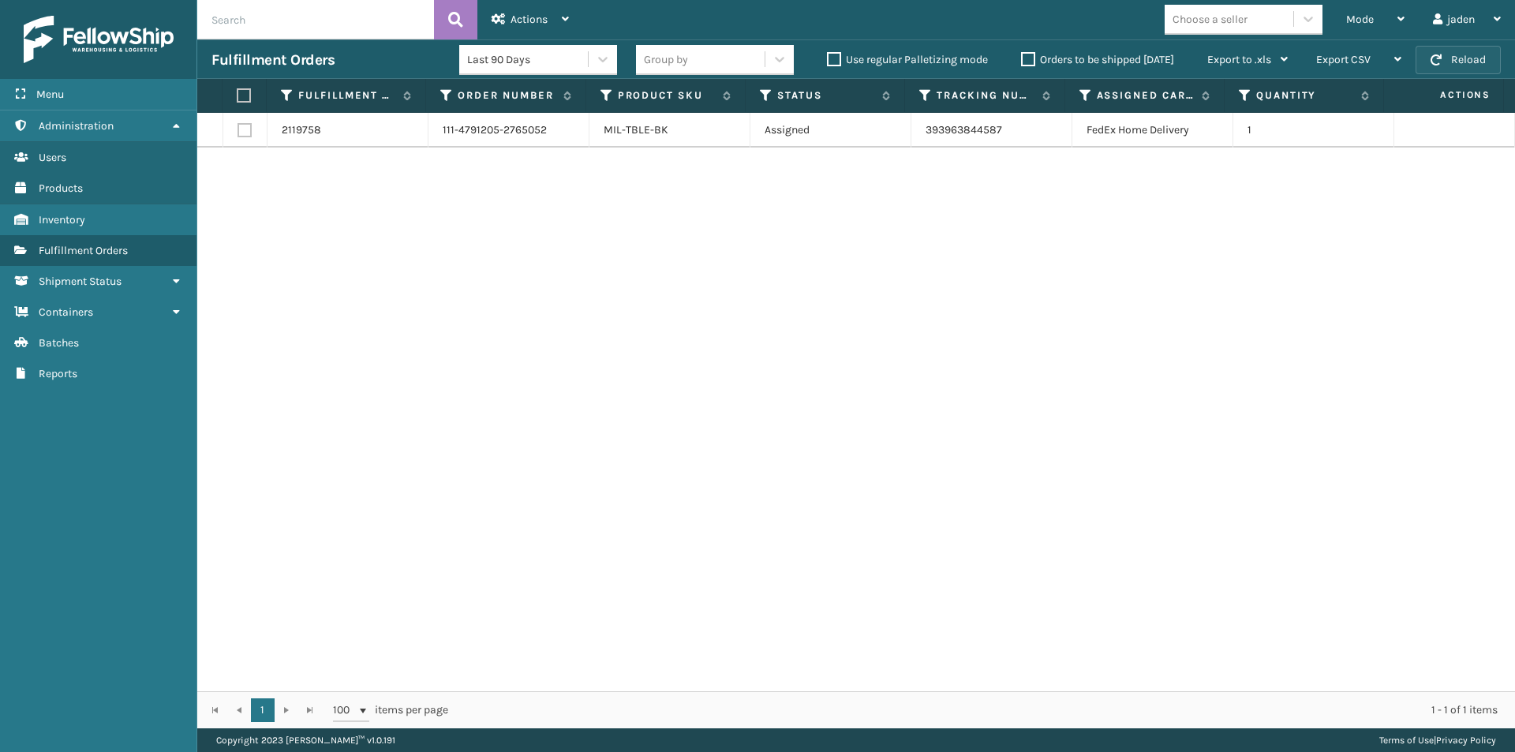
click at [1461, 60] on button "Reload" at bounding box center [1458, 60] width 85 height 28
click at [1024, 57] on label "Orders to be shipped [DATE]" at bounding box center [1097, 59] width 153 height 13
click at [1022, 57] on input "Orders to be shipped [DATE]" at bounding box center [1021, 56] width 1 height 10
click at [1030, 58] on label "Orders to be shipped [DATE]" at bounding box center [1097, 59] width 153 height 13
click at [1022, 58] on input "Orders to be shipped [DATE]" at bounding box center [1021, 56] width 1 height 10
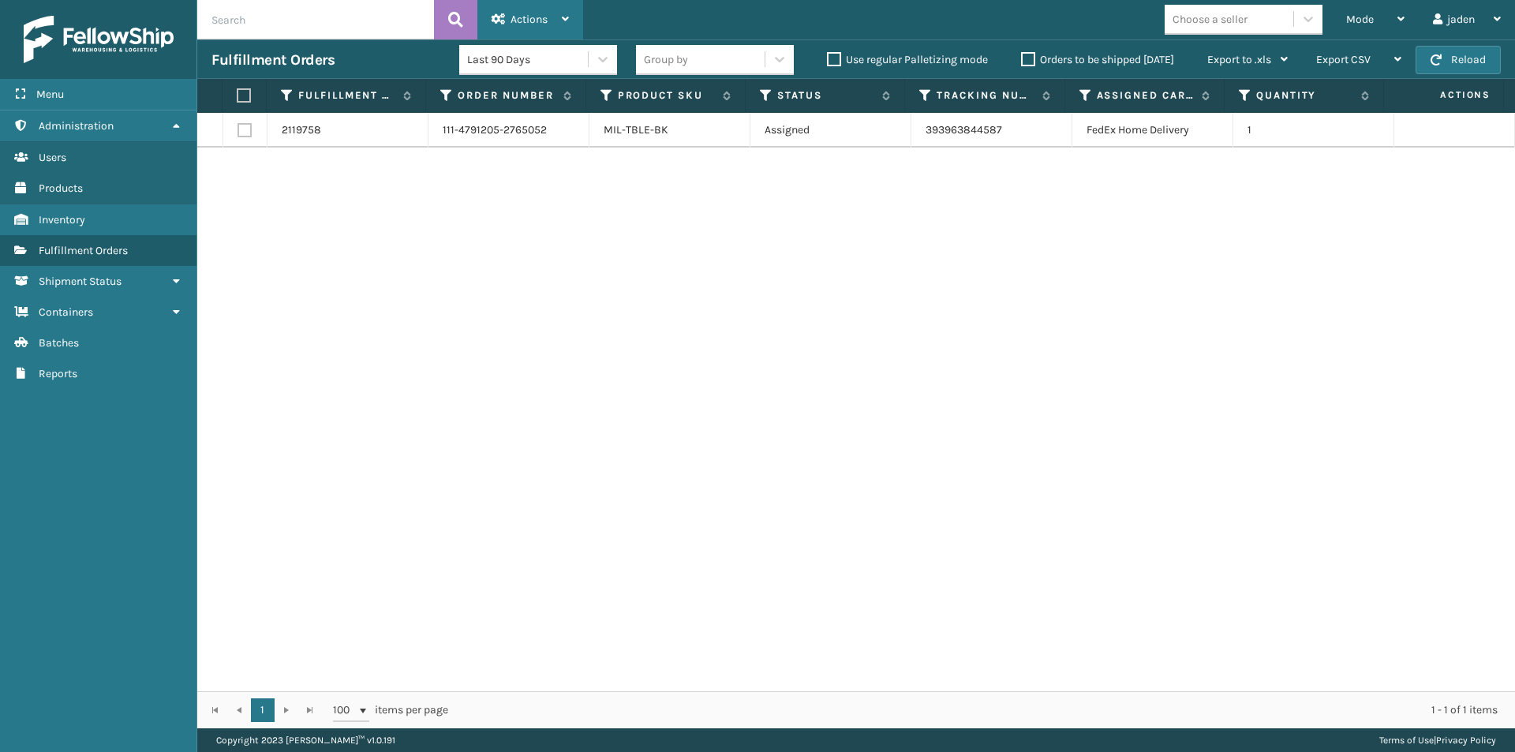
click at [564, 16] on icon at bounding box center [565, 18] width 7 height 11
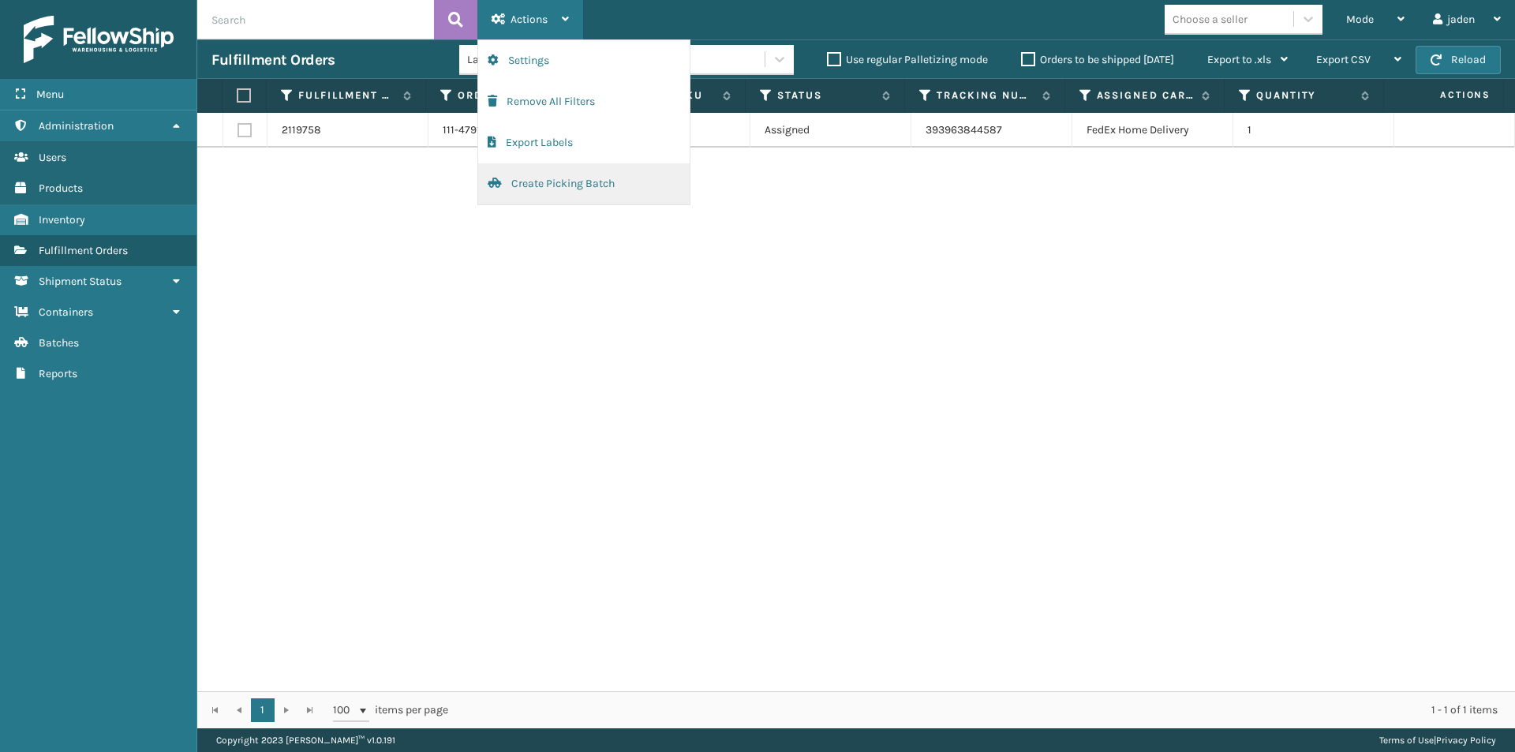
click at [547, 177] on button "Create Picking Batch" at bounding box center [584, 183] width 212 height 41
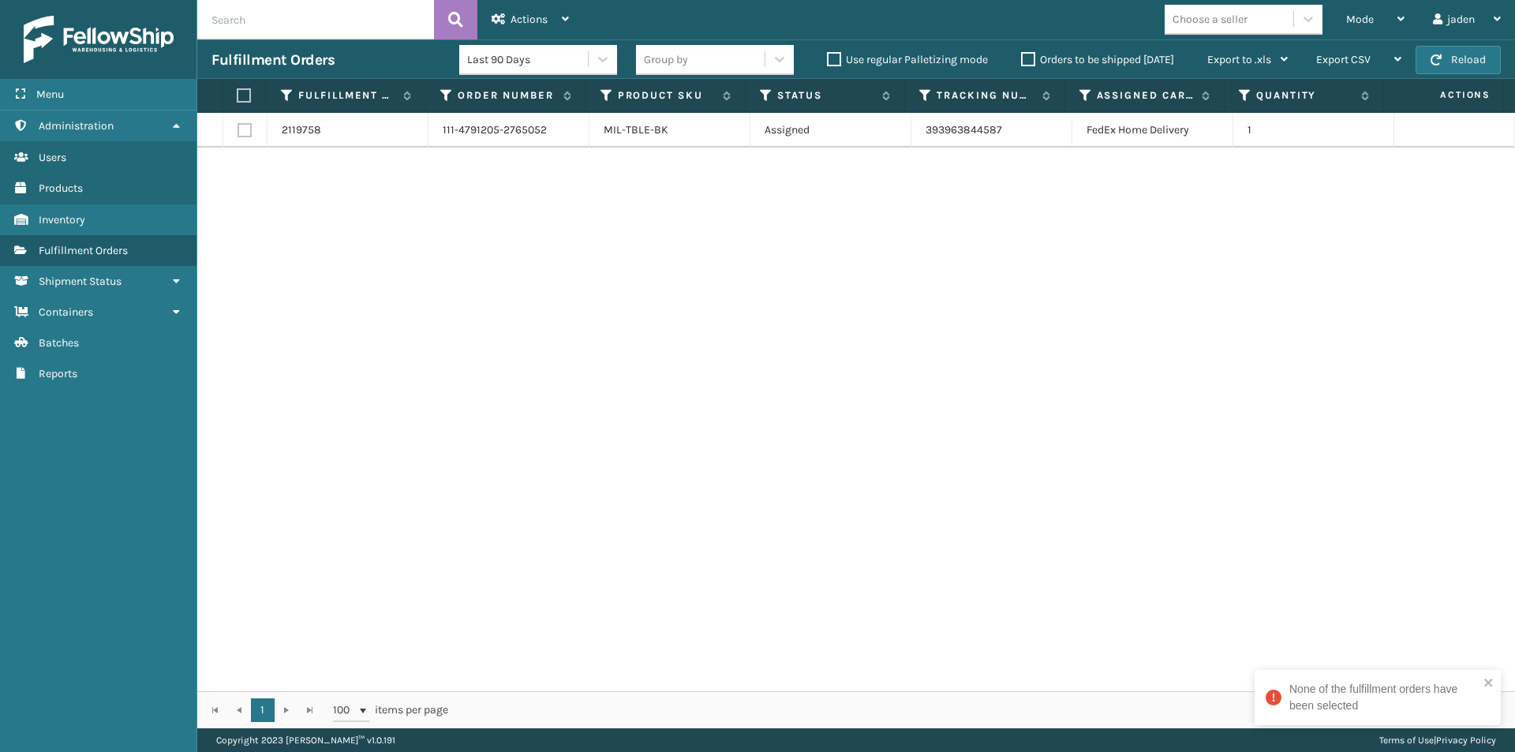
click at [240, 96] on label at bounding box center [242, 95] width 10 height 14
click at [238, 96] on input "checkbox" at bounding box center [237, 96] width 1 height 10
checkbox input "true"
click at [568, 19] on icon at bounding box center [565, 18] width 7 height 11
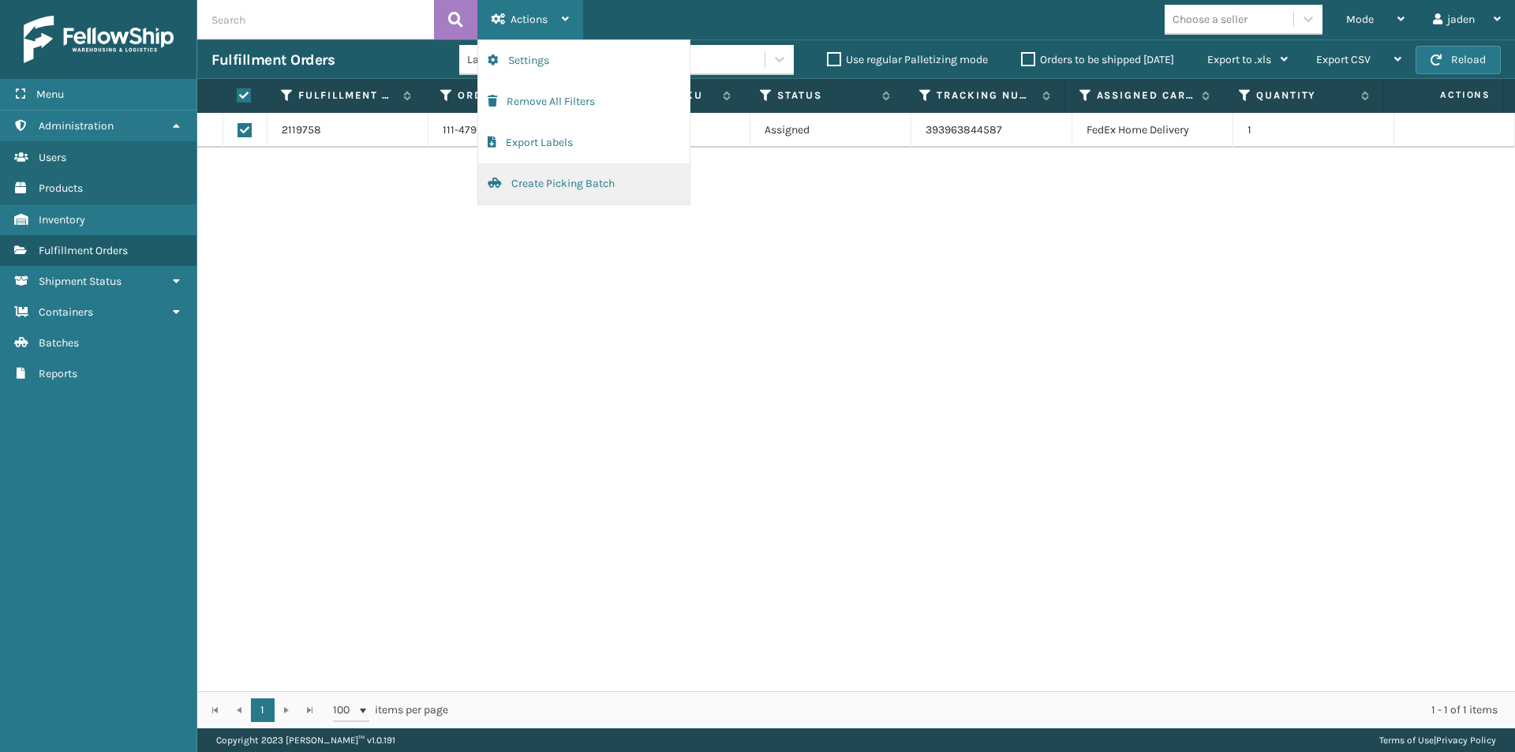
click at [530, 177] on button "Create Picking Batch" at bounding box center [584, 183] width 212 height 41
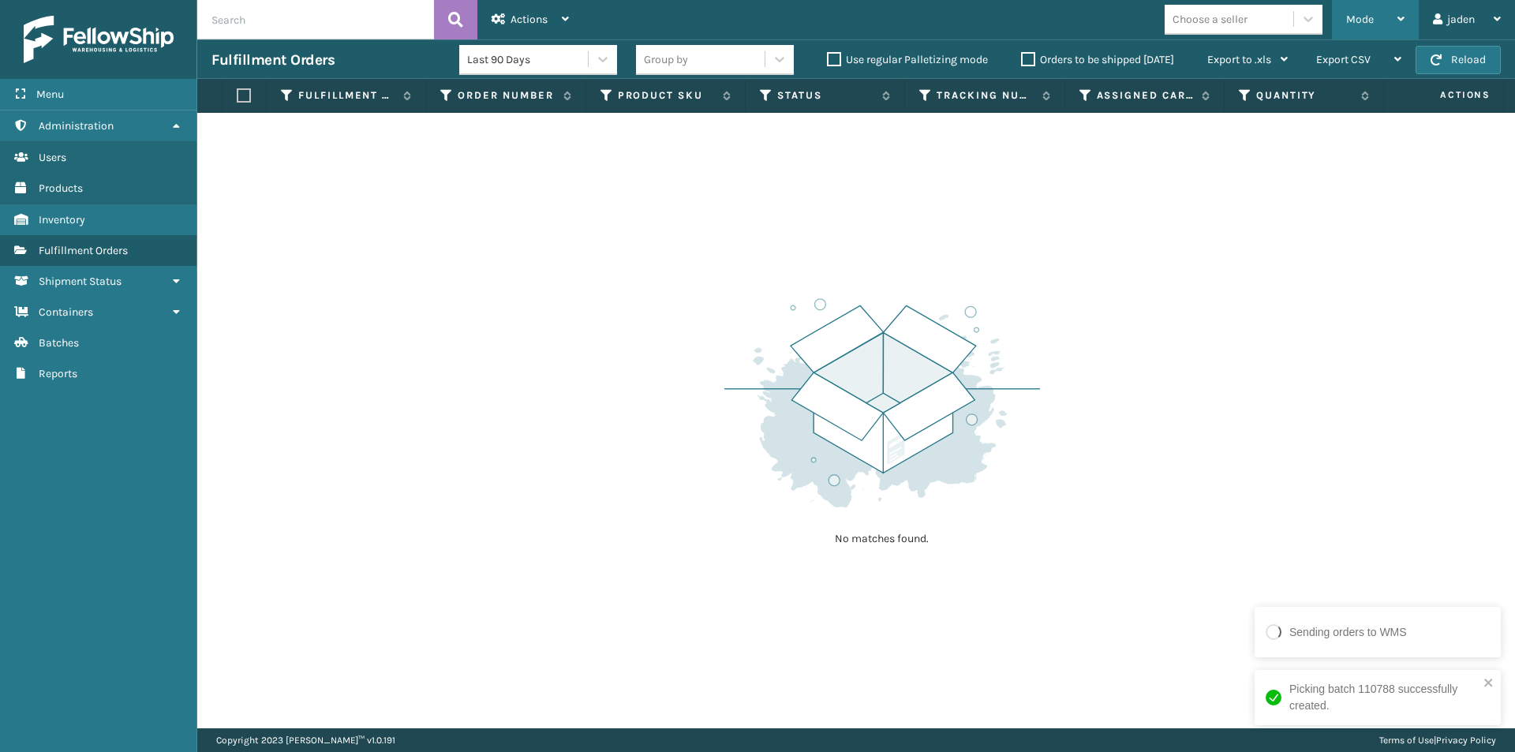
click at [1395, 23] on div "Mode" at bounding box center [1375, 19] width 58 height 39
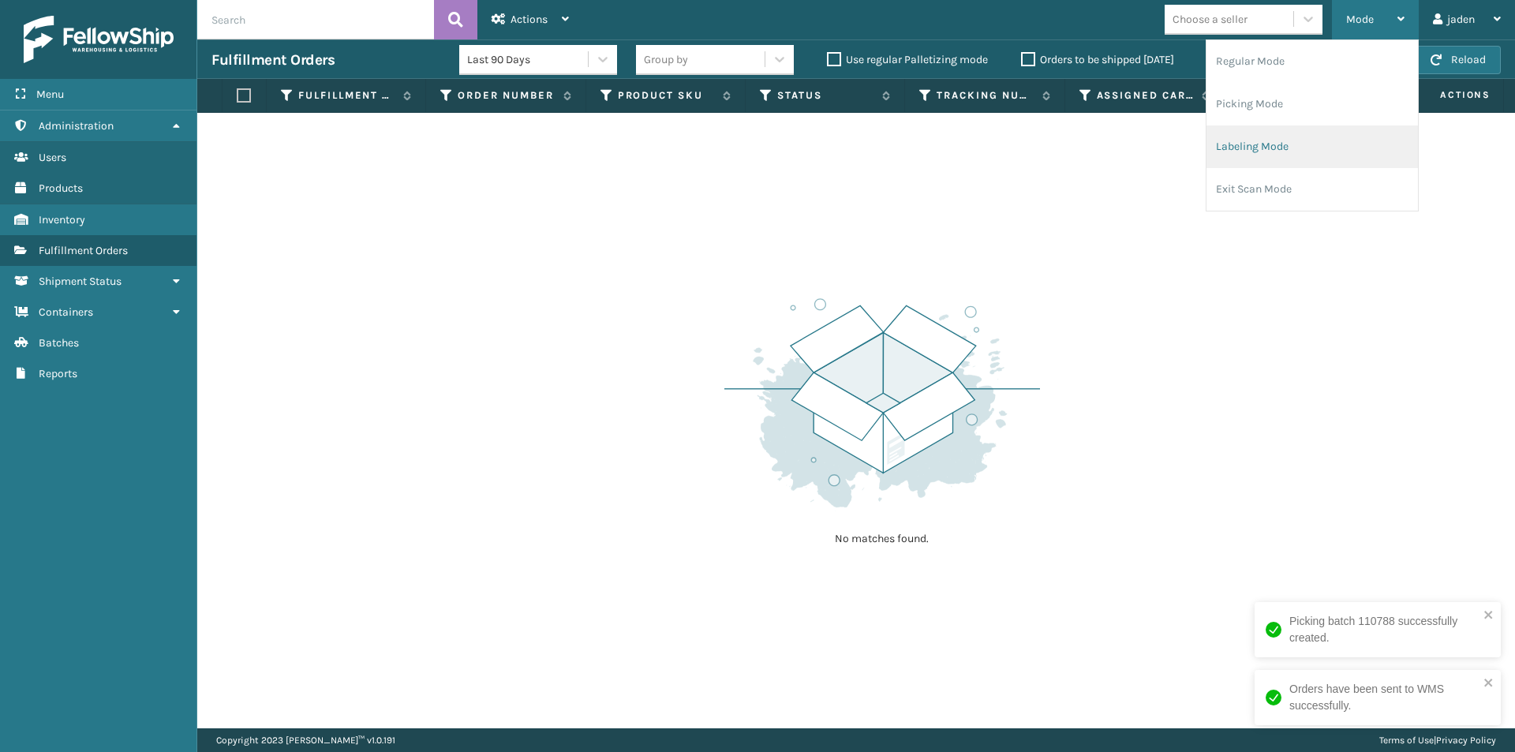
click at [1324, 127] on li "Labeling Mode" at bounding box center [1313, 146] width 212 height 43
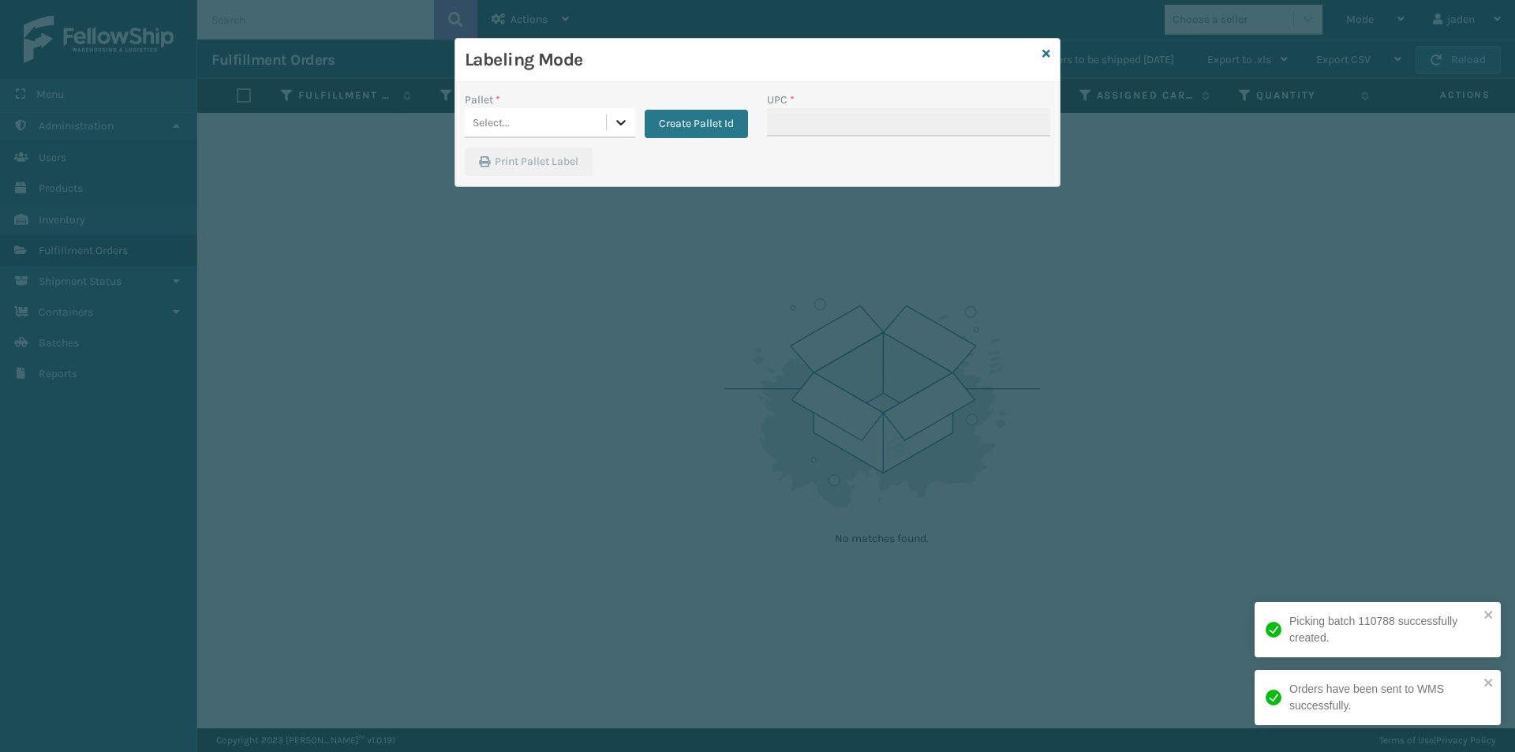
click at [622, 130] on div at bounding box center [621, 122] width 28 height 28
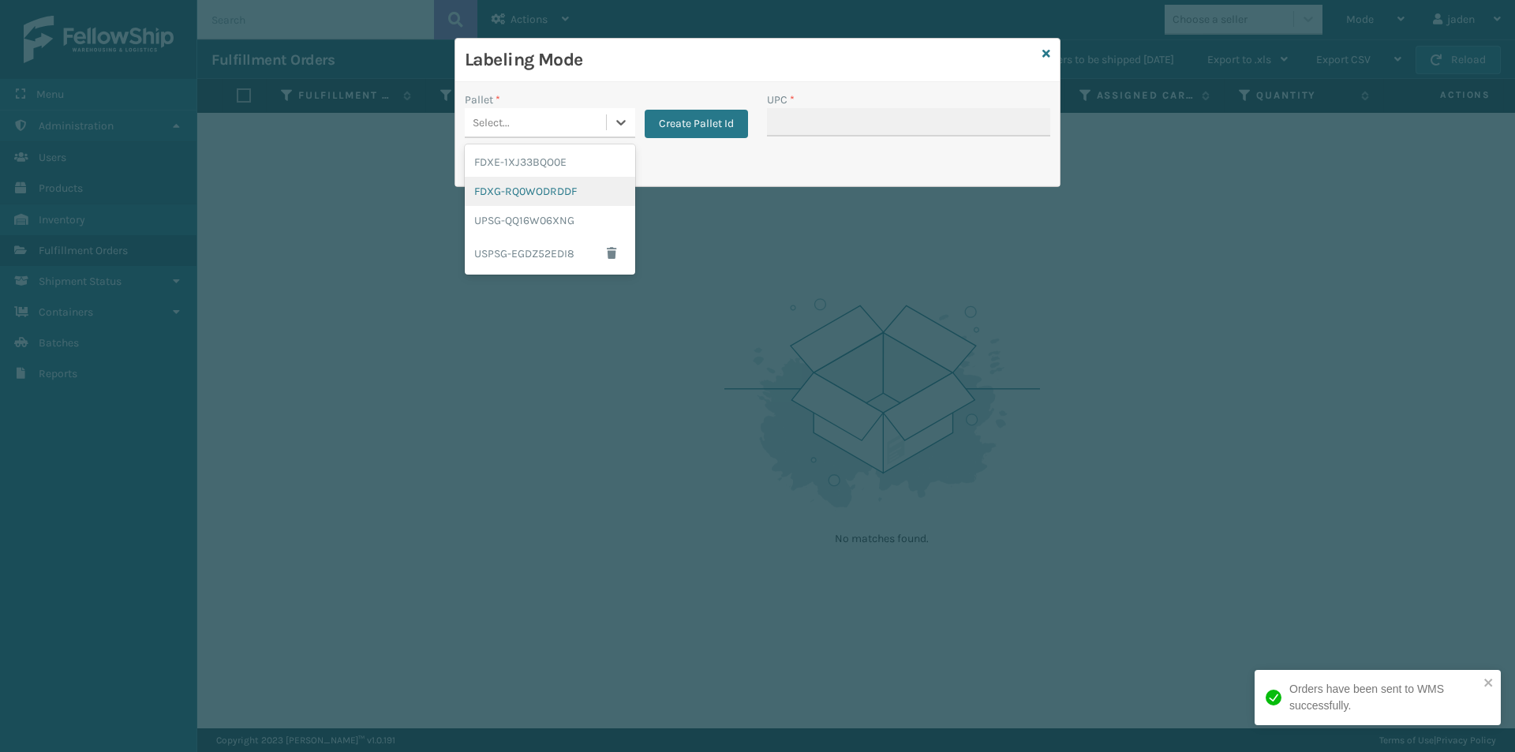
click at [586, 196] on div "FDXG-RQ0WODRDDF" at bounding box center [550, 191] width 170 height 29
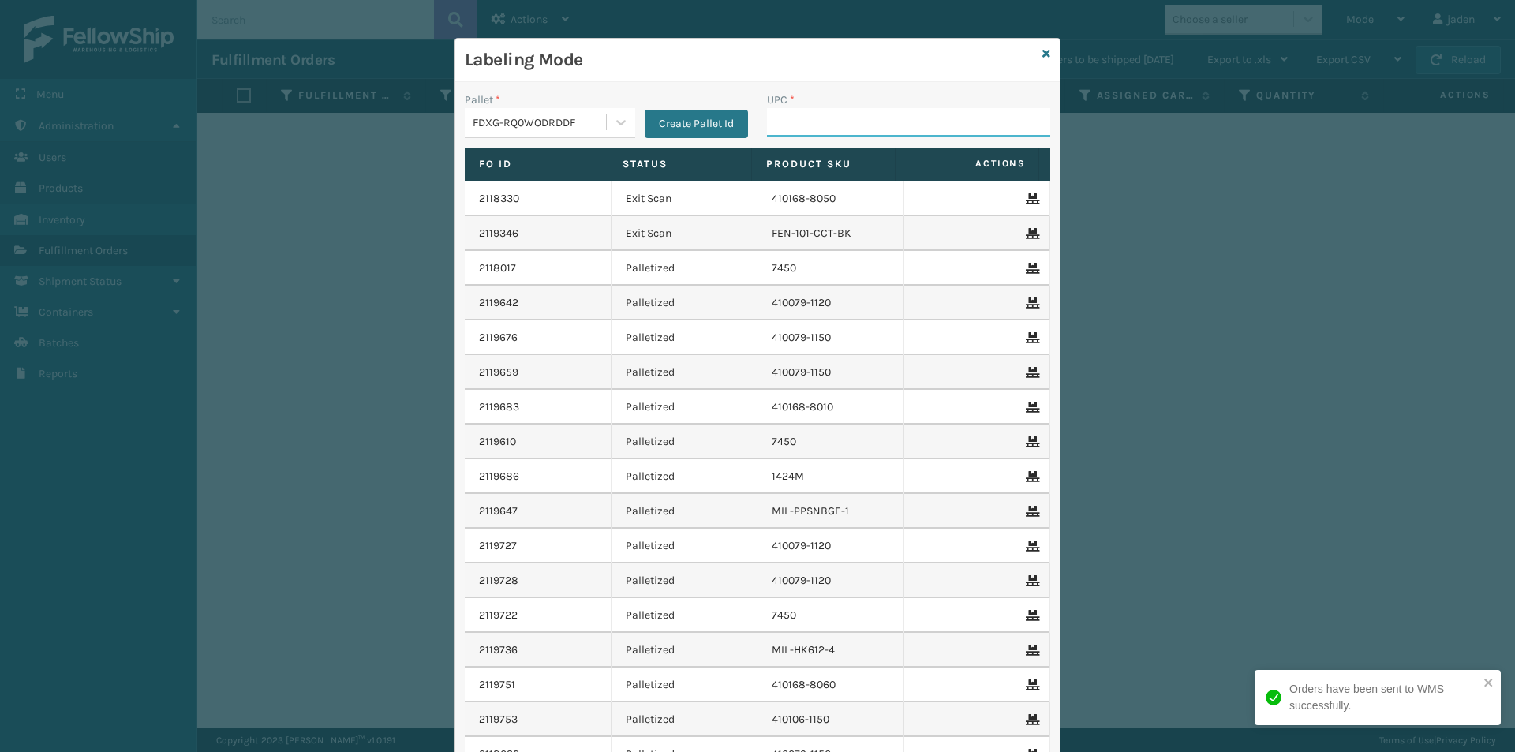
click at [820, 114] on input "UPC *" at bounding box center [908, 122] width 283 height 28
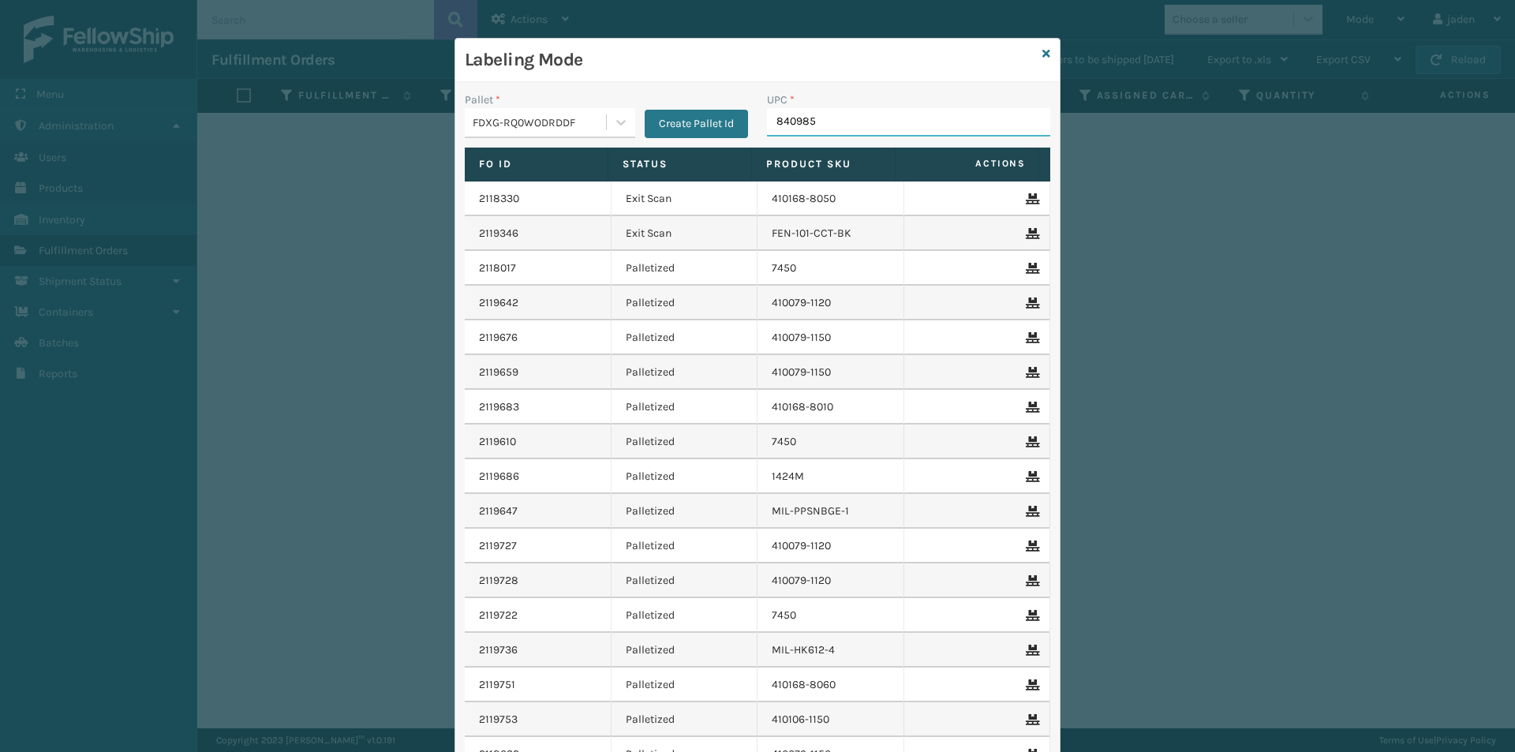
type input "8409851"
click at [1044, 52] on icon at bounding box center [1047, 53] width 8 height 11
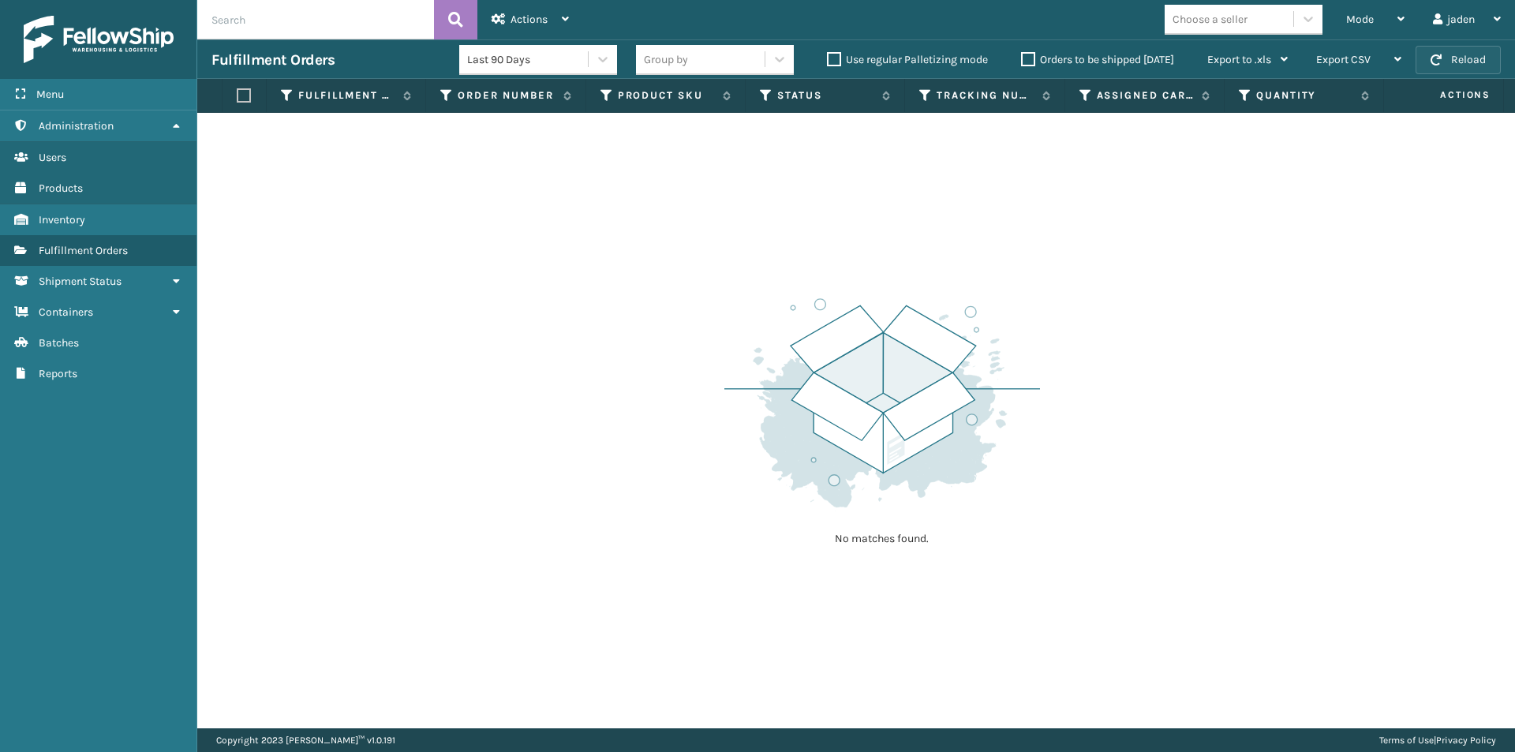
click at [1486, 62] on button "Reload" at bounding box center [1458, 60] width 85 height 28
click at [1399, 22] on icon at bounding box center [1401, 18] width 7 height 11
click at [1399, 20] on icon at bounding box center [1401, 18] width 7 height 11
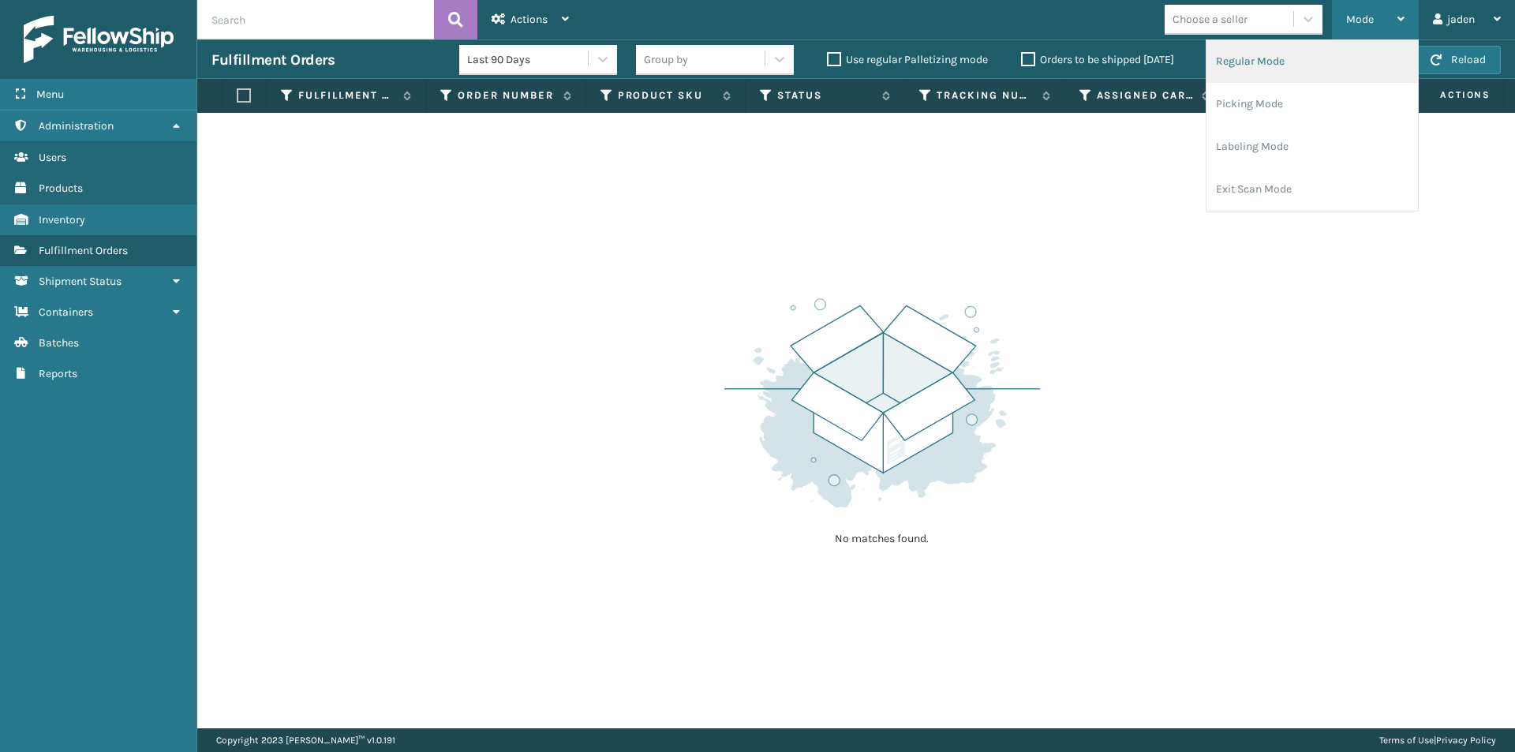
click at [1302, 66] on li "Regular Mode" at bounding box center [1313, 61] width 212 height 43
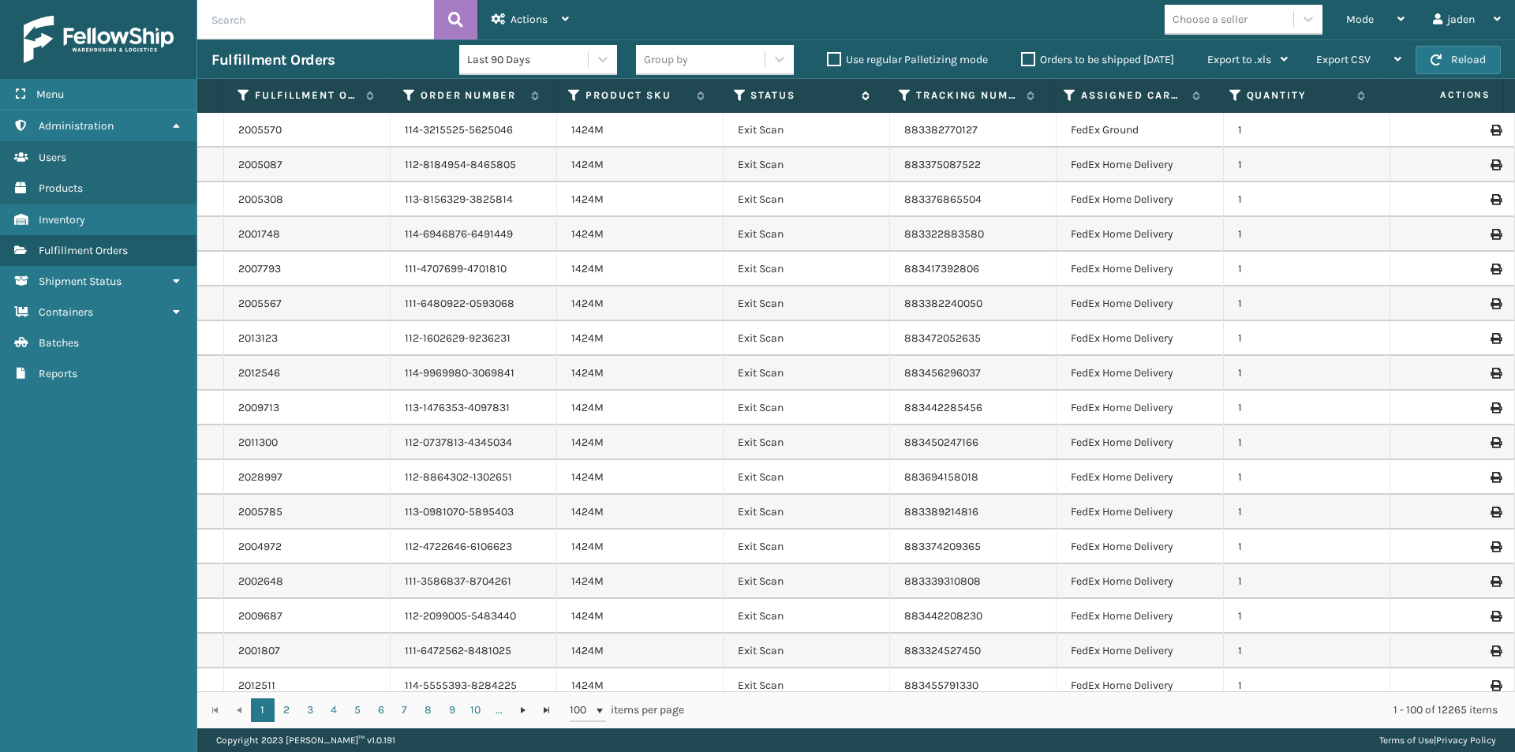
click at [738, 95] on icon at bounding box center [740, 95] width 13 height 14
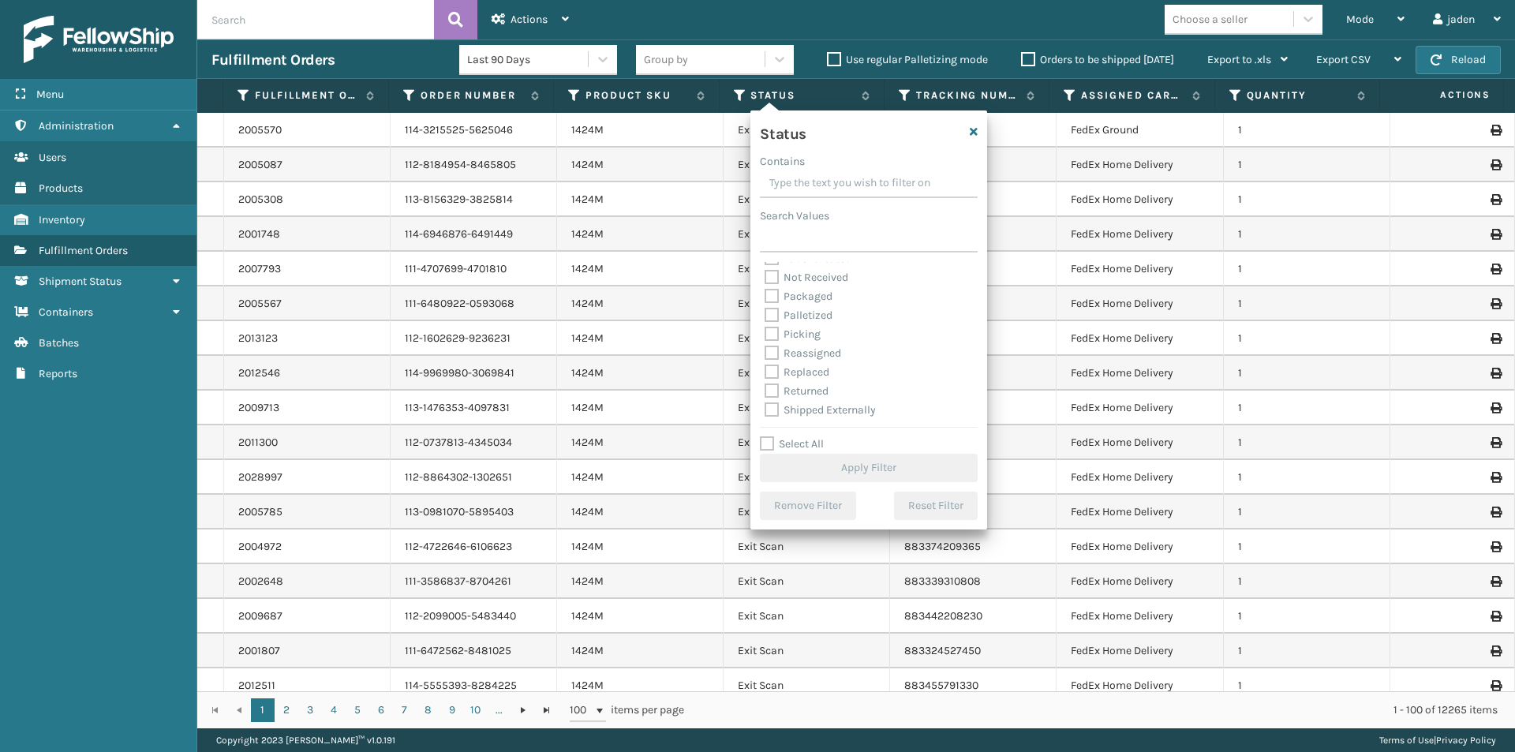
click at [769, 331] on label "Picking" at bounding box center [793, 334] width 56 height 13
click at [766, 331] on input "Picking" at bounding box center [765, 330] width 1 height 10
checkbox input "true"
click at [832, 462] on button "Apply Filter" at bounding box center [869, 468] width 218 height 28
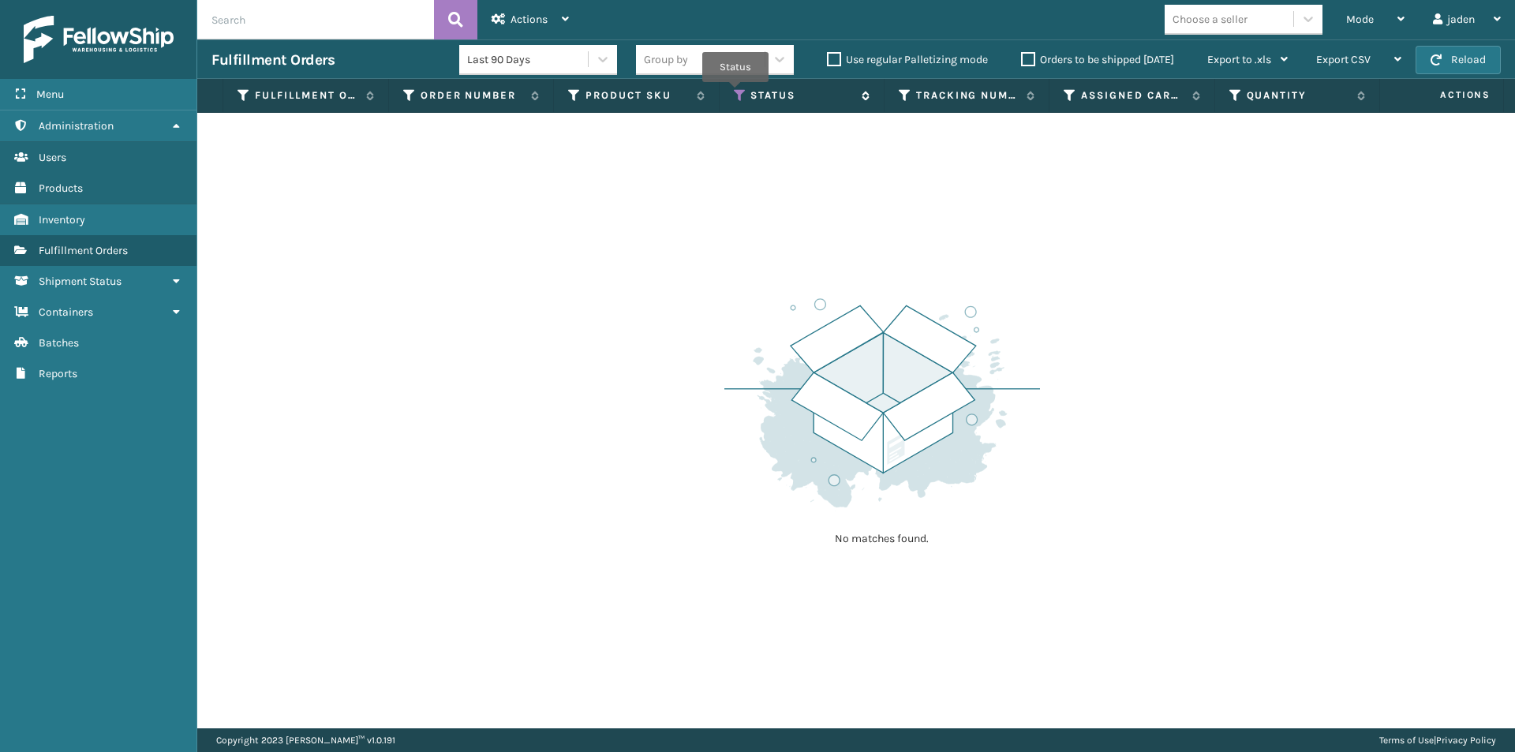
click at [736, 93] on icon at bounding box center [740, 95] width 13 height 14
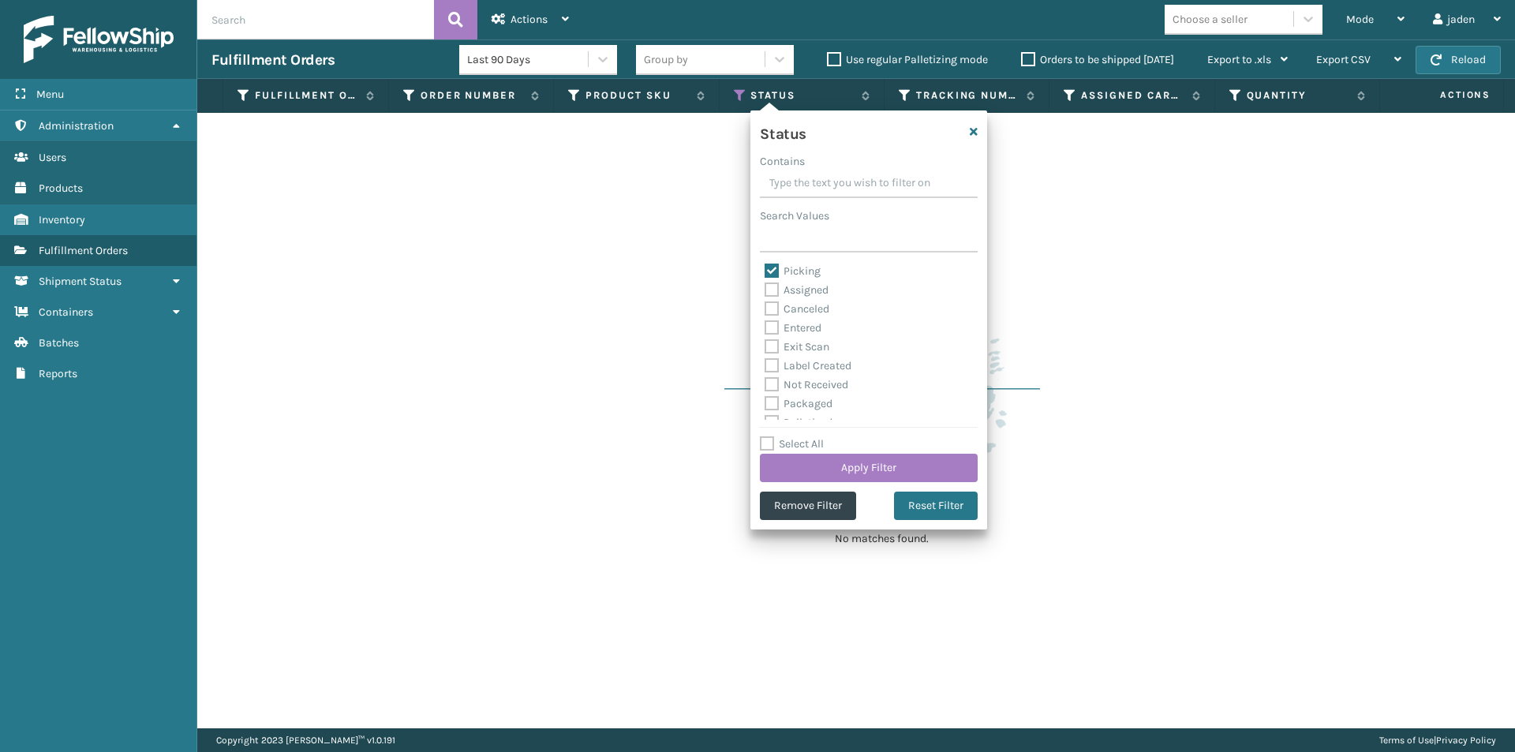
click at [768, 268] on label "Picking" at bounding box center [793, 270] width 56 height 13
click at [766, 268] on input "Picking" at bounding box center [765, 267] width 1 height 10
checkbox input "false"
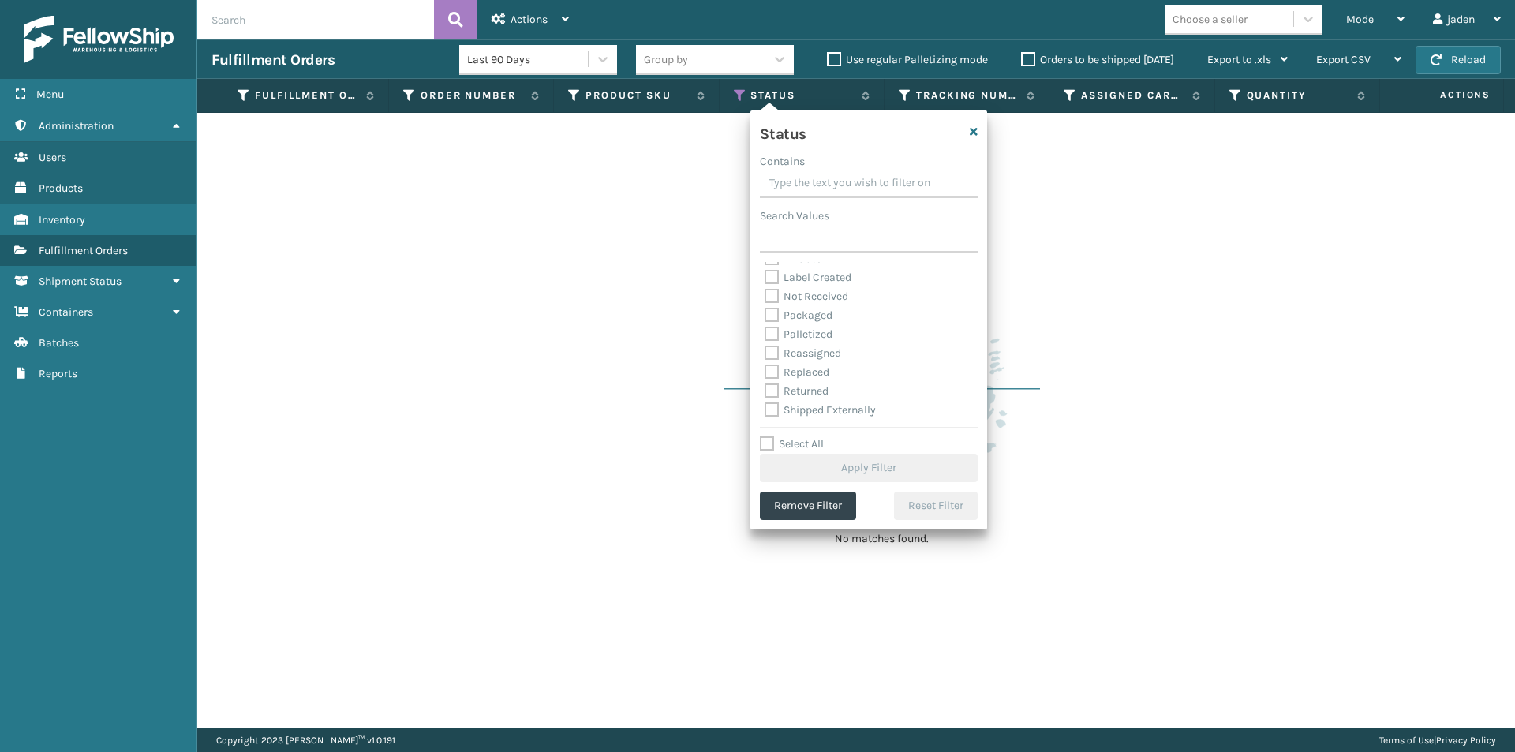
click at [777, 335] on label "Palletized" at bounding box center [799, 334] width 68 height 13
click at [766, 335] on input "Palletized" at bounding box center [765, 330] width 1 height 10
checkbox input "true"
click at [818, 470] on button "Apply Filter" at bounding box center [869, 468] width 218 height 28
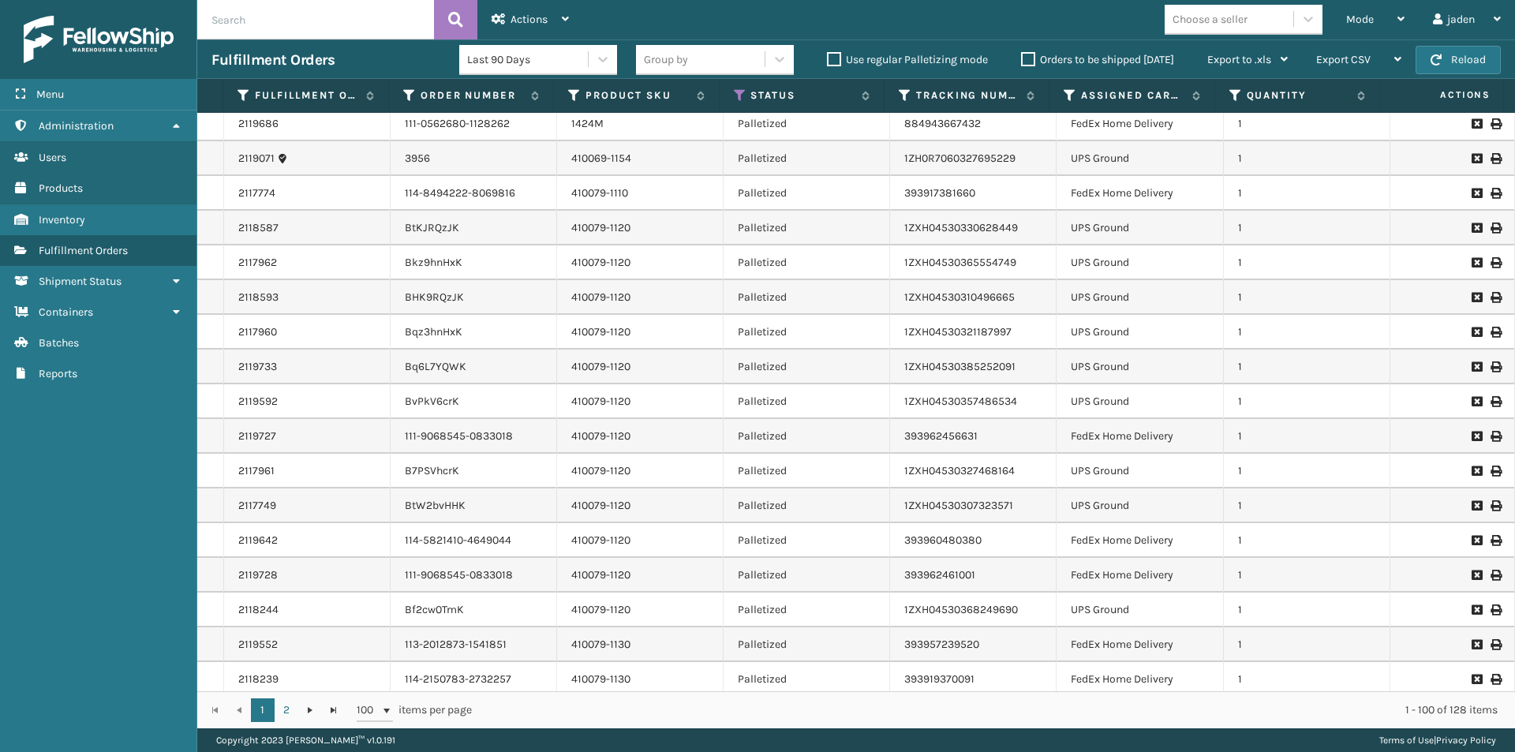
scroll to position [0, 0]
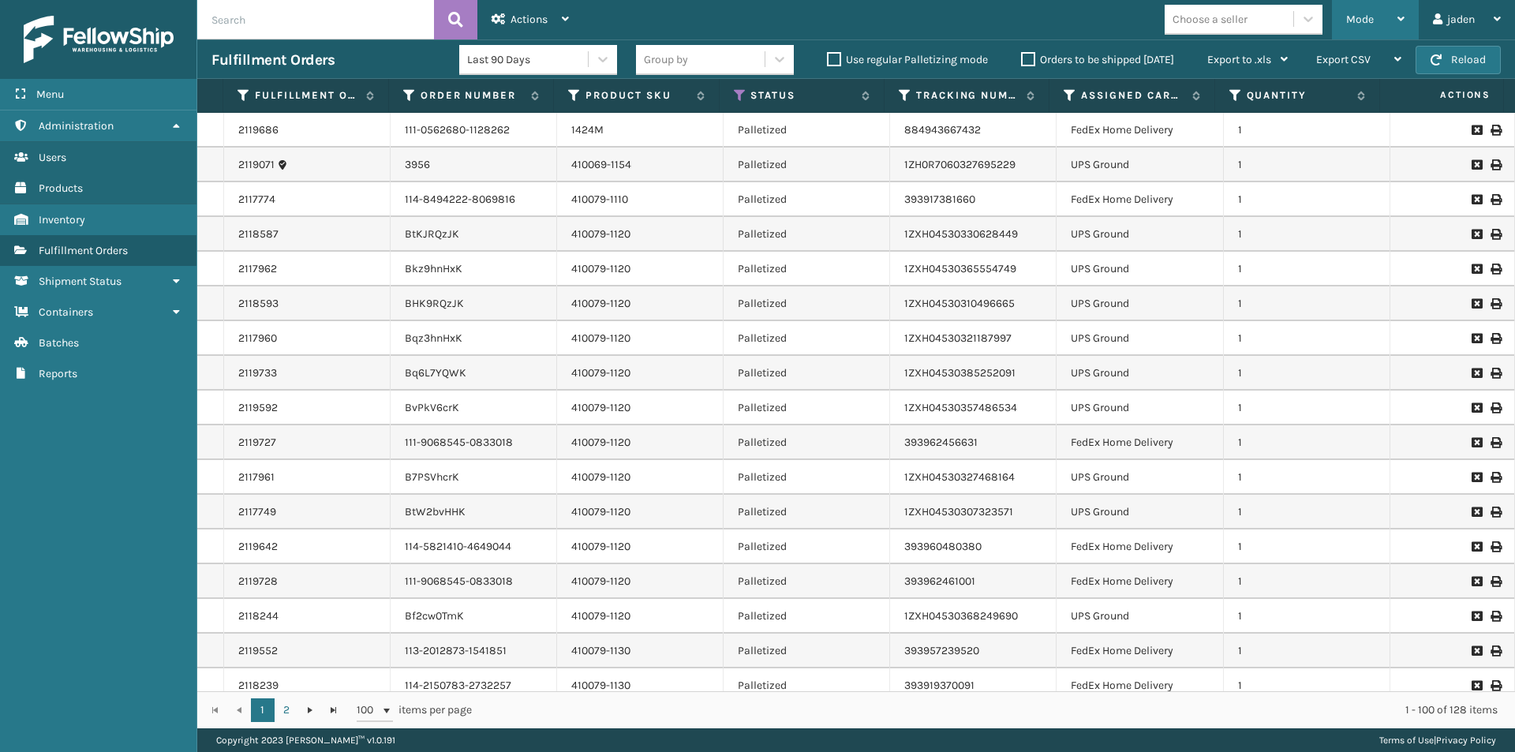
click at [1402, 14] on icon at bounding box center [1401, 18] width 7 height 11
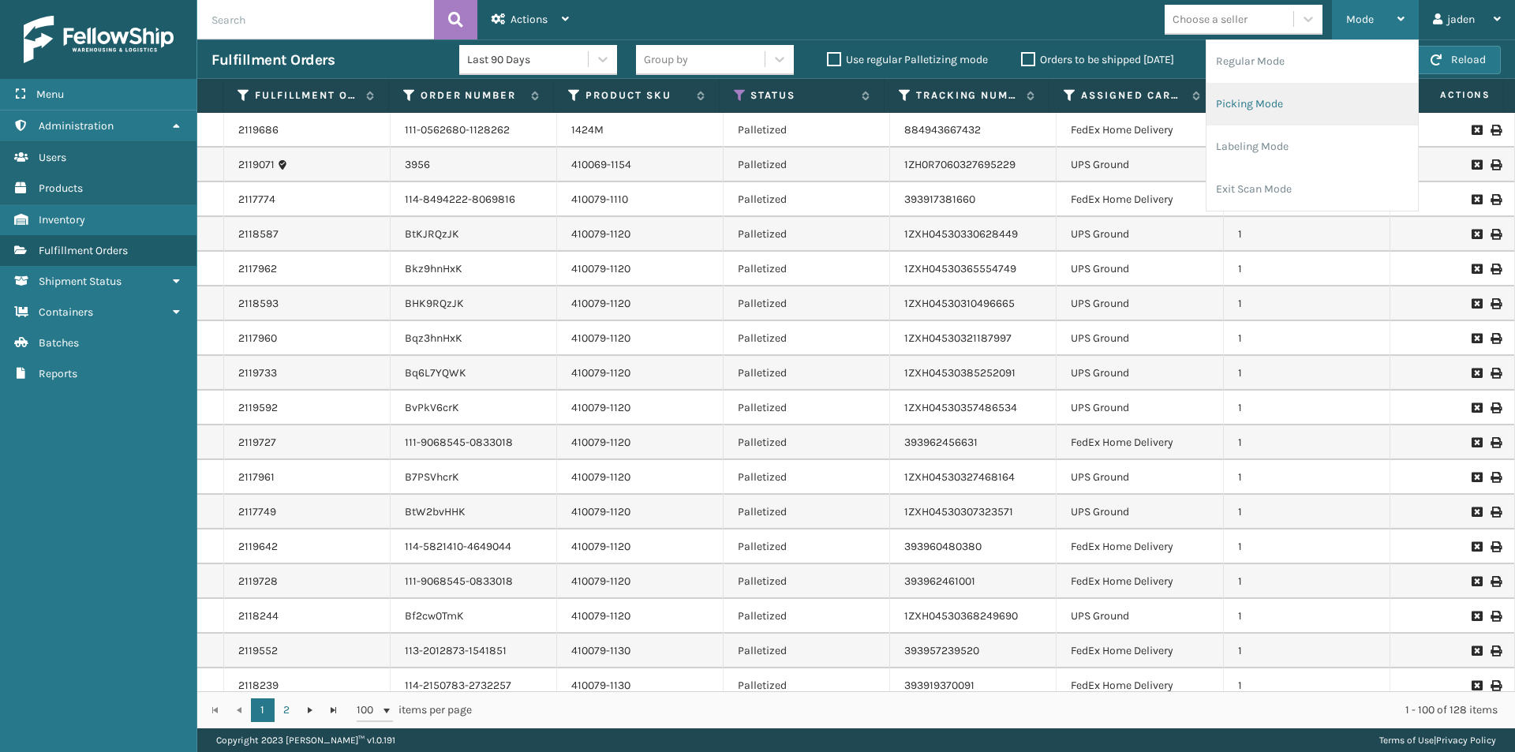
click at [1298, 102] on li "Picking Mode" at bounding box center [1313, 104] width 212 height 43
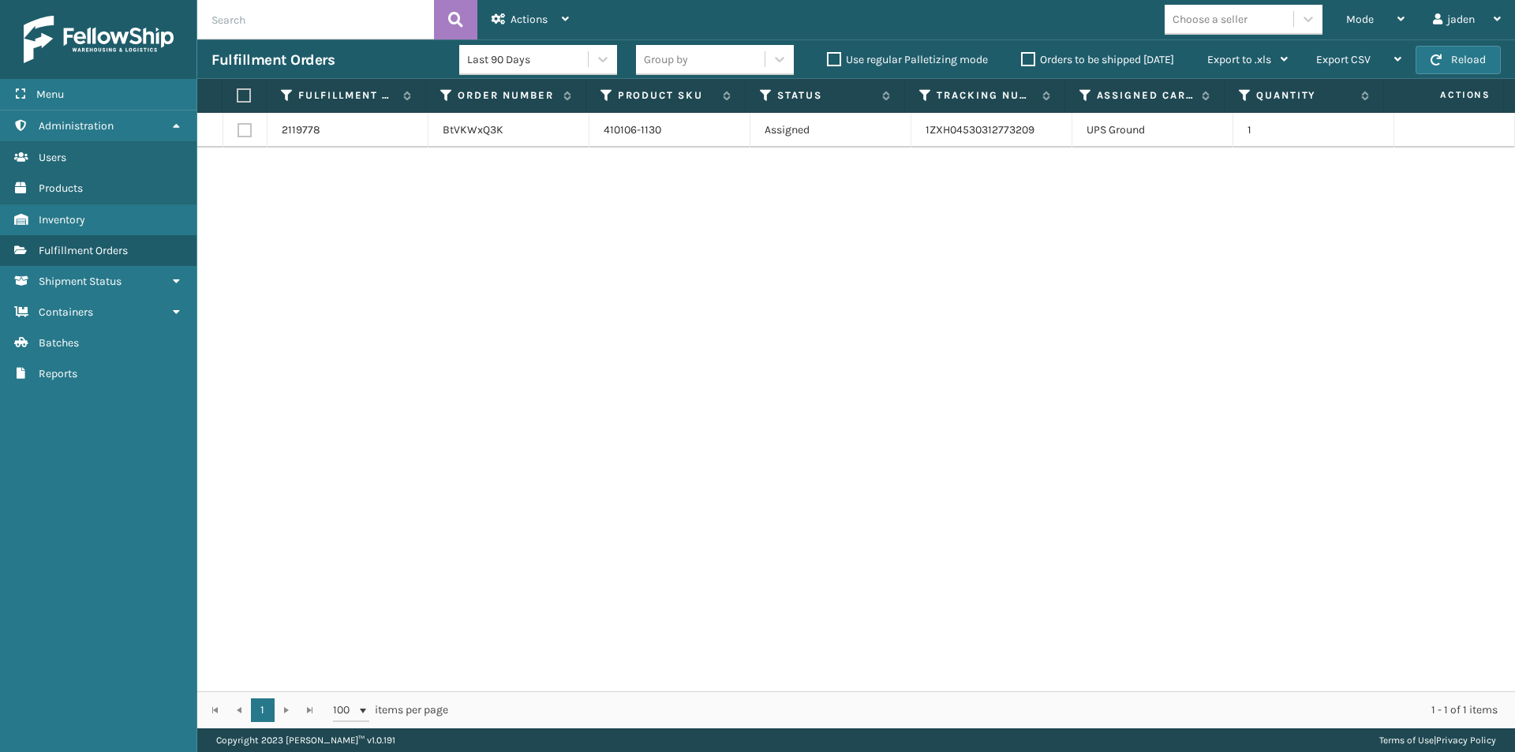
click at [1028, 62] on label "Orders to be shipped [DATE]" at bounding box center [1097, 59] width 153 height 13
click at [1022, 61] on input "Orders to be shipped [DATE]" at bounding box center [1021, 56] width 1 height 10
click at [1028, 54] on label "Orders to be shipped [DATE]" at bounding box center [1097, 59] width 153 height 13
click at [1022, 54] on input "Orders to be shipped [DATE]" at bounding box center [1021, 56] width 1 height 10
click at [1398, 16] on icon at bounding box center [1401, 18] width 7 height 11
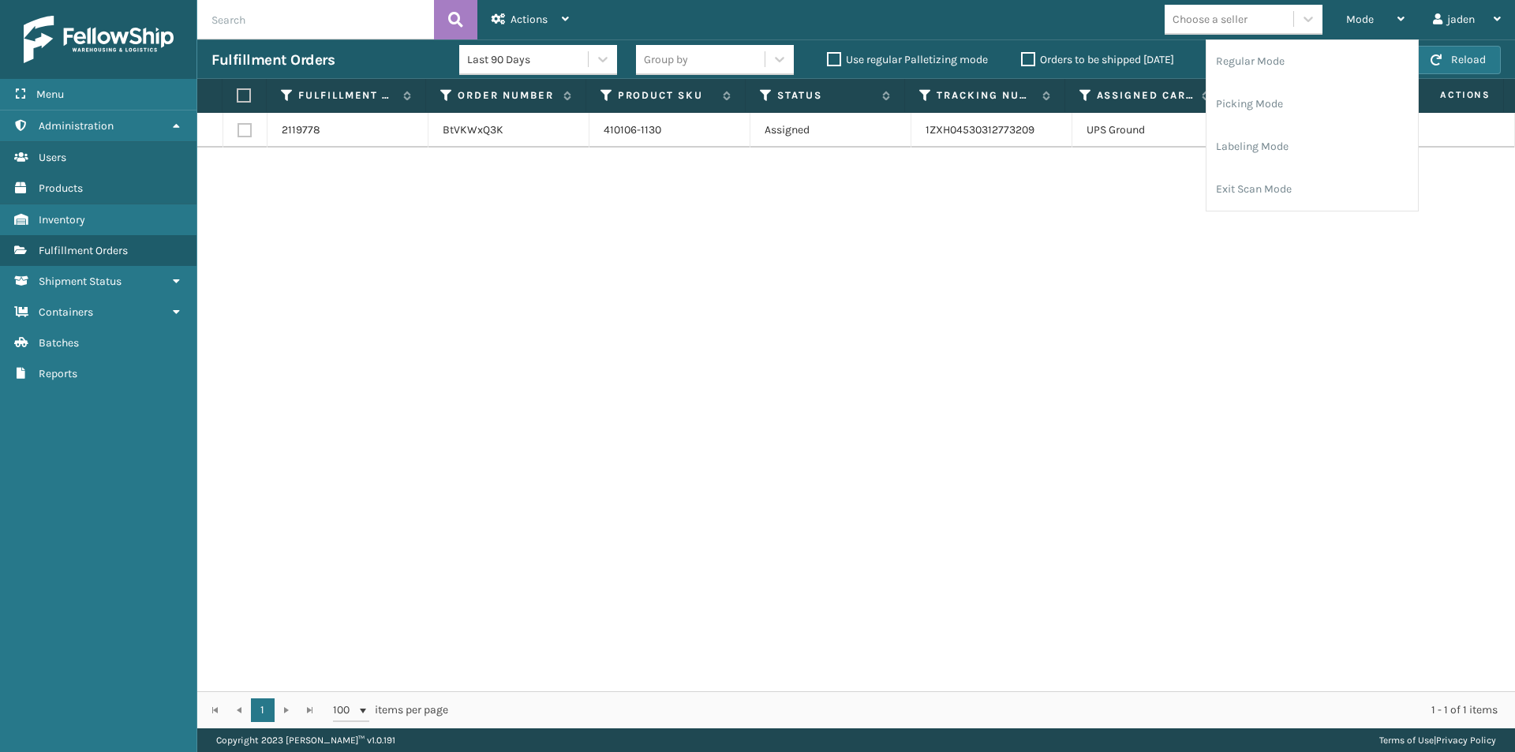
click at [248, 131] on label at bounding box center [245, 130] width 14 height 14
click at [238, 131] on input "checkbox" at bounding box center [238, 128] width 1 height 10
checkbox input "true"
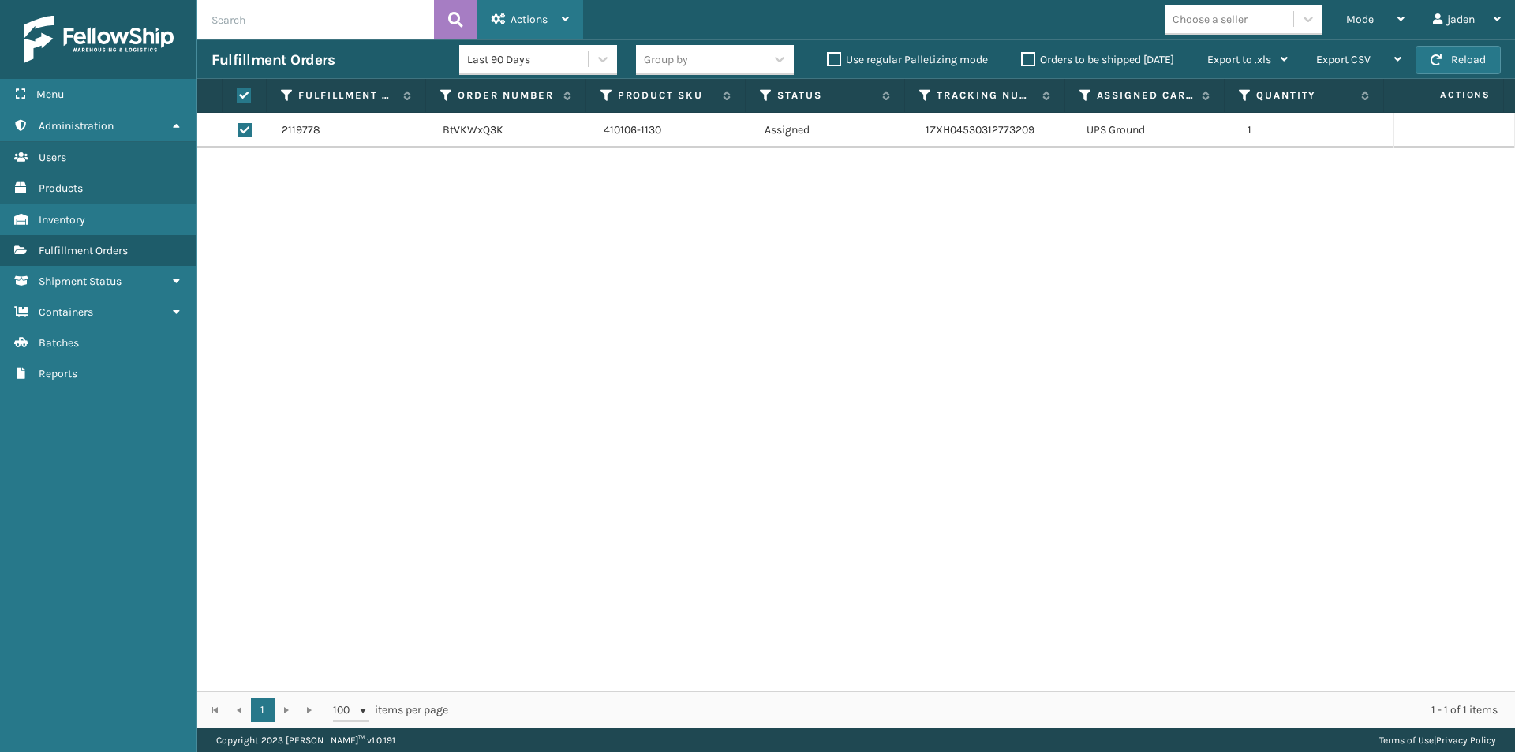
click at [559, 16] on div "Actions" at bounding box center [530, 19] width 77 height 39
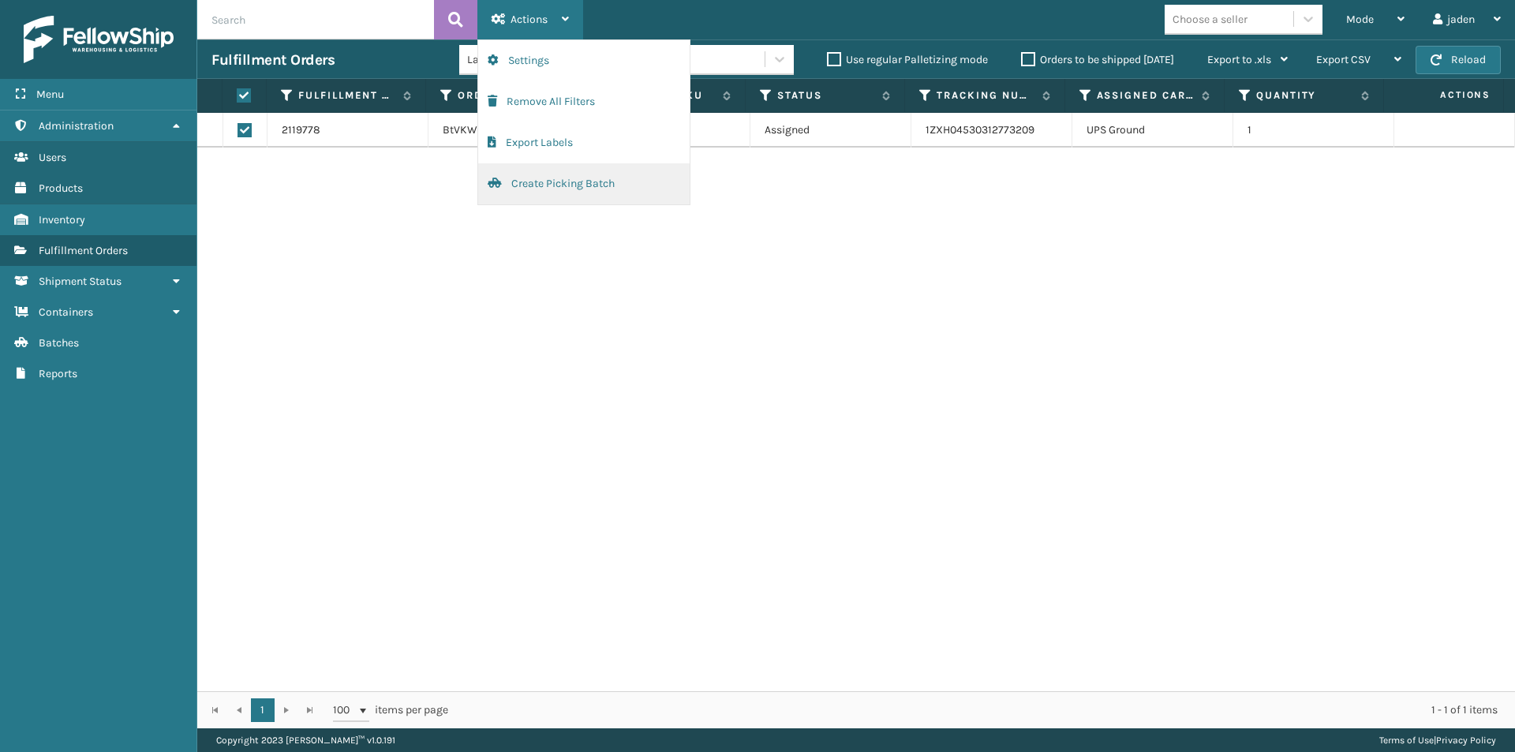
click at [508, 182] on button "Create Picking Batch" at bounding box center [584, 183] width 212 height 41
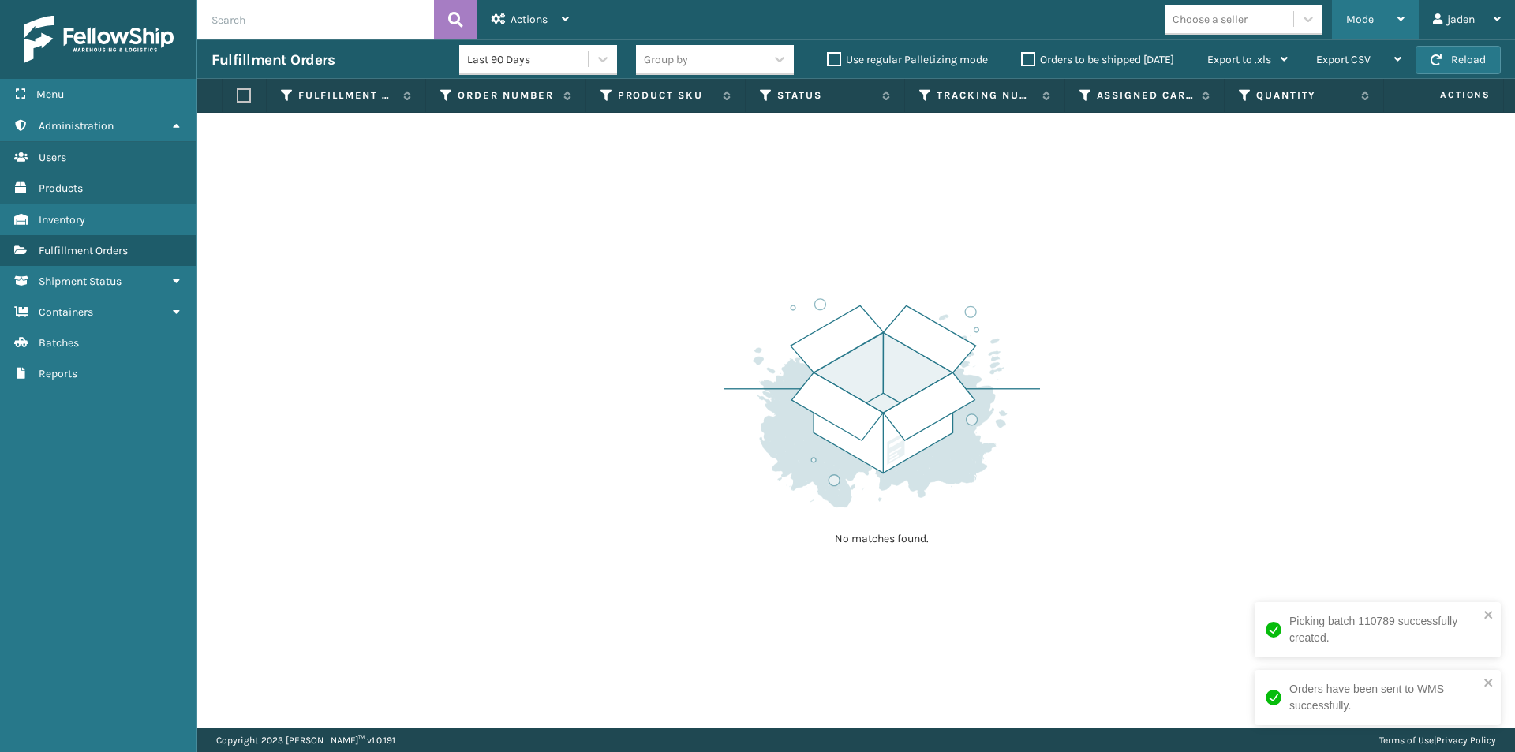
click at [1406, 17] on div "Mode Regular Mode Picking Mode Labeling Mode Exit Scan Mode" at bounding box center [1375, 19] width 87 height 39
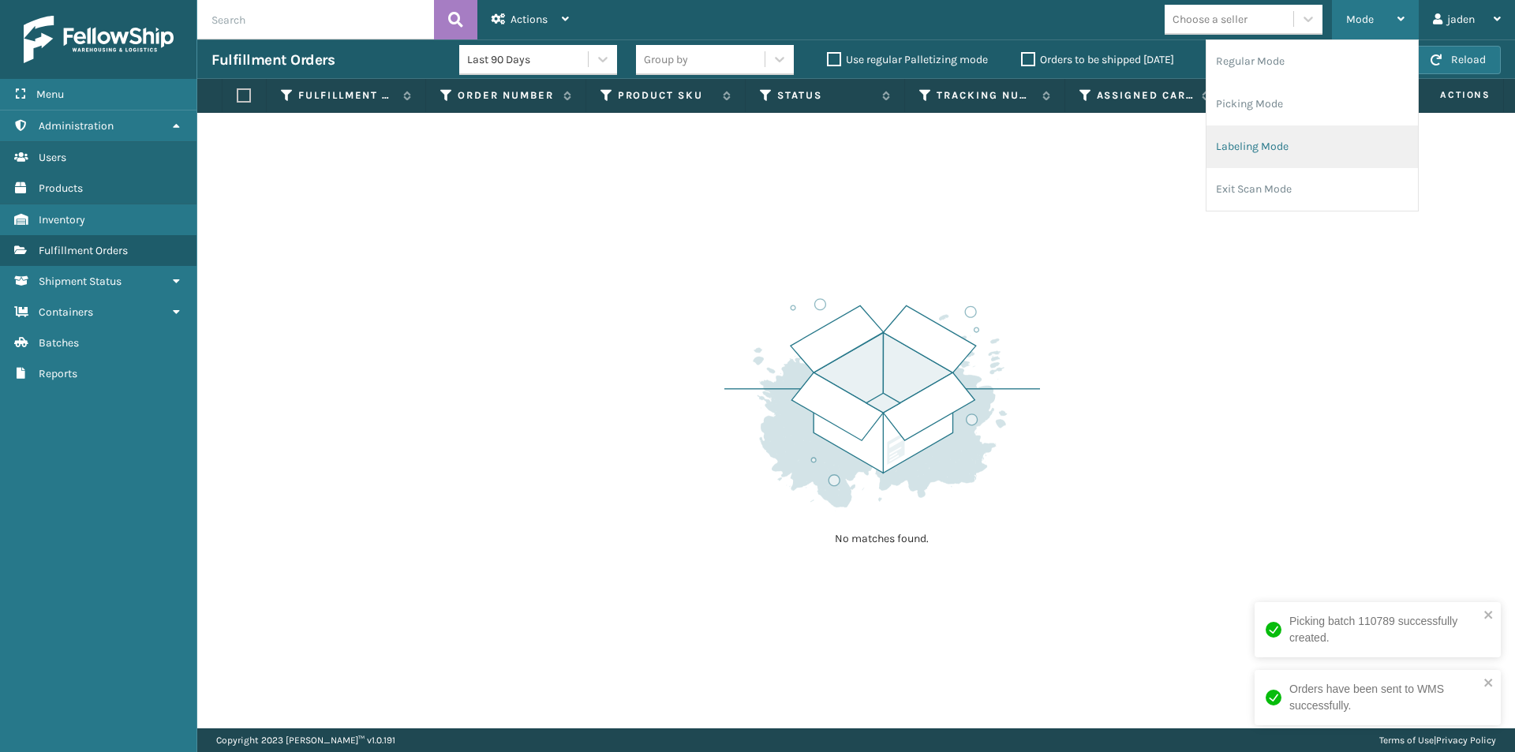
click at [1324, 146] on li "Labeling Mode" at bounding box center [1313, 146] width 212 height 43
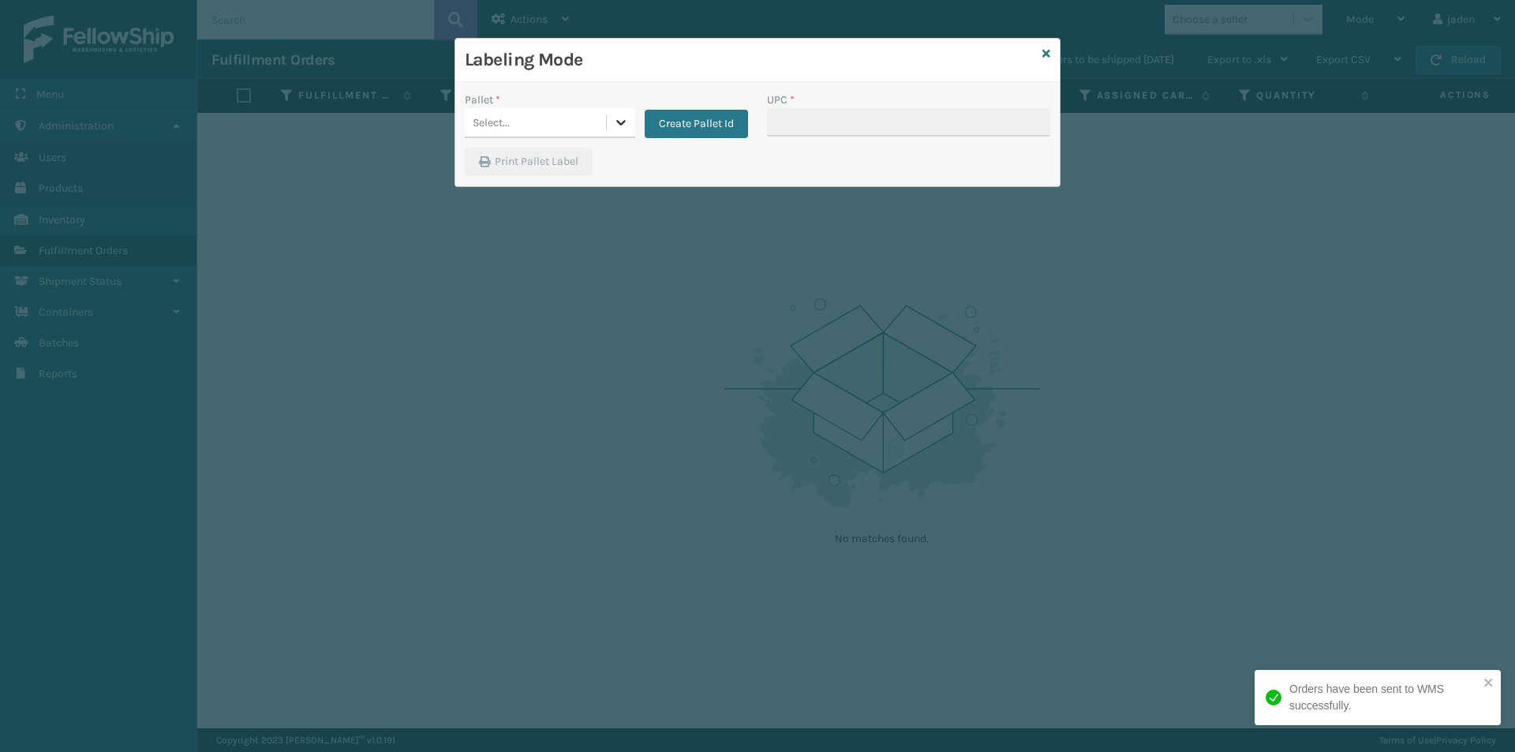
click at [608, 124] on div at bounding box center [621, 122] width 28 height 28
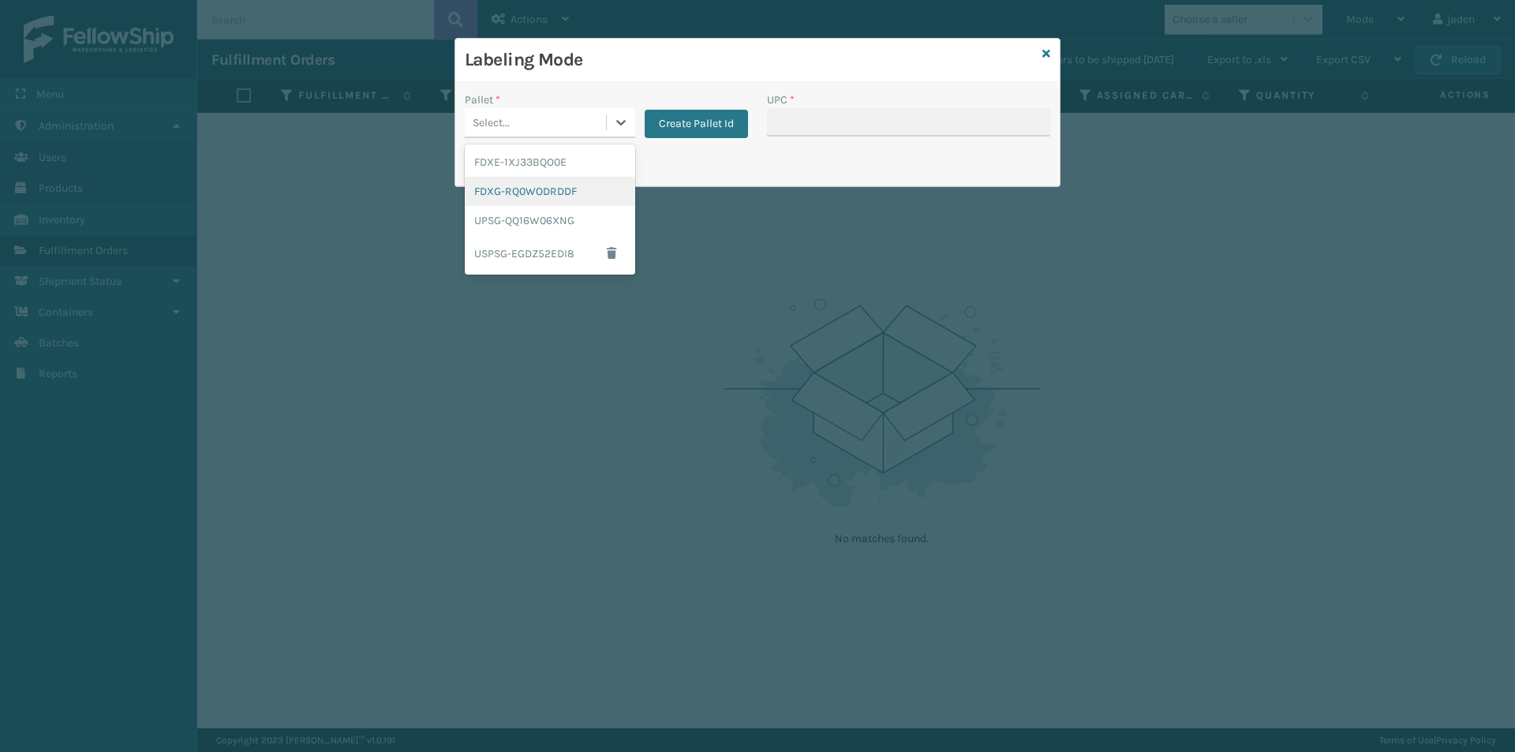
click at [586, 190] on div "FDXG-RQ0WODRDDF" at bounding box center [550, 191] width 170 height 29
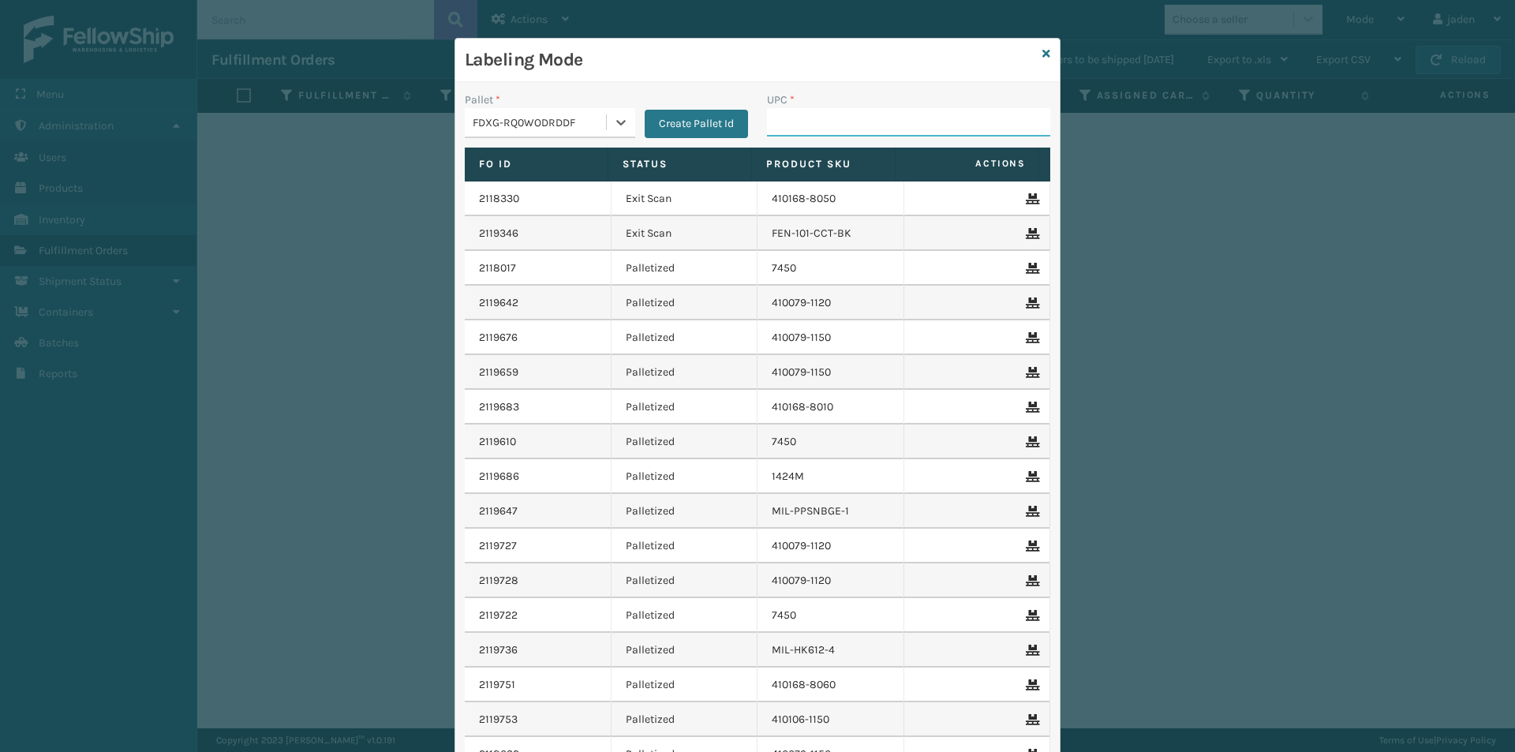
click at [793, 125] on input "UPC *" at bounding box center [908, 122] width 283 height 28
type input "410106-1130"
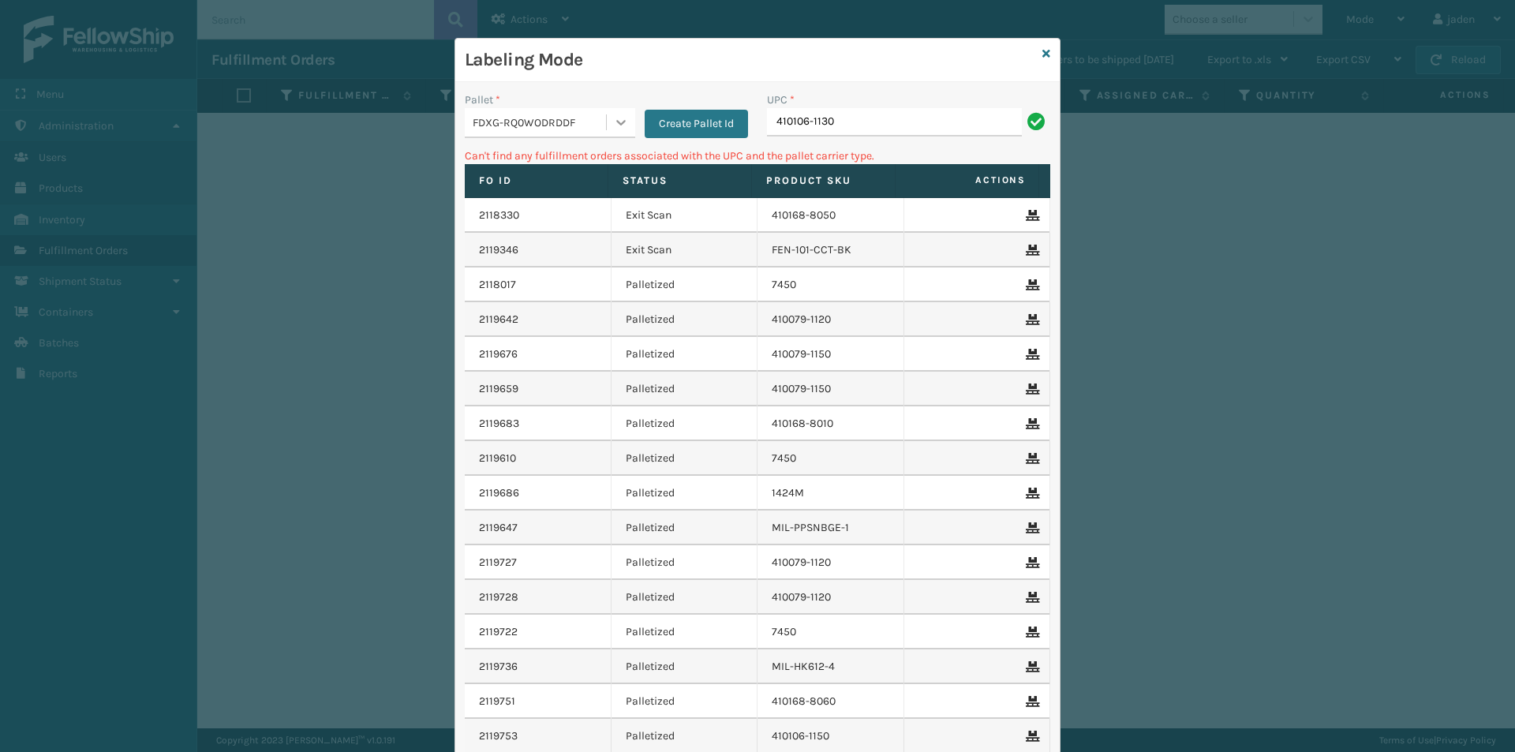
click at [616, 123] on icon at bounding box center [620, 123] width 9 height 6
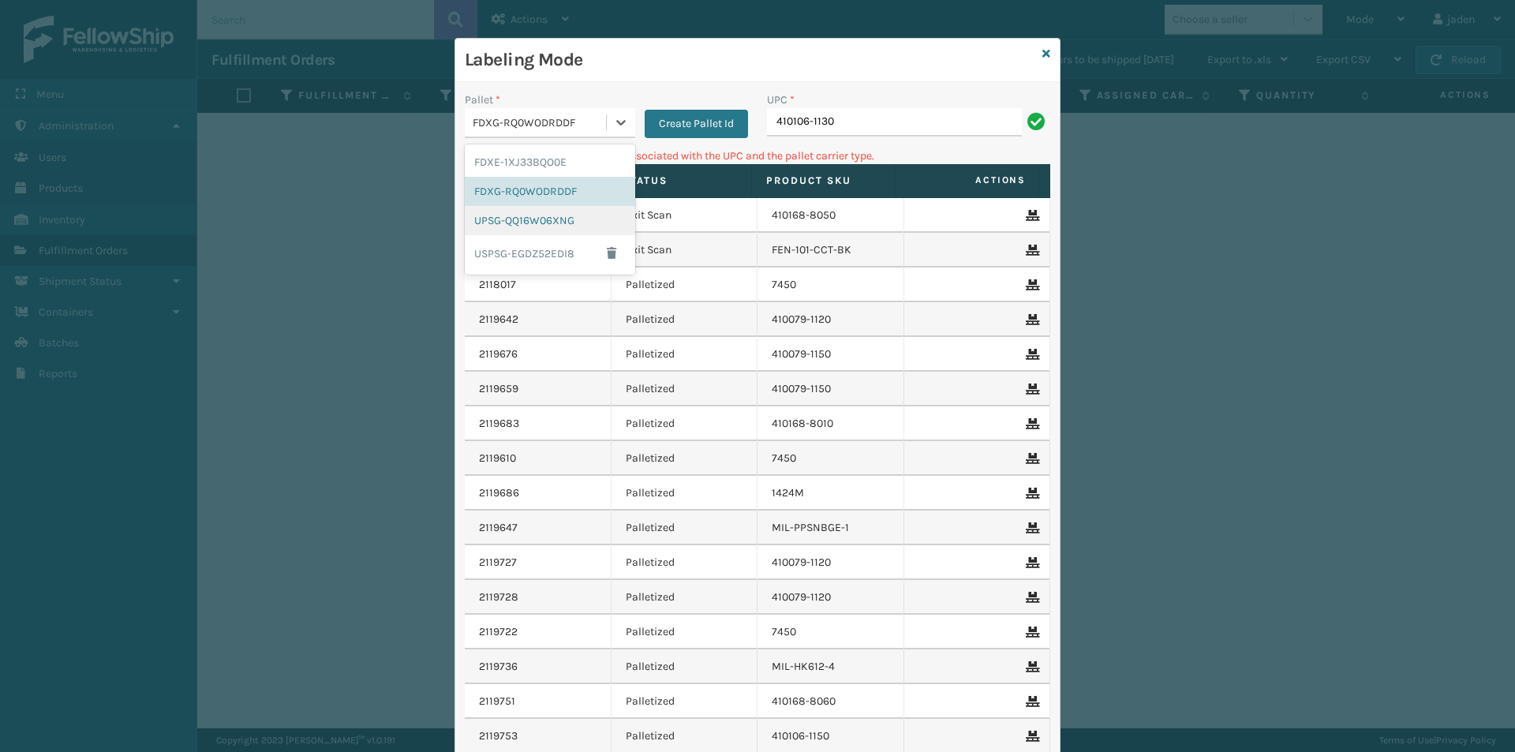
click at [491, 215] on div "UPSG-QQ16W06XNG" at bounding box center [550, 220] width 170 height 29
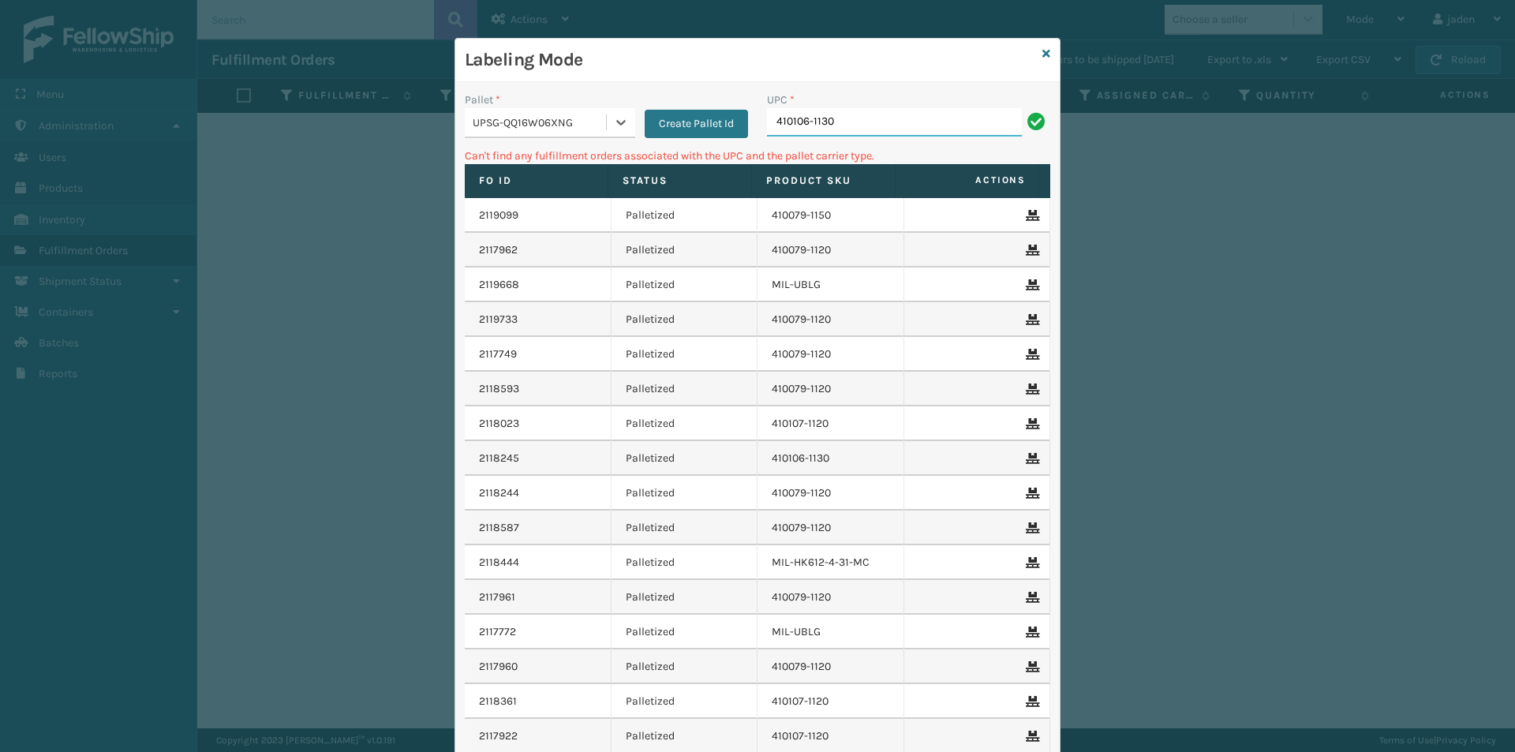
click at [850, 125] on input "410106-1130" at bounding box center [894, 122] width 255 height 28
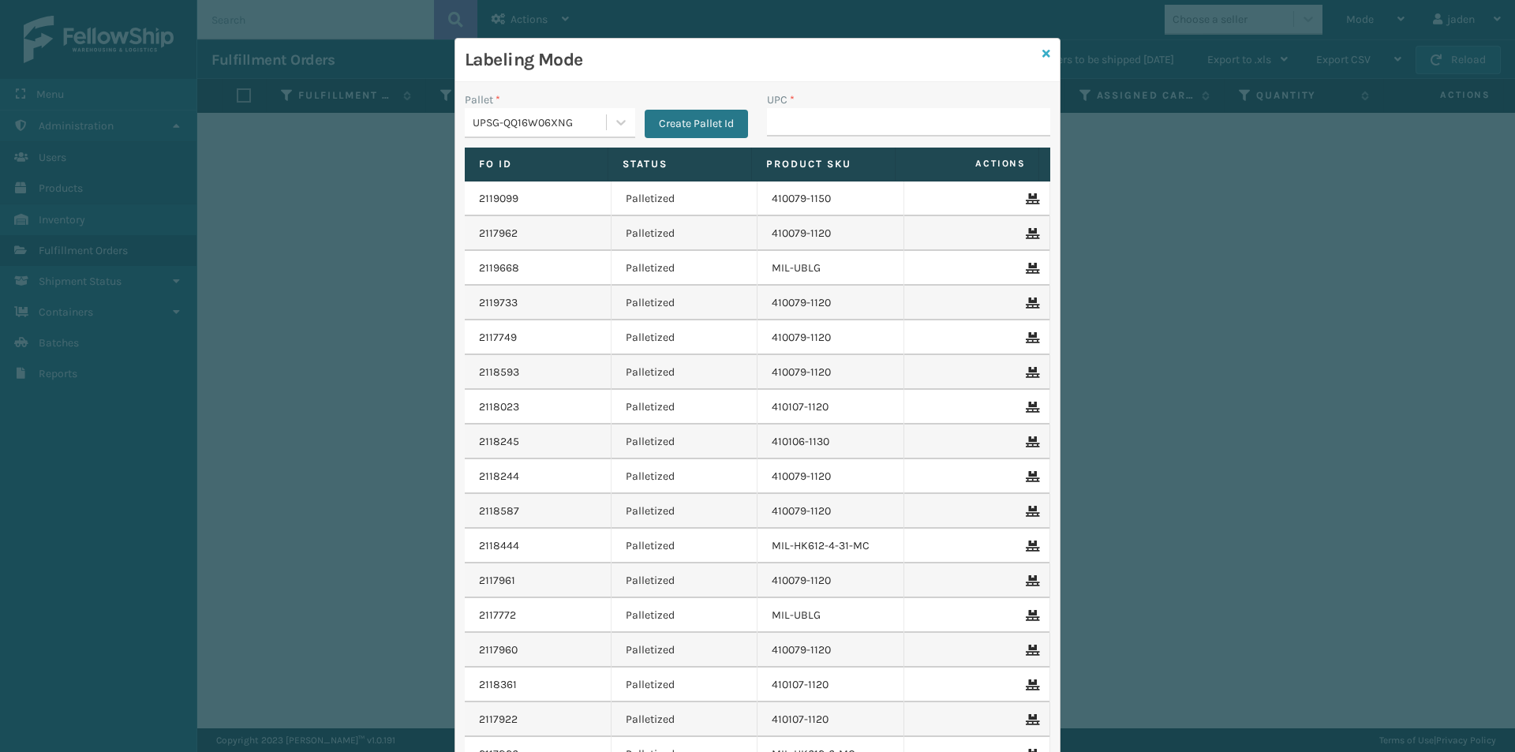
click at [1043, 54] on icon at bounding box center [1047, 53] width 8 height 11
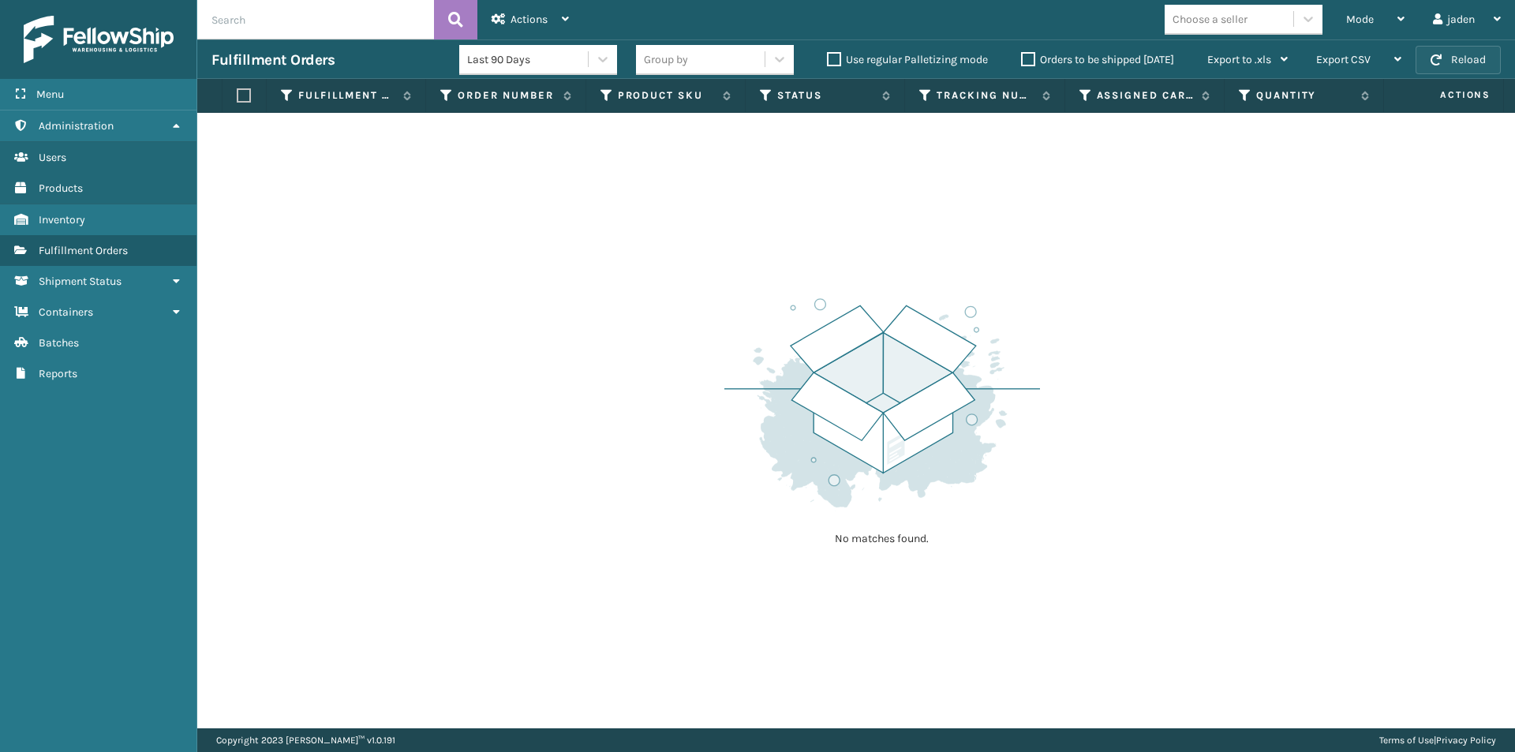
click at [1476, 58] on button "Reload" at bounding box center [1458, 60] width 85 height 28
click at [1398, 20] on icon at bounding box center [1401, 18] width 7 height 11
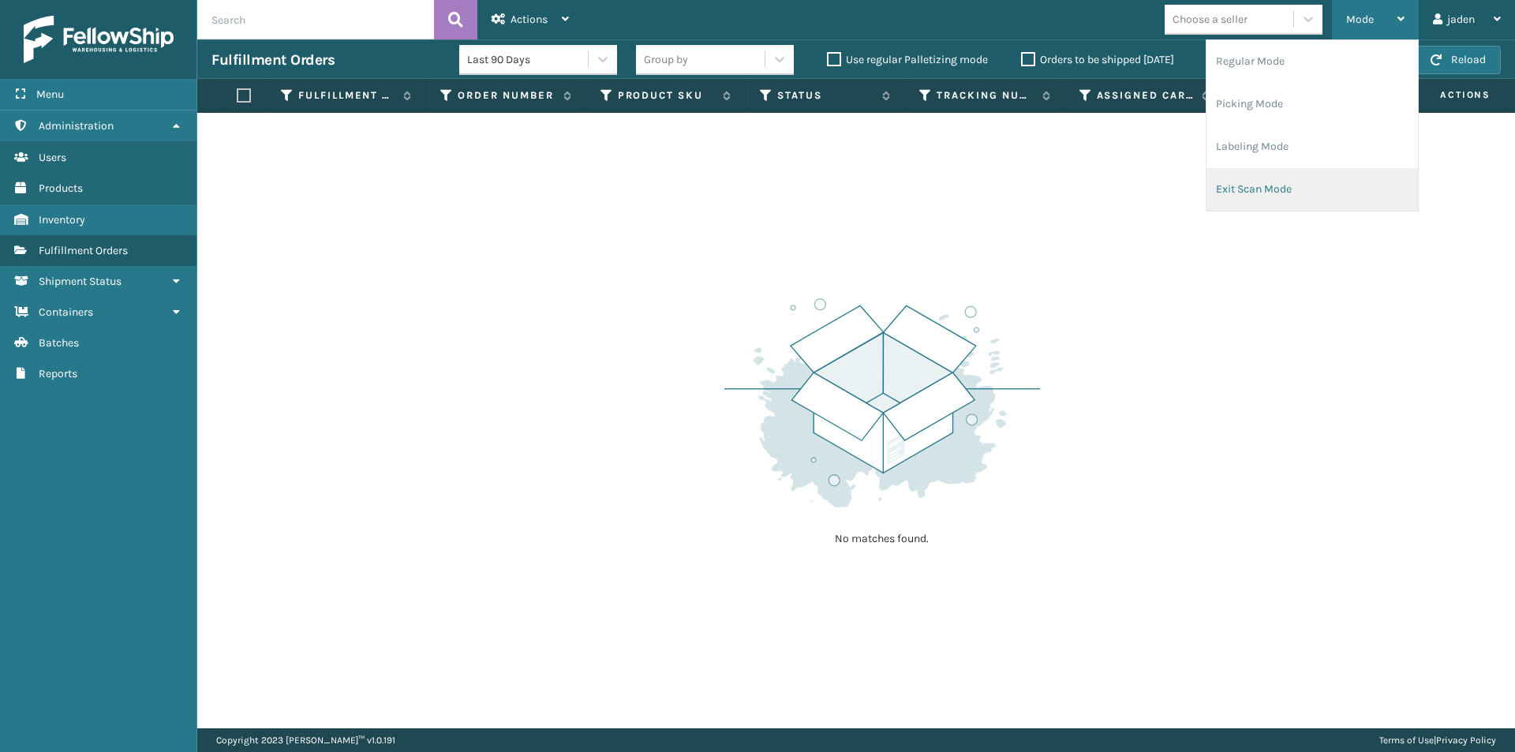
click at [1327, 170] on li "Exit Scan Mode" at bounding box center [1313, 189] width 212 height 43
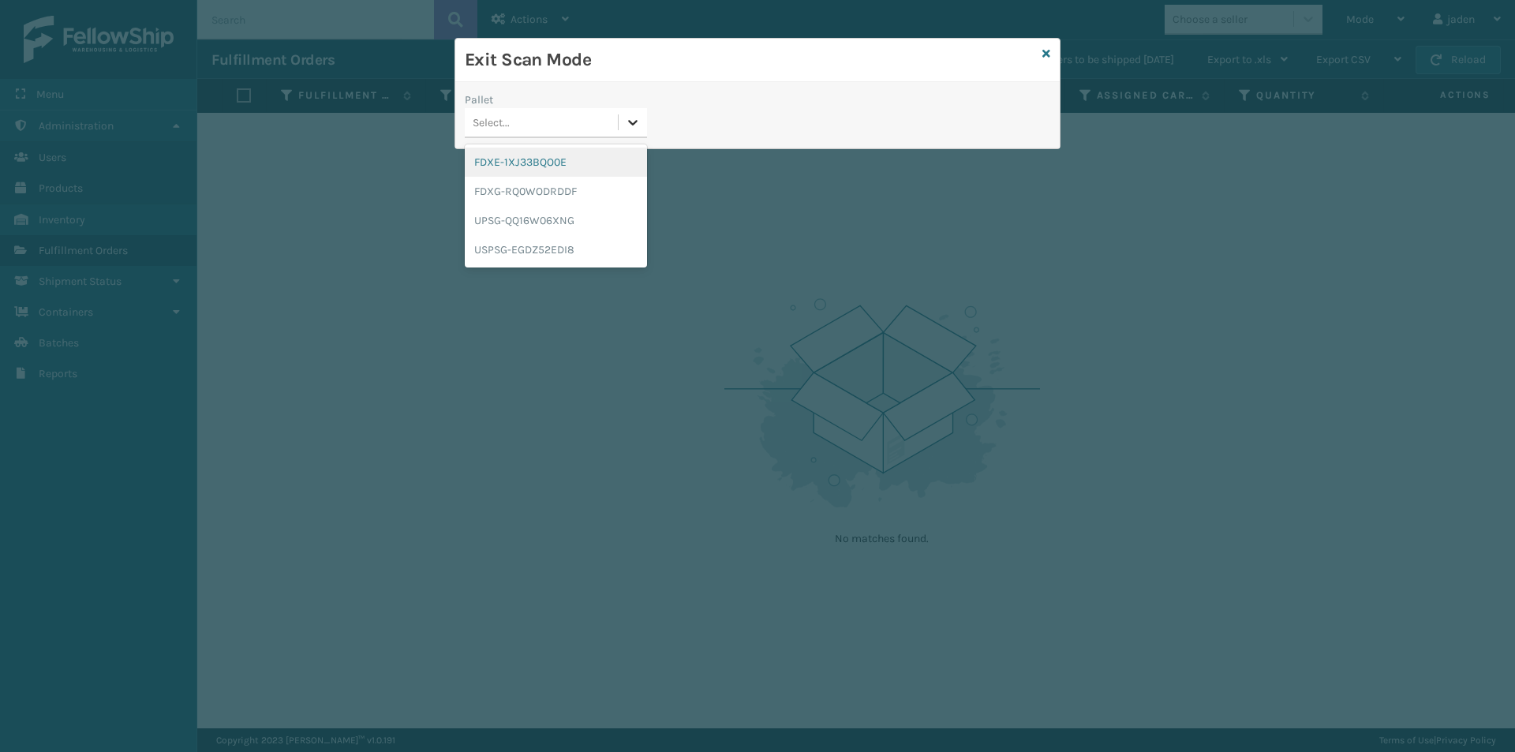
click at [627, 123] on icon at bounding box center [633, 122] width 16 height 16
click at [578, 157] on div "FDXE-1XJ33BQO0E" at bounding box center [556, 162] width 182 height 29
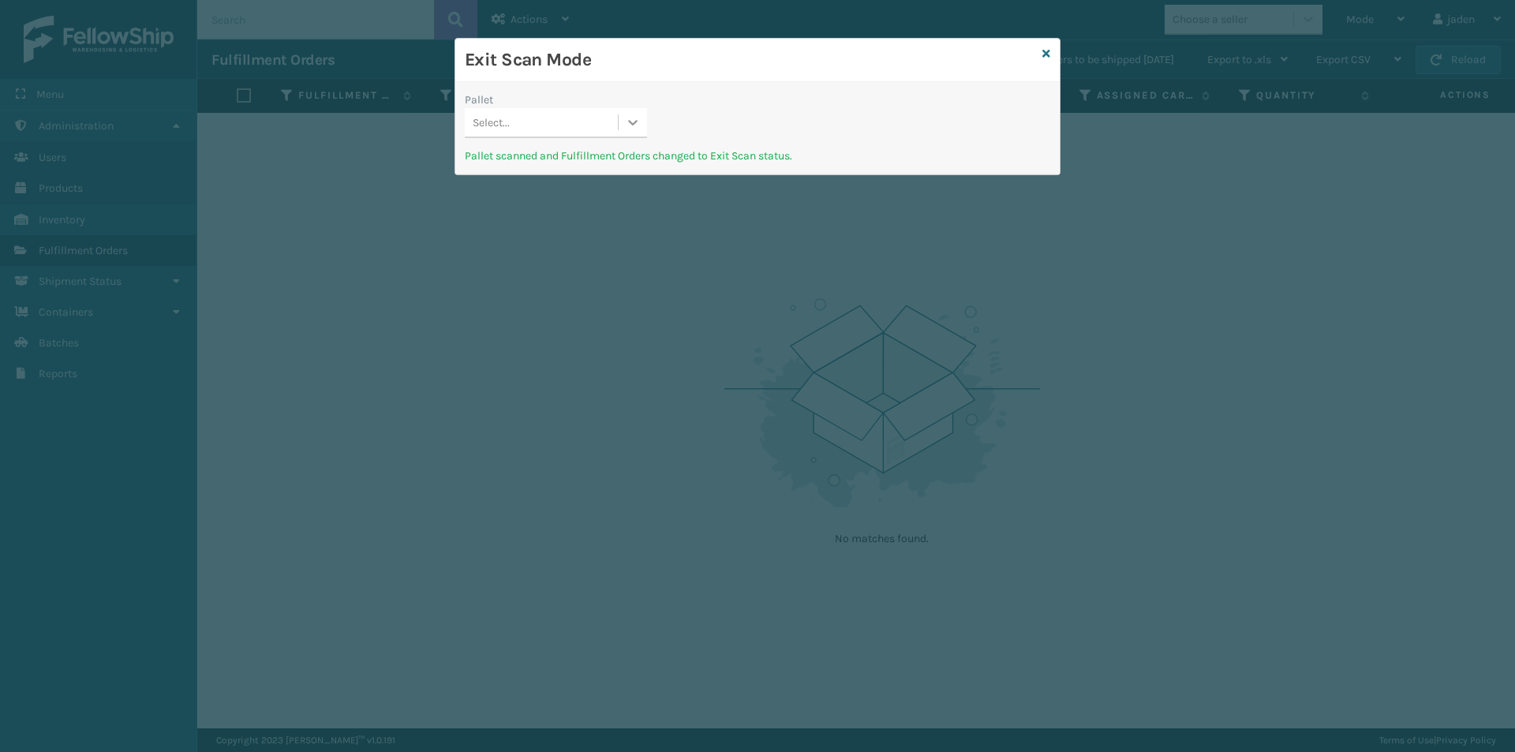
click at [631, 122] on icon at bounding box center [633, 123] width 9 height 6
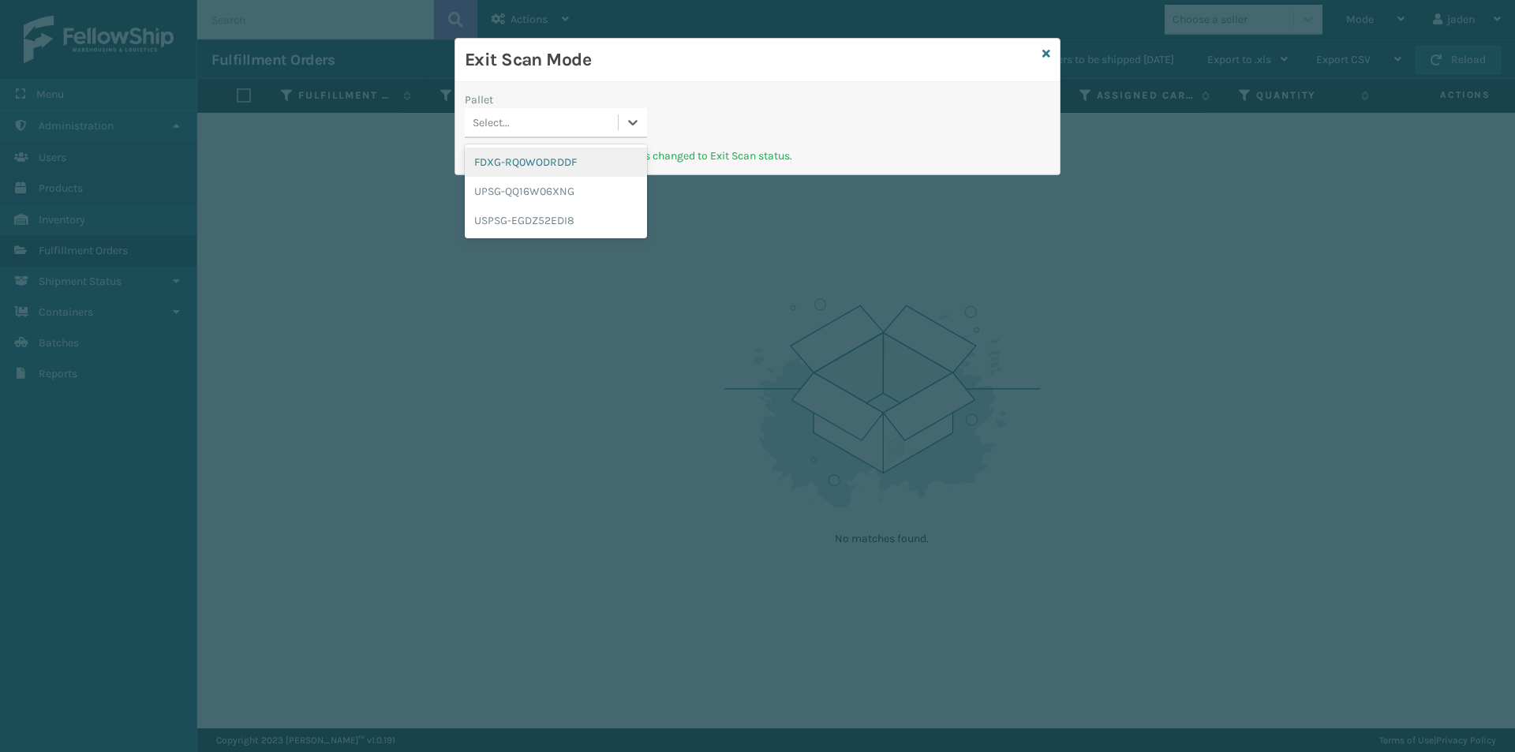
click at [599, 167] on div "FDXG-RQ0WODRDDF" at bounding box center [556, 162] width 182 height 29
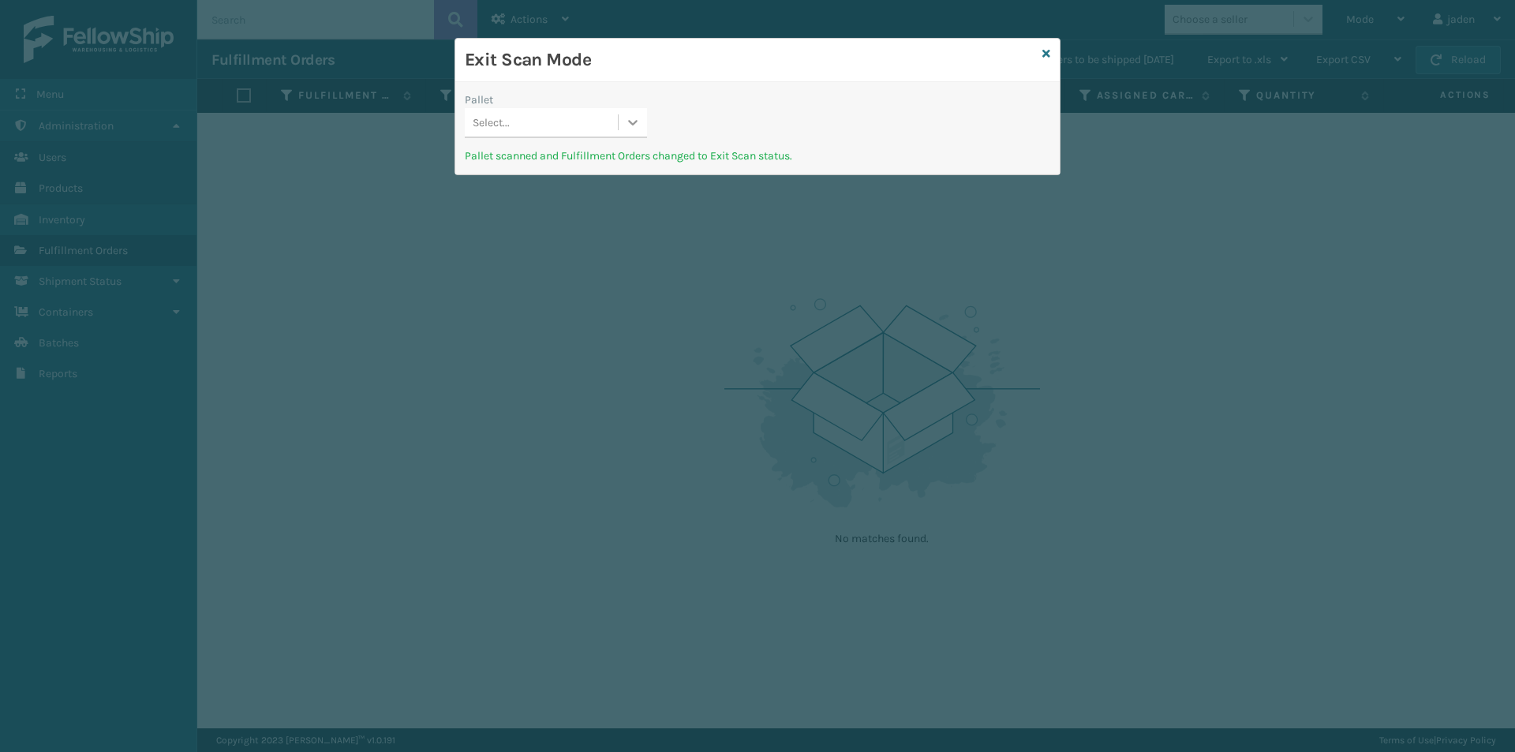
click at [633, 126] on icon at bounding box center [633, 122] width 16 height 16
click at [575, 159] on div "UPSG-QQ16W06XNG" at bounding box center [556, 162] width 182 height 29
click at [634, 119] on icon at bounding box center [633, 122] width 16 height 16
click at [586, 160] on div "USPSG-EGDZ52EDI8" at bounding box center [556, 162] width 182 height 29
click at [1046, 52] on icon at bounding box center [1047, 53] width 8 height 11
